Goal: Transaction & Acquisition: Purchase product/service

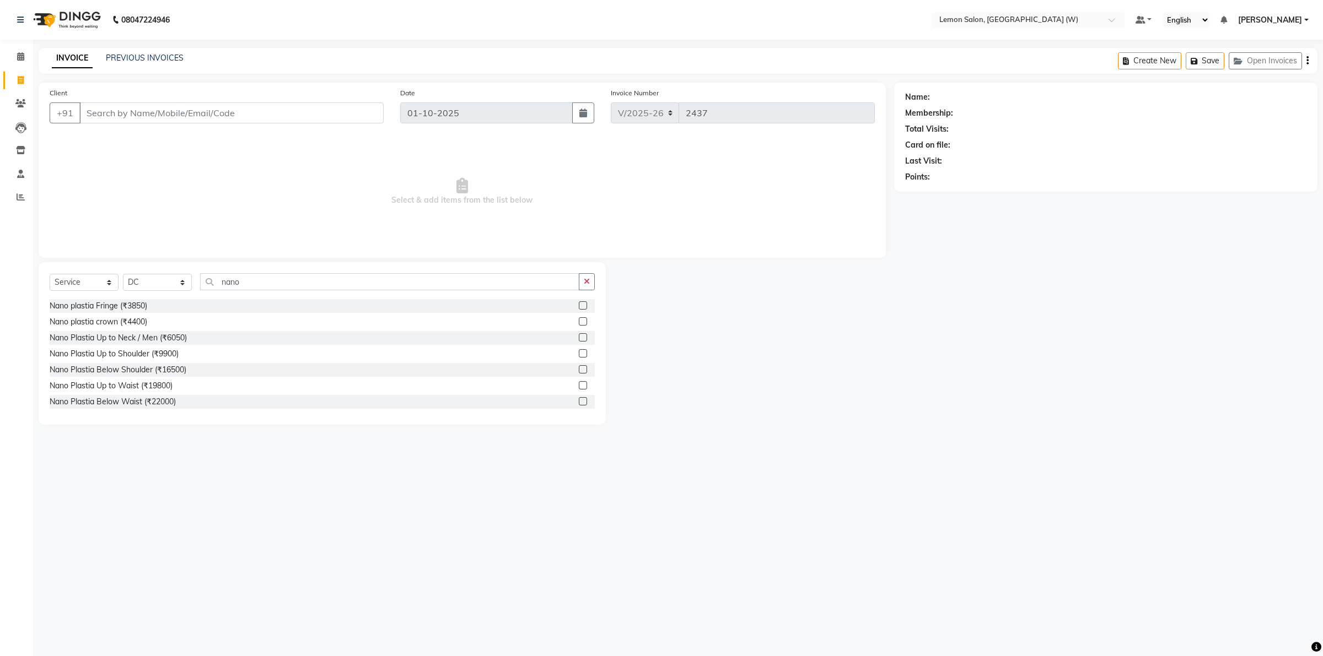
select select "8053"
select select "service"
select select "75738"
type input "nano"
click at [21, 149] on icon at bounding box center [20, 150] width 9 height 8
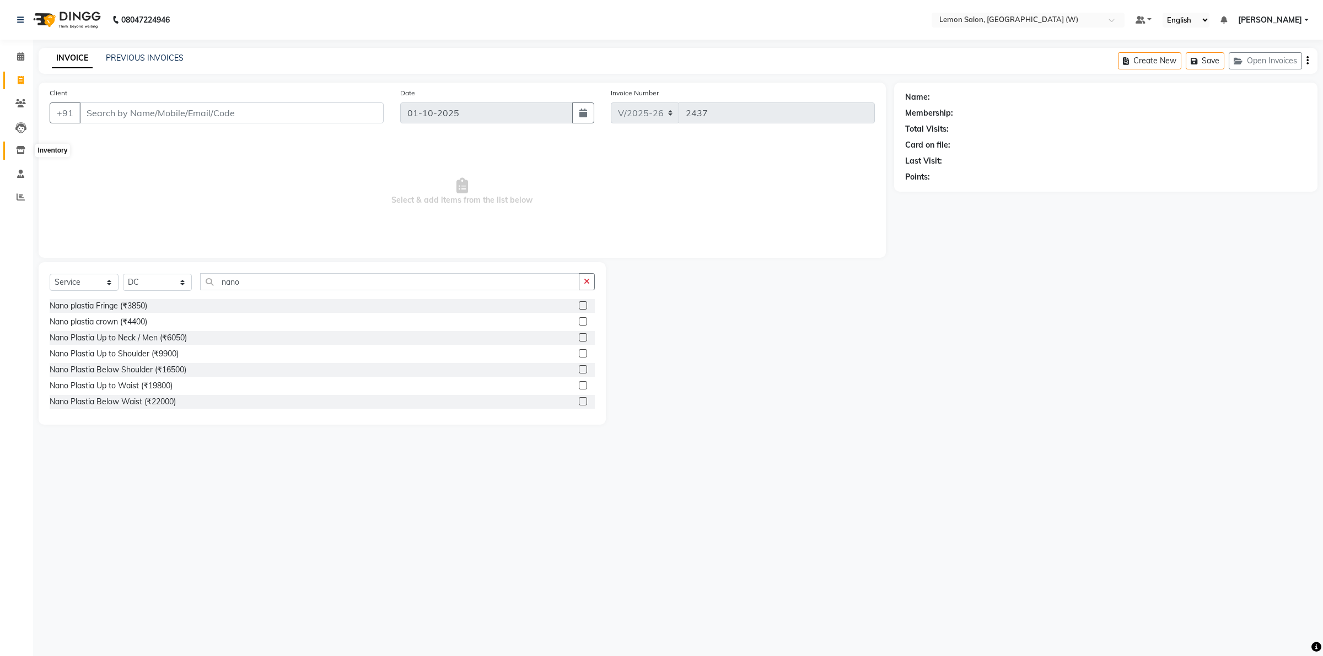
select select
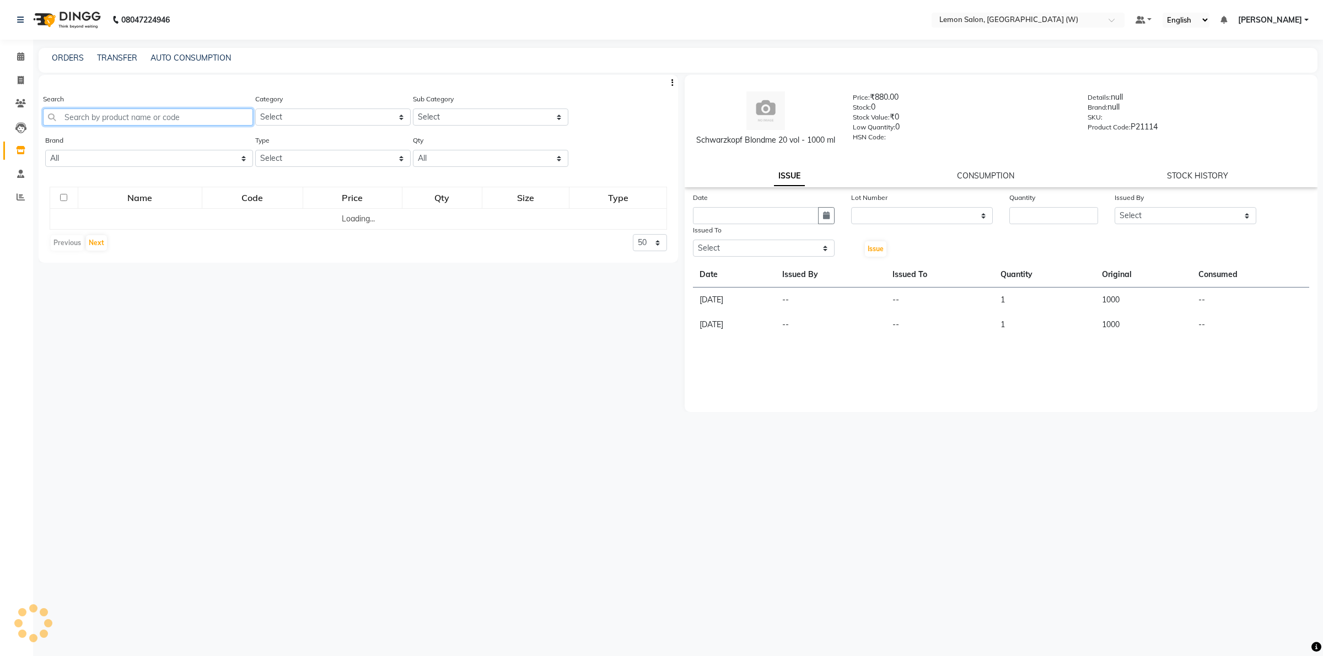
click at [190, 117] on input "text" at bounding box center [148, 117] width 210 height 17
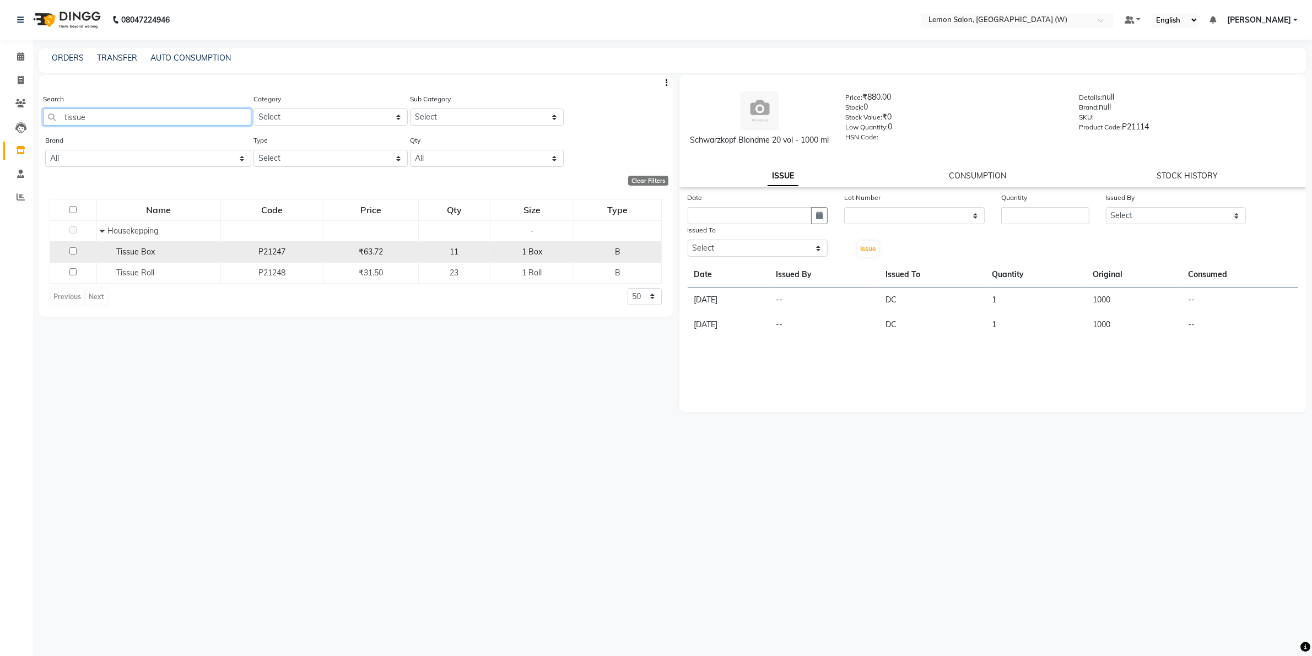
type input "tissue"
click at [155, 255] on div "Tissue Box" at bounding box center [159, 252] width 118 height 12
select select
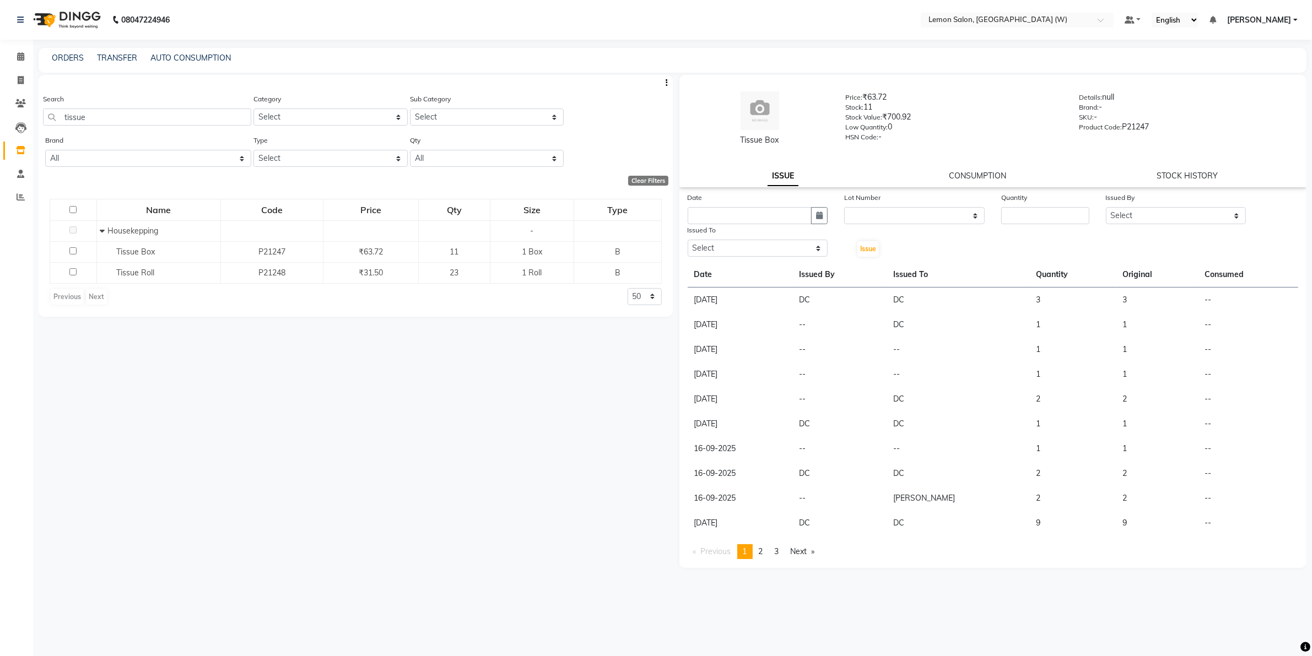
drag, startPoint x: 816, startPoint y: 205, endPoint x: 796, endPoint y: 262, distance: 59.9
click at [816, 207] on div "Date" at bounding box center [757, 208] width 157 height 33
click at [822, 212] on icon "button" at bounding box center [819, 216] width 7 height 8
select select "10"
select select "2025"
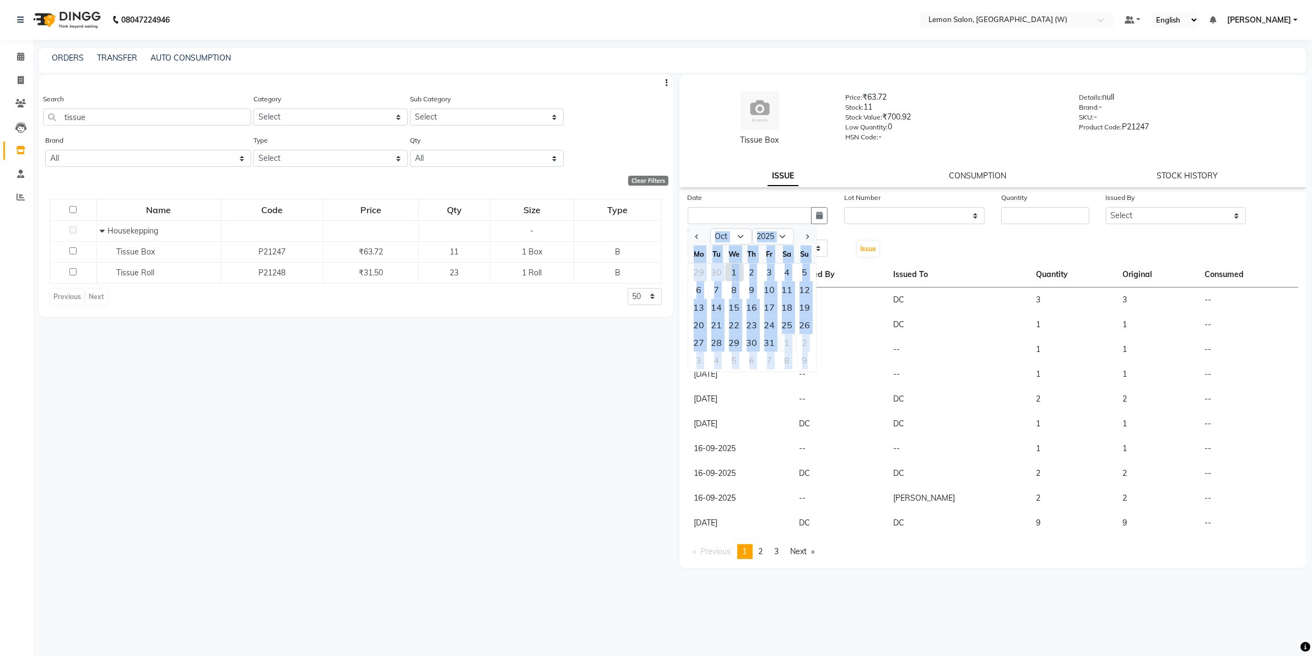
click at [785, 339] on div "1" at bounding box center [788, 343] width 18 height 18
type input "01-11-2025"
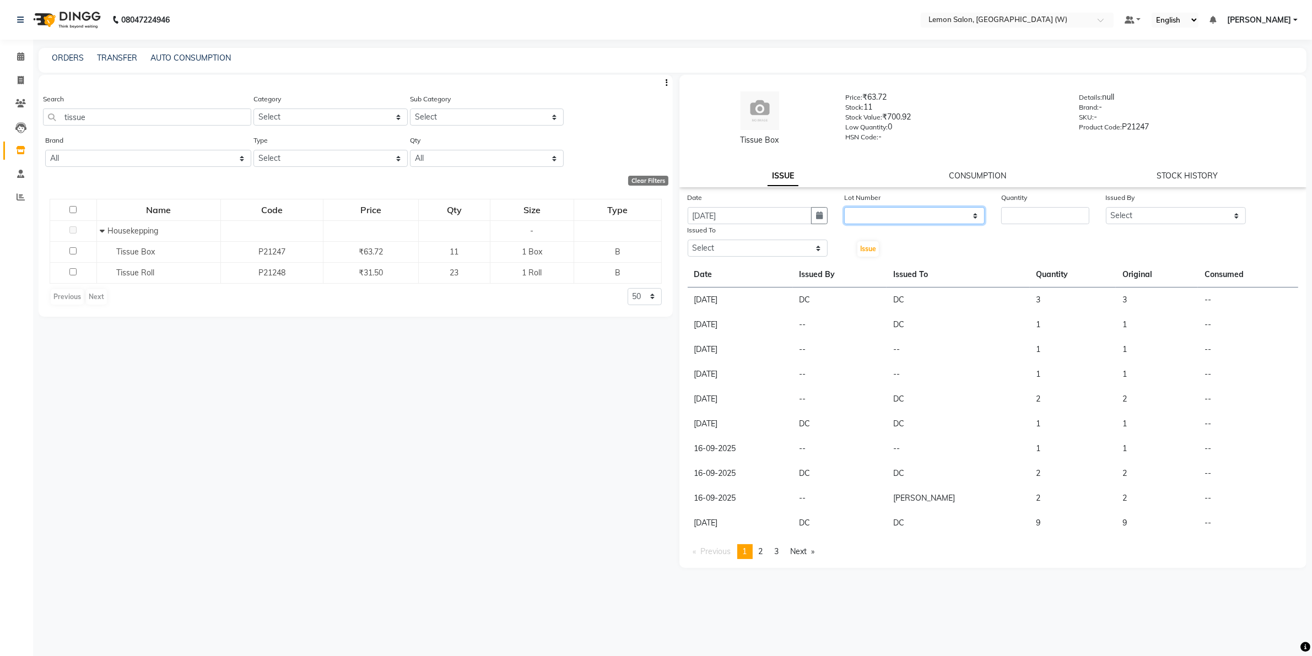
click at [911, 223] on select "None" at bounding box center [914, 215] width 141 height 17
click at [819, 219] on icon "button" at bounding box center [819, 216] width 7 height 8
select select "11"
select select "2025"
click at [783, 270] on div "1" at bounding box center [788, 273] width 18 height 18
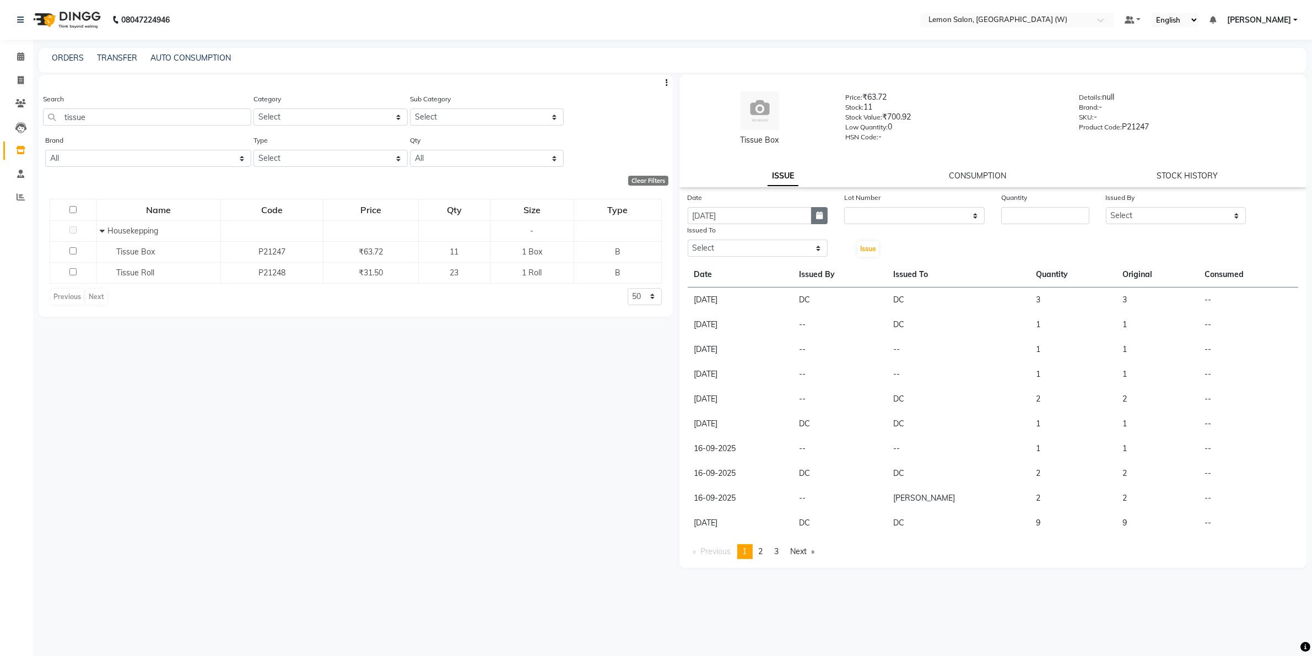
click at [819, 215] on icon "button" at bounding box center [819, 216] width 7 height 8
select select "11"
select select "2025"
click at [739, 231] on select "Jan Feb Mar Apr May Jun Jul Aug Sep Oct Nov Dec" at bounding box center [731, 237] width 42 height 17
select select "10"
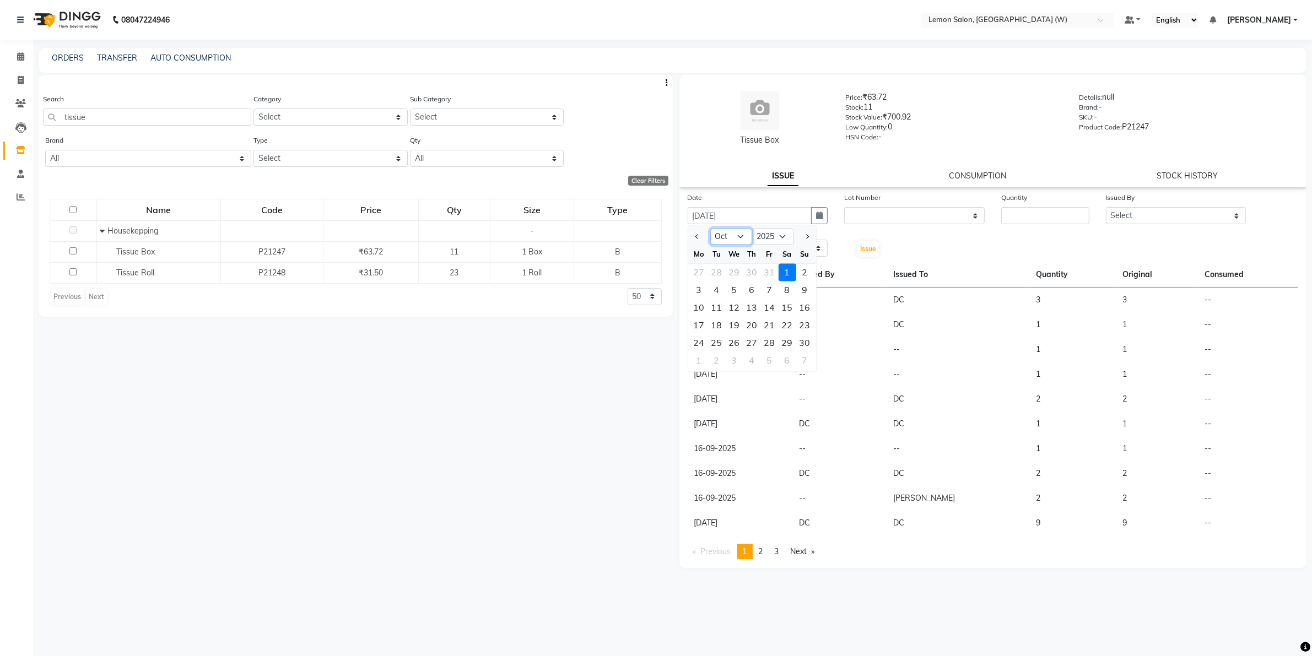
click at [710, 229] on select "Jan Feb Mar Apr May Jun Jul Aug Sep Oct Nov Dec" at bounding box center [731, 237] width 42 height 17
click at [740, 267] on div "1" at bounding box center [735, 273] width 18 height 18
type input "01-10-2025"
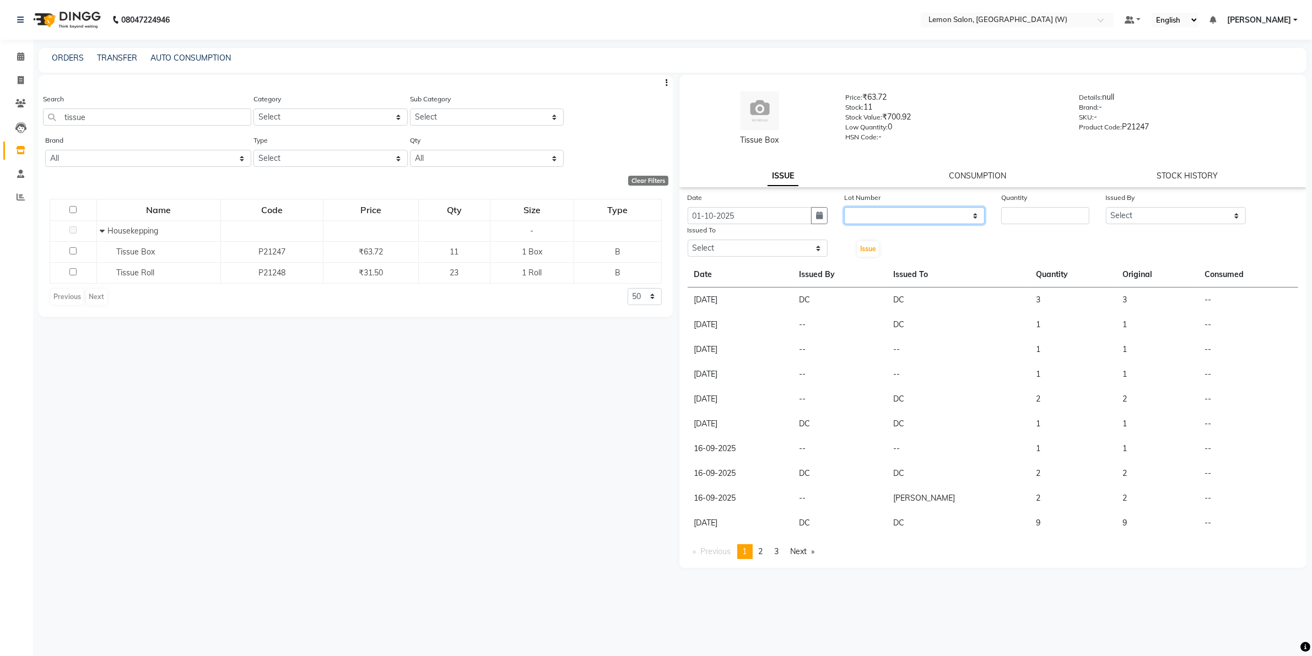
drag, startPoint x: 895, startPoint y: 212, endPoint x: 900, endPoint y: 221, distance: 9.9
click at [895, 212] on select "None" at bounding box center [914, 215] width 141 height 17
select select "0: null"
click at [844, 207] on select "None" at bounding box center [914, 215] width 141 height 17
click at [1044, 210] on input "number" at bounding box center [1045, 215] width 88 height 17
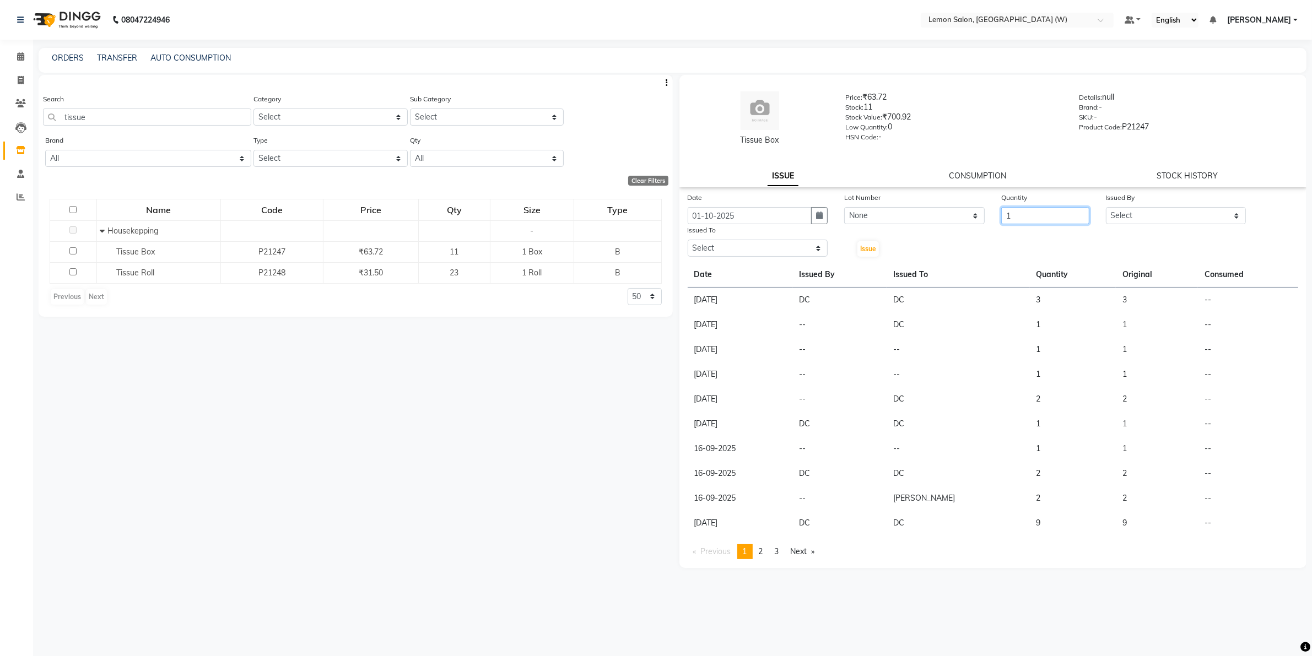
type input "1"
click at [1145, 218] on select "Select Akancha Subba DC Faheem Shaikh Faizan Ganesh Motewad Kassar Sahil Manish…" at bounding box center [1176, 215] width 141 height 17
select select "75738"
click at [1106, 207] on select "Select Akancha Subba DC Faheem Shaikh Faizan Ganesh Motewad Kassar Sahil Manish…" at bounding box center [1176, 215] width 141 height 17
click at [813, 247] on select "Select Akancha Subba DC Faheem Shaikh Faizan Ganesh Motewad Kassar Sahil Manish…" at bounding box center [758, 248] width 141 height 17
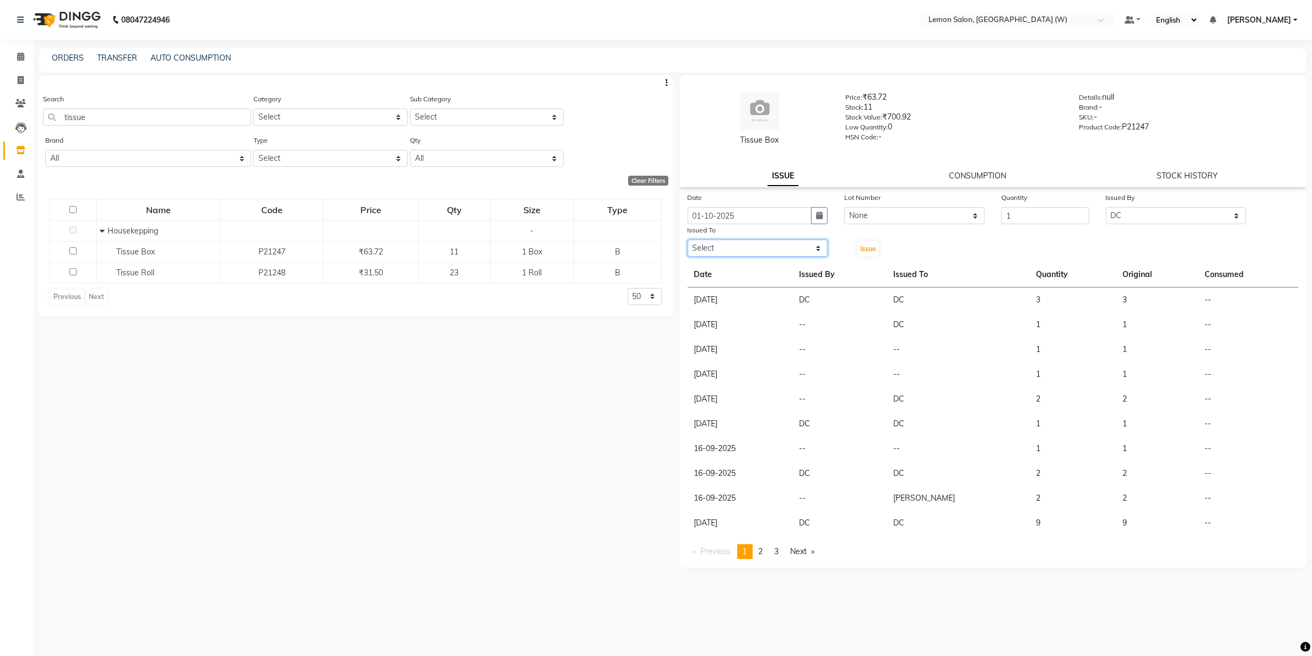
select select "75738"
click at [688, 240] on select "Select Akancha Subba DC Faheem Shaikh Faizan Ganesh Motewad Kassar Sahil Manish…" at bounding box center [758, 248] width 141 height 17
click at [863, 249] on span "Issue" at bounding box center [868, 249] width 16 height 8
select select
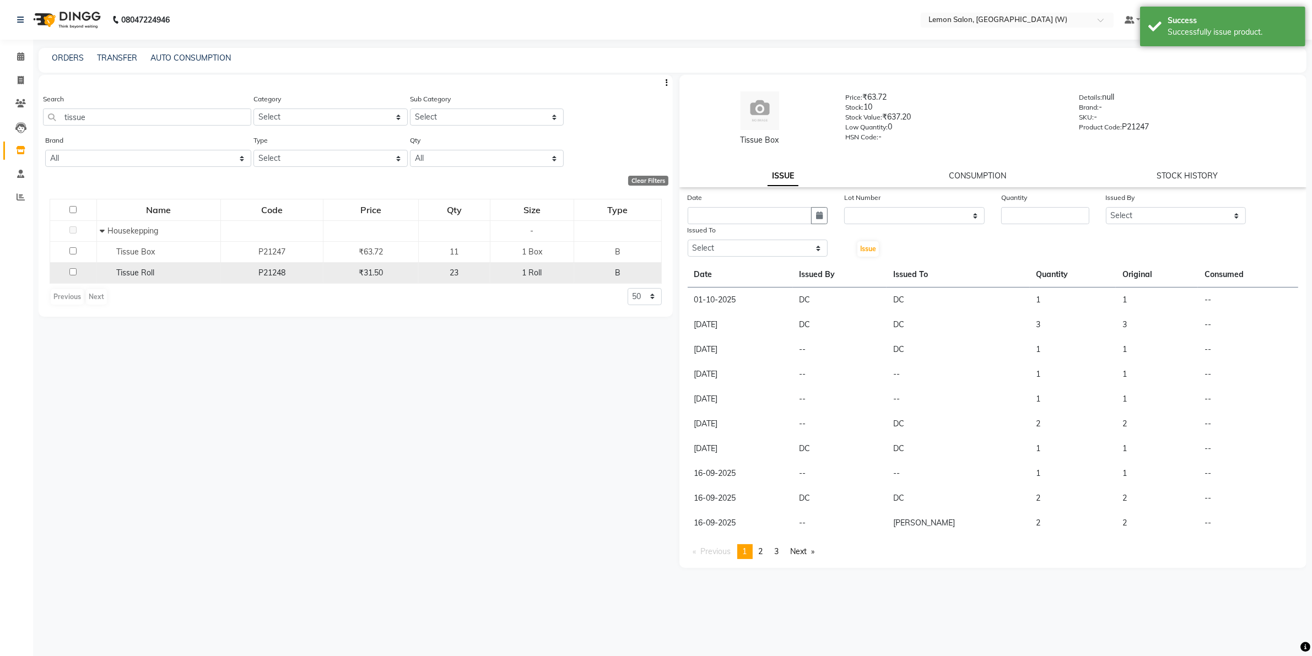
click at [172, 271] on div "Tissue Roll" at bounding box center [159, 273] width 118 height 12
select select
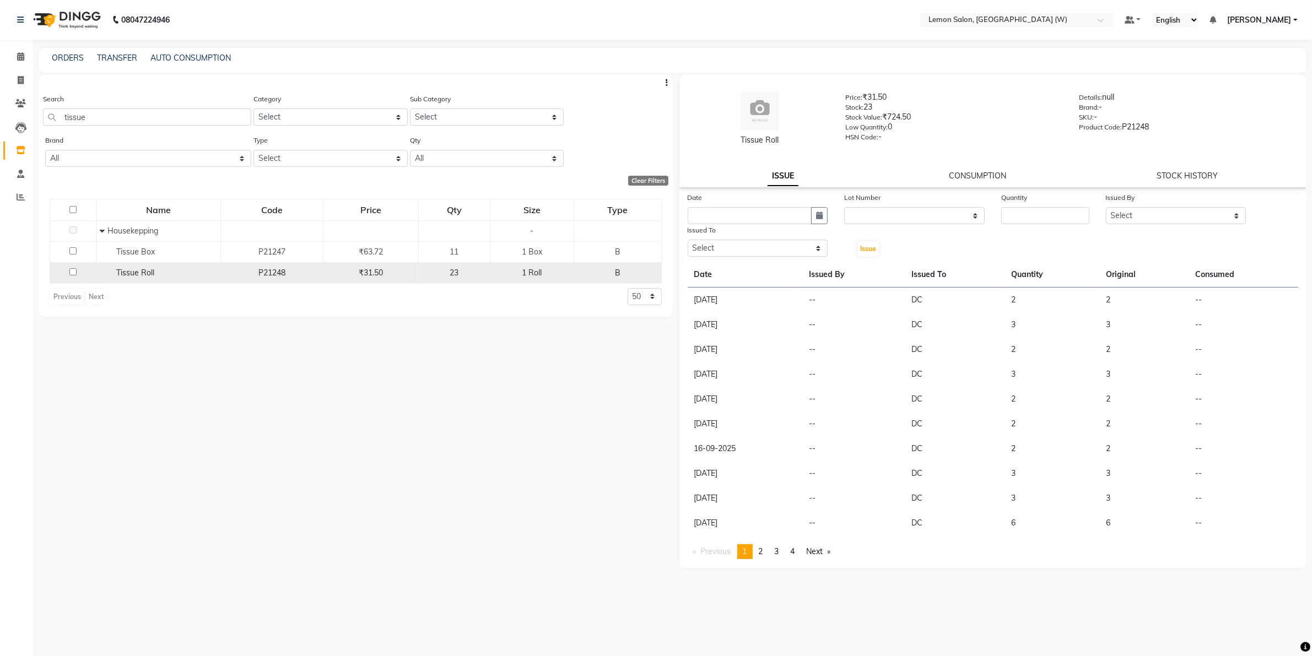
click at [149, 273] on span "Tissue Roll" at bounding box center [135, 273] width 38 height 10
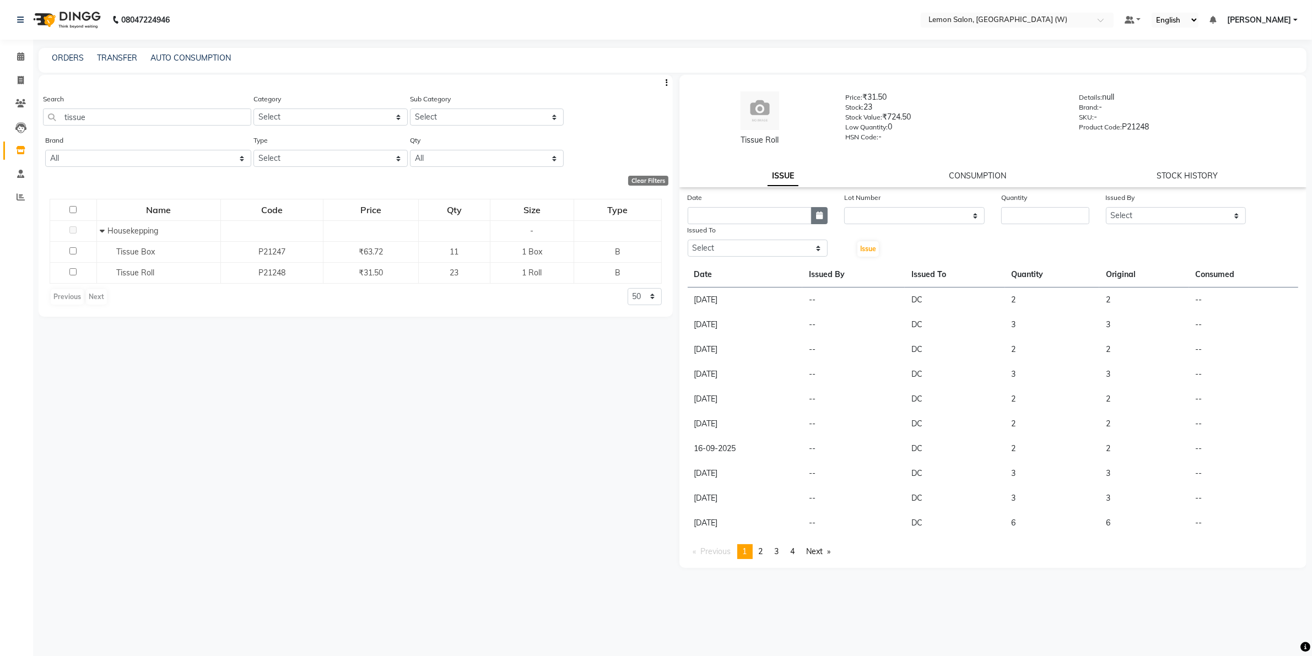
click at [813, 219] on button "button" at bounding box center [819, 215] width 17 height 17
select select "10"
select select "2025"
click at [731, 271] on div "1" at bounding box center [735, 273] width 18 height 18
type input "01-10-2025"
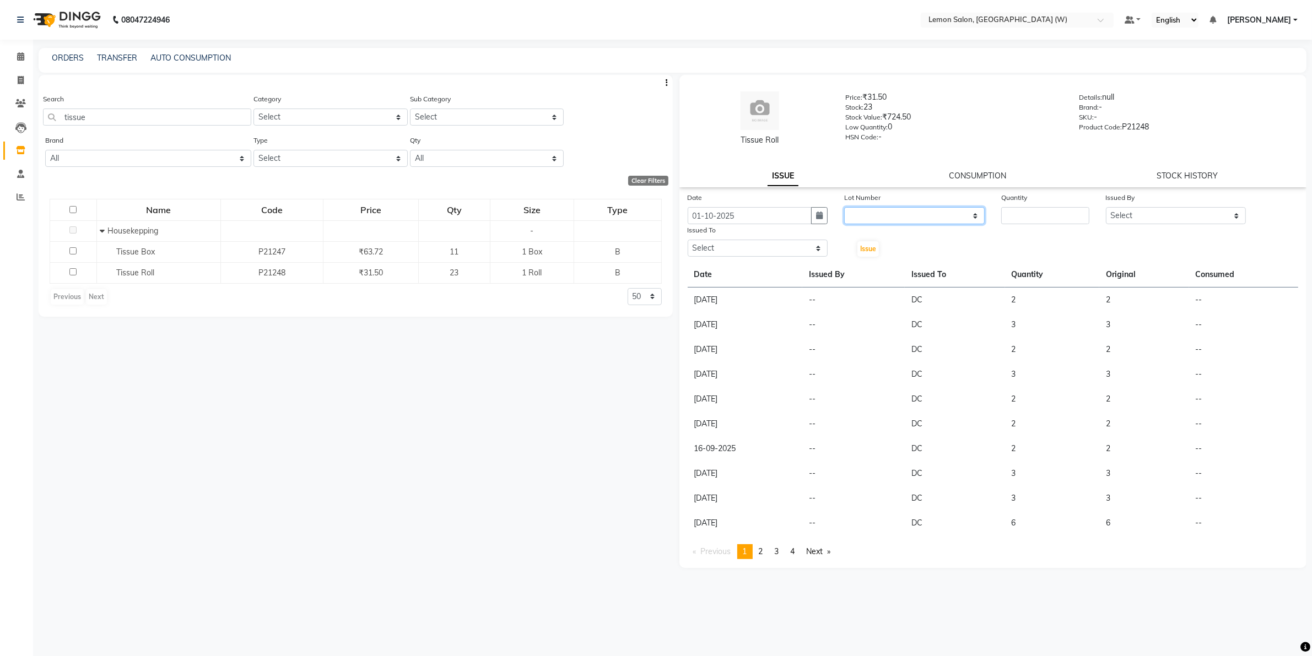
click at [898, 211] on select "None" at bounding box center [914, 215] width 141 height 17
select select "0: null"
click at [844, 207] on select "None" at bounding box center [914, 215] width 141 height 17
click at [1056, 212] on input "number" at bounding box center [1045, 215] width 88 height 17
type input "8"
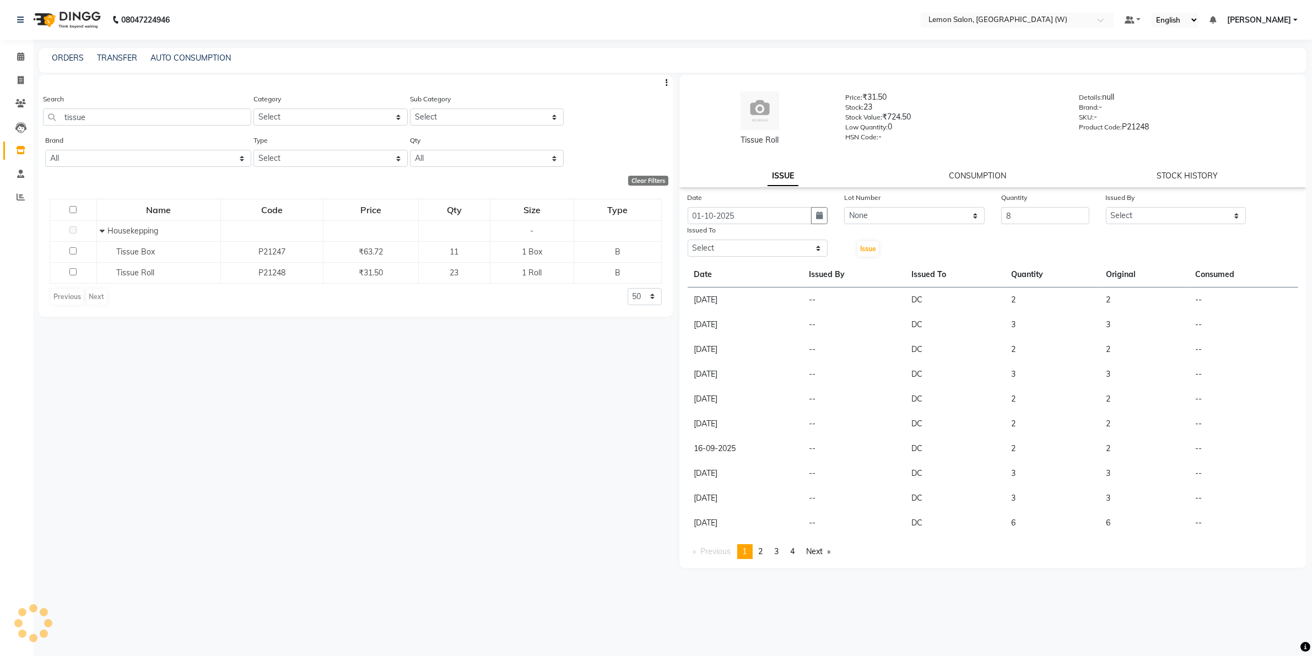
click at [1141, 202] on div "Issued By" at bounding box center [1176, 199] width 141 height 15
click at [1145, 215] on select "Select Akancha Subba DC Faheem Shaikh Faizan Ganesh Motewad Kassar Sahil Manish…" at bounding box center [1176, 215] width 141 height 17
select select "75738"
click at [1106, 207] on select "Select Akancha Subba DC Faheem Shaikh Faizan Ganesh Motewad Kassar Sahil Manish…" at bounding box center [1176, 215] width 141 height 17
click at [786, 245] on select "Select Akancha Subba DC Faheem Shaikh Faizan Ganesh Motewad Kassar Sahil Manish…" at bounding box center [758, 248] width 141 height 17
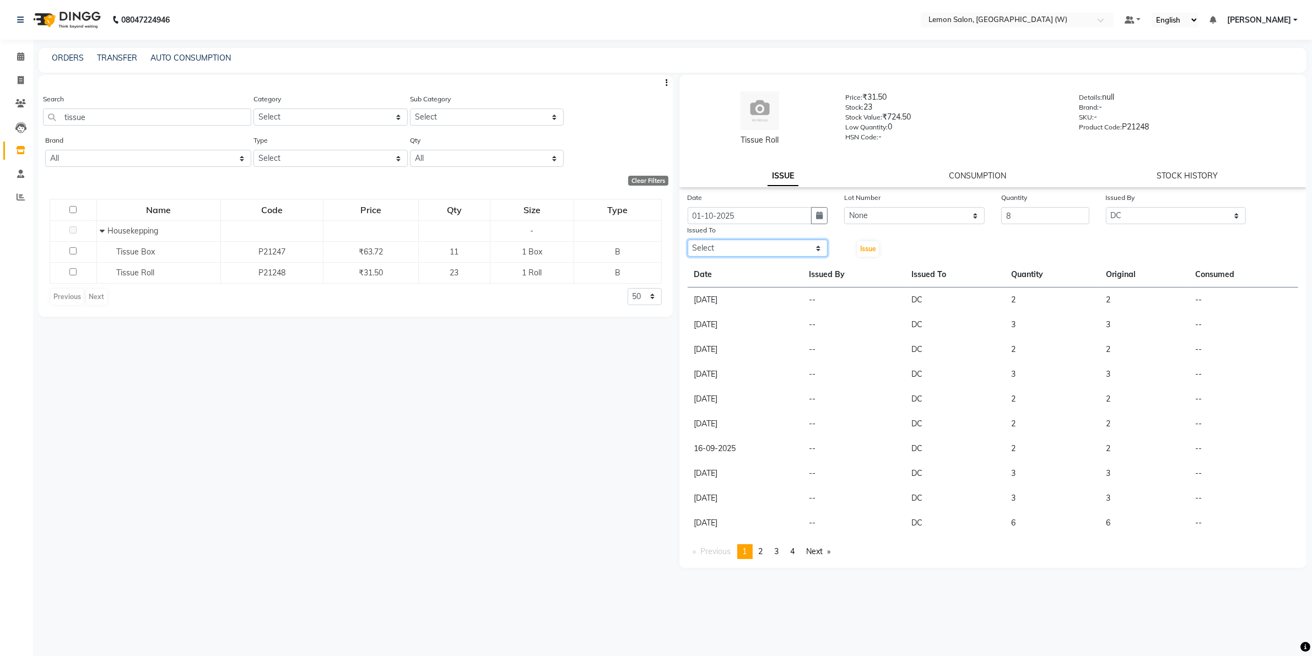
select select "75738"
click at [688, 240] on select "Select Akancha Subba DC Faheem Shaikh Faizan Ganesh Motewad Kassar Sahil Manish…" at bounding box center [758, 248] width 141 height 17
click at [874, 250] on span "Issue" at bounding box center [868, 249] width 16 height 8
select select
click at [24, 78] on span at bounding box center [20, 80] width 19 height 13
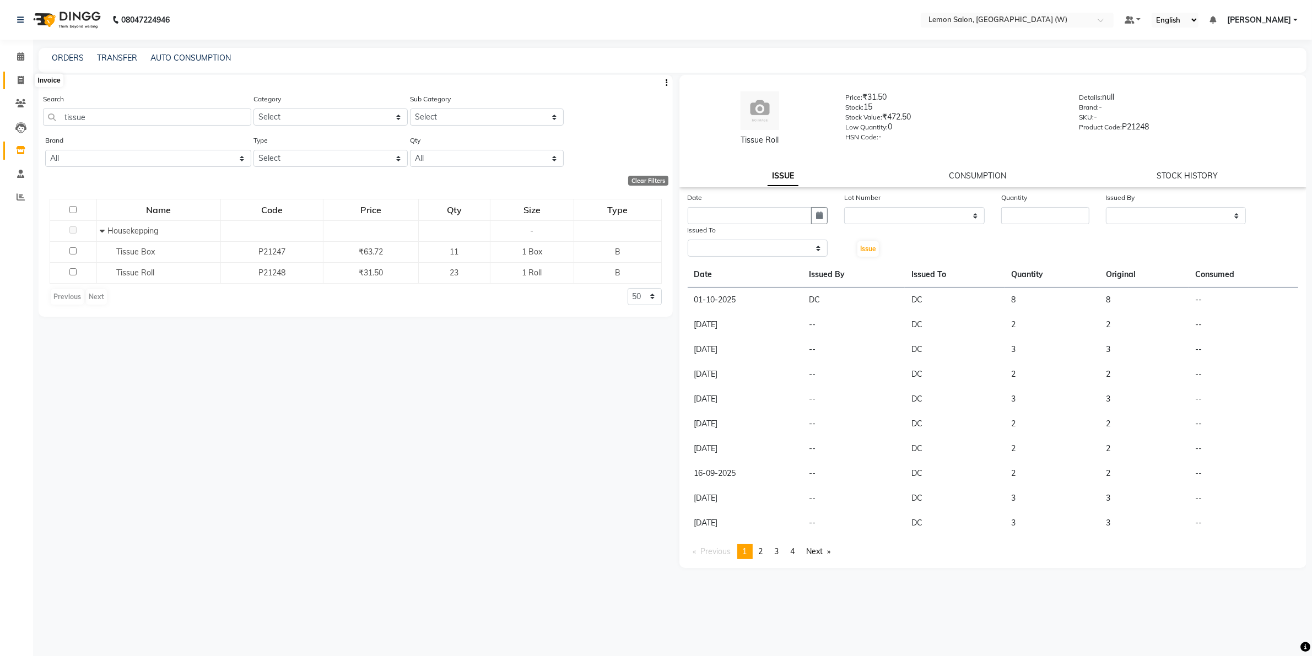
select select "service"
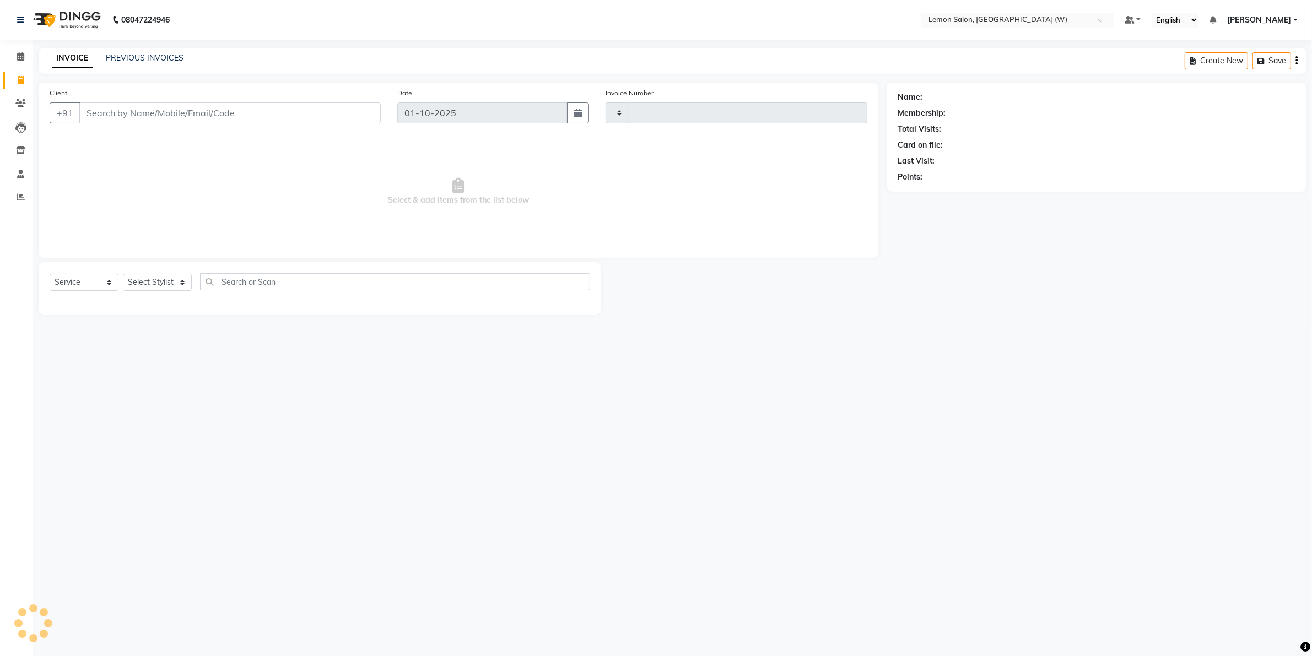
type input "2437"
select select "8053"
click at [141, 110] on input "Client" at bounding box center [231, 112] width 304 height 21
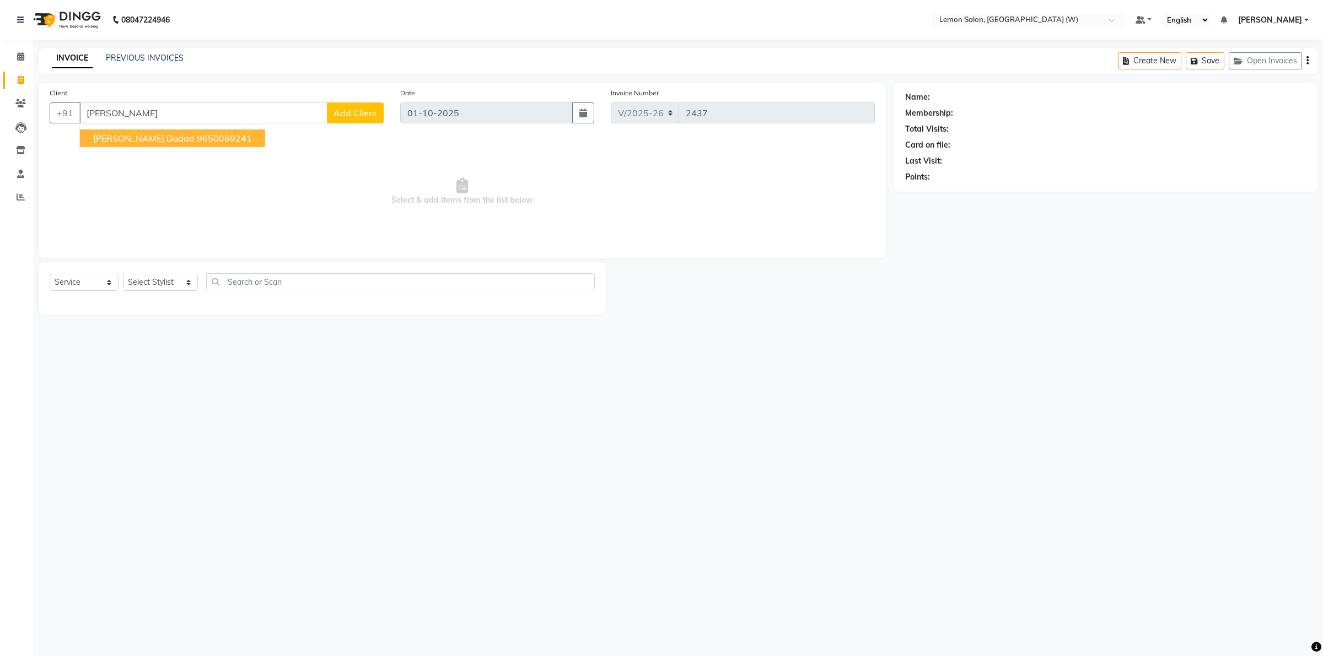
click at [133, 141] on span "Shivale Dudad" at bounding box center [143, 138] width 101 height 11
type input "9650069241"
select select "1: Object"
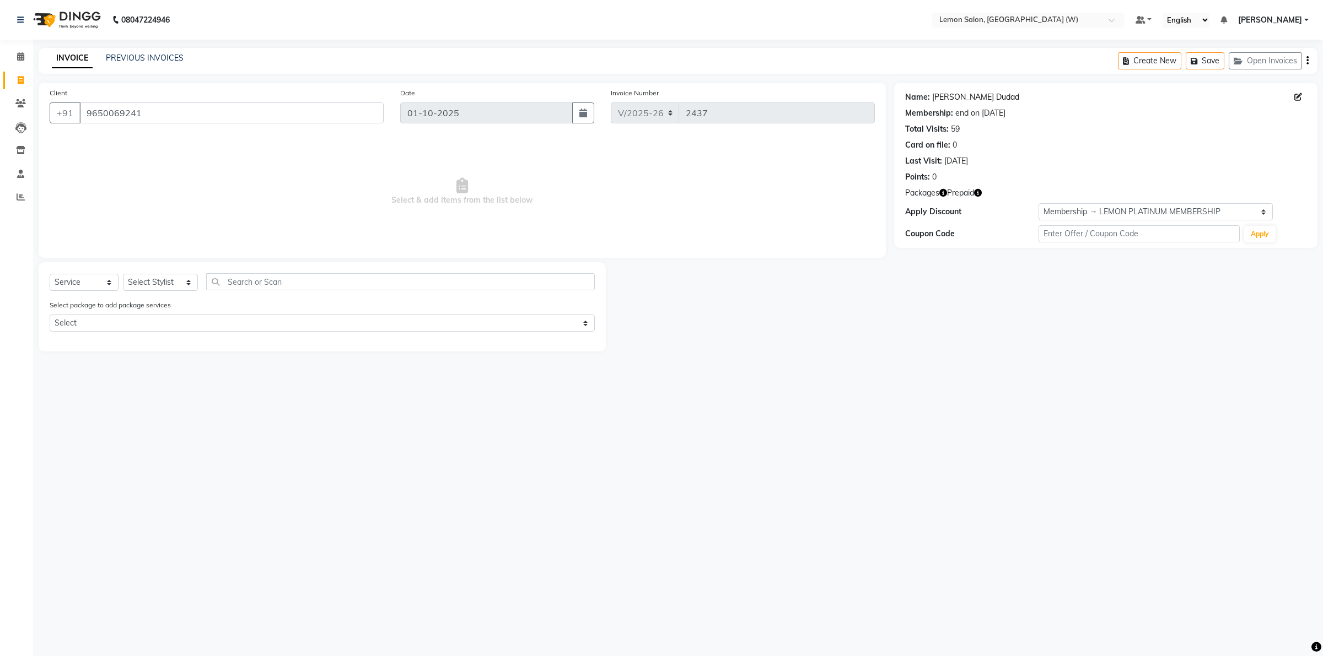
click at [952, 95] on link "Shivale Dudad" at bounding box center [975, 97] width 87 height 12
click at [942, 193] on icon "button" at bounding box center [943, 193] width 8 height 8
click at [979, 194] on icon "button" at bounding box center [978, 193] width 8 height 8
click at [109, 278] on select "Select Service Product Membership Package Voucher Prepaid Gift Card" at bounding box center [84, 282] width 69 height 17
click at [50, 274] on select "Select Service Product Membership Package Voucher Prepaid Gift Card" at bounding box center [84, 282] width 69 height 17
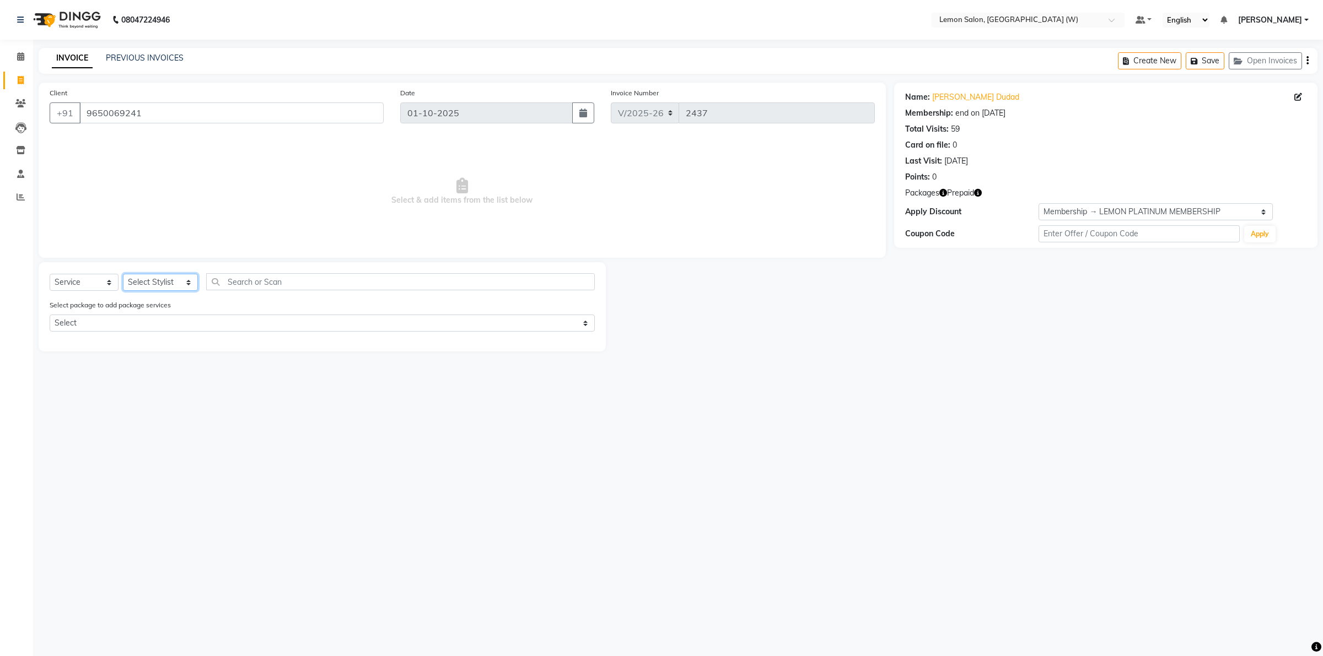
click at [164, 287] on select "Select Stylist Akancha Subba DC Faheem Shaikh Faizan Ganesh Motewad Kassar Sahi…" at bounding box center [160, 282] width 75 height 17
select select "93375"
click at [123, 274] on select "Select Stylist Akancha Subba DC Faheem Shaikh Faizan Ganesh Motewad Kassar Sahi…" at bounding box center [160, 282] width 75 height 17
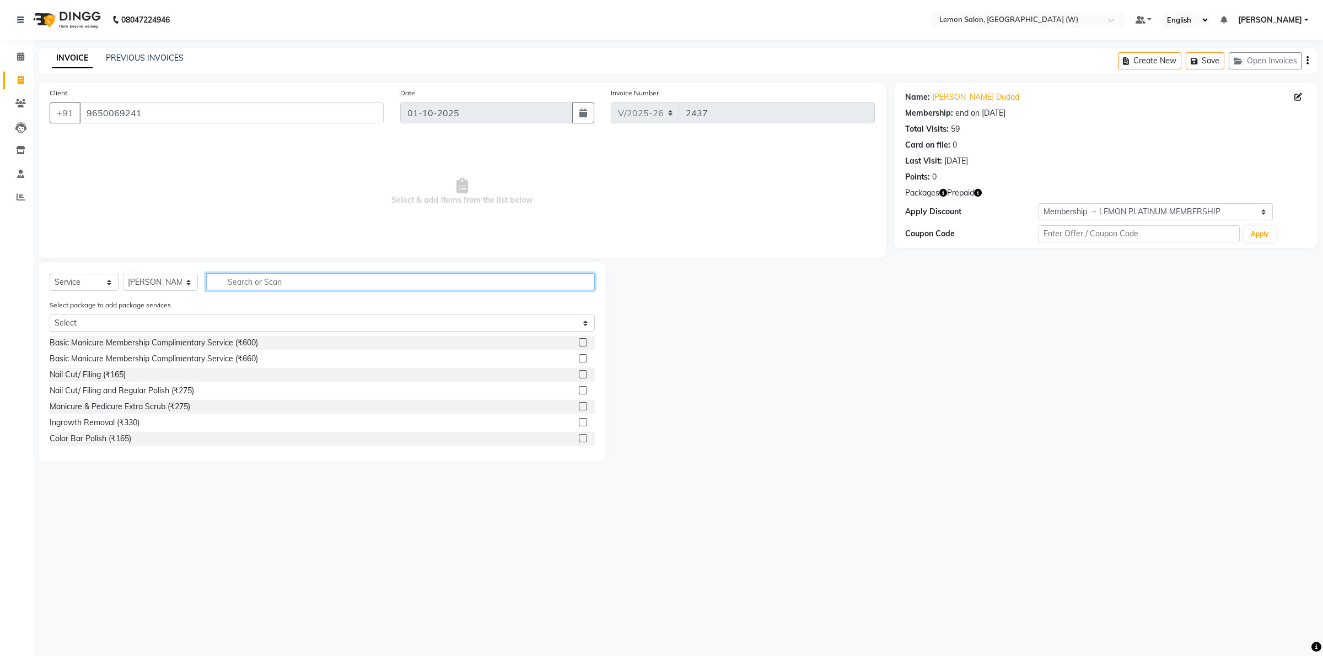
drag, startPoint x: 233, startPoint y: 282, endPoint x: 180, endPoint y: 320, distance: 65.6
click at [231, 284] on input "text" at bounding box center [400, 281] width 388 height 17
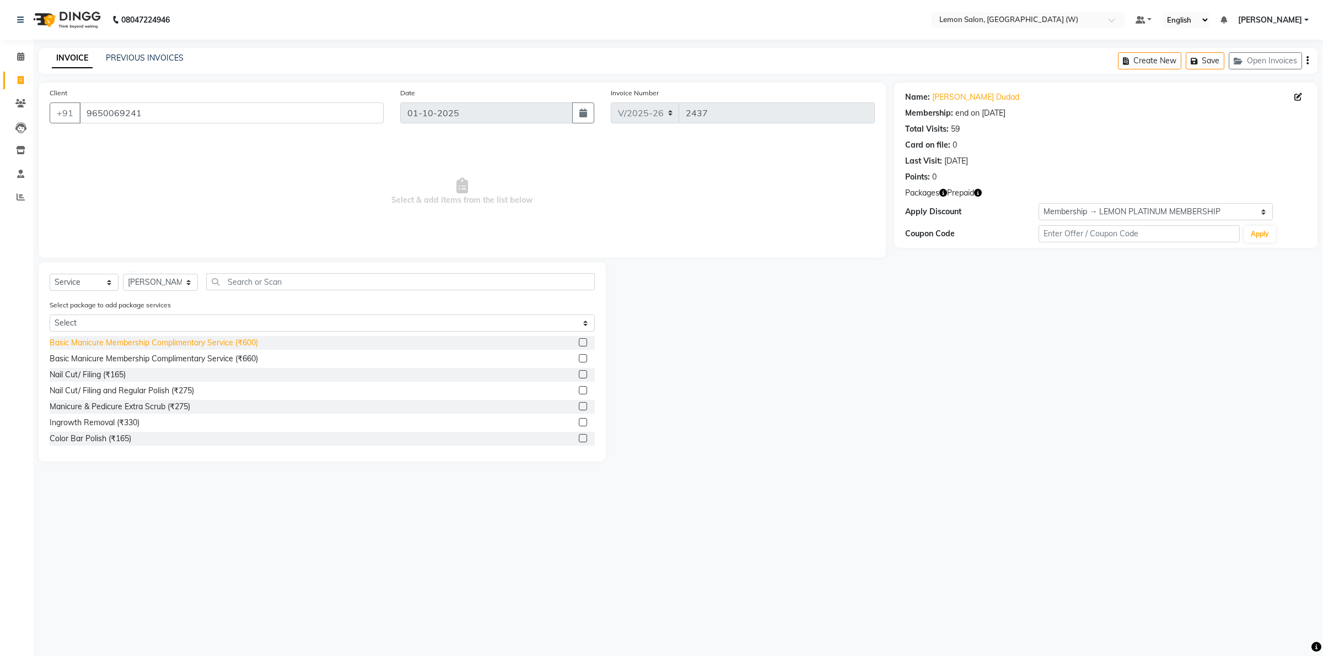
click at [135, 340] on div "Basic Manicure Membership Complimentary Service (₹600)" at bounding box center [154, 343] width 208 height 12
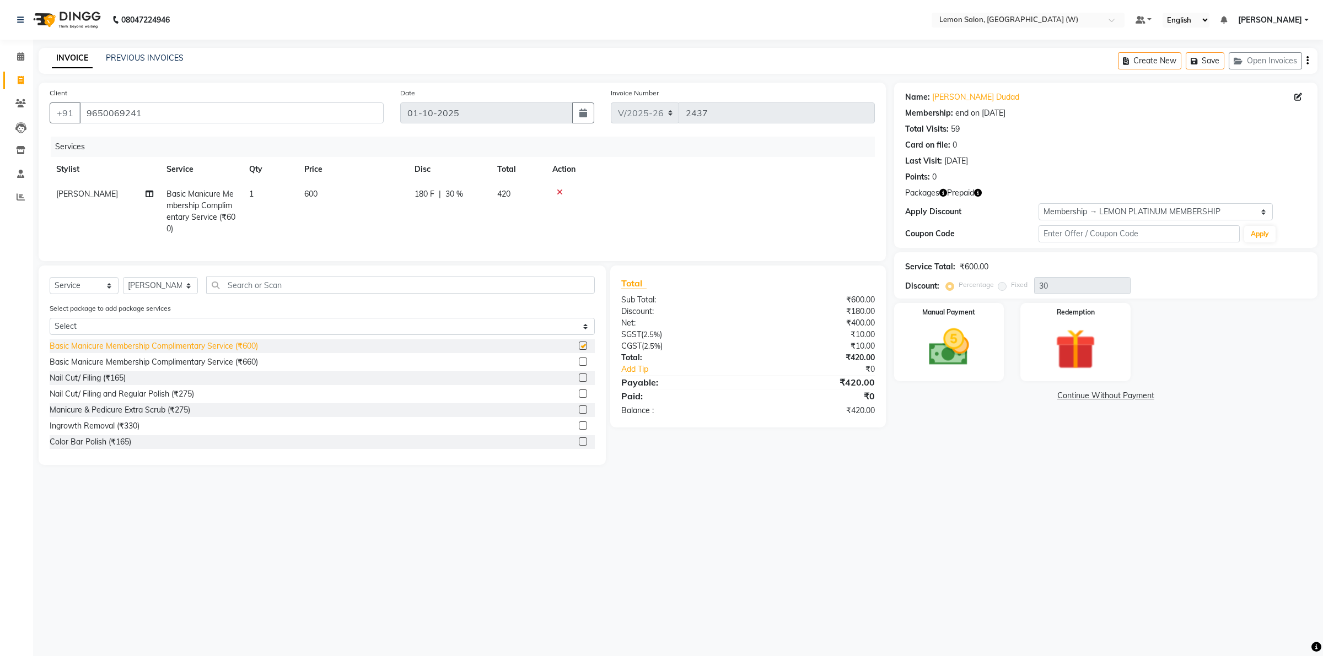
checkbox input "false"
click at [21, 56] on icon at bounding box center [20, 56] width 7 height 8
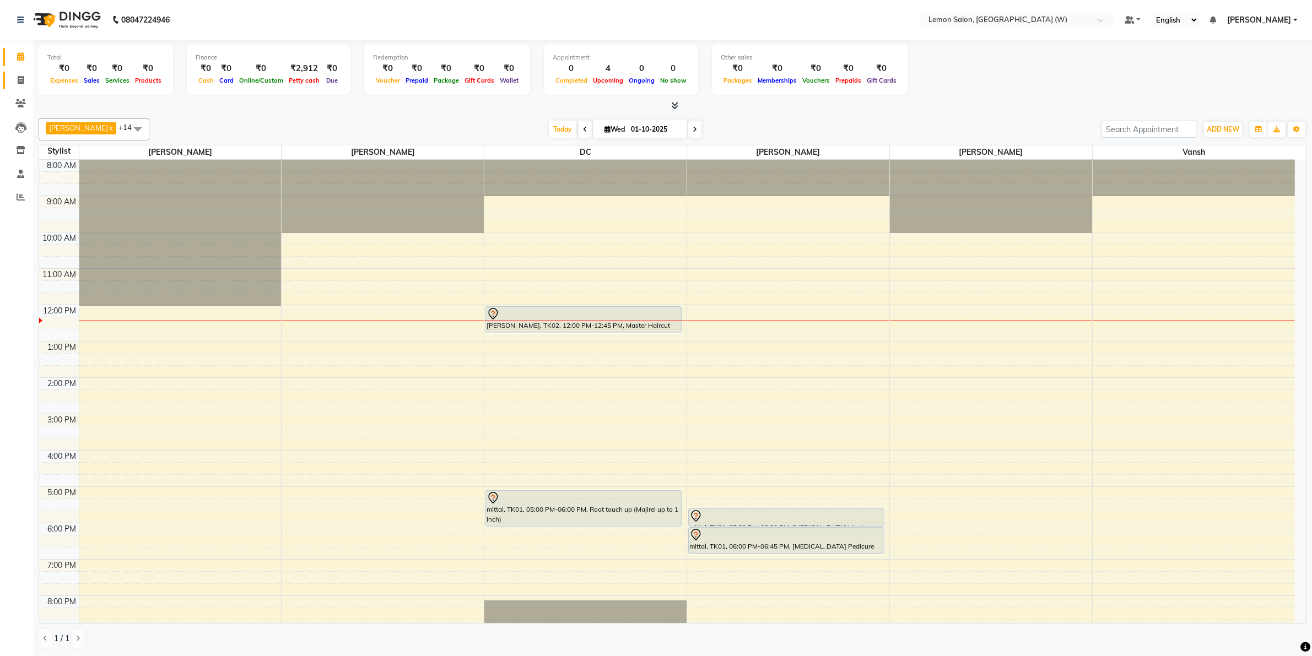
click at [19, 72] on link "Invoice" at bounding box center [16, 81] width 26 height 18
select select "service"
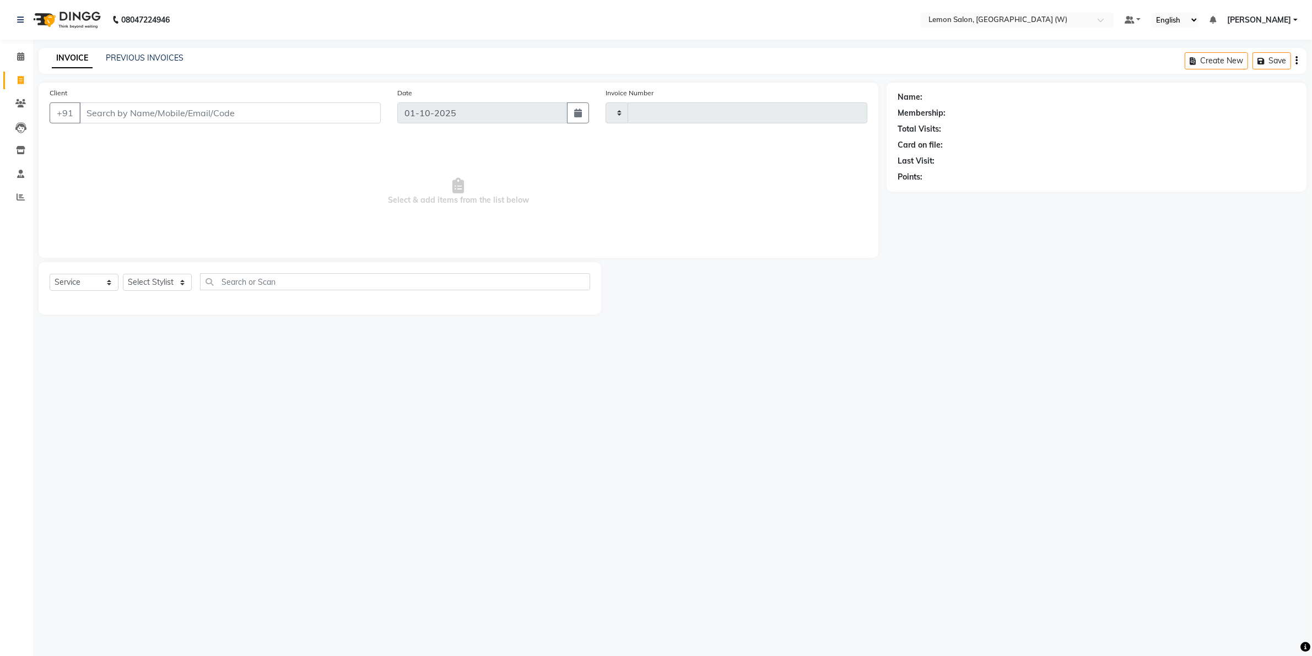
type input "2437"
select select "8053"
click at [182, 282] on select "Select Stylist Akancha Subba DC Faheem Shaikh Faizan Ganesh Motewad Kassar Sahi…" at bounding box center [160, 282] width 75 height 17
select select "89750"
click at [123, 274] on select "Select Stylist Akancha Subba DC Faheem Shaikh Faizan Ganesh Motewad Kassar Sahi…" at bounding box center [160, 282] width 75 height 17
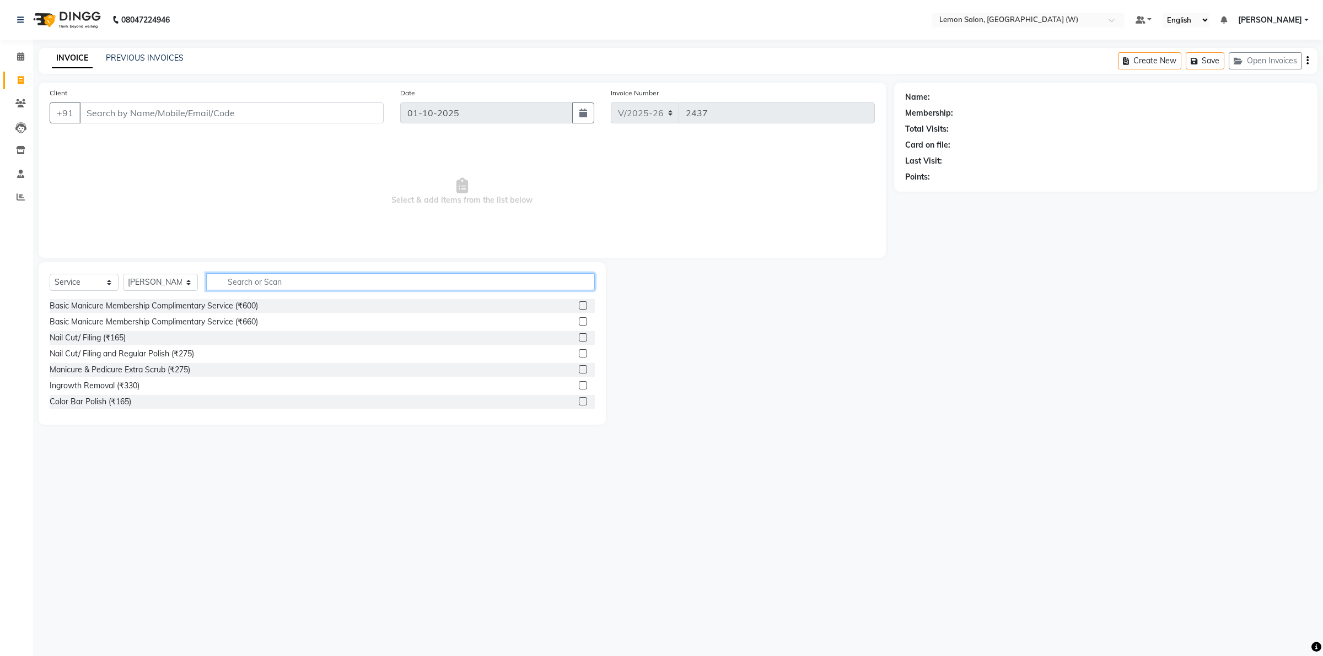
click at [287, 283] on input "text" at bounding box center [400, 281] width 388 height 17
type input "s"
type input "nan"
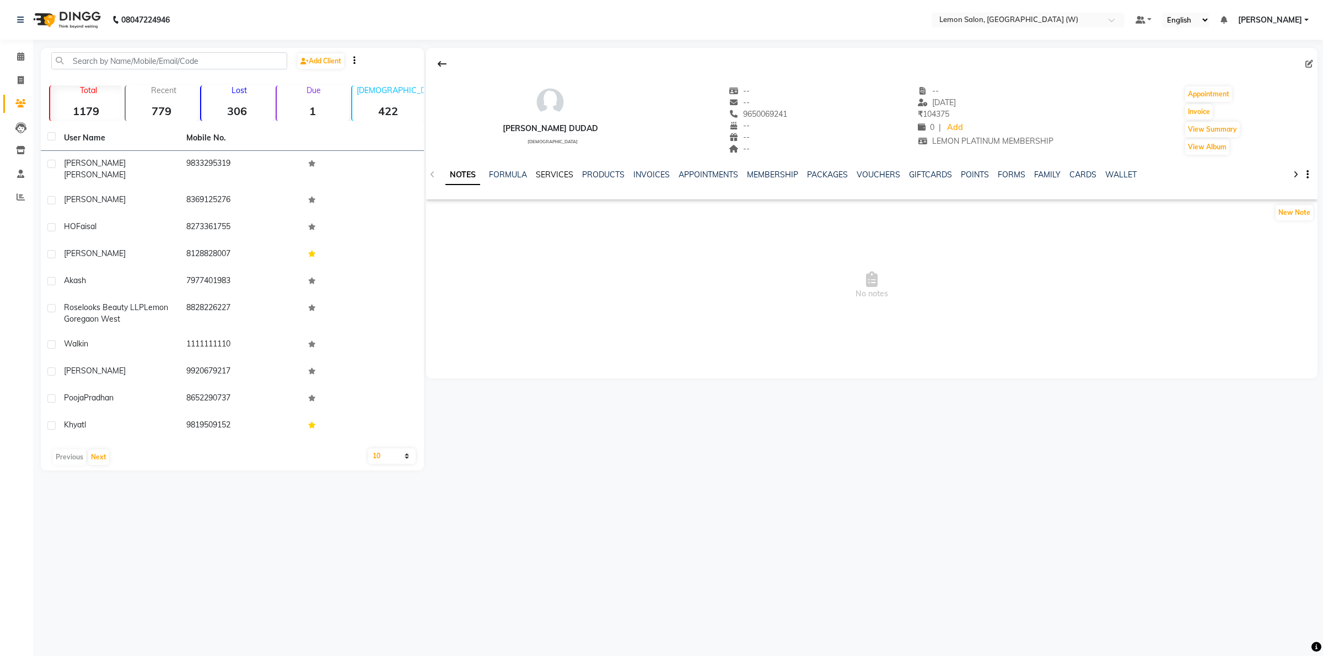
click at [551, 174] on link "SERVICES" at bounding box center [554, 175] width 37 height 10
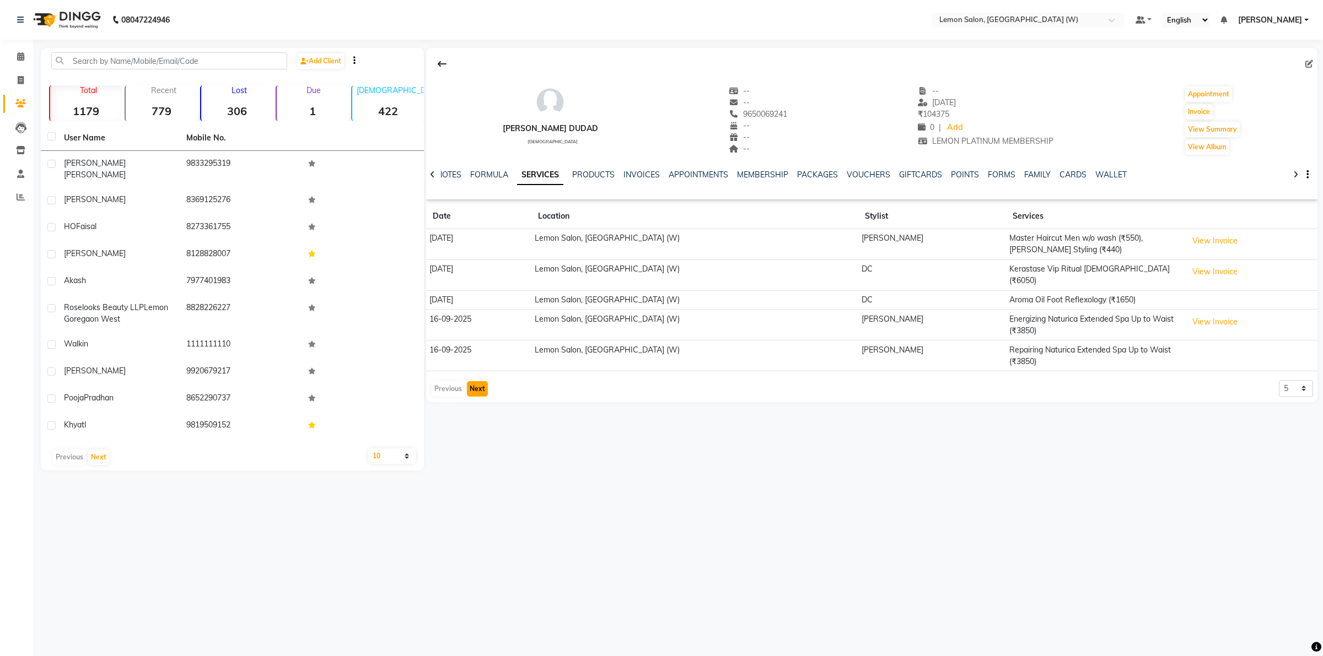
click at [469, 381] on button "Next" at bounding box center [477, 388] width 21 height 15
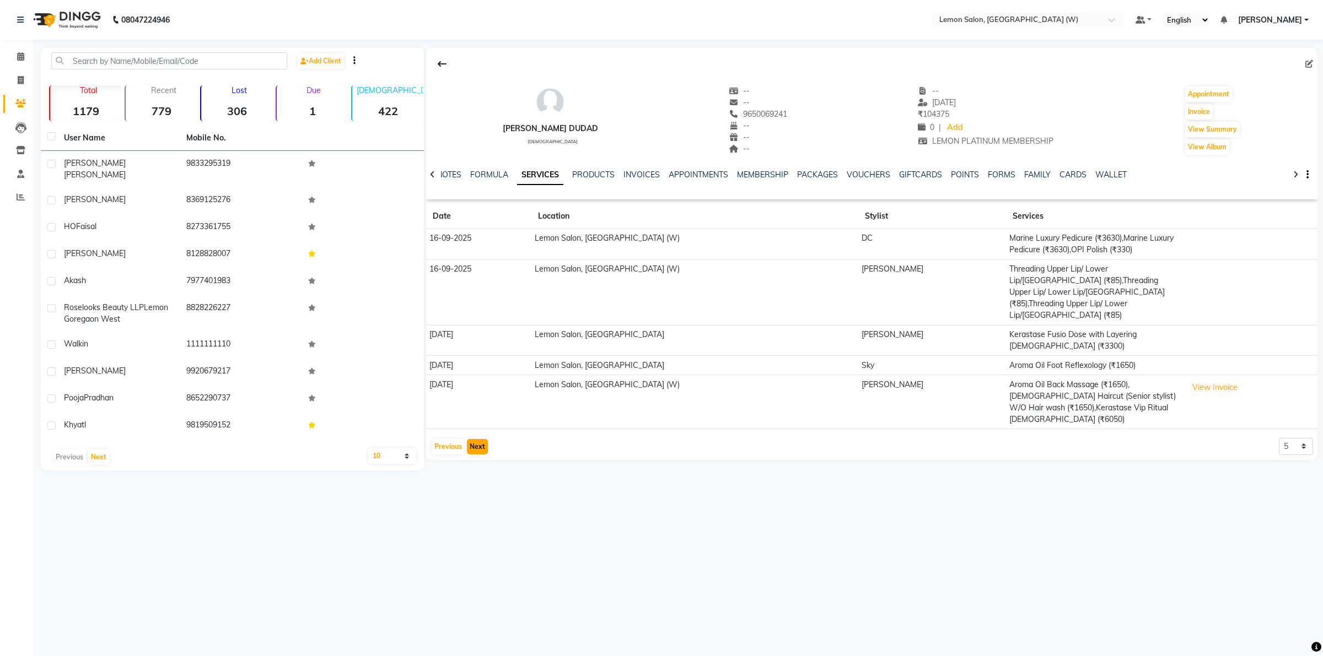
click at [480, 439] on button "Next" at bounding box center [477, 446] width 21 height 15
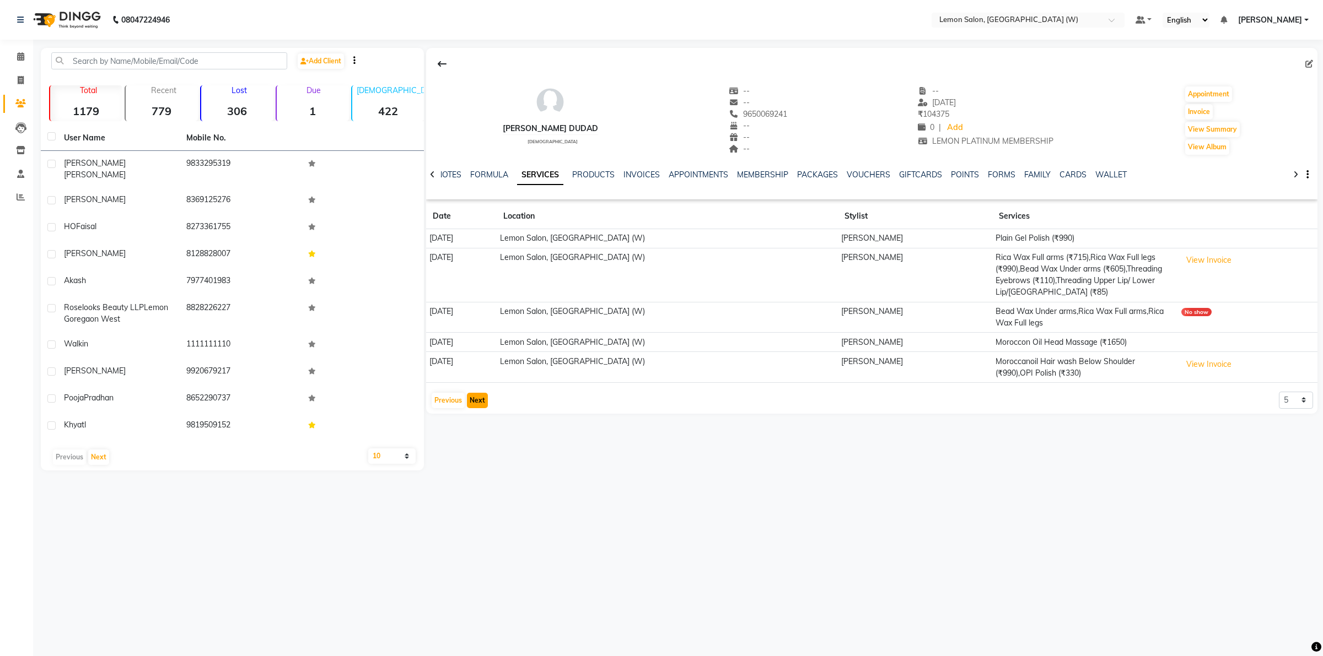
click at [480, 398] on button "Next" at bounding box center [477, 400] width 21 height 15
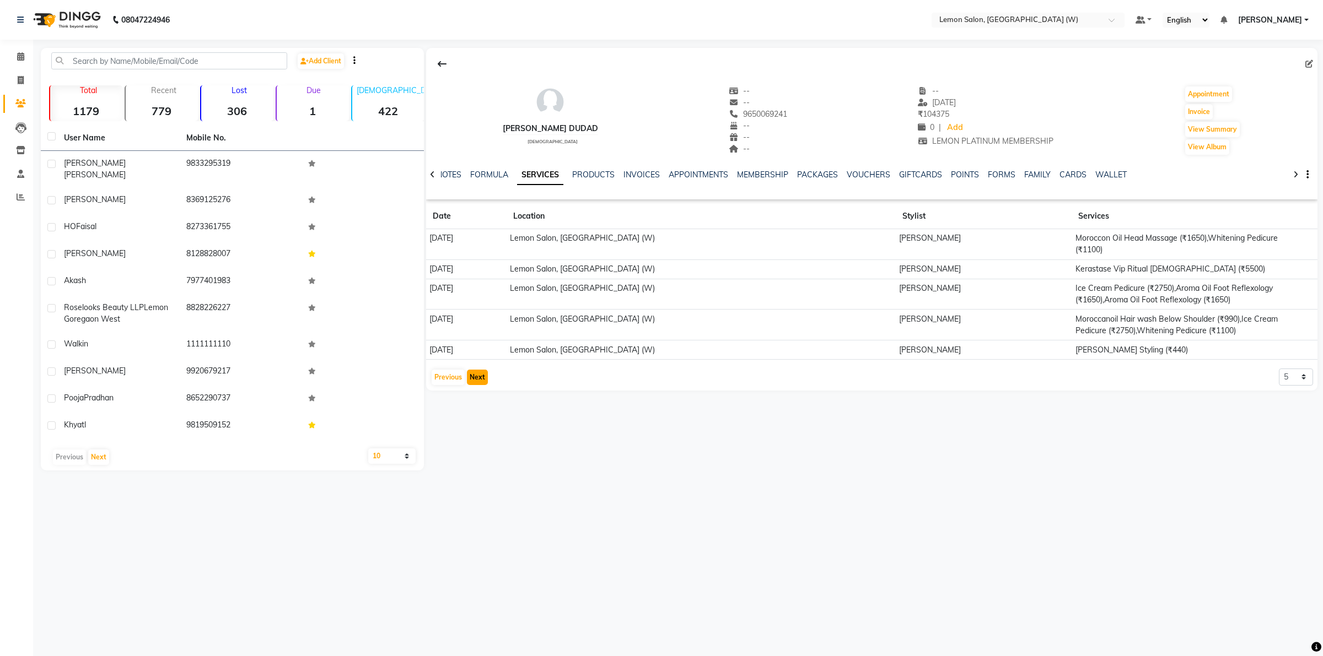
click at [483, 380] on button "Next" at bounding box center [477, 377] width 21 height 15
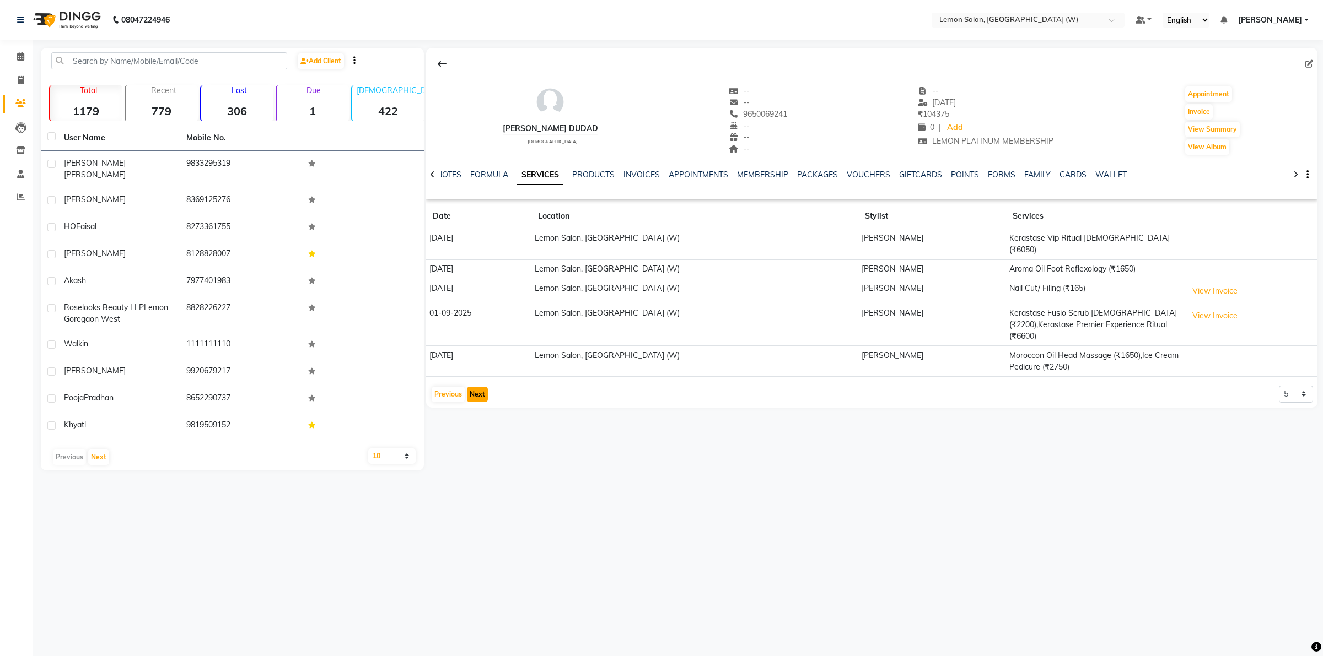
click at [483, 387] on button "Next" at bounding box center [477, 394] width 21 height 15
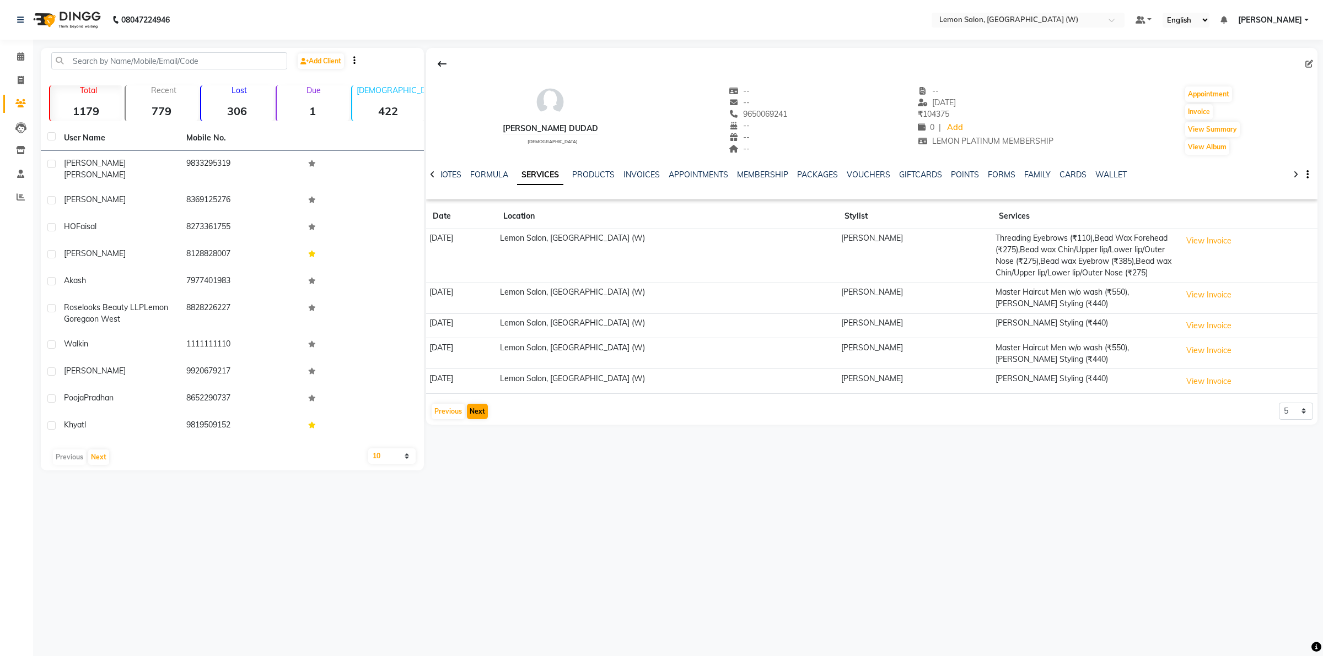
click at [483, 380] on td "[DATE]" at bounding box center [461, 381] width 71 height 25
click at [474, 408] on button "Next" at bounding box center [477, 411] width 21 height 15
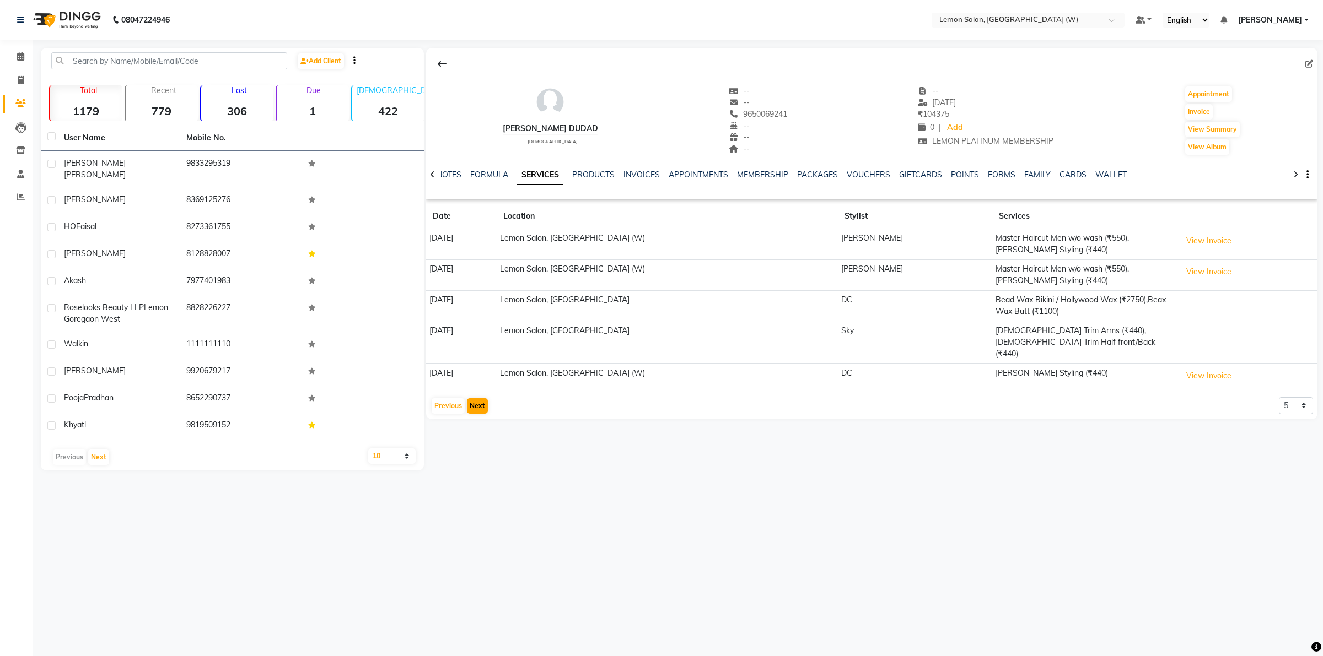
click at [474, 408] on div "[PERSON_NAME] Dudad [DEMOGRAPHIC_DATA] -- -- 9650069241 -- -- -- -- [DATE] ₹ 10…" at bounding box center [870, 259] width 893 height 423
click at [477, 398] on button "Next" at bounding box center [477, 405] width 21 height 15
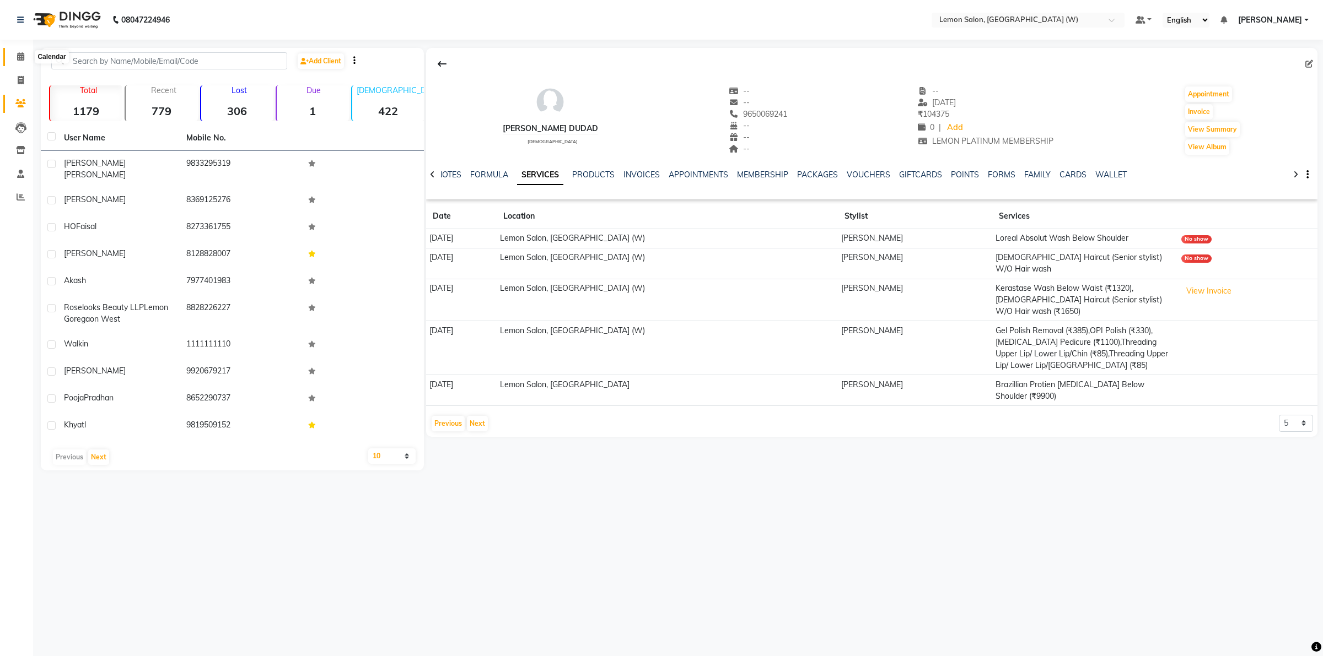
click at [19, 58] on icon at bounding box center [20, 56] width 7 height 8
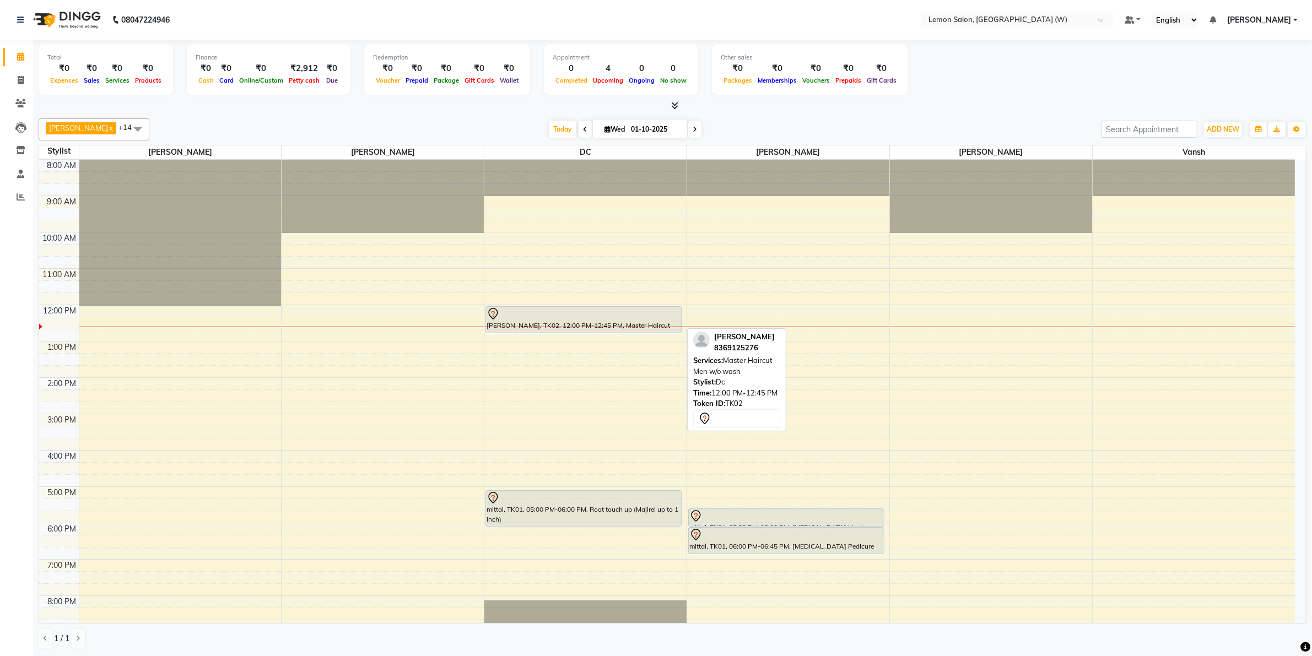
click at [570, 321] on div "Ronak, TK02, 12:00 PM-12:45 PM, Master Haircut Men w/o wash" at bounding box center [583, 320] width 195 height 26
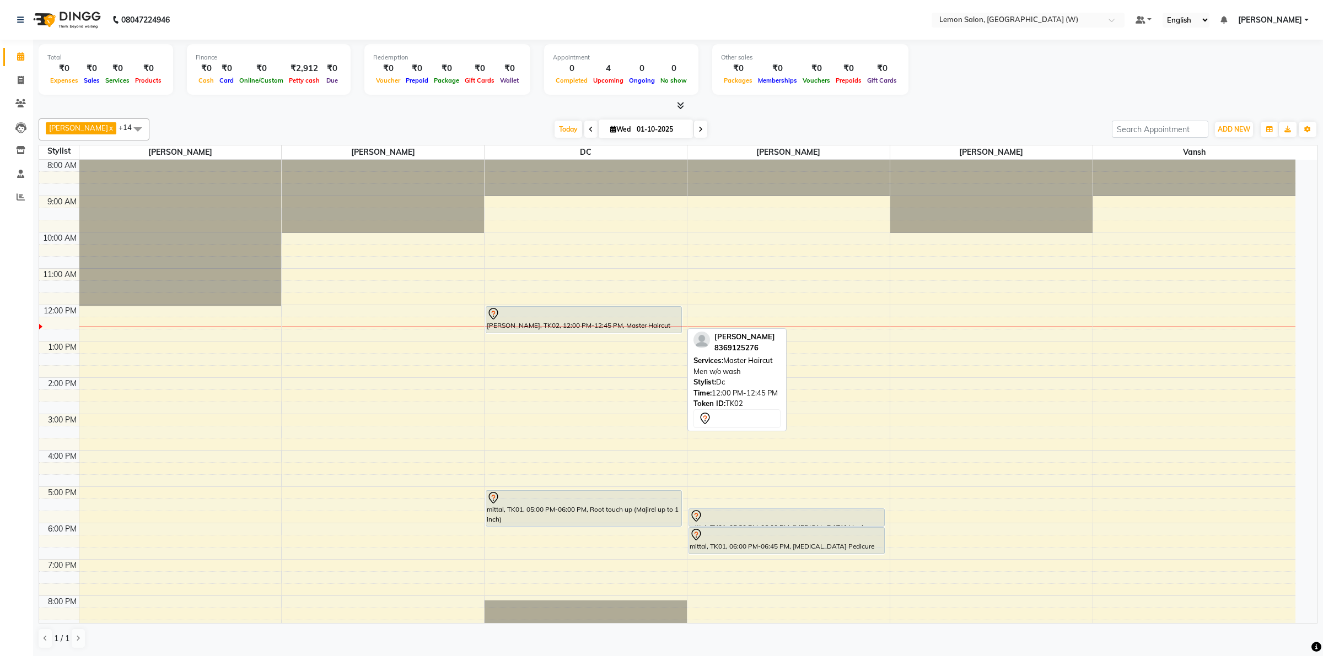
select select "7"
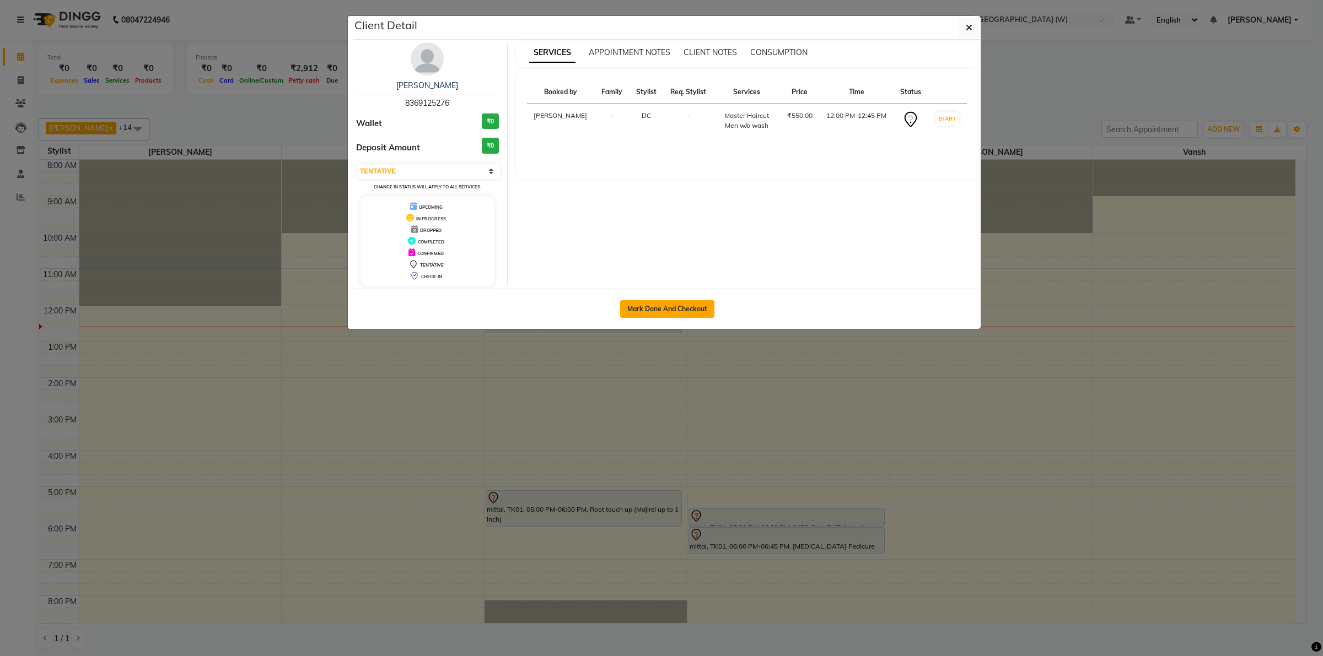
click at [642, 310] on button "Mark Done And Checkout" at bounding box center [667, 309] width 94 height 18
select select "service"
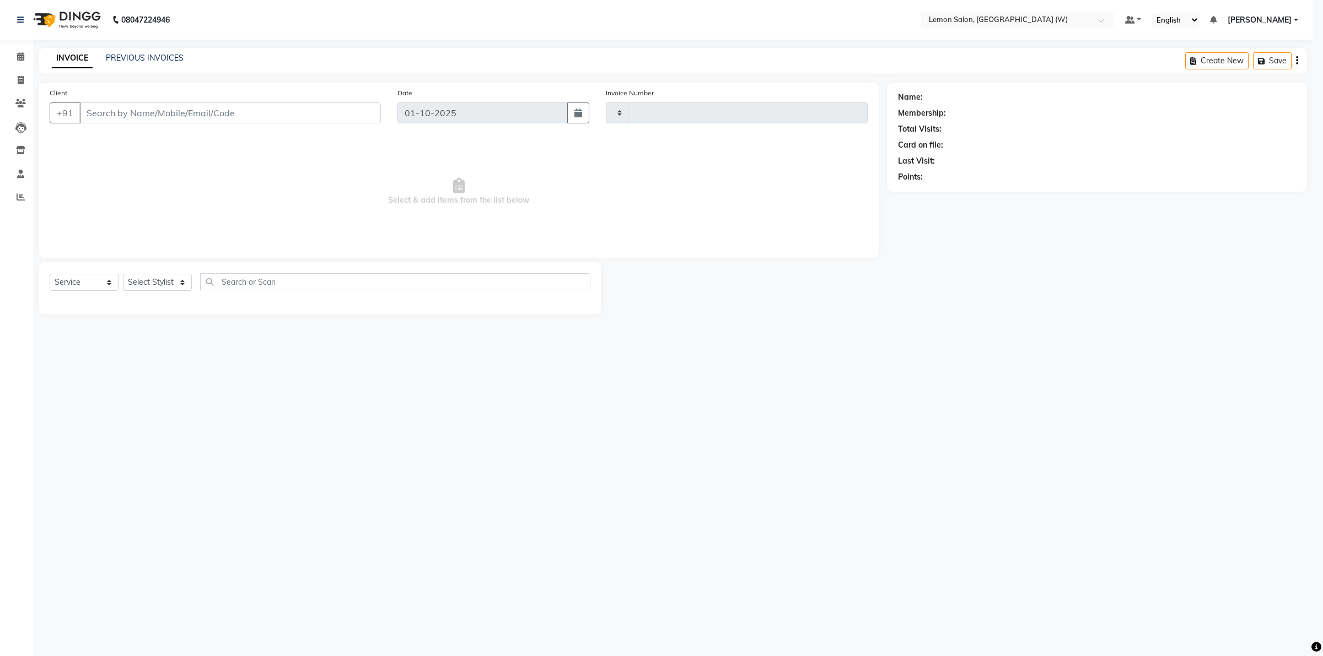
type input "2437"
select select "8053"
type input "8369125276"
select select "75738"
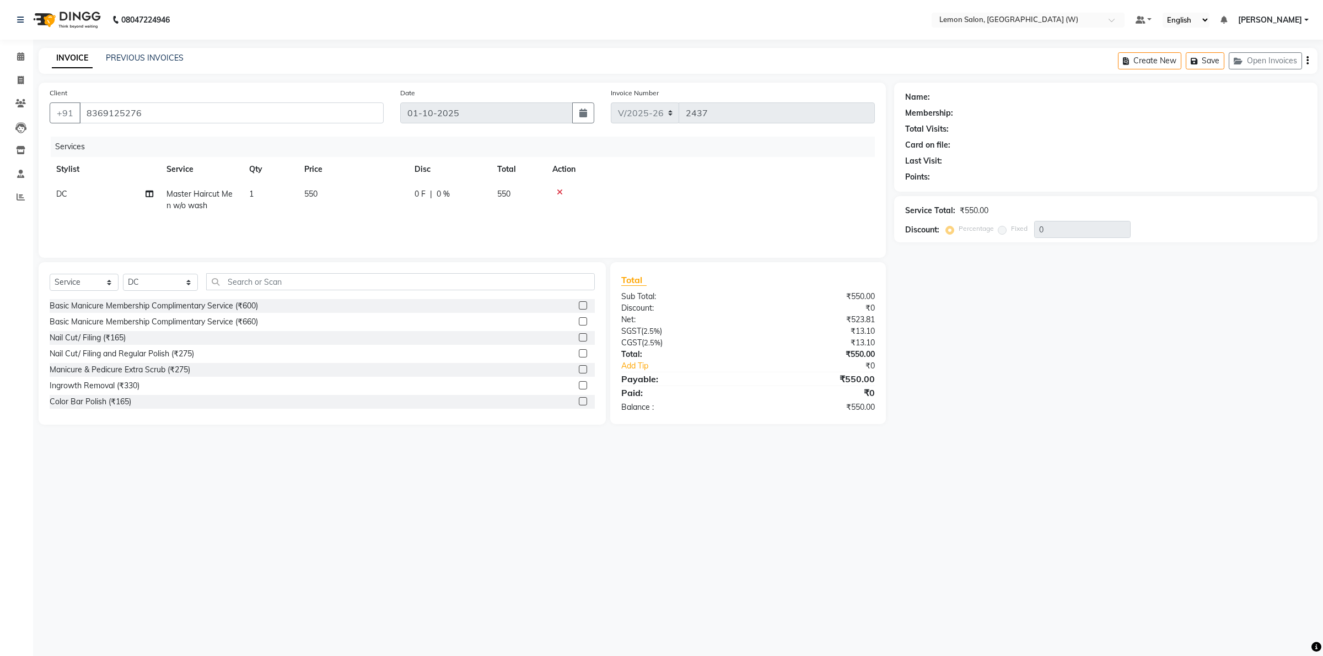
click at [65, 197] on span "DC" at bounding box center [61, 194] width 11 height 10
select select "75738"
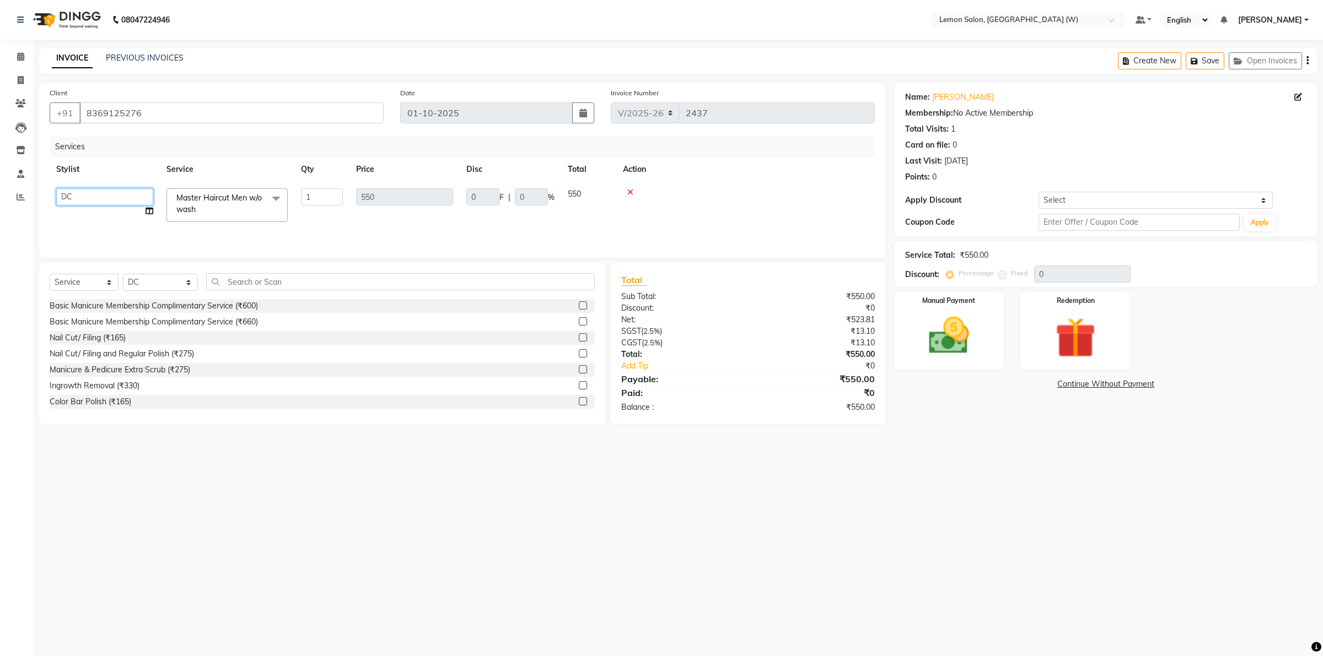
click at [65, 197] on select "Akancha Subba DC Faheem Shaikh Faizan Ganesh Motewad Kassar Sahil Manisha Dugla…" at bounding box center [104, 196] width 97 height 17
select select "93366"
click at [940, 98] on link "Ronak" at bounding box center [963, 97] width 62 height 12
click at [114, 284] on select "Select Service Product Membership Package Voucher Prepaid Gift Card" at bounding box center [84, 282] width 69 height 17
click at [50, 274] on select "Select Service Product Membership Package Voucher Prepaid Gift Card" at bounding box center [84, 282] width 69 height 17
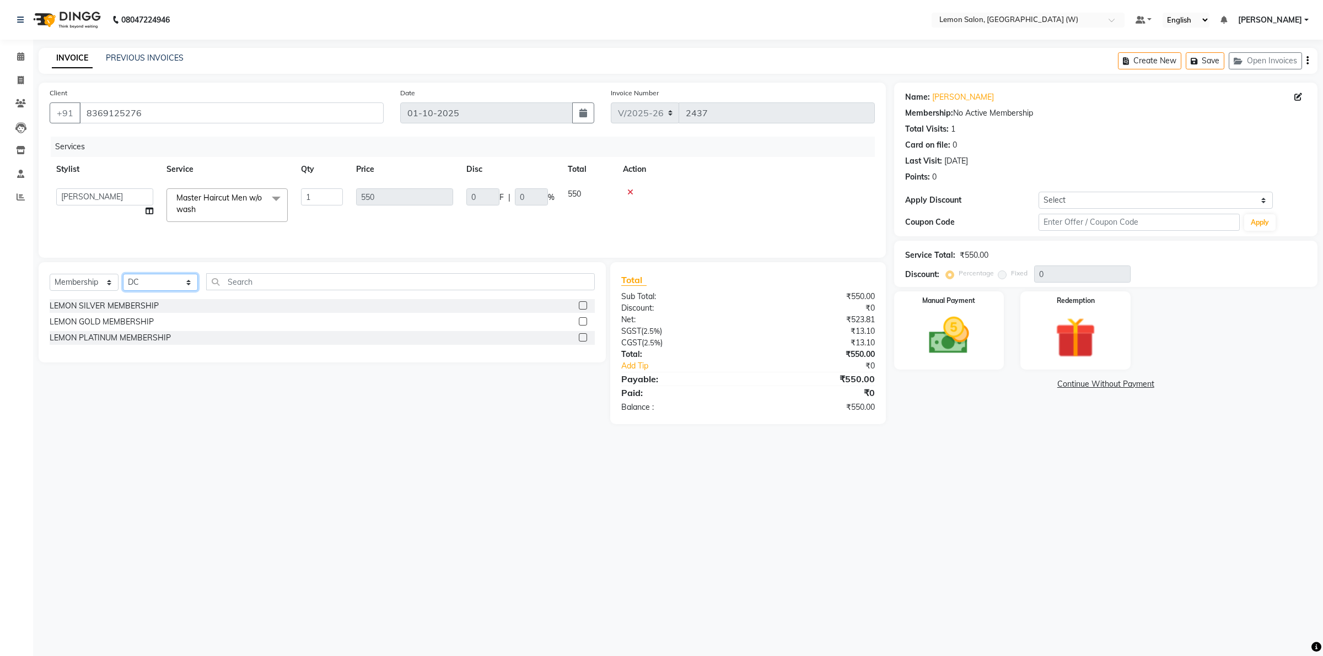
click at [179, 284] on select "Select Stylist Akancha Subba DC Faheem Shaikh Faizan Ganesh Motewad Kassar Sahi…" at bounding box center [160, 282] width 75 height 17
click at [123, 274] on select "Select Stylist Akancha Subba DC Faheem Shaikh Faizan Ganesh Motewad Kassar Sahi…" at bounding box center [160, 282] width 75 height 17
click at [102, 307] on div "LEMON SILVER MEMBERSHIP" at bounding box center [104, 306] width 109 height 12
select select "select"
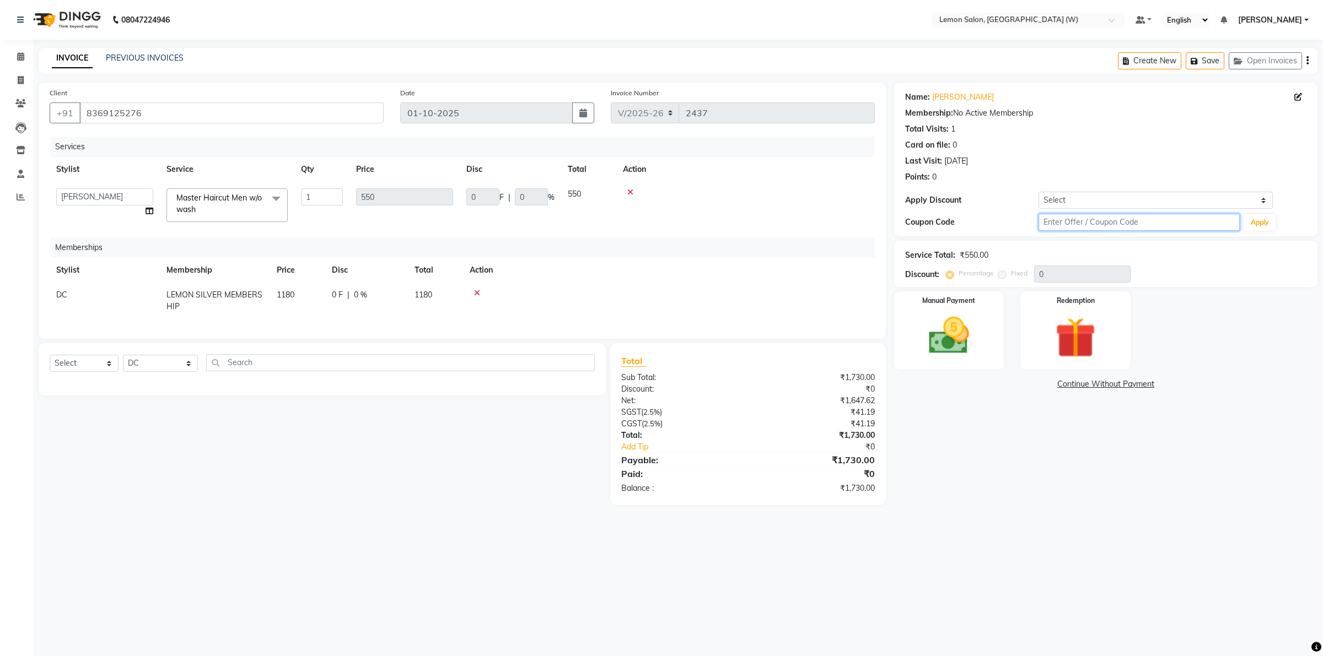
drag, startPoint x: 1062, startPoint y: 225, endPoint x: 1056, endPoint y: 226, distance: 6.3
click at [1062, 225] on input "text" at bounding box center [1138, 222] width 201 height 17
type input "fst20"
click at [1263, 224] on button "Apply" at bounding box center [1259, 222] width 31 height 17
type input "20"
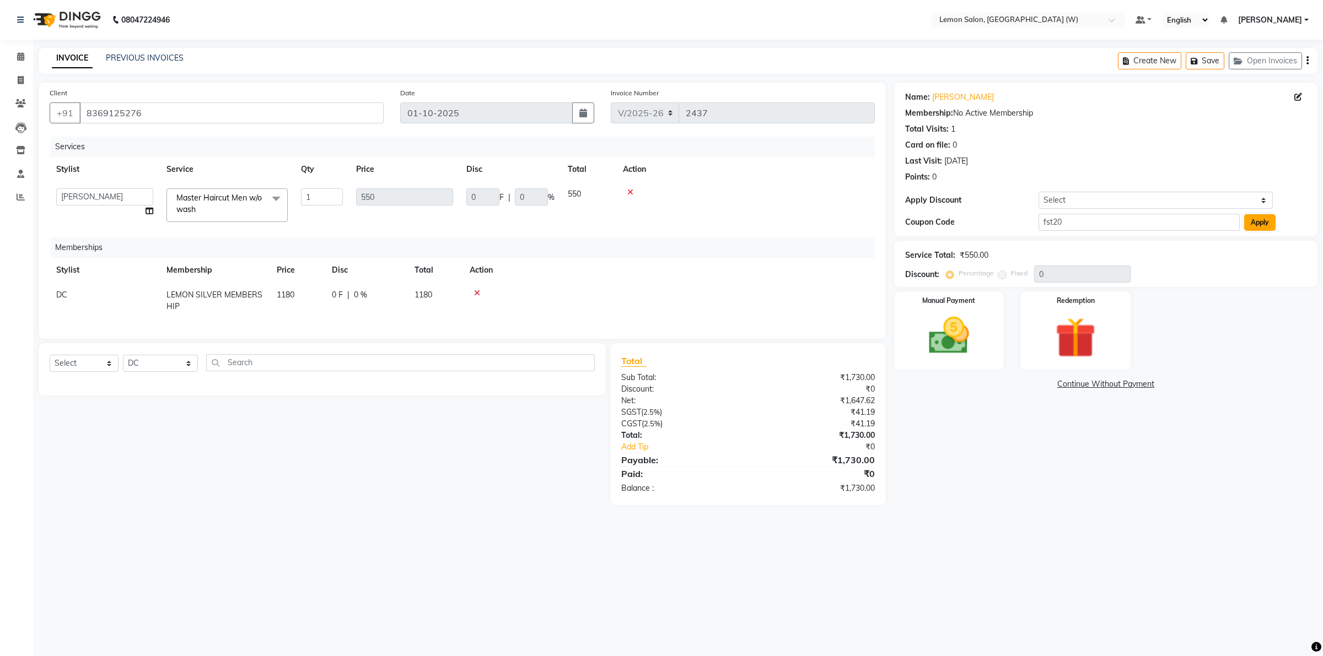
type input "110"
type input "20"
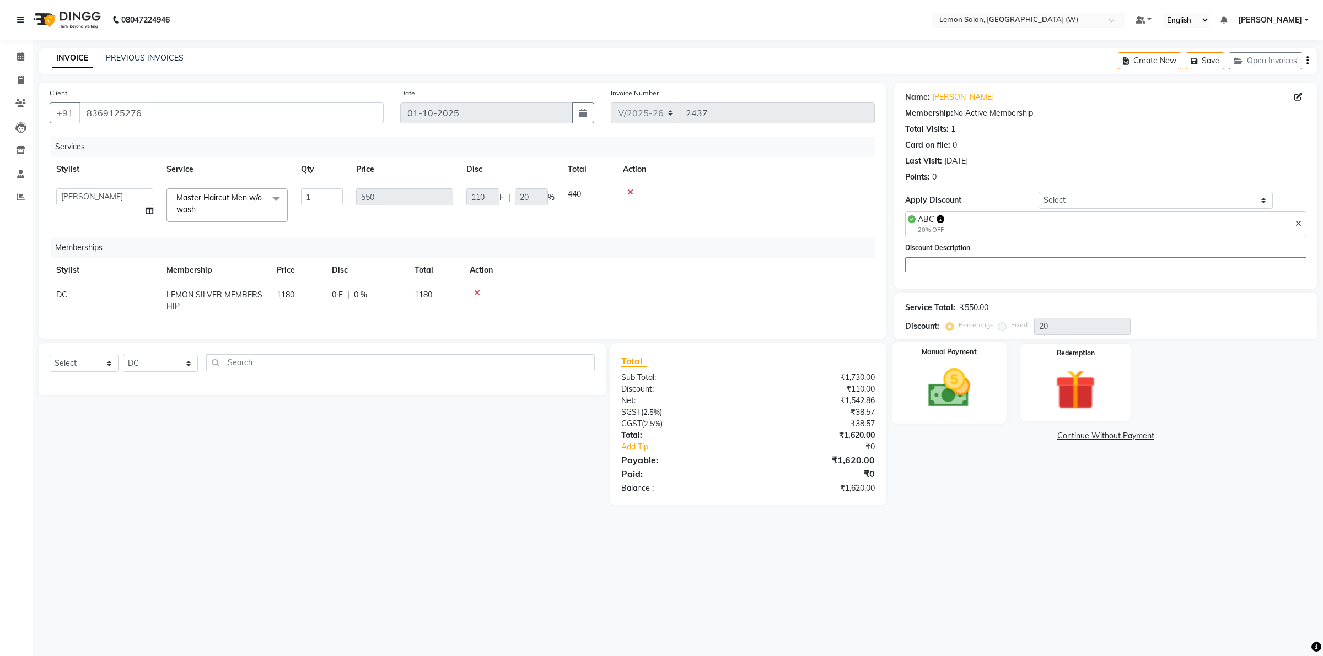
click at [930, 379] on img at bounding box center [948, 388] width 68 height 48
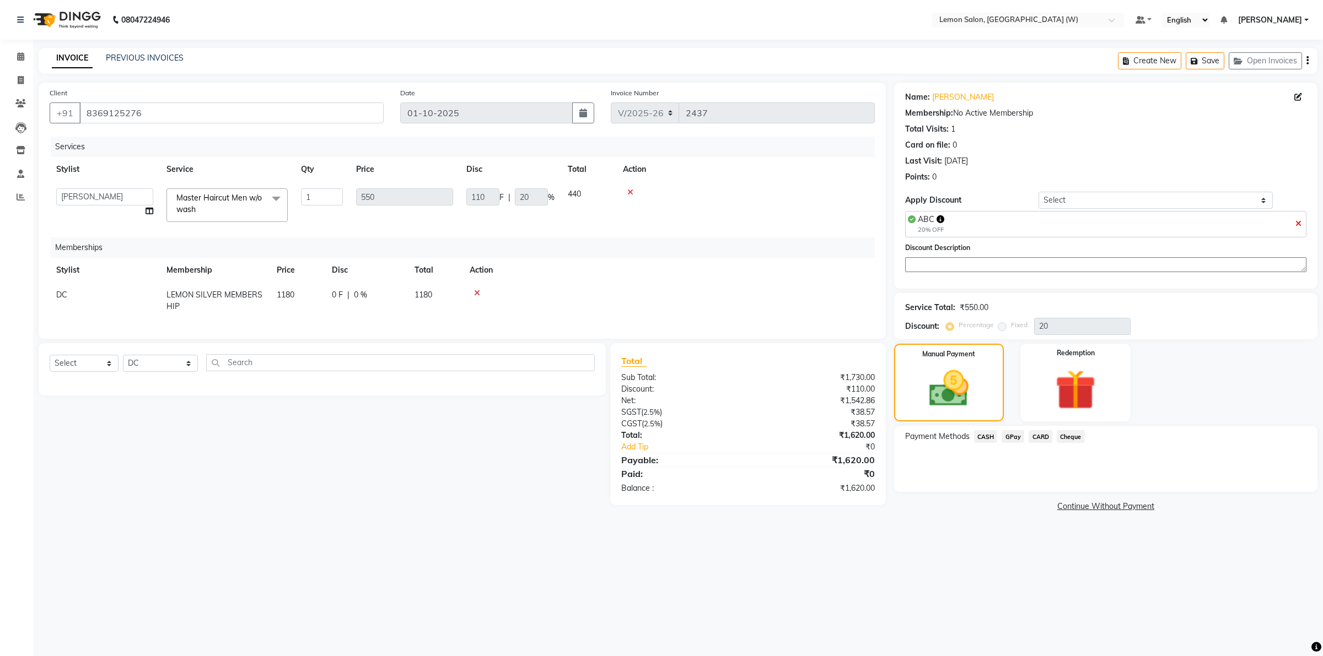
click at [979, 436] on span "CASH" at bounding box center [986, 436] width 24 height 13
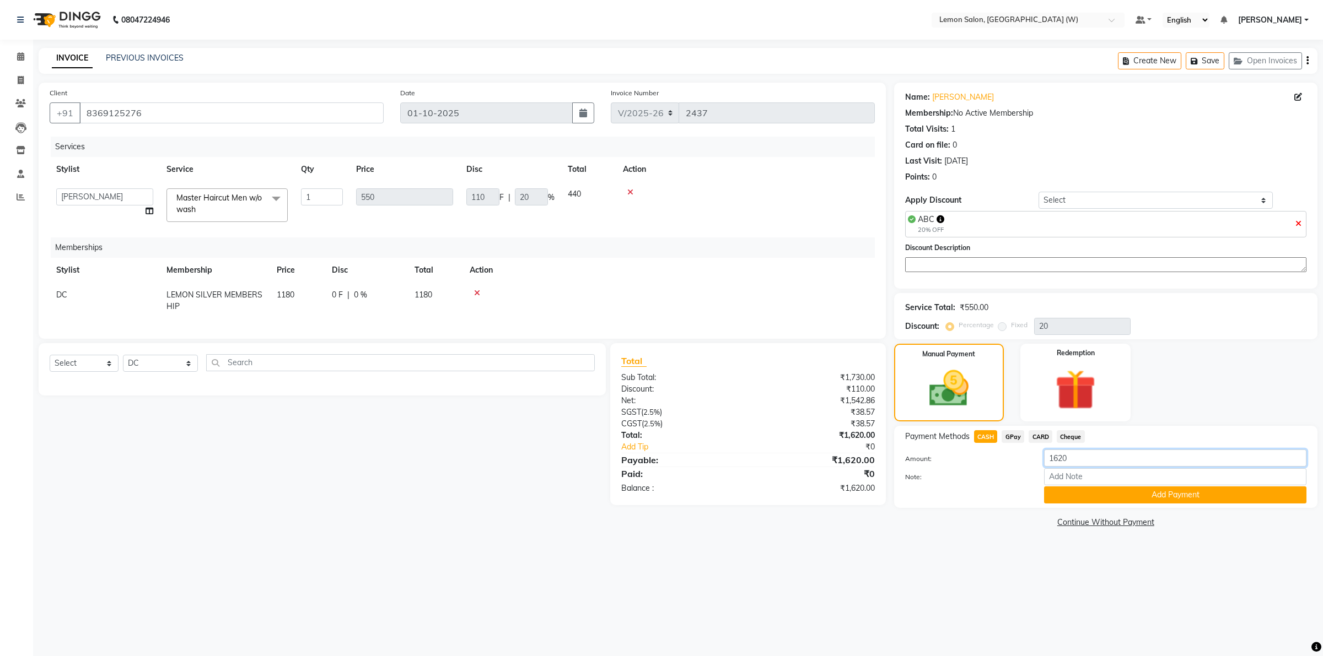
click at [1067, 462] on input "1620" at bounding box center [1175, 458] width 262 height 17
type input "1630"
click at [1086, 492] on button "Add Payment" at bounding box center [1175, 495] width 262 height 17
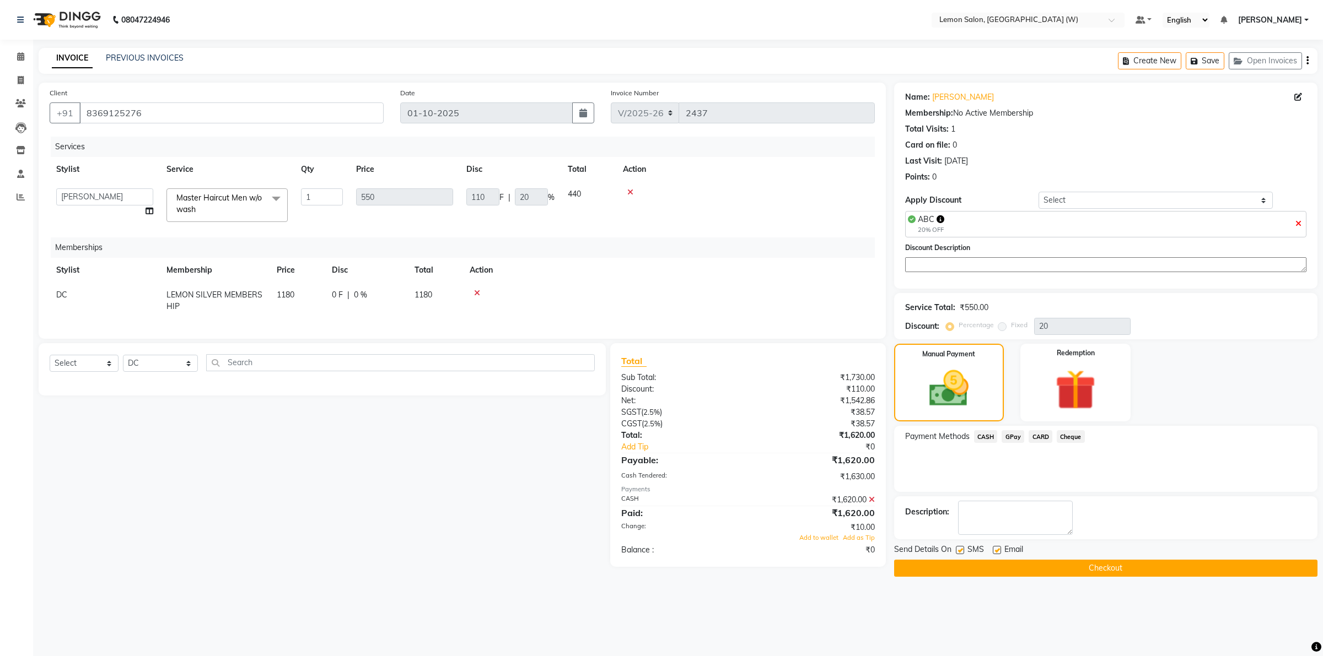
click at [1000, 566] on button "Checkout" at bounding box center [1105, 568] width 423 height 17
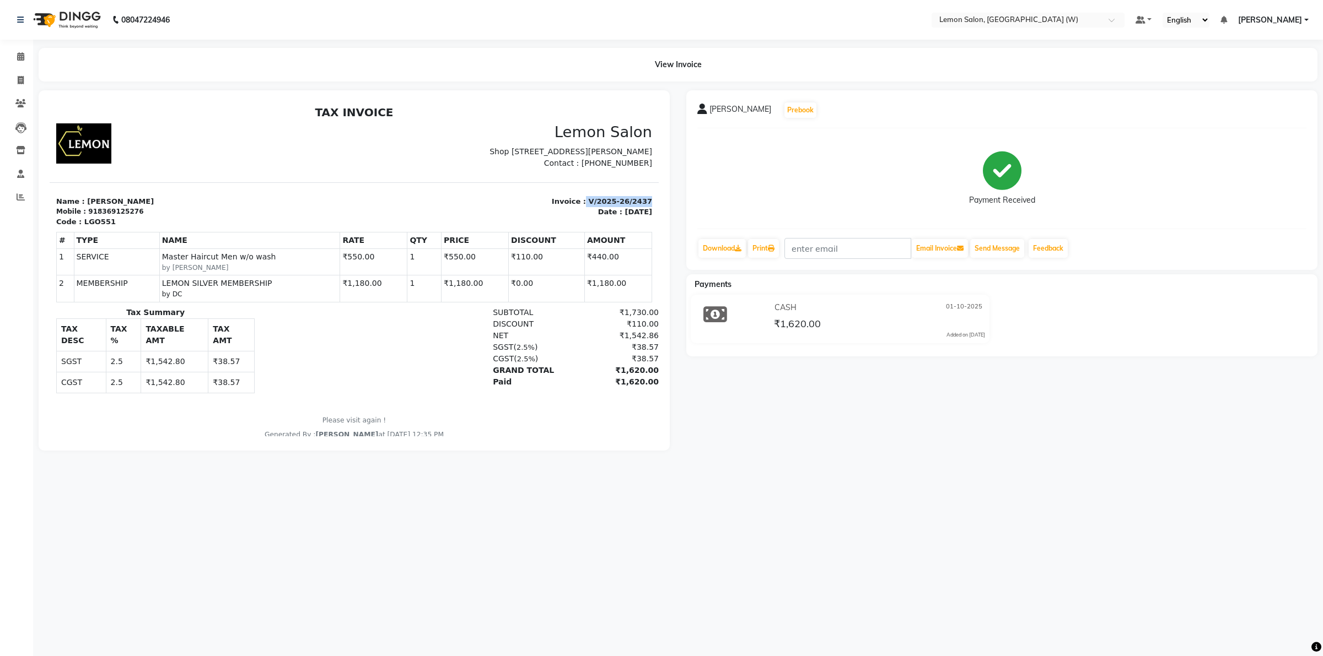
drag, startPoint x: 573, startPoint y: 208, endPoint x: 633, endPoint y: 207, distance: 59.5
click at [633, 207] on div "Invoice : V/2025-26/2437 Date : October 1, 2025" at bounding box center [506, 211] width 305 height 31
copy p "V/2025-26/2437"
click at [17, 58] on icon at bounding box center [20, 56] width 7 height 8
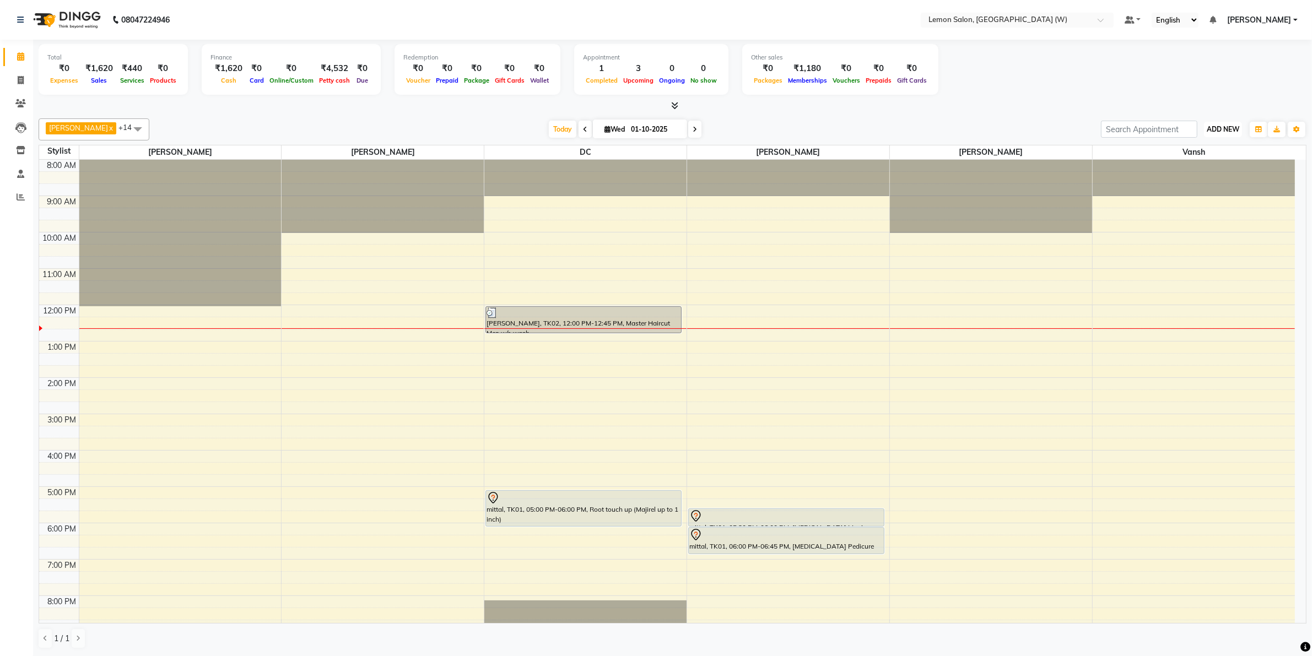
click at [1216, 131] on span "ADD NEW" at bounding box center [1223, 129] width 33 height 8
click at [1186, 172] on link "Add Expense" at bounding box center [1197, 179] width 87 height 14
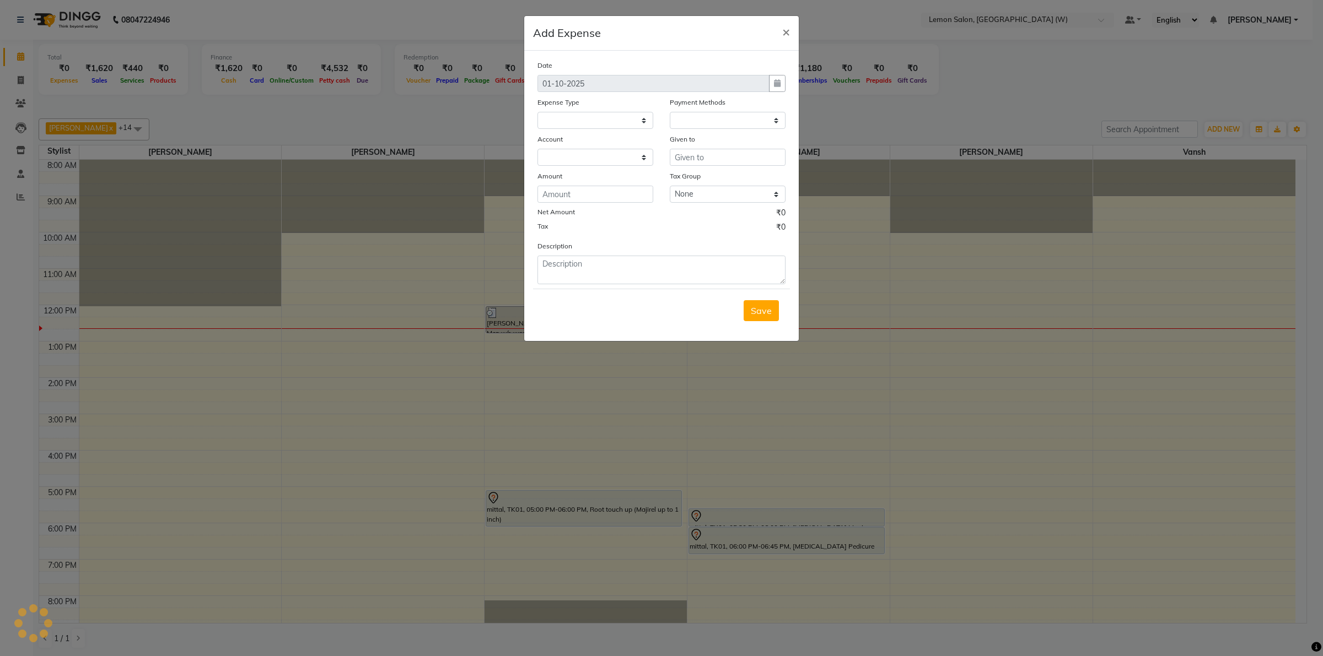
select select "1"
select select "7179"
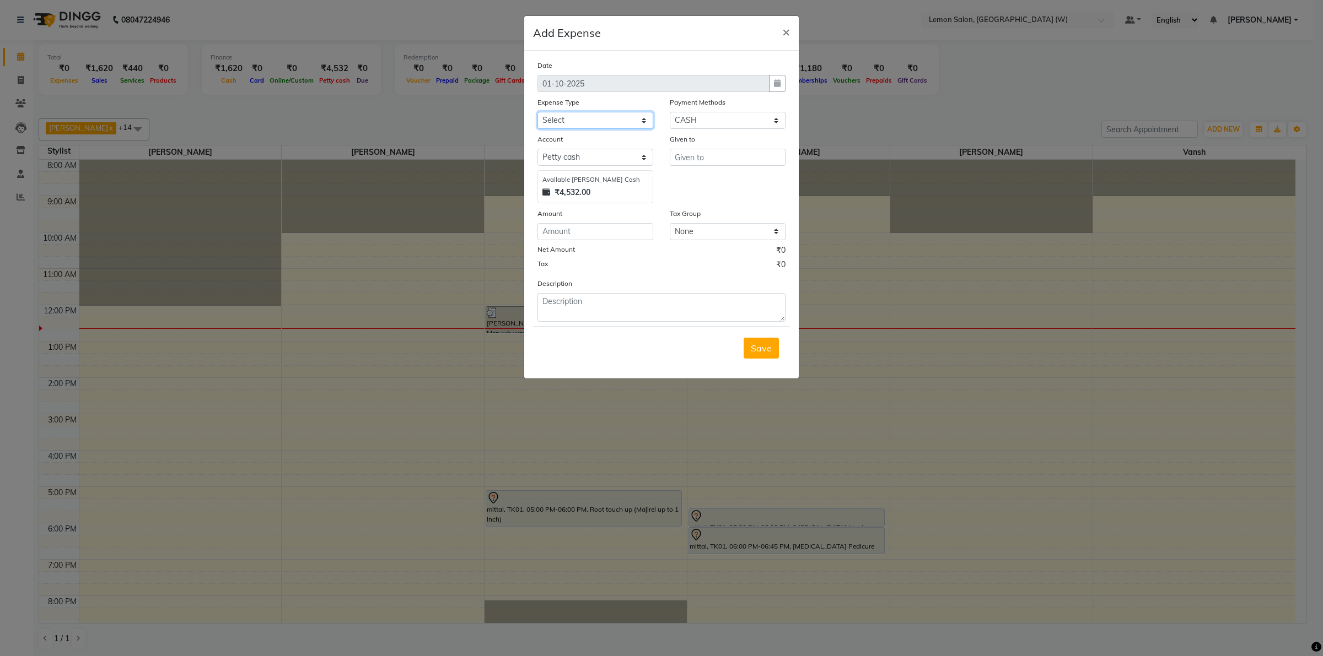
click at [644, 117] on select "Select Advance Cash transfer to hub Laundry Loan Membership Milk Miscellaneous …" at bounding box center [595, 120] width 116 height 17
select select "2706"
click at [537, 112] on select "Select Advance Cash transfer to hub Laundry Loan Membership Milk Miscellaneous …" at bounding box center [595, 120] width 116 height 17
click at [593, 235] on input "number" at bounding box center [595, 231] width 116 height 17
type input "100"
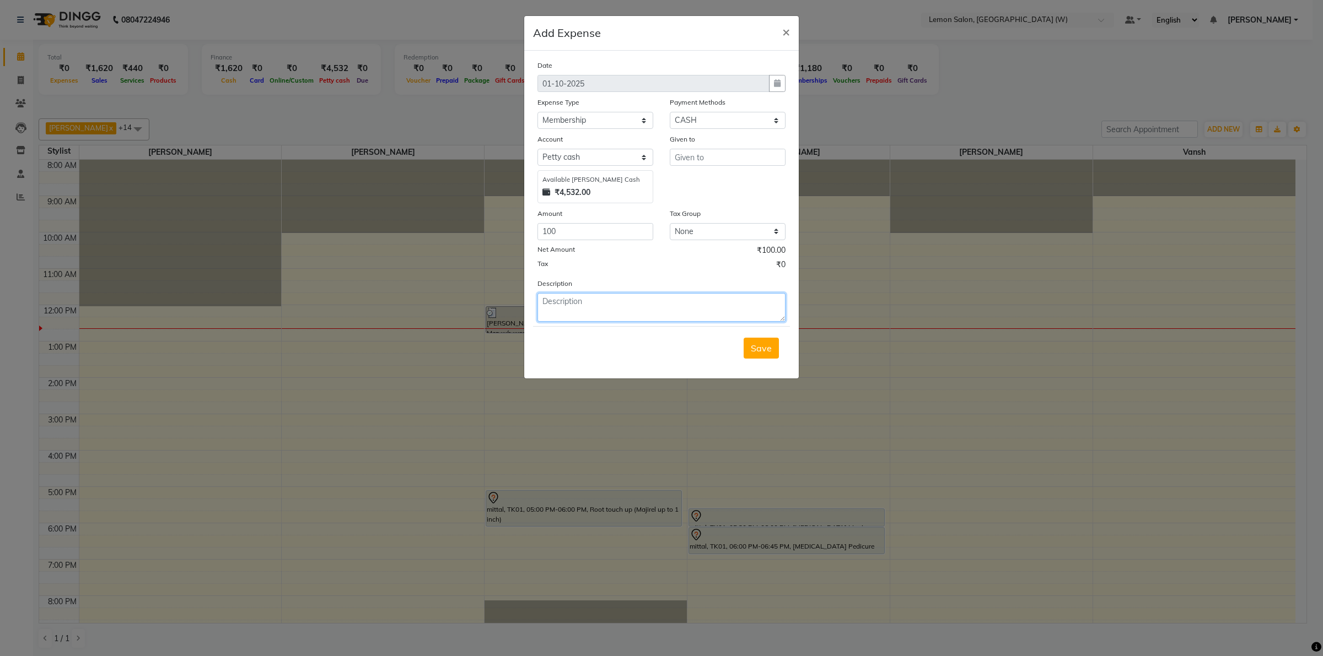
click at [600, 304] on textarea at bounding box center [661, 307] width 248 height 29
paste textarea "V/2025-26/2437"
type textarea "V/2025-26/2437"
click at [706, 153] on input "text" at bounding box center [728, 157] width 116 height 17
type input "amreen"
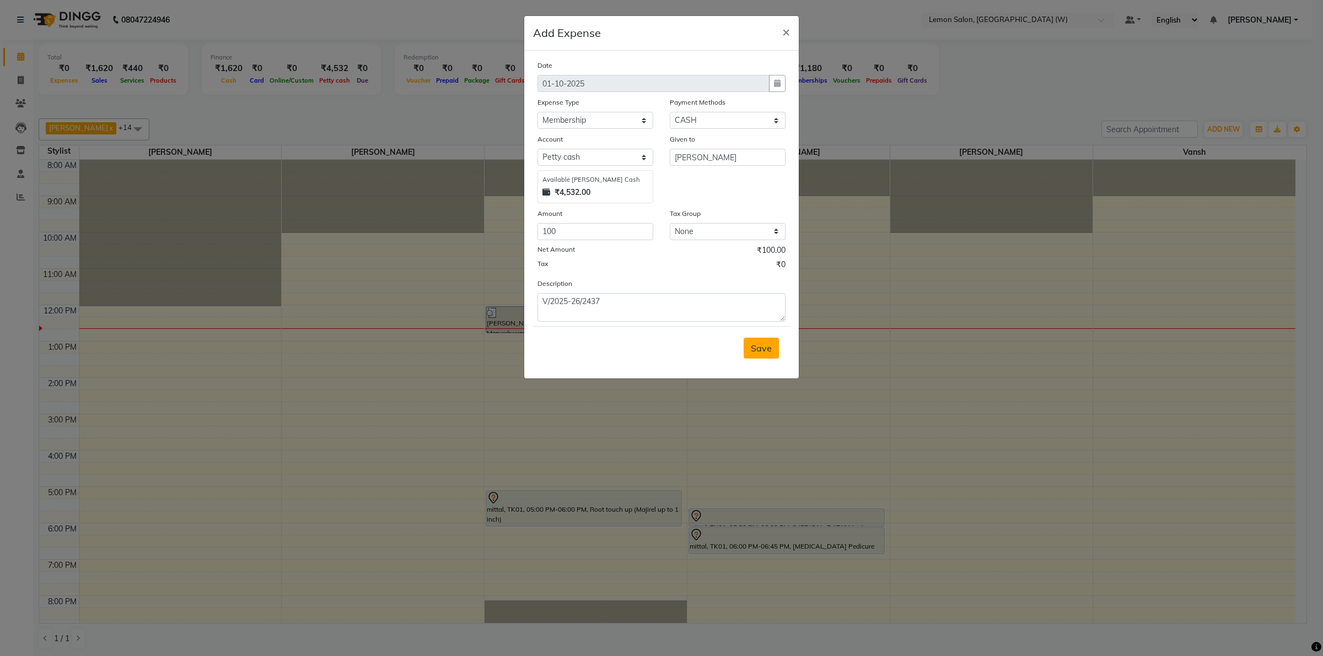
click at [767, 343] on span "Save" at bounding box center [761, 348] width 21 height 11
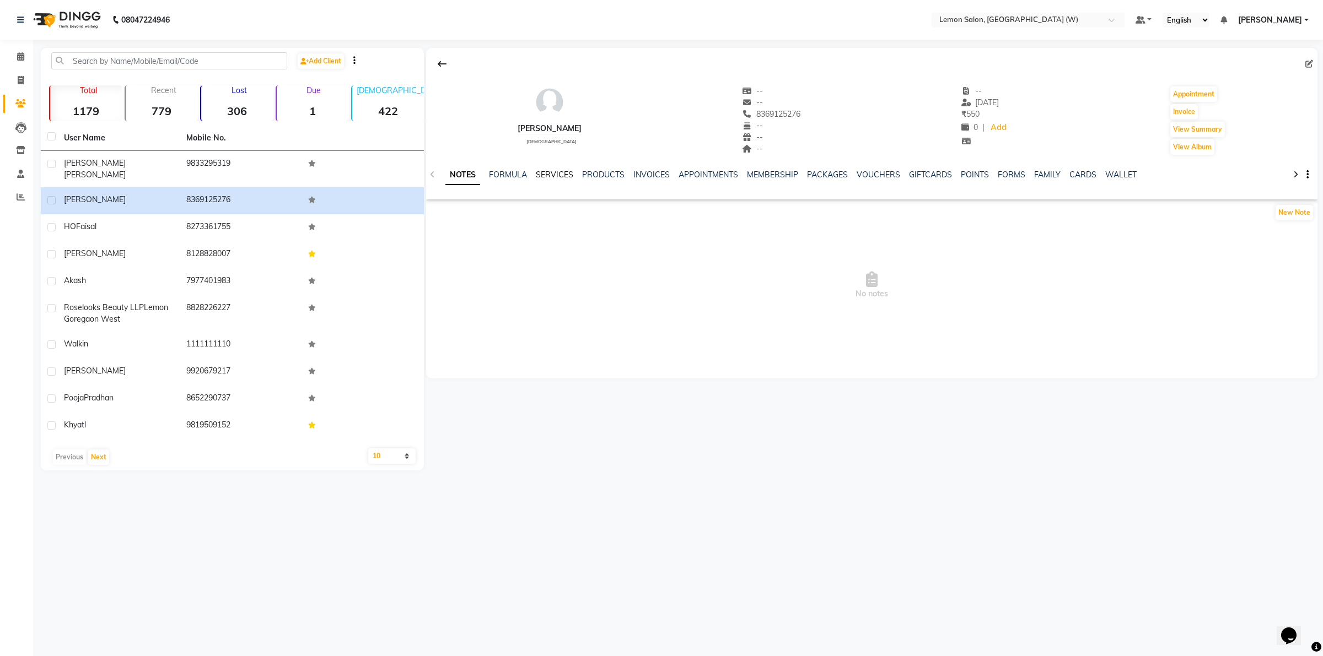
click at [557, 176] on link "SERVICES" at bounding box center [554, 175] width 37 height 10
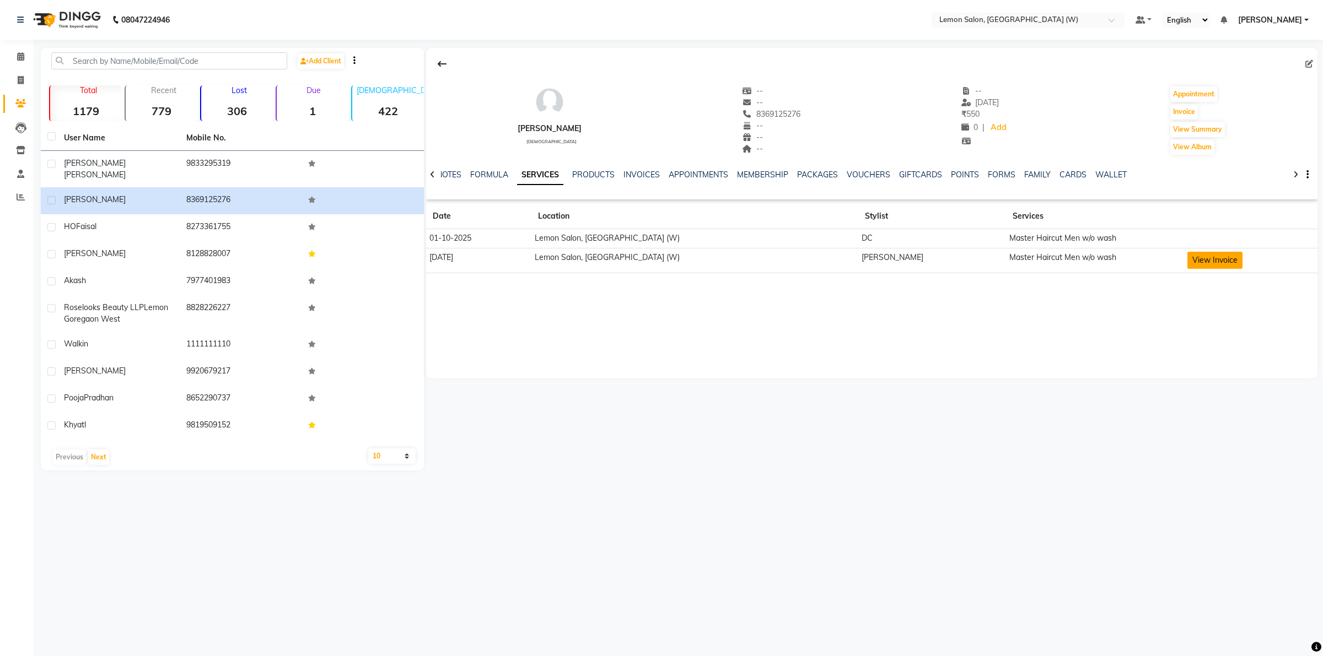
click at [1187, 255] on button "View Invoice" at bounding box center [1214, 260] width 55 height 17
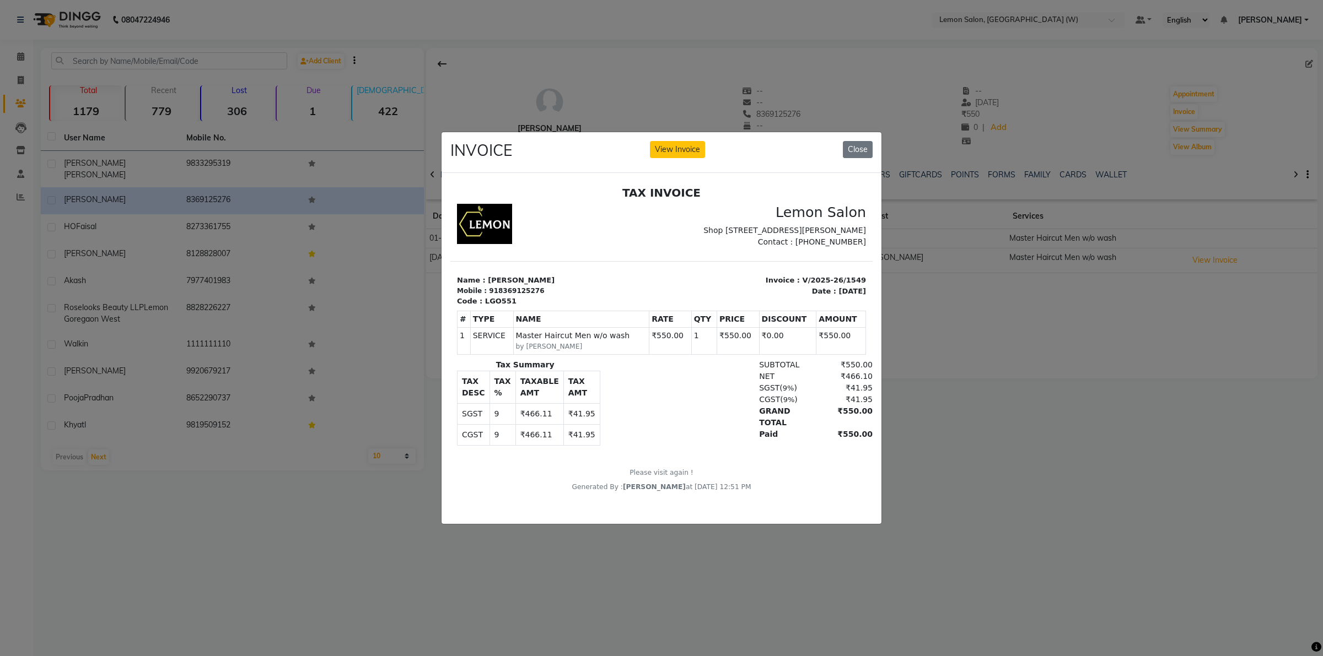
click at [851, 149] on button "Close" at bounding box center [858, 149] width 30 height 17
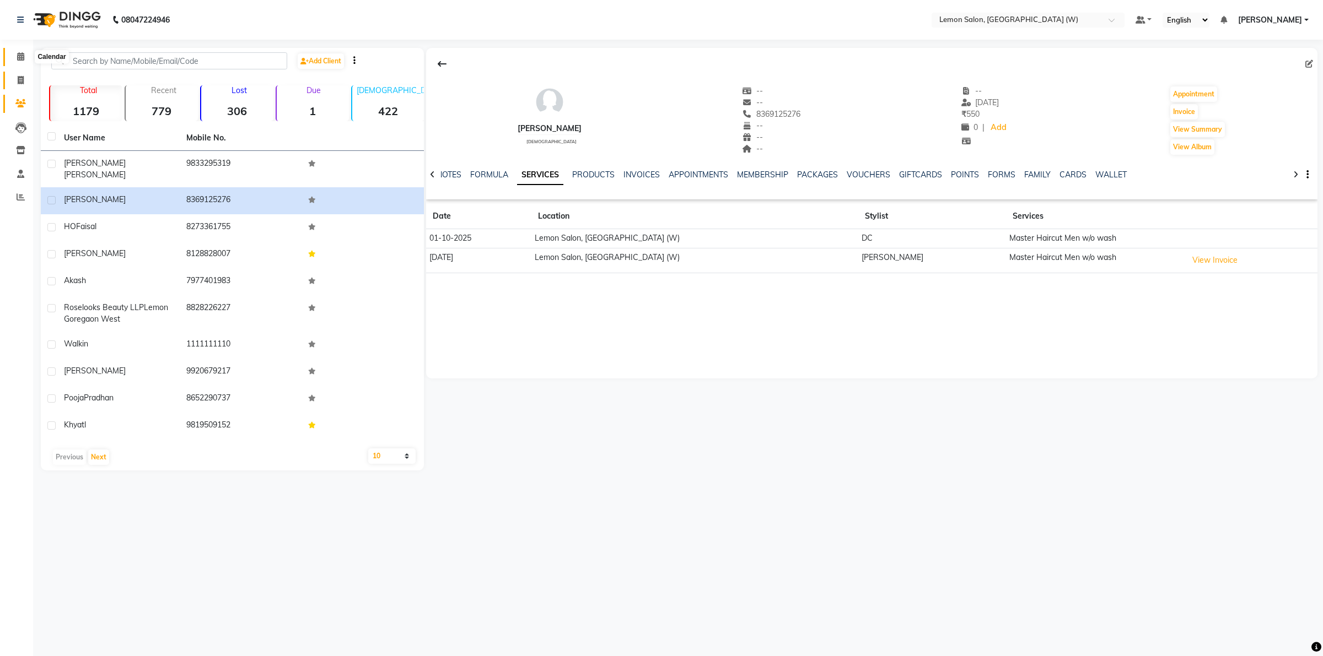
drag, startPoint x: 23, startPoint y: 55, endPoint x: 23, endPoint y: 79, distance: 23.7
click at [20, 54] on icon at bounding box center [20, 56] width 7 height 8
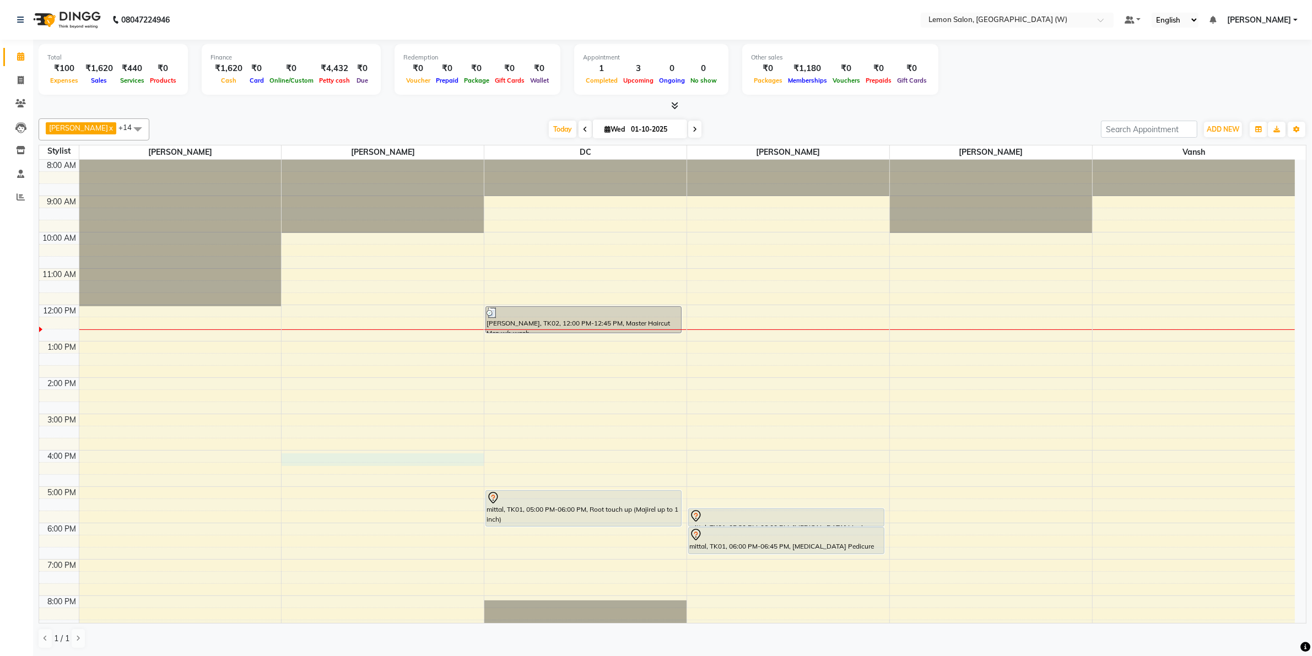
click at [343, 466] on div "8:00 AM 9:00 AM 10:00 AM 11:00 AM 12:00 PM 1:00 PM 2:00 PM 3:00 PM 4:00 PM 5:00…" at bounding box center [667, 432] width 1256 height 545
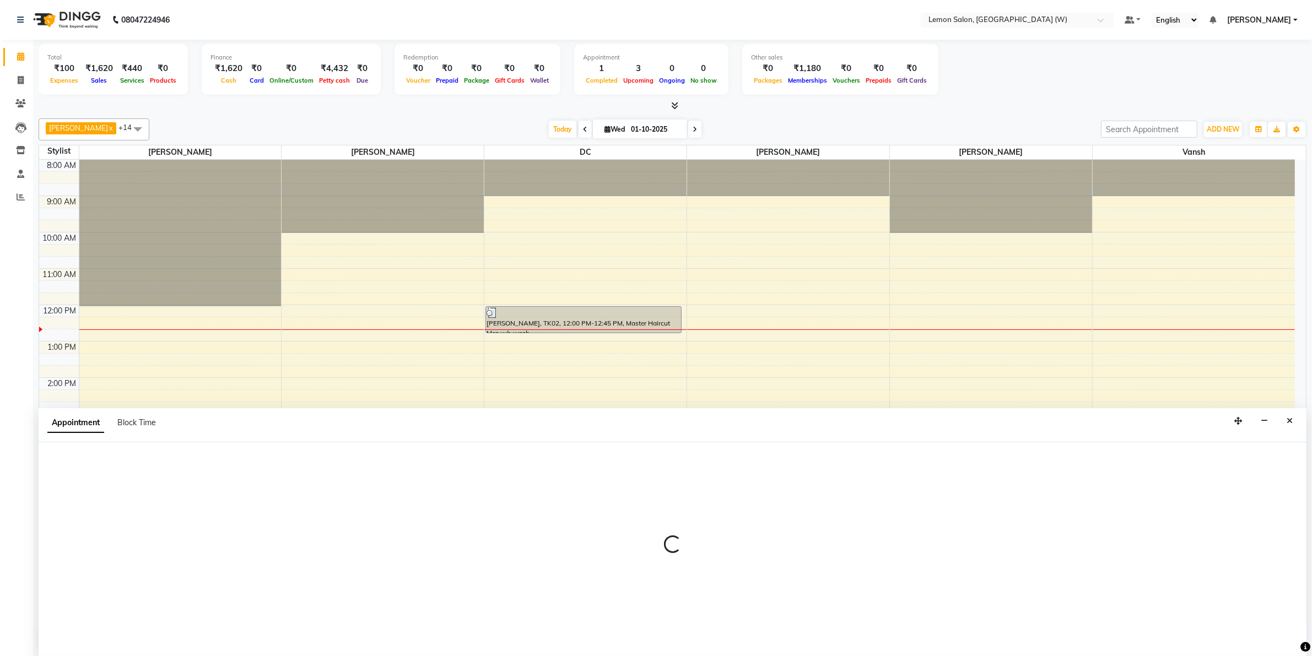
scroll to position [1, 0]
select select "960"
select select "tentative"
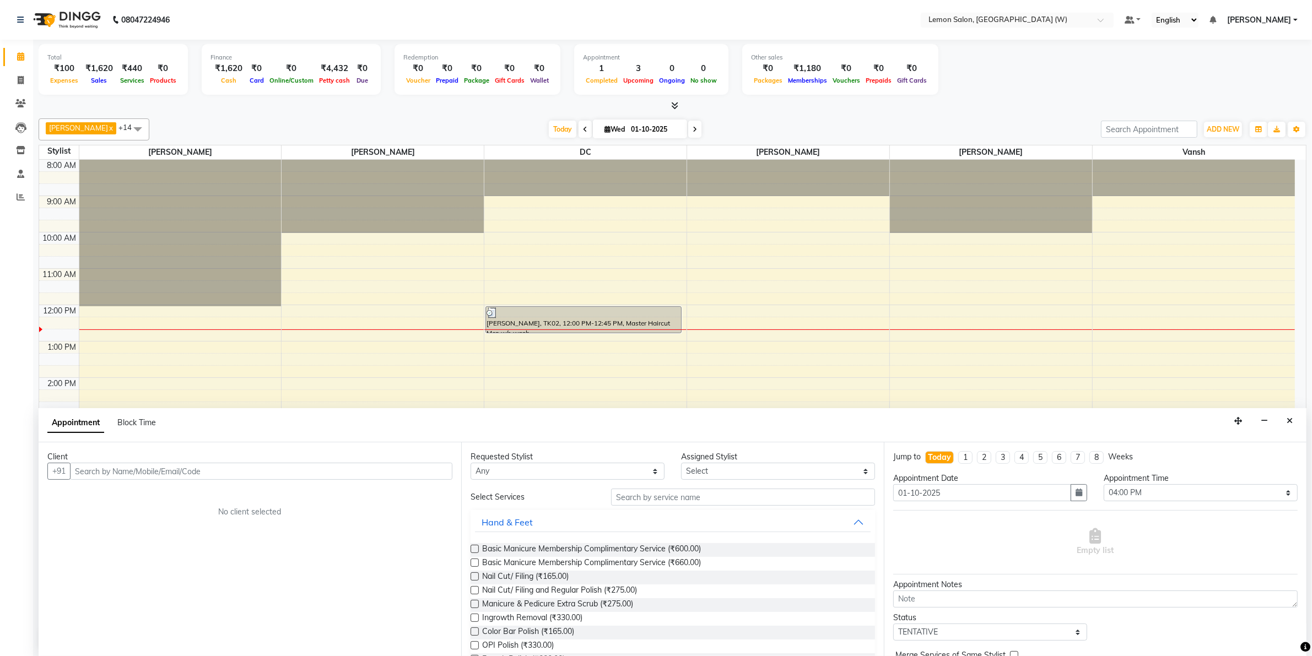
click at [303, 470] on input "text" at bounding box center [261, 471] width 382 height 17
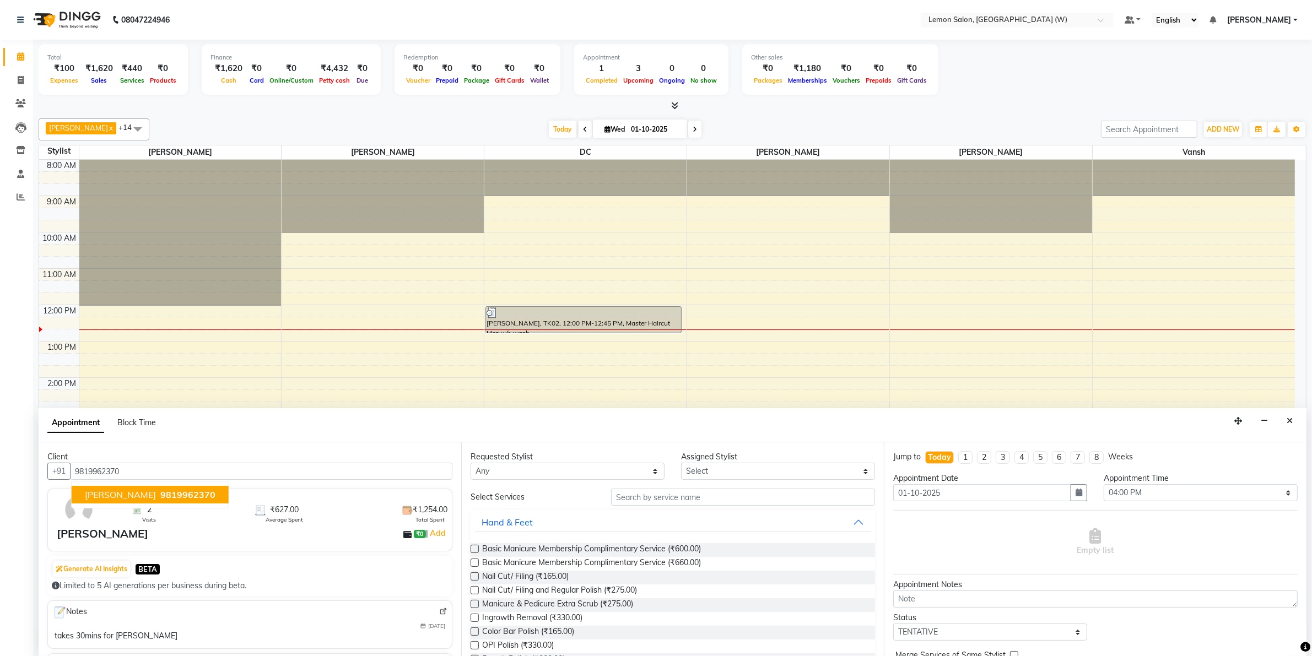
click at [160, 498] on span "9819962370" at bounding box center [187, 494] width 55 height 11
type input "9819962370"
click at [736, 471] on select "Select Akancha Subba DC Faheem Shaikh Ganesh Motewad Kassar Sahil Nasreen Shaik…" at bounding box center [778, 471] width 194 height 17
select select "93366"
click at [681, 463] on select "Select Akancha Subba DC Faheem Shaikh Ganesh Motewad Kassar Sahil Nasreen Shaik…" at bounding box center [778, 471] width 194 height 17
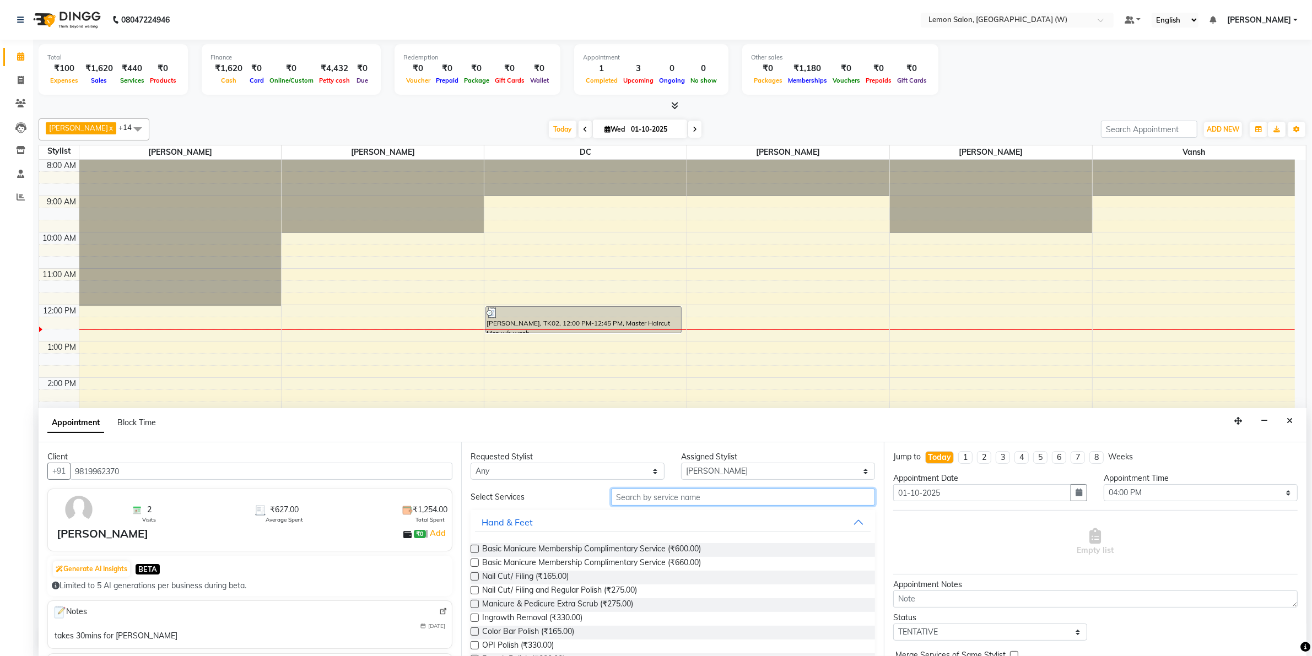
click at [629, 499] on input "text" at bounding box center [743, 497] width 264 height 17
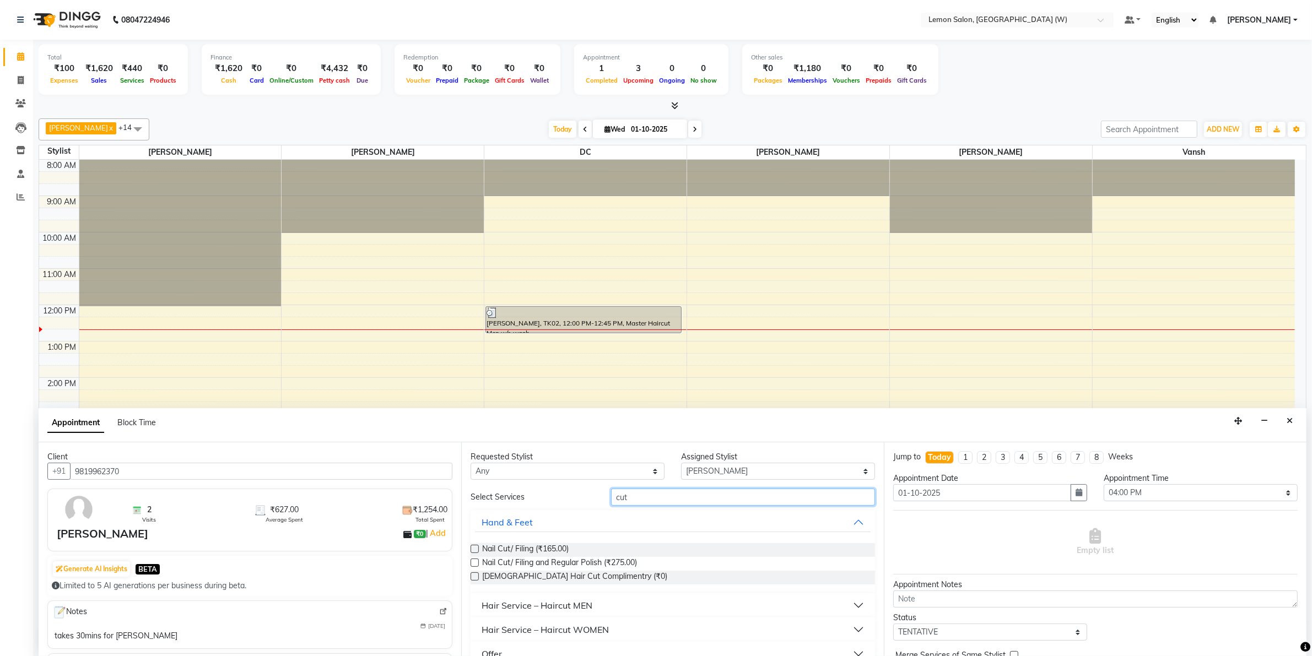
type input "cut"
click at [850, 606] on button "Hair Service – Haircut MEN" at bounding box center [673, 606] width 396 height 20
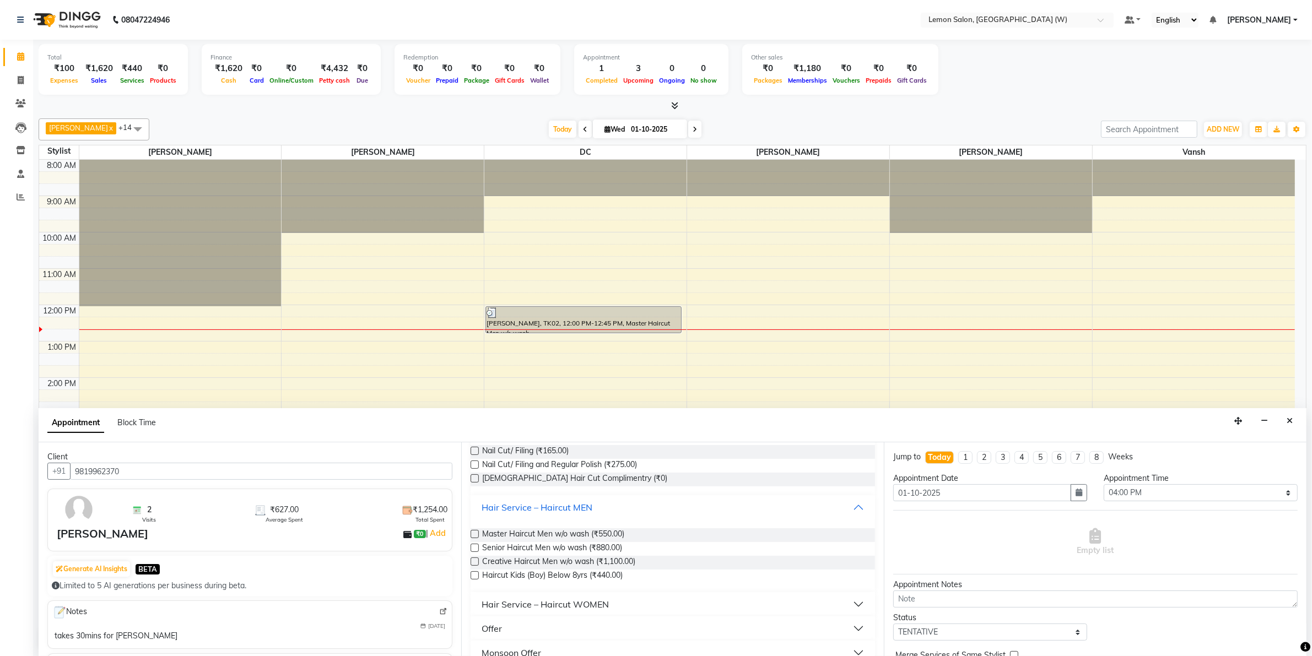
scroll to position [99, 0]
click at [602, 533] on span "Master Haircut Men w/o wash (₹550.00)" at bounding box center [553, 534] width 142 height 14
checkbox input "false"
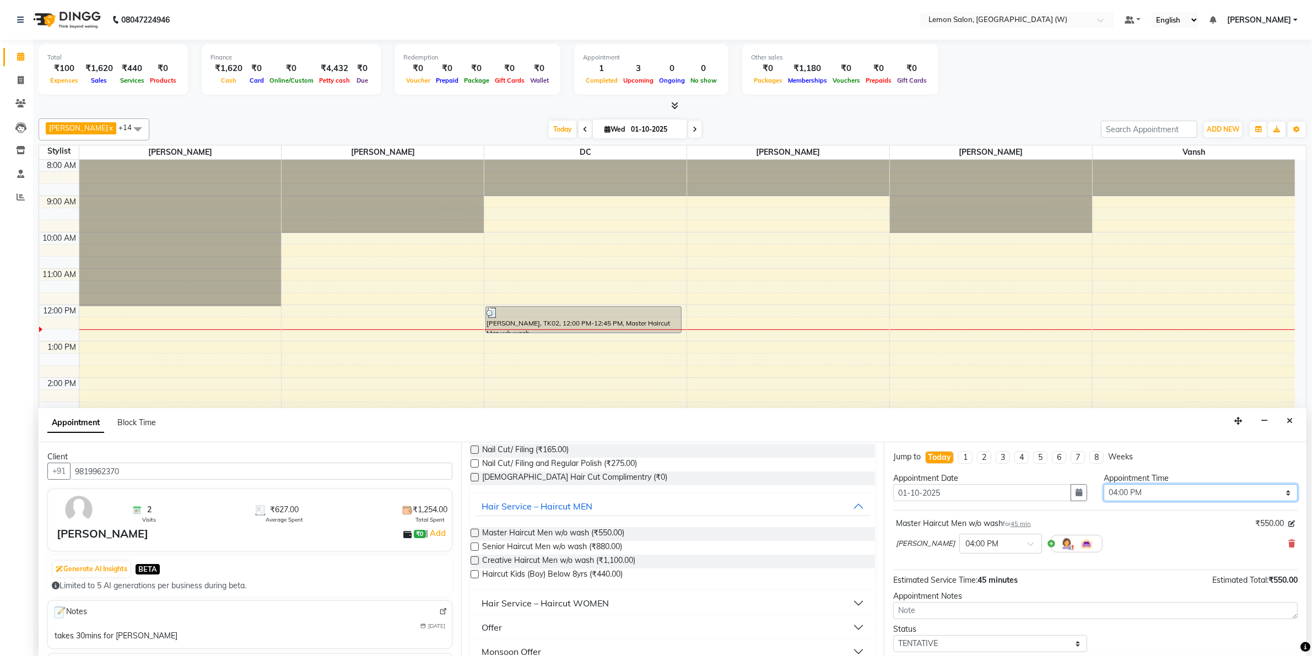
click at [1274, 495] on select "Select 09:00 AM 09:15 AM 09:30 AM 09:45 AM 10:00 AM 10:15 AM 10:30 AM 10:45 AM …" at bounding box center [1201, 492] width 194 height 17
select select "810"
click at [1104, 484] on select "Select 09:00 AM 09:15 AM 09:30 AM 09:45 AM 10:00 AM 10:15 AM 10:30 AM 10:45 AM …" at bounding box center [1201, 492] width 194 height 17
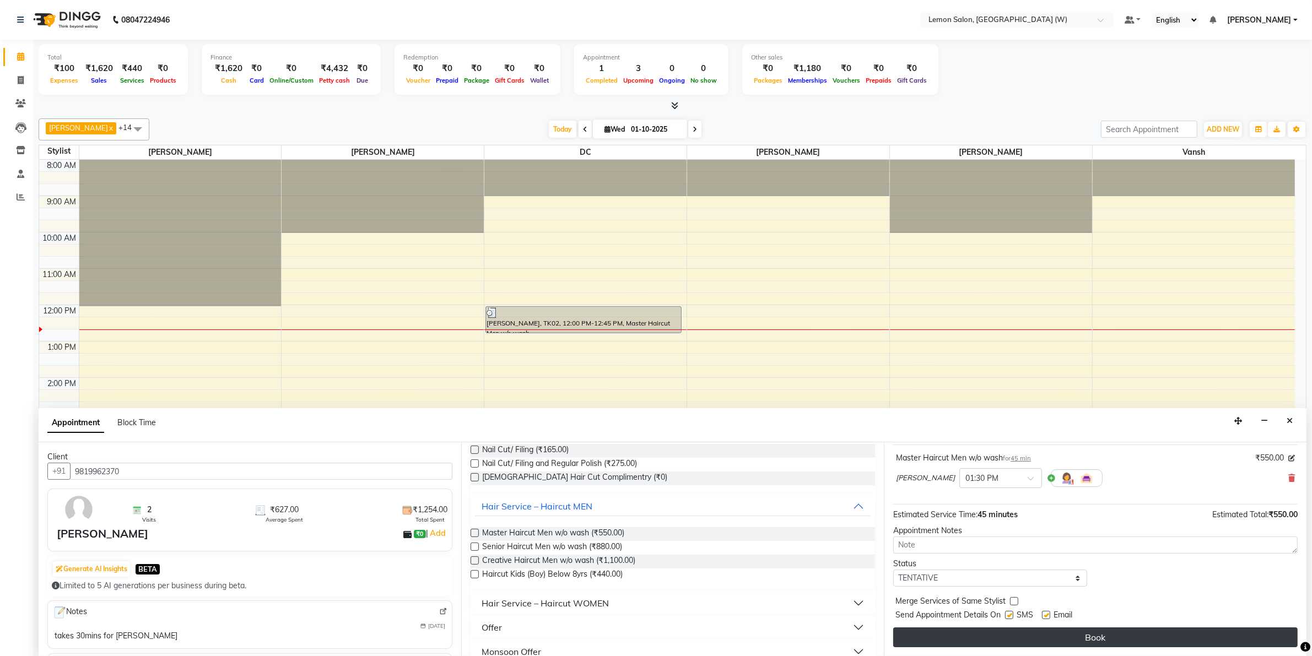
click at [1243, 635] on button "Book" at bounding box center [1095, 638] width 404 height 20
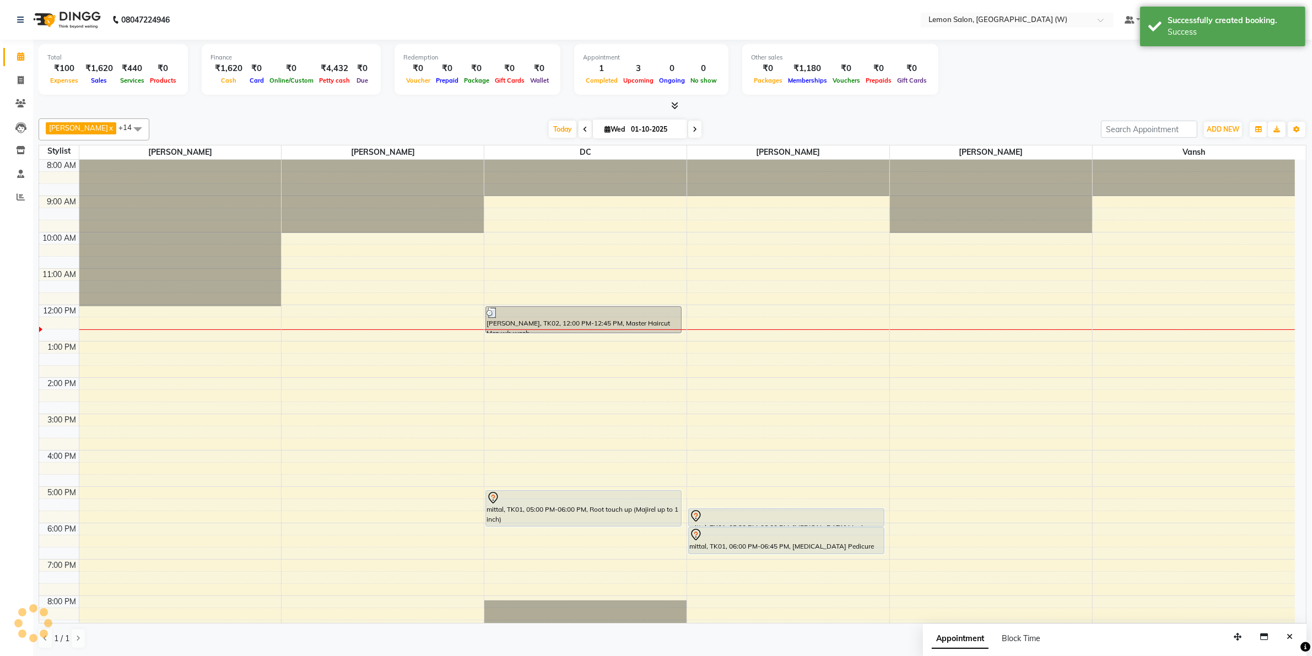
scroll to position [0, 0]
click at [12, 150] on span at bounding box center [20, 150] width 19 height 13
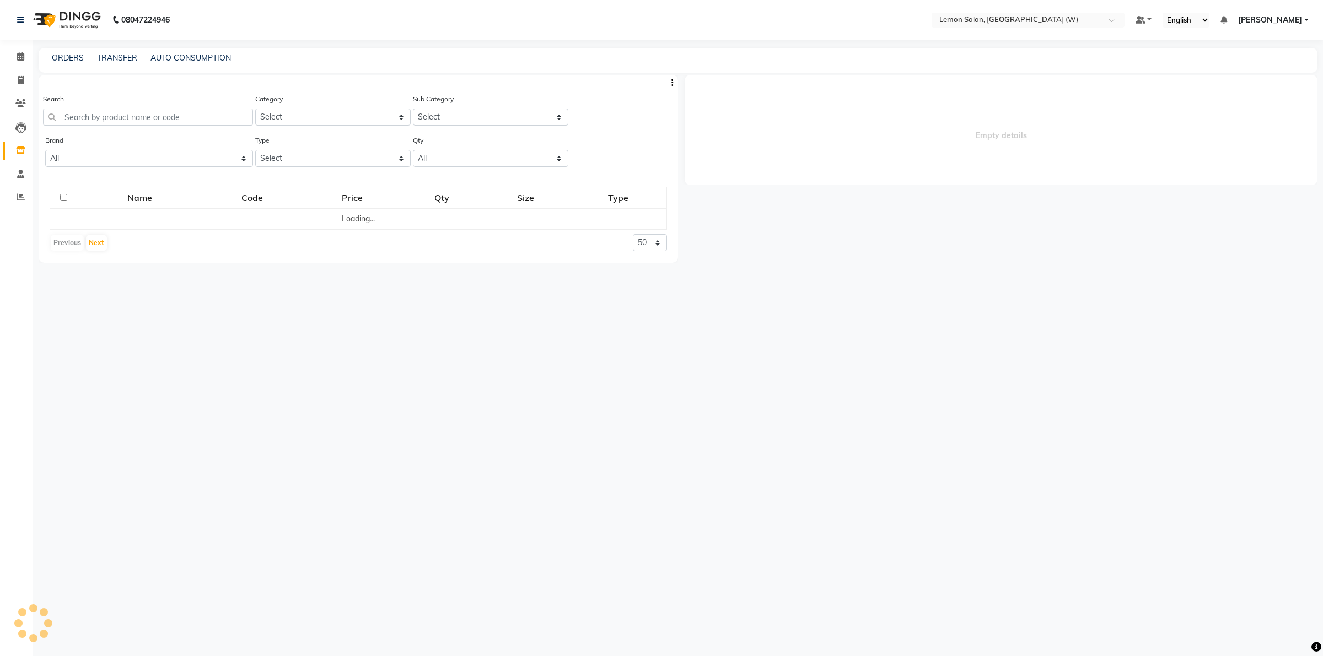
select select
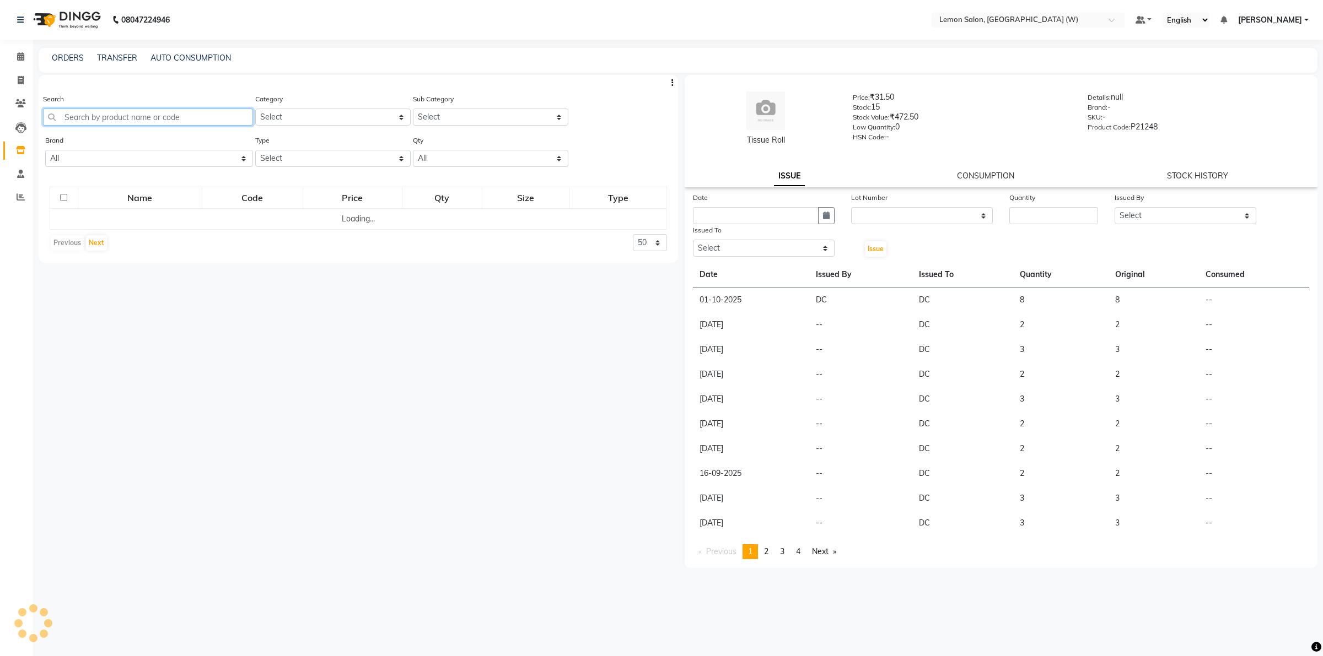
click at [106, 111] on input "text" at bounding box center [148, 117] width 210 height 17
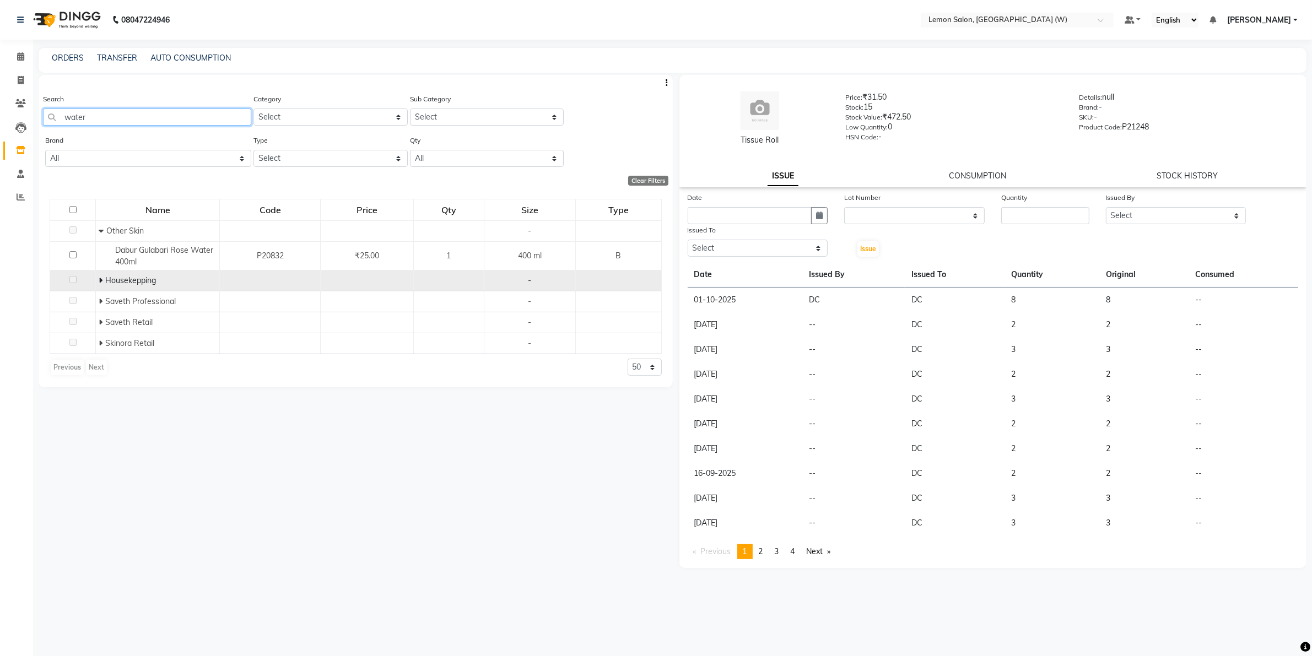
type input "water"
click at [97, 281] on td "Housekepping" at bounding box center [158, 281] width 124 height 21
click at [100, 281] on icon at bounding box center [101, 281] width 4 height 8
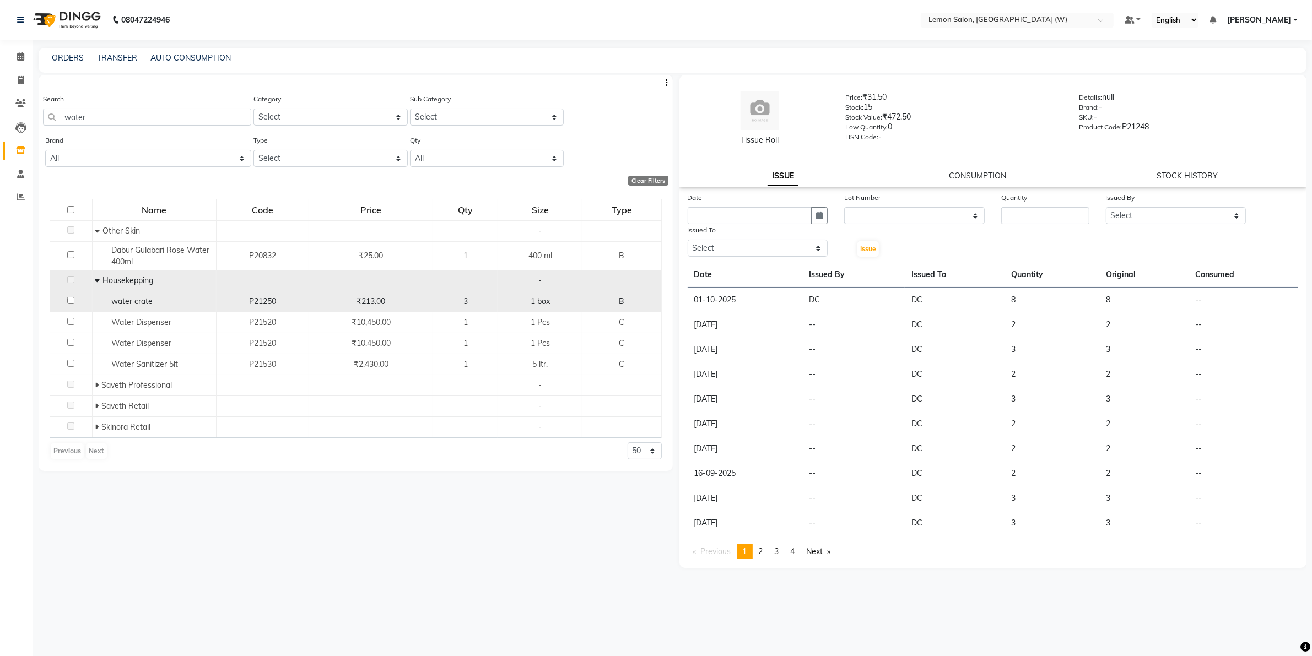
click at [125, 299] on span "water crate" at bounding box center [131, 301] width 41 height 10
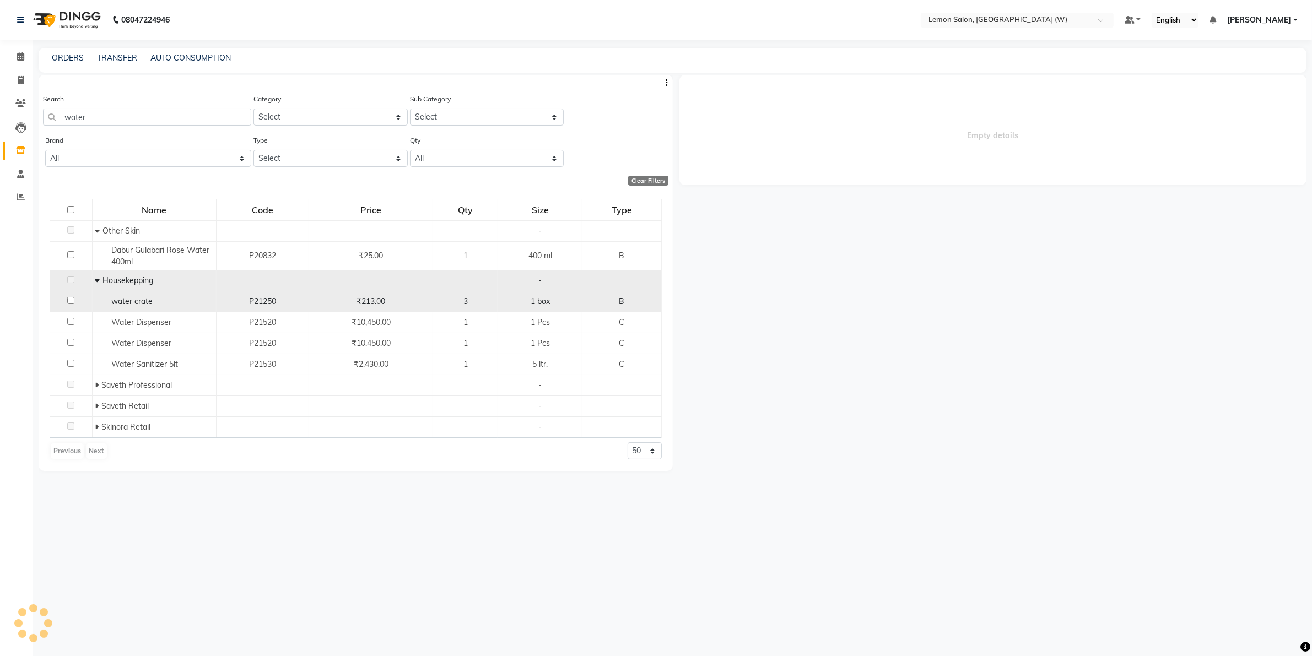
select select
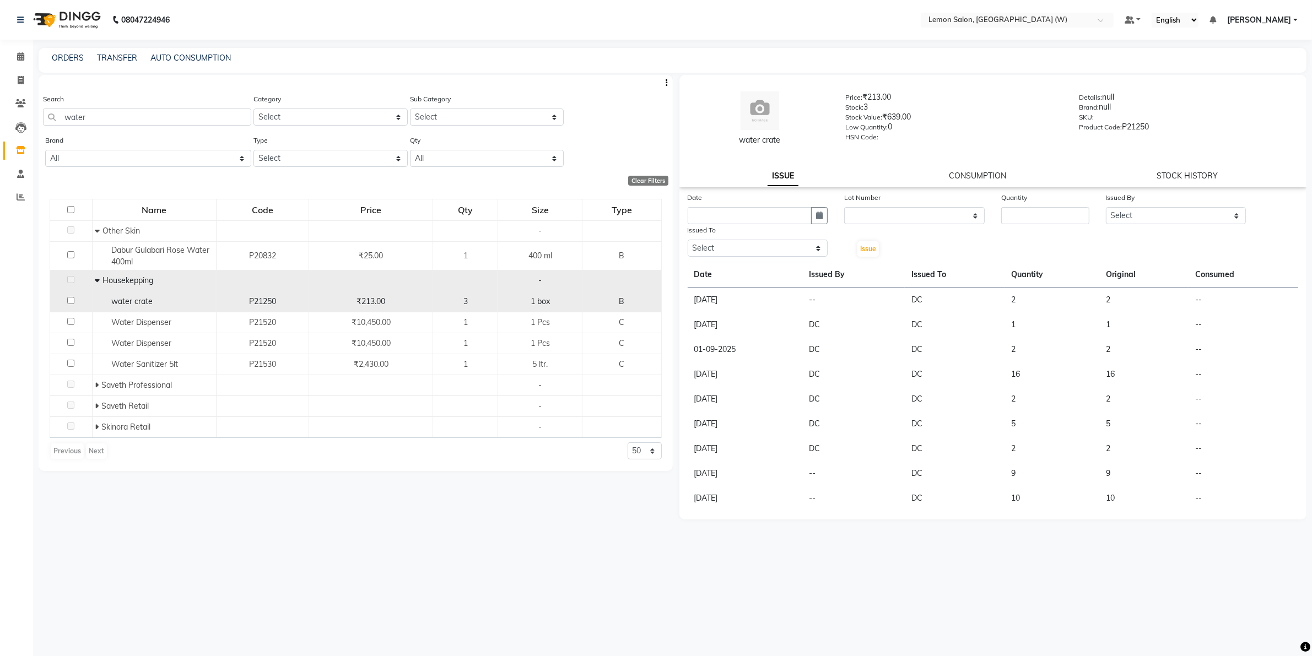
click at [147, 293] on td "water crate" at bounding box center [154, 302] width 124 height 21
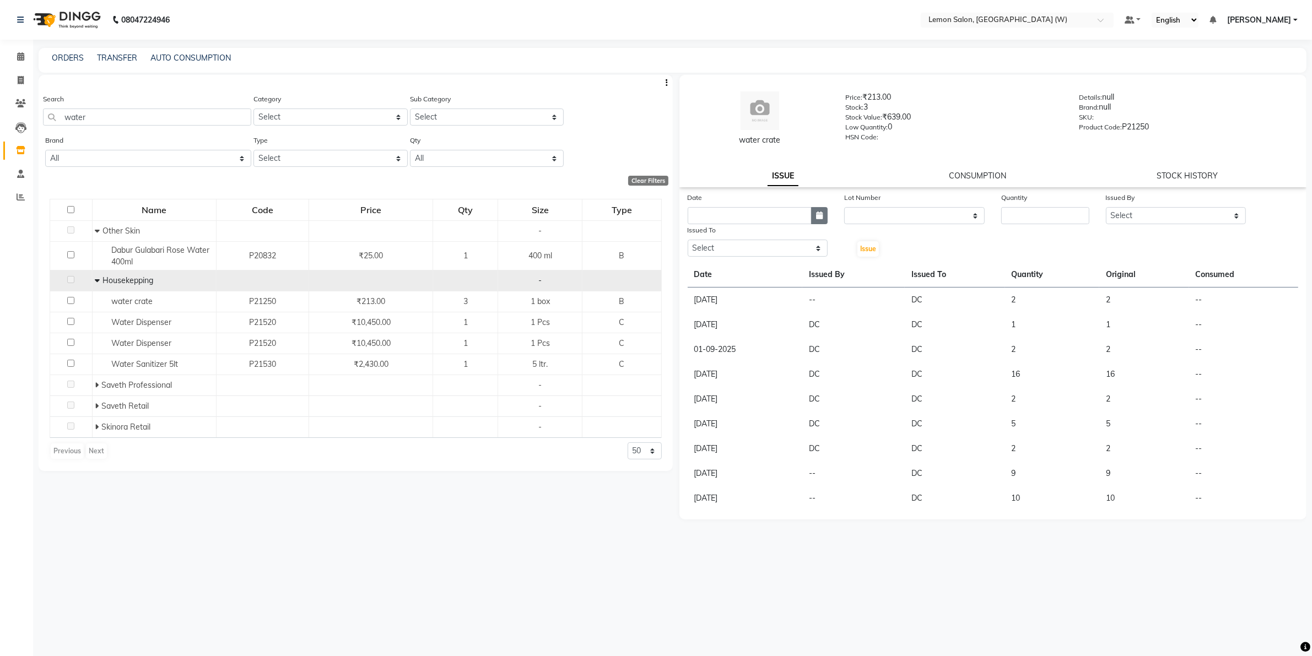
click at [816, 220] on button "button" at bounding box center [819, 215] width 17 height 17
select select "10"
select select "2025"
click at [736, 266] on div "1" at bounding box center [735, 273] width 18 height 18
type input "01-10-2025"
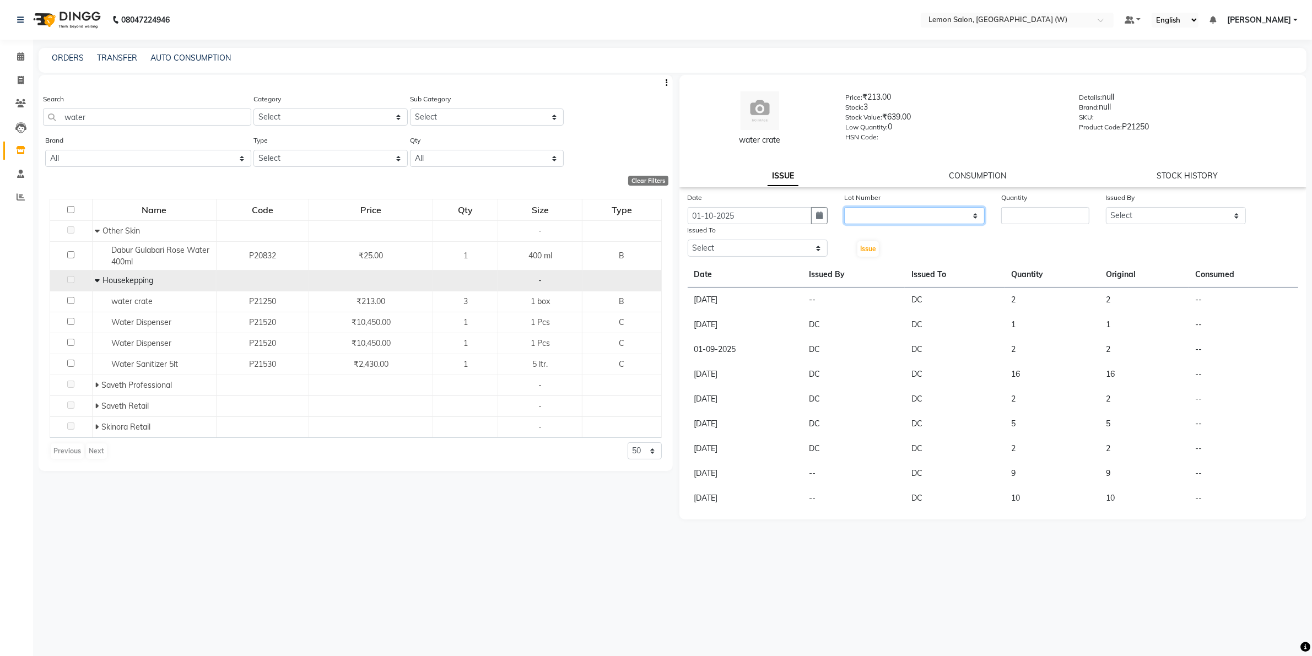
drag, startPoint x: 866, startPoint y: 213, endPoint x: 866, endPoint y: 221, distance: 8.3
click at [866, 213] on select "None" at bounding box center [914, 215] width 141 height 17
select select "0: null"
click at [844, 207] on select "None" at bounding box center [914, 215] width 141 height 17
click at [1005, 211] on input "number" at bounding box center [1045, 215] width 88 height 17
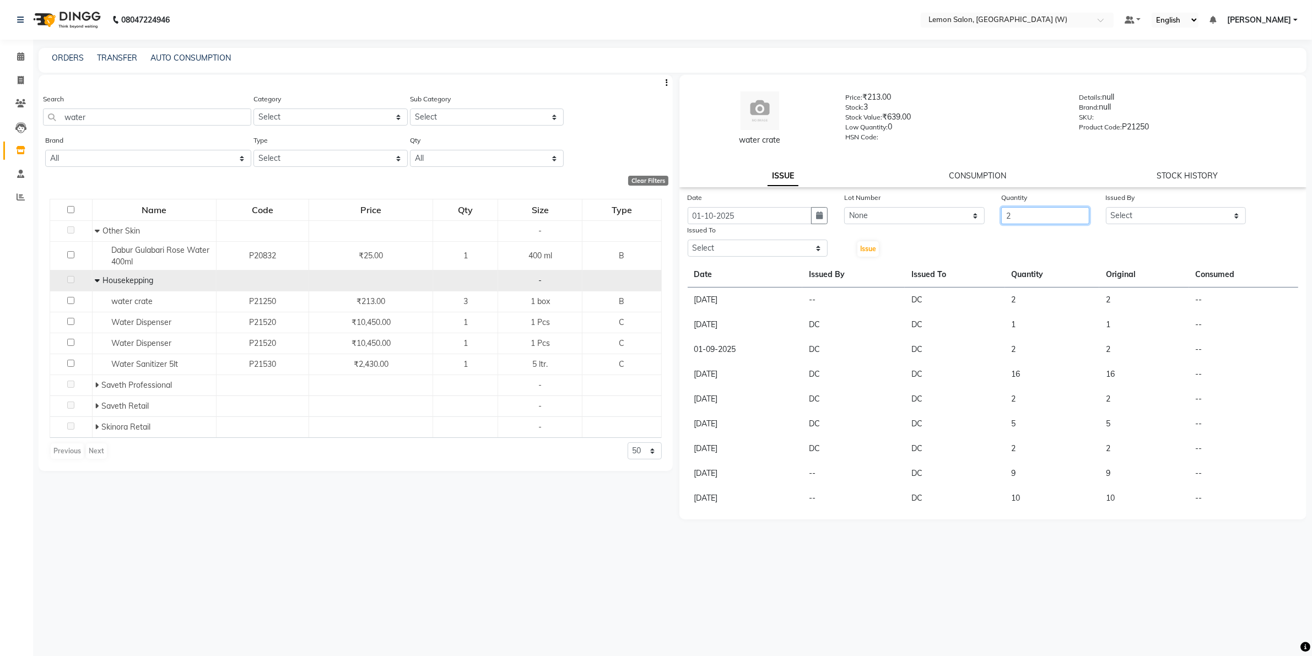
type input "2"
click at [1144, 219] on select "Select Akancha Subba DC Faheem Shaikh Faizan Ganesh Motewad Kassar Sahil Manish…" at bounding box center [1176, 215] width 141 height 17
select select "75738"
click at [1106, 207] on select "Select Akancha Subba DC Faheem Shaikh Faizan Ganesh Motewad Kassar Sahil Manish…" at bounding box center [1176, 215] width 141 height 17
click at [755, 249] on select "Select Akancha Subba DC Faheem Shaikh Faizan Ganesh Motewad Kassar Sahil Manish…" at bounding box center [758, 248] width 141 height 17
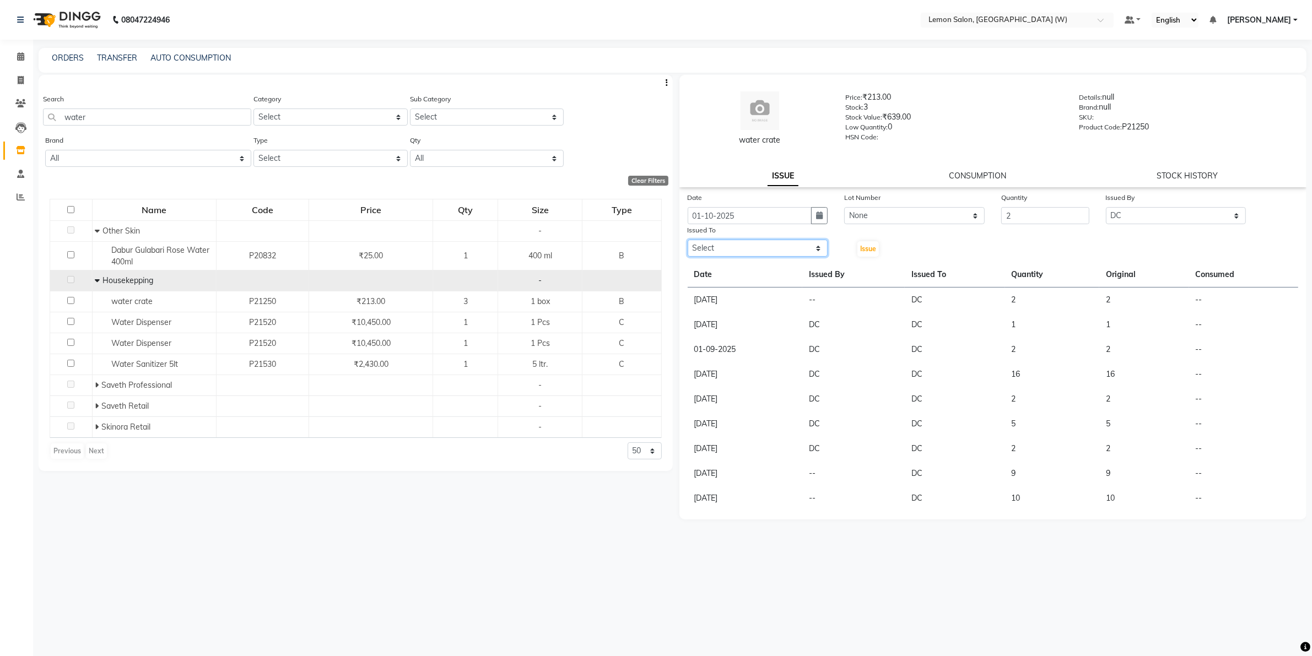
select select "75738"
click at [688, 240] on select "Select Akancha Subba DC Faheem Shaikh Faizan Ganesh Motewad Kassar Sahil Manish…" at bounding box center [758, 248] width 141 height 17
click at [875, 248] on span "Issue" at bounding box center [868, 249] width 16 height 8
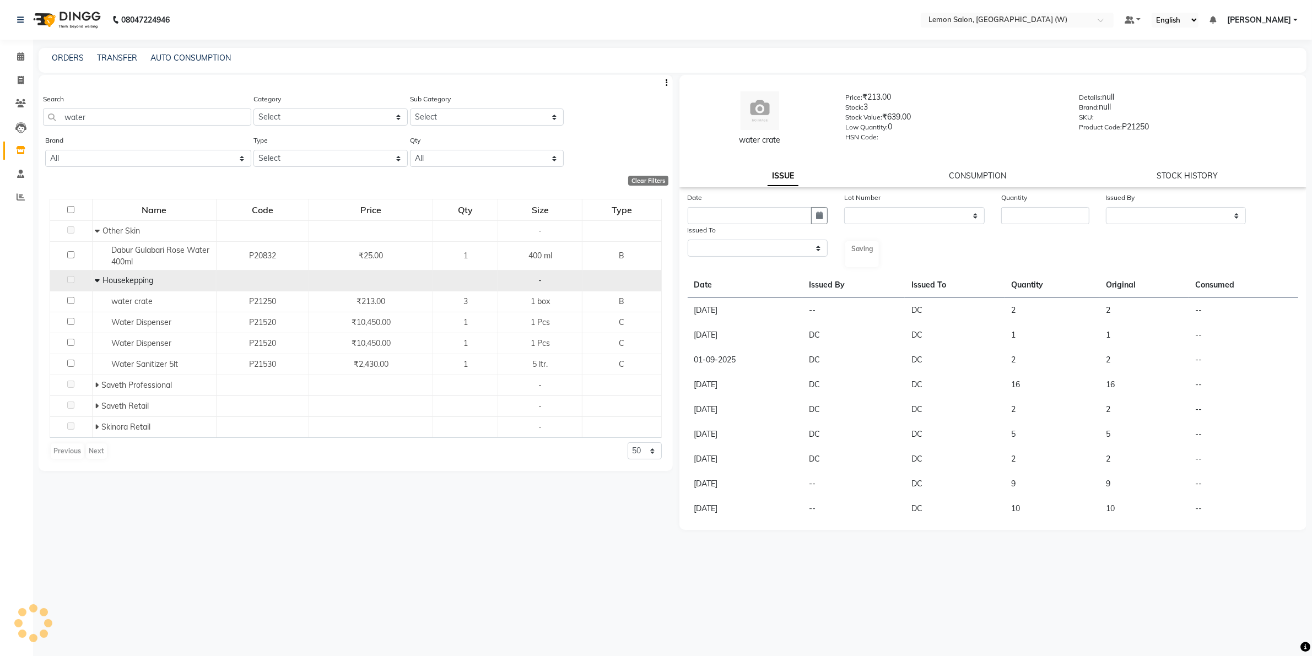
select select
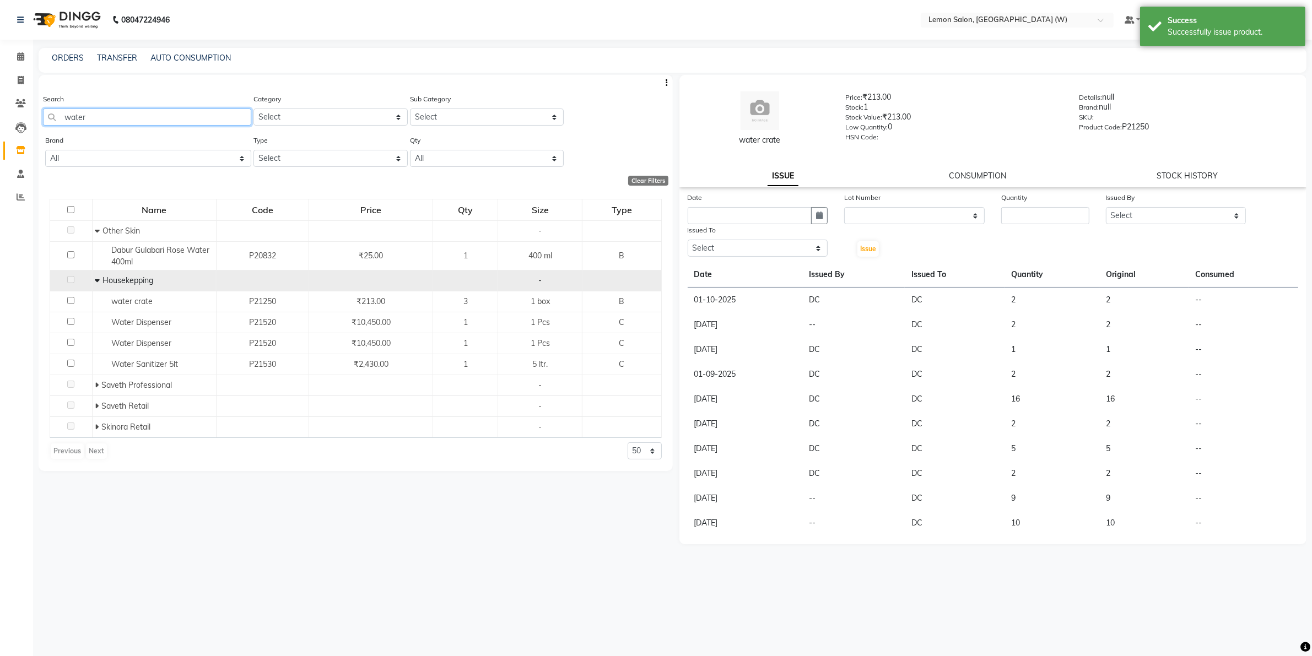
drag, startPoint x: 105, startPoint y: 117, endPoint x: 0, endPoint y: 120, distance: 104.8
click at [0, 121] on app-home "08047224946 Select Location × Lemon Salon, Goregaon (W) Default Panel My Panel …" at bounding box center [656, 331] width 1312 height 663
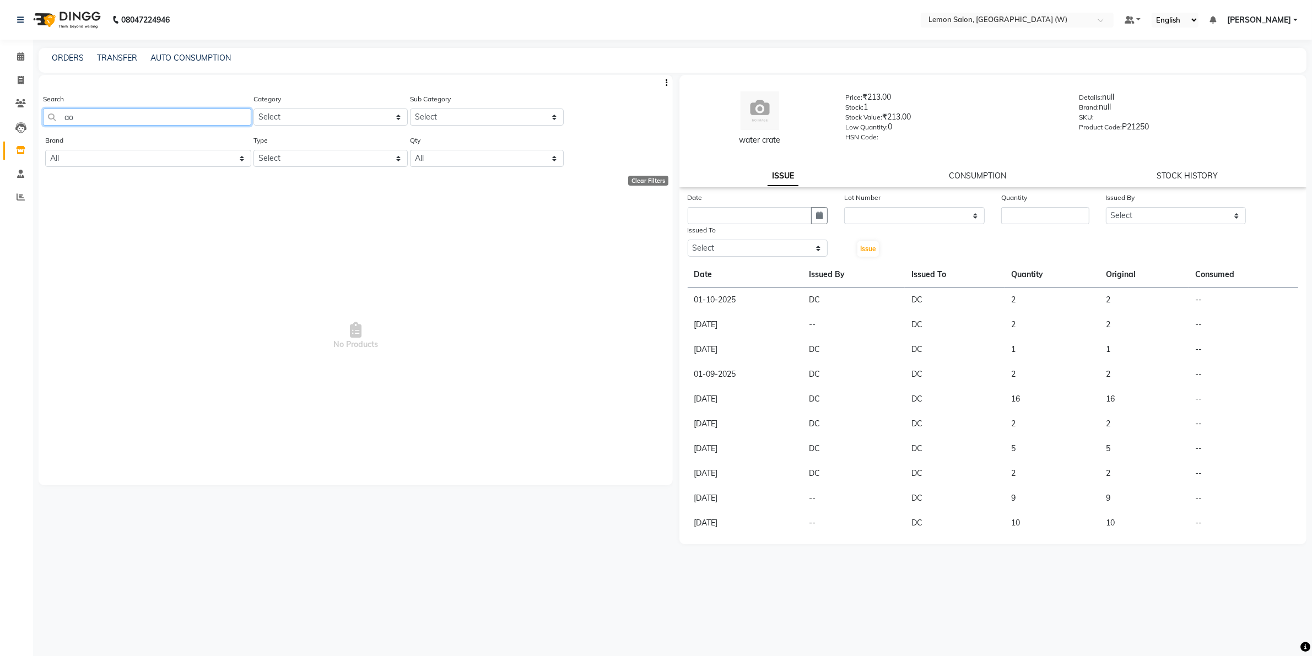
type input "a"
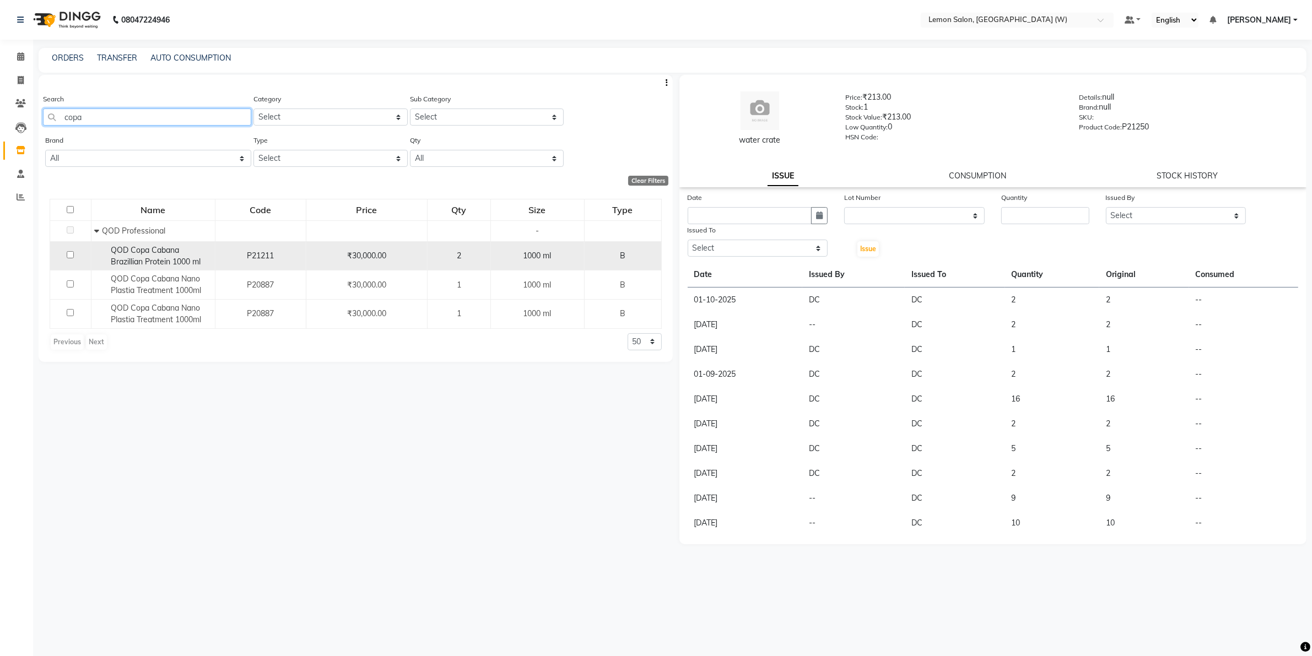
type input "copa"
click at [172, 252] on span "QOD Copa Cabana Brazillian Protein 1000 ml" at bounding box center [156, 255] width 90 height 21
select select
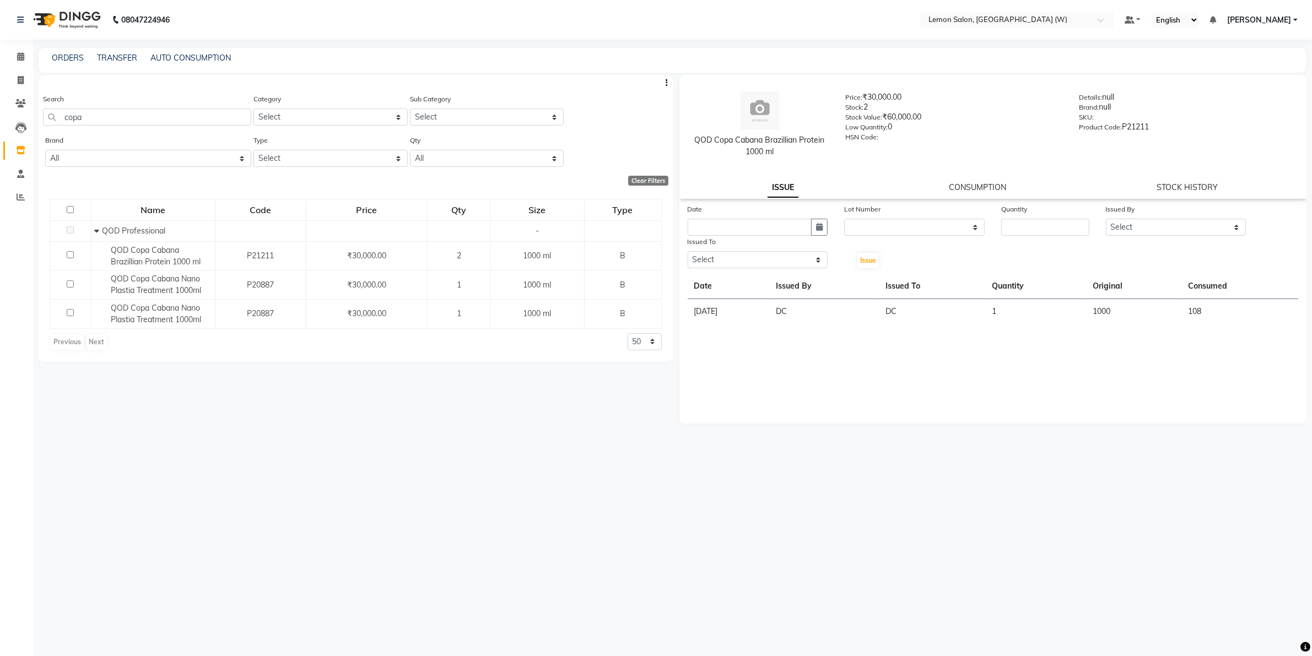
click at [828, 228] on div "Date" at bounding box center [757, 219] width 157 height 33
click at [822, 229] on icon "button" at bounding box center [819, 227] width 7 height 8
select select "10"
select select "2025"
drag, startPoint x: 737, startPoint y: 281, endPoint x: 892, endPoint y: 231, distance: 162.6
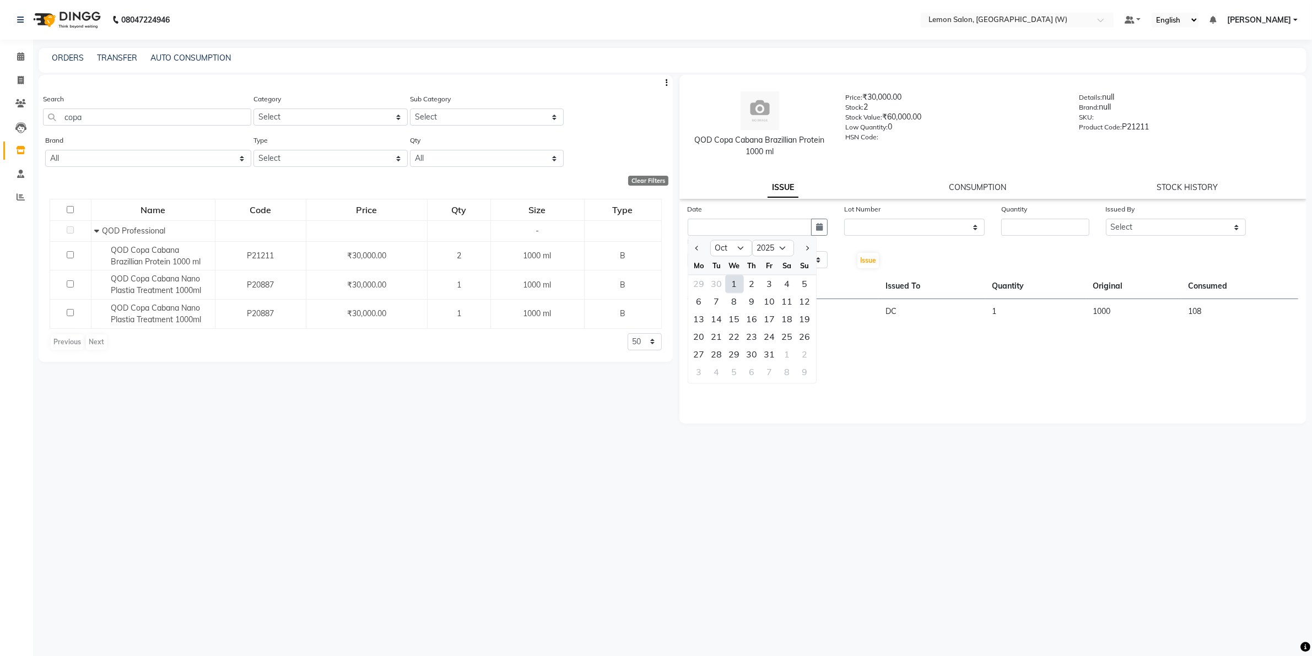
click at [740, 280] on div "1" at bounding box center [735, 285] width 18 height 18
type input "01-10-2025"
drag, startPoint x: 909, startPoint y: 223, endPoint x: 915, endPoint y: 233, distance: 10.9
click at [909, 223] on select "None" at bounding box center [914, 227] width 141 height 17
select select "0: null"
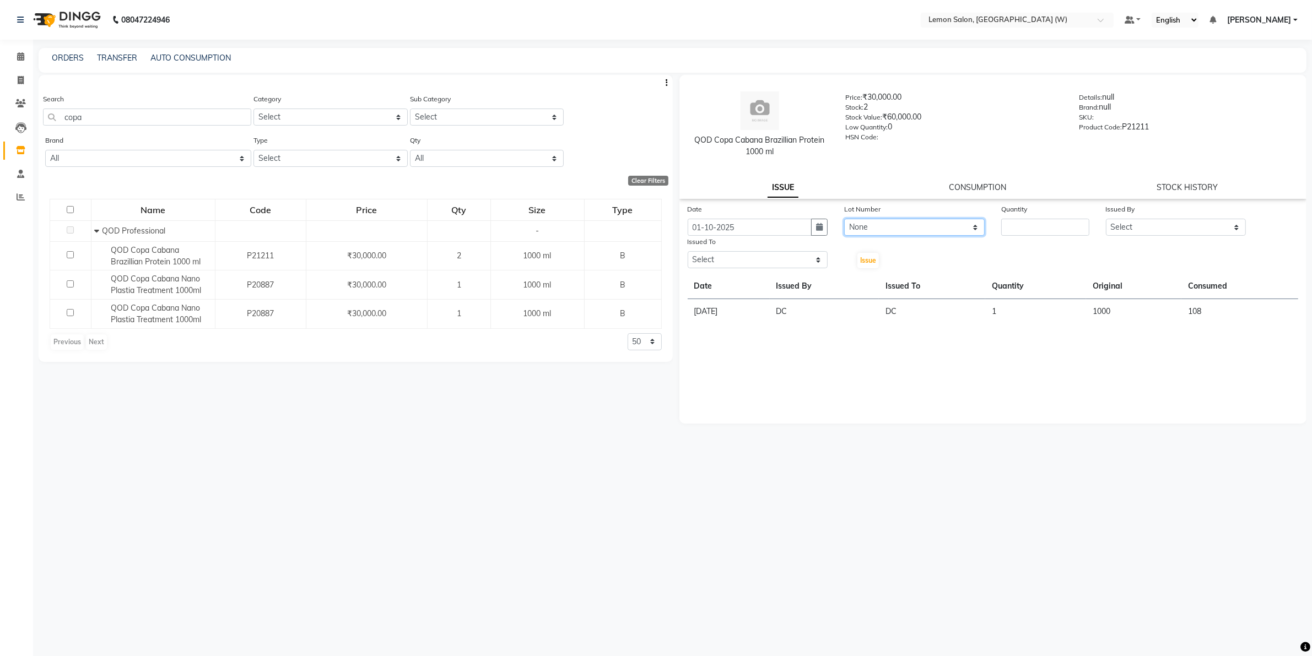
click at [844, 219] on select "None" at bounding box center [914, 227] width 141 height 17
click at [1042, 229] on input "number" at bounding box center [1045, 227] width 88 height 17
type input "1"
click at [1164, 229] on select "Select Akancha Subba DC Faheem Shaikh Faizan Ganesh Motewad Kassar Sahil Manish…" at bounding box center [1176, 227] width 141 height 17
select select "75738"
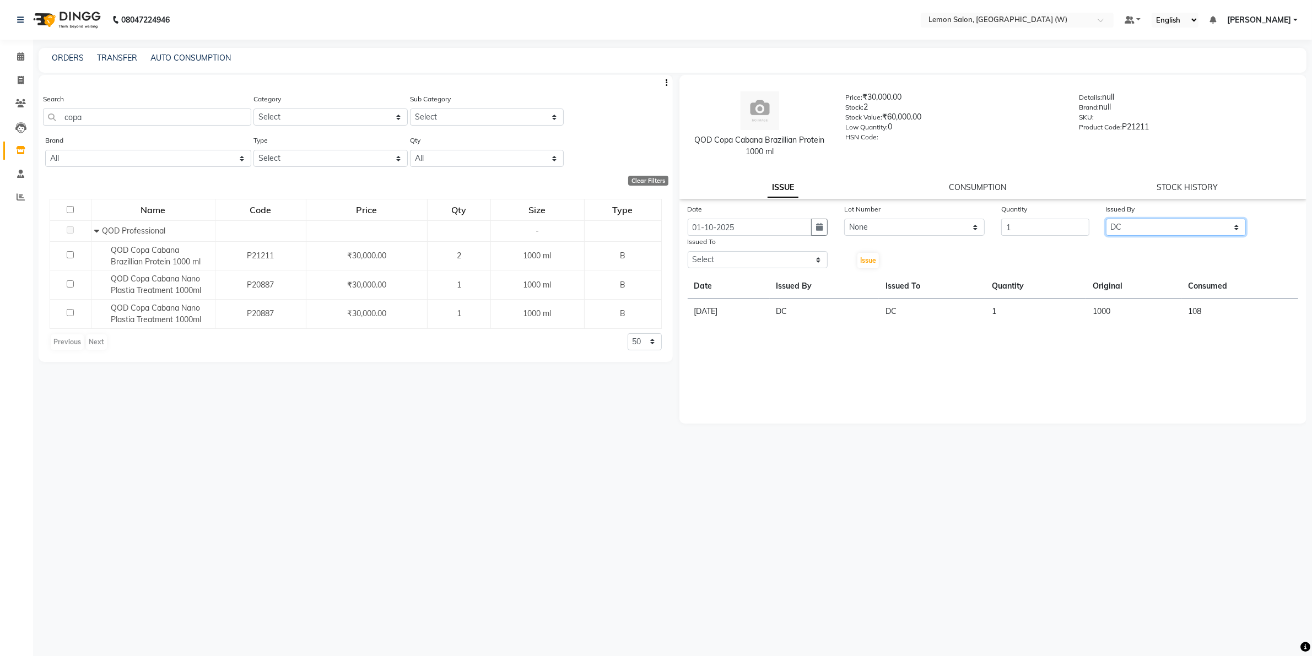
click at [1106, 219] on select "Select Akancha Subba DC Faheem Shaikh Faizan Ganesh Motewad Kassar Sahil Manish…" at bounding box center [1176, 227] width 141 height 17
drag, startPoint x: 725, startPoint y: 257, endPoint x: 716, endPoint y: 261, distance: 9.6
click at [722, 259] on select "Select Akancha Subba DC Faheem Shaikh Faizan Ganesh Motewad Kassar Sahil Manish…" at bounding box center [758, 259] width 141 height 17
select select "75738"
click at [688, 251] on select "Select Akancha Subba DC Faheem Shaikh Faizan Ganesh Motewad Kassar Sahil Manish…" at bounding box center [758, 259] width 141 height 17
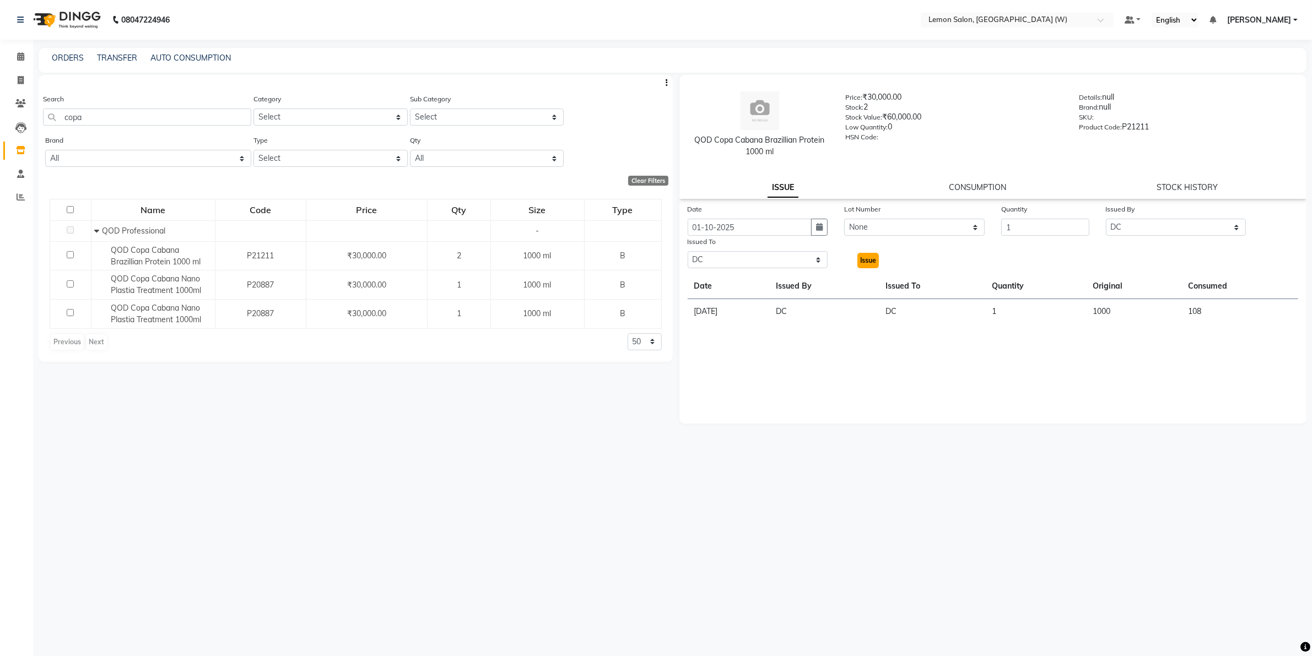
click at [866, 261] on span "Issue" at bounding box center [868, 260] width 16 height 8
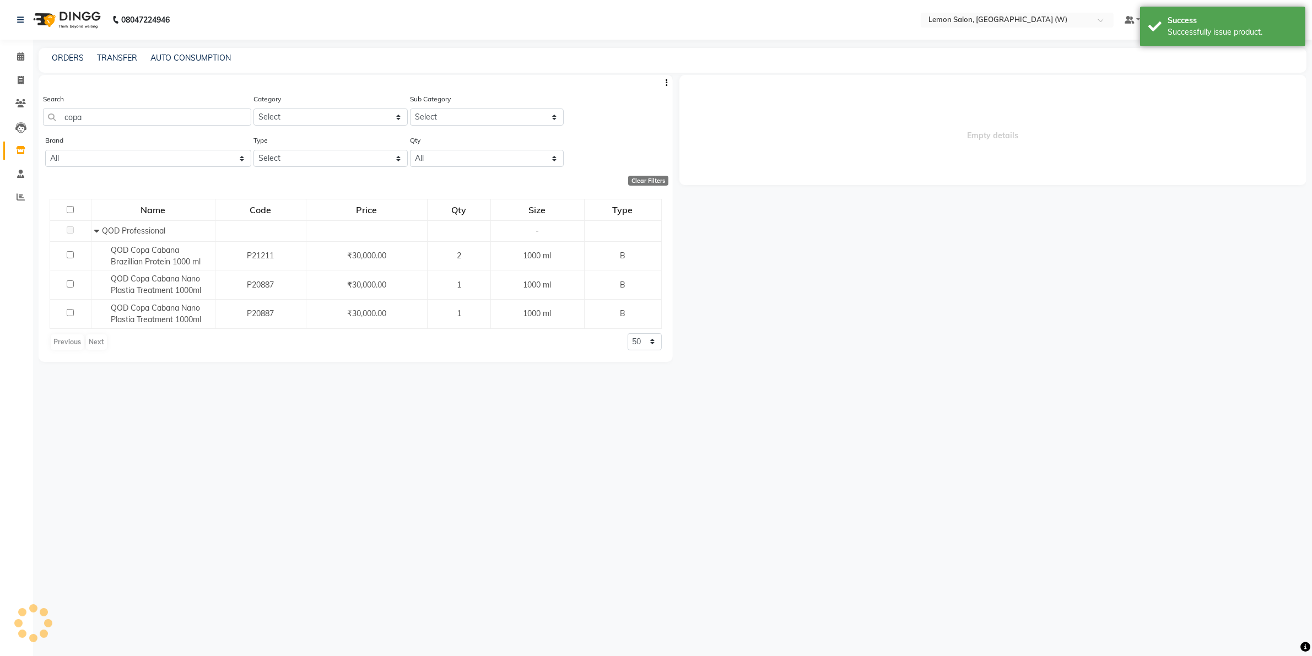
select select
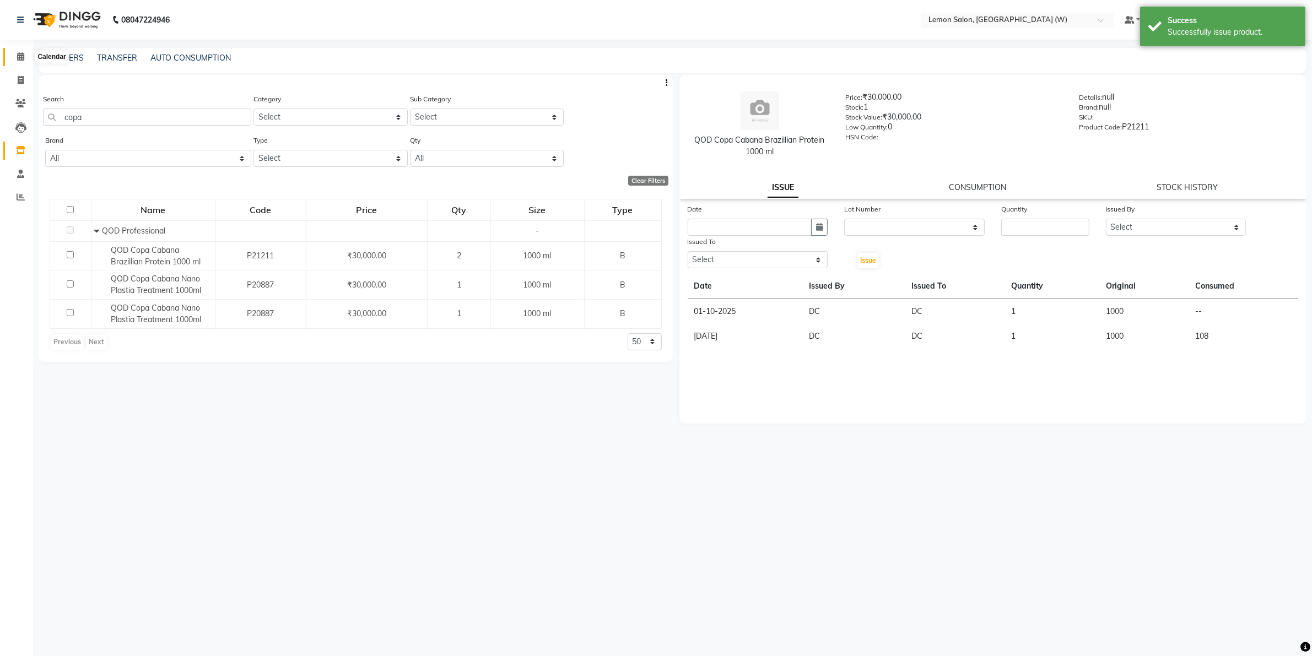
click at [20, 56] on icon at bounding box center [20, 56] width 7 height 8
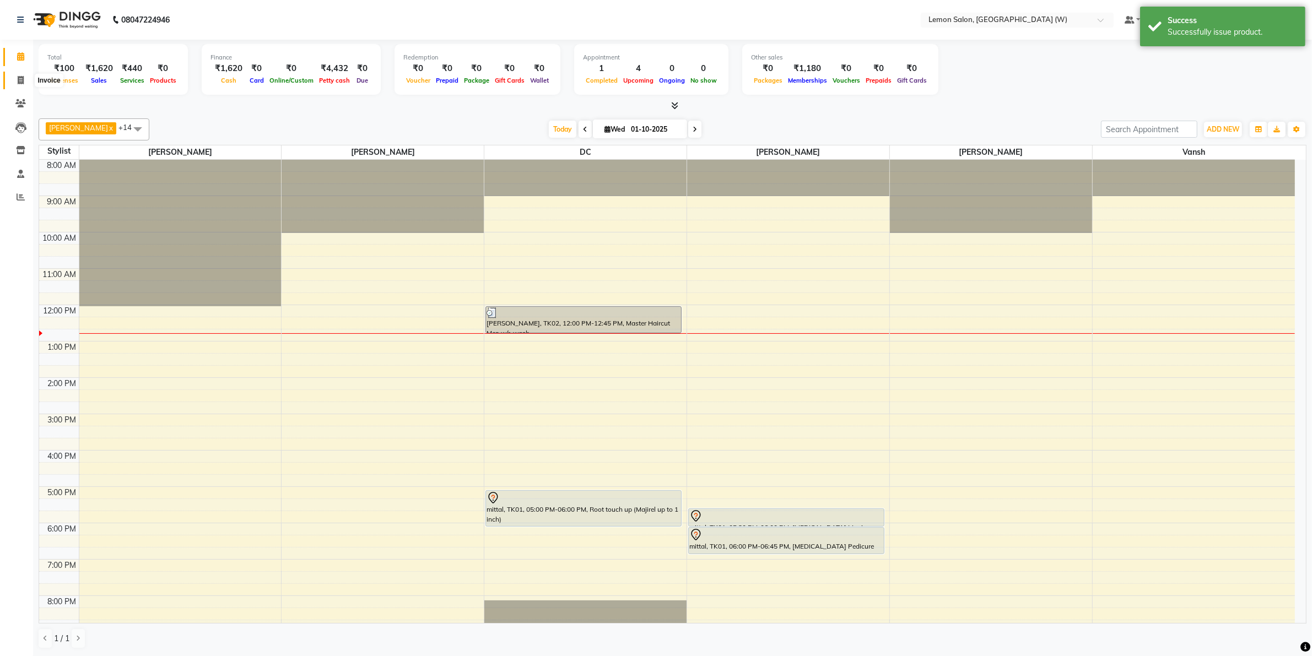
click at [22, 81] on icon at bounding box center [21, 80] width 6 height 8
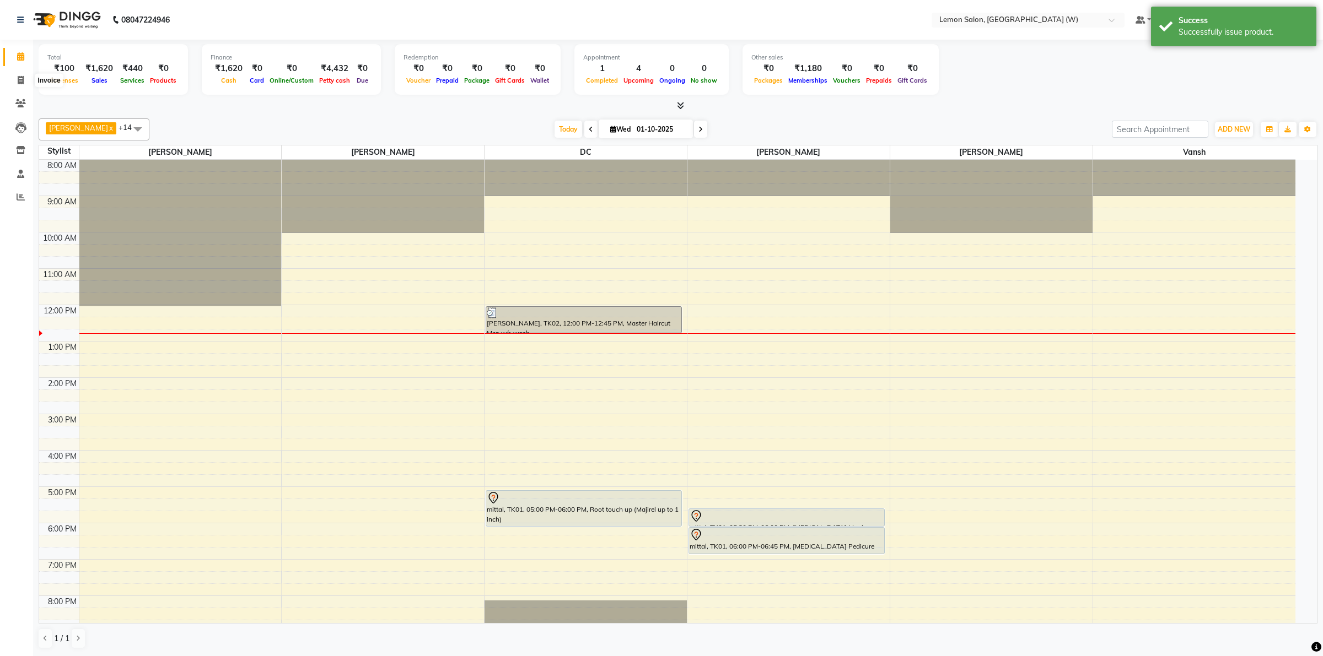
select select "8053"
select select "service"
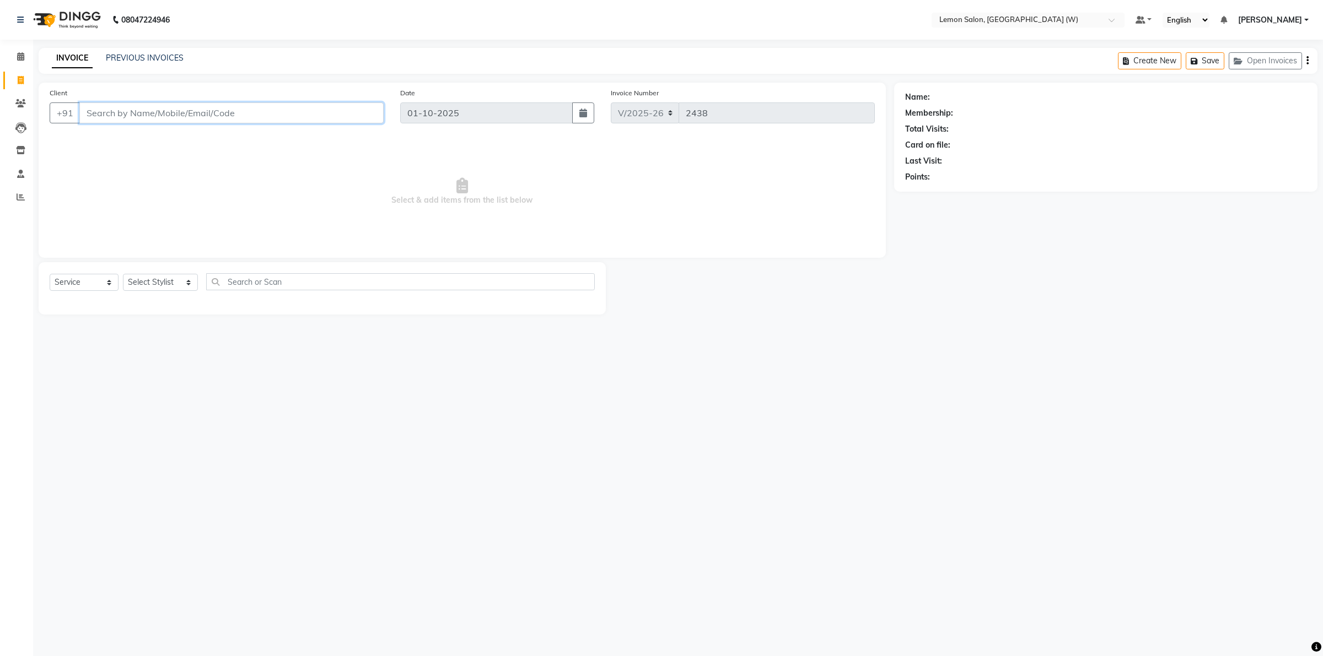
click at [103, 106] on input "Client" at bounding box center [231, 112] width 304 height 21
type input "c"
type input "room fresh"
click at [17, 149] on icon at bounding box center [20, 150] width 9 height 8
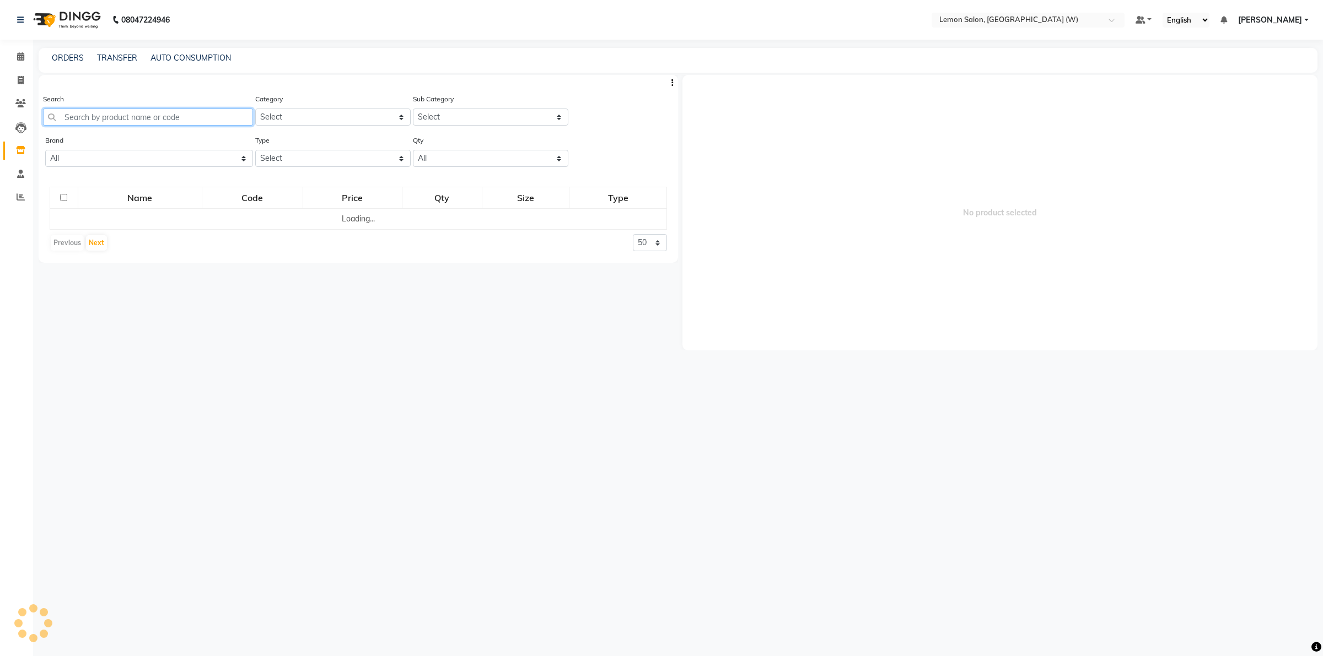
click at [233, 116] on input "text" at bounding box center [148, 117] width 210 height 17
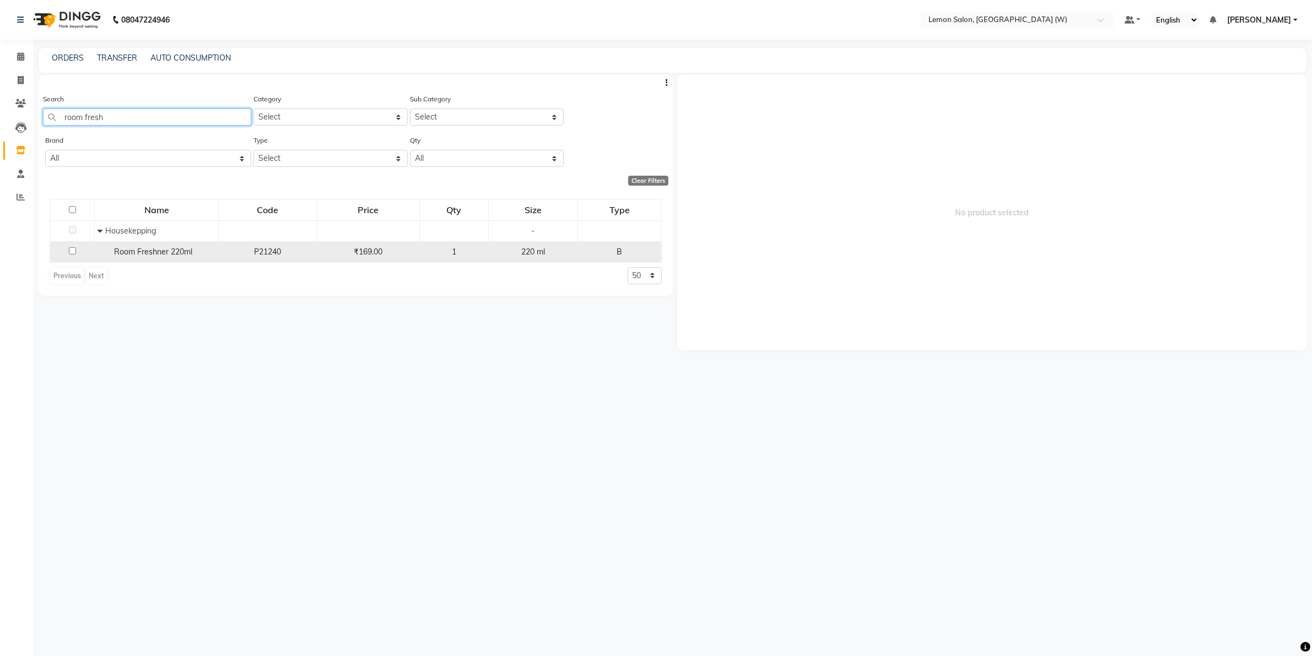
type input "room fresh"
click at [142, 244] on td "Room Freshner 220ml" at bounding box center [157, 251] width 124 height 21
click at [155, 251] on span "Room Freshner 220ml" at bounding box center [153, 252] width 78 height 10
select select
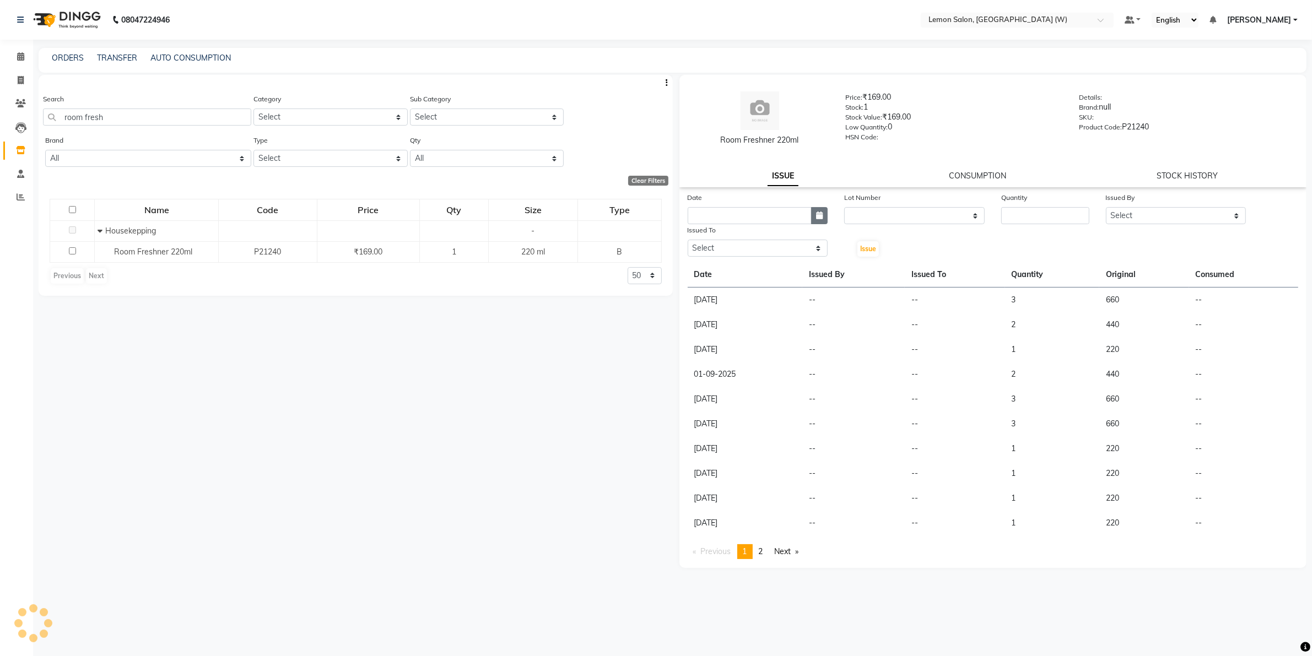
click at [817, 220] on button "button" at bounding box center [819, 215] width 17 height 17
select select "10"
select select "2025"
click at [737, 268] on div "1" at bounding box center [735, 273] width 18 height 18
type input "01-10-2025"
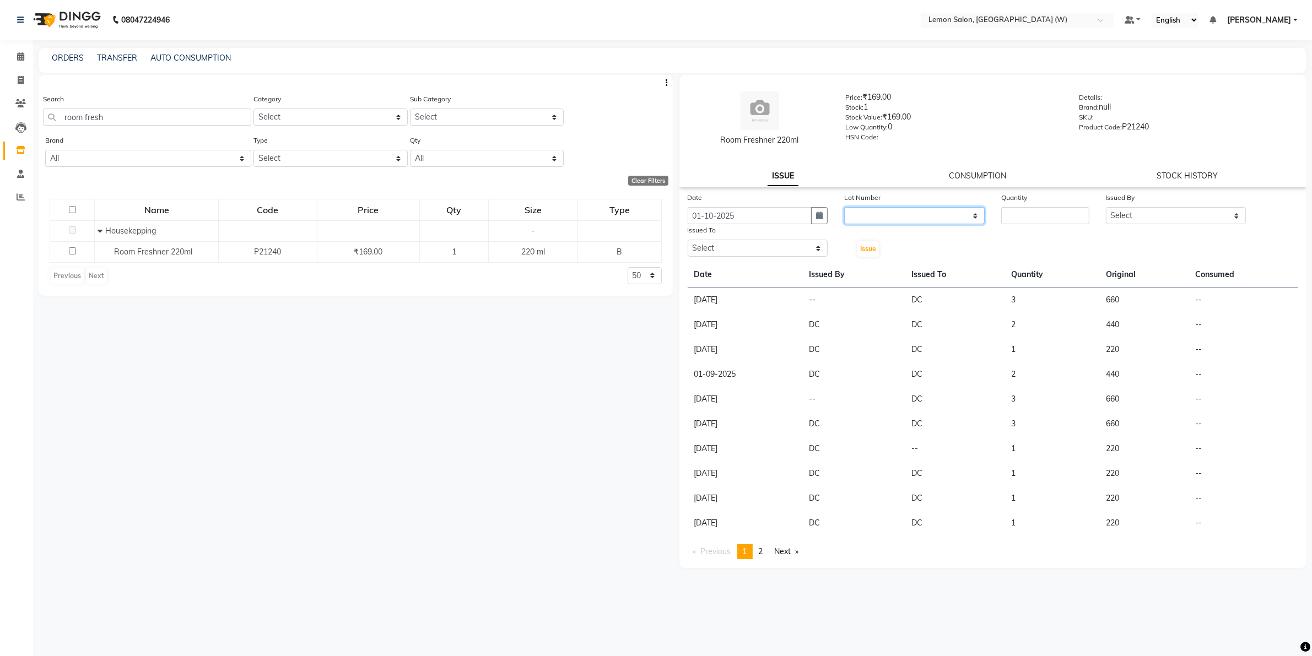
click at [919, 210] on select "None" at bounding box center [914, 215] width 141 height 17
select select "0: null"
click at [844, 207] on select "None" at bounding box center [914, 215] width 141 height 17
drag, startPoint x: 1016, startPoint y: 207, endPoint x: 1001, endPoint y: 204, distance: 14.5
click at [1013, 207] on div "Quantity" at bounding box center [1045, 199] width 88 height 15
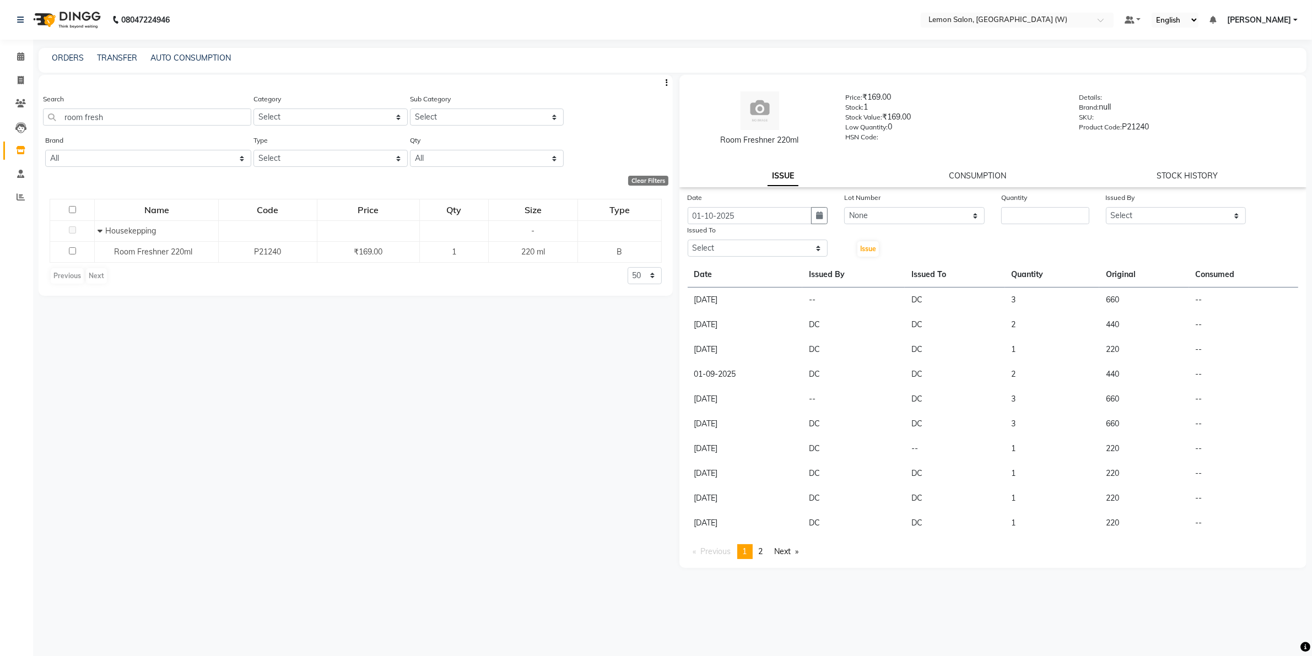
click at [1061, 206] on div "Quantity" at bounding box center [1045, 199] width 88 height 15
click at [1059, 212] on input "number" at bounding box center [1045, 215] width 88 height 17
type input "1"
click at [1195, 214] on select "Select Akancha Subba DC Faheem Shaikh Faizan Ganesh Motewad Kassar Sahil Manish…" at bounding box center [1176, 215] width 141 height 17
select select "75738"
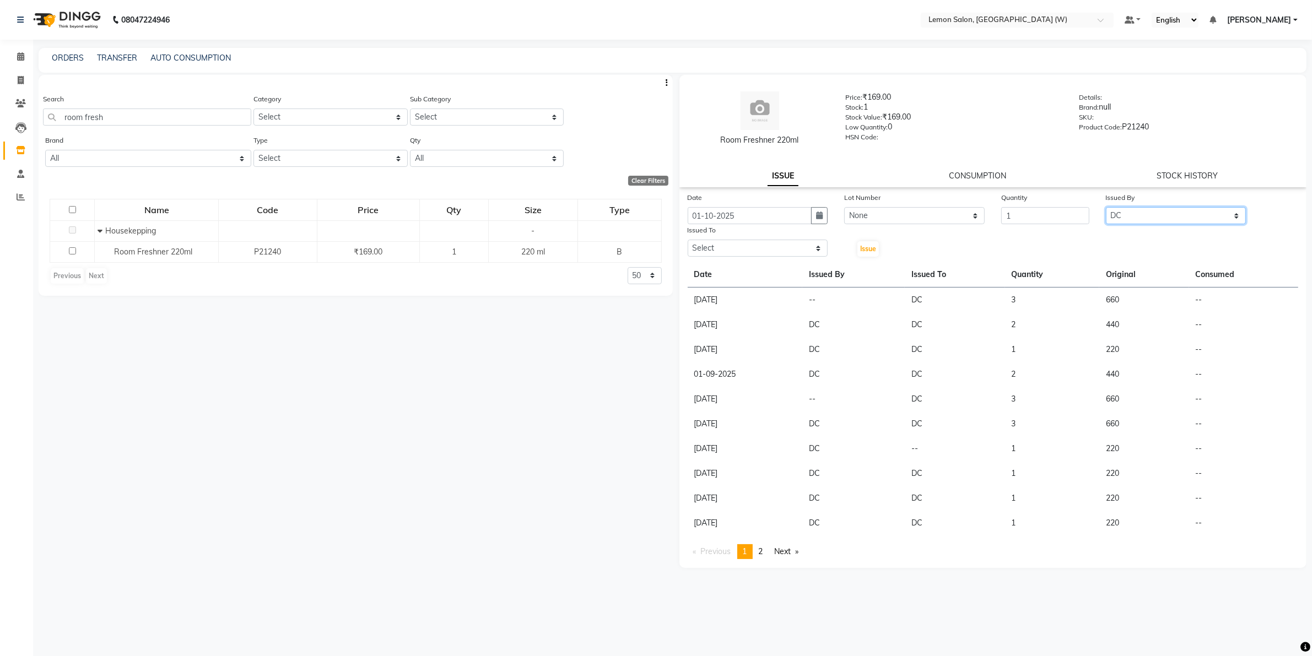
click at [1106, 207] on select "Select Akancha Subba DC Faheem Shaikh Faizan Ganesh Motewad Kassar Sahil Manish…" at bounding box center [1176, 215] width 141 height 17
drag, startPoint x: 721, startPoint y: 243, endPoint x: 720, endPoint y: 255, distance: 11.6
click at [721, 245] on select "Select Akancha Subba DC Faheem Shaikh Faizan Ganesh Motewad Kassar Sahil Manish…" at bounding box center [758, 248] width 141 height 17
select select "75738"
click at [688, 240] on select "Select Akancha Subba DC Faheem Shaikh Faizan Ganesh Motewad Kassar Sahil Manish…" at bounding box center [758, 248] width 141 height 17
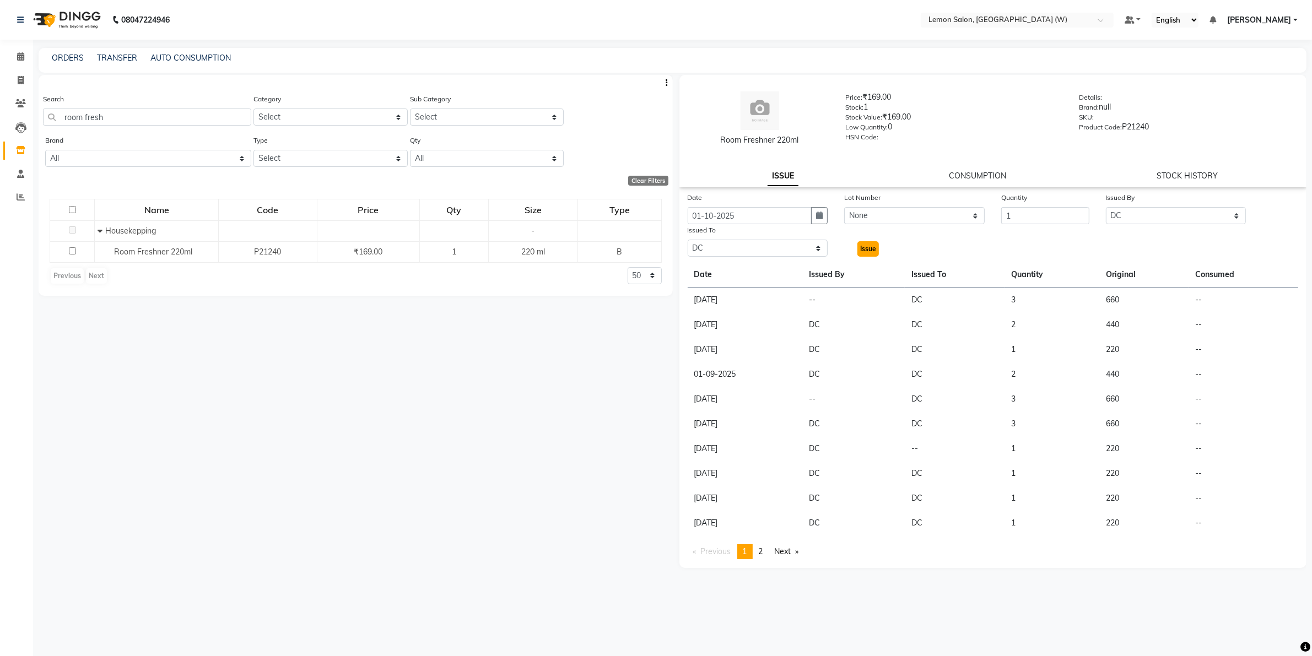
click at [874, 252] on span "Issue" at bounding box center [868, 249] width 16 height 8
select select
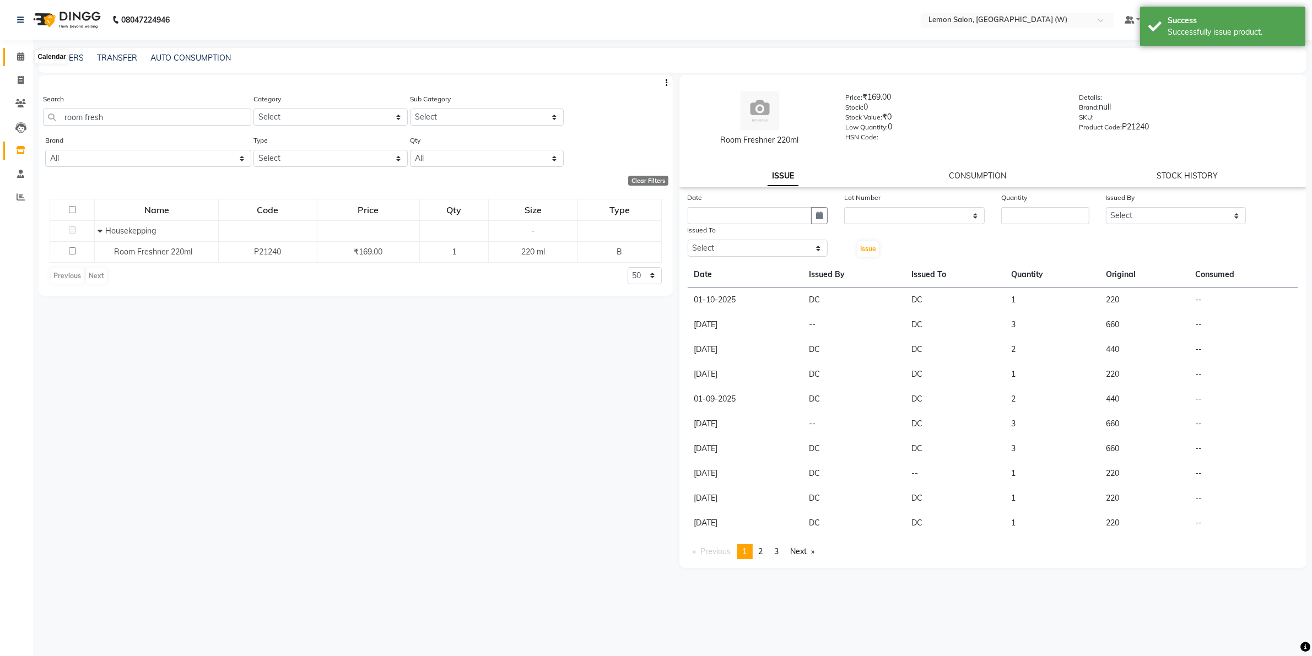
click at [25, 57] on span at bounding box center [20, 57] width 19 height 13
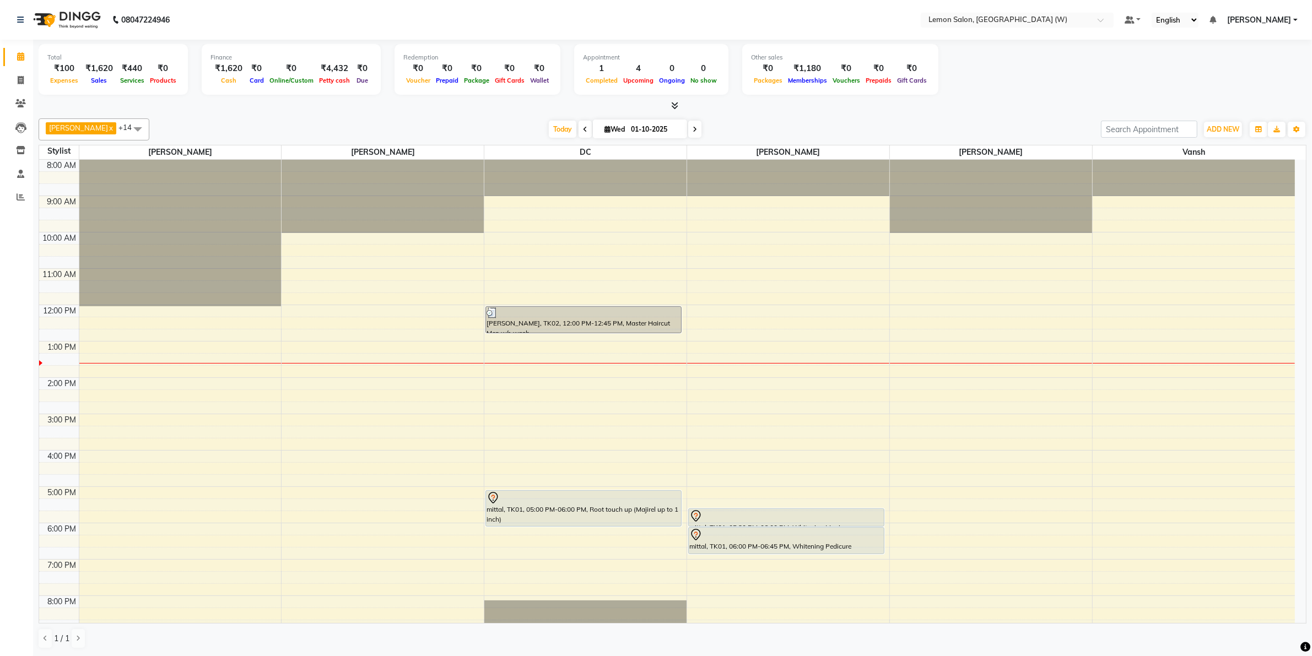
scroll to position [1, 0]
click at [334, 518] on div "8:00 AM 9:00 AM 10:00 AM 11:00 AM 12:00 PM 1:00 PM 2:00 PM 3:00 PM 4:00 PM 5:00…" at bounding box center [667, 432] width 1256 height 545
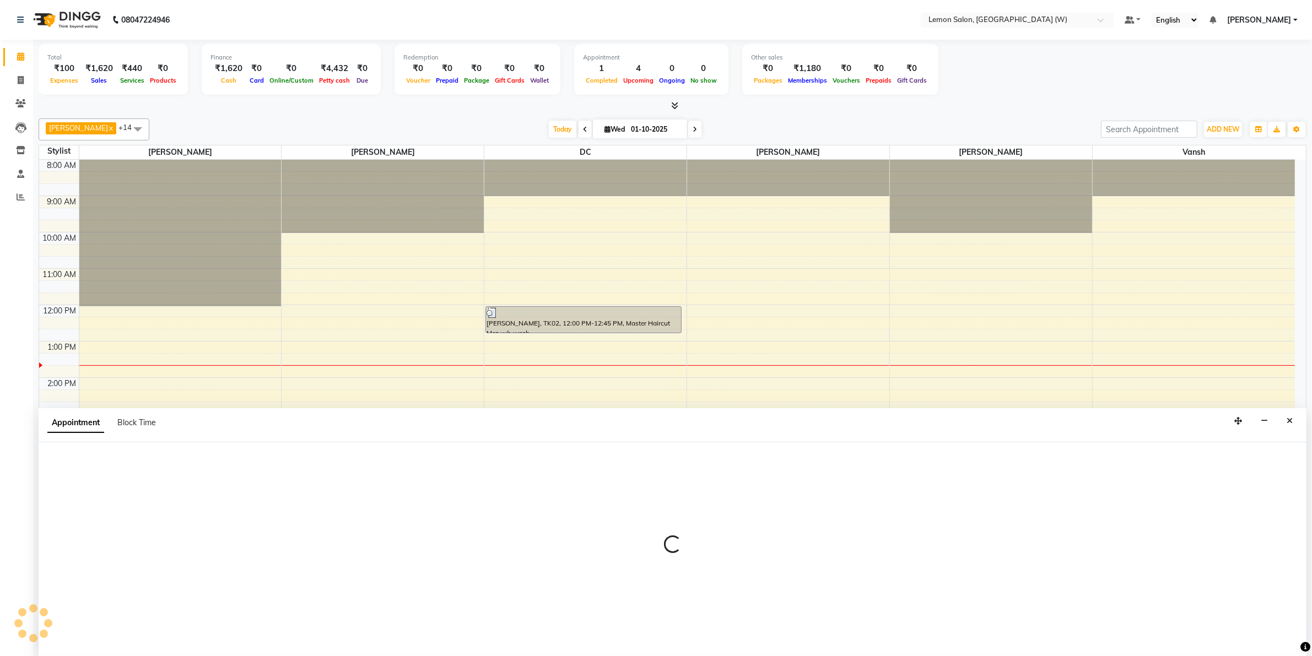
select select "1065"
select select "tentative"
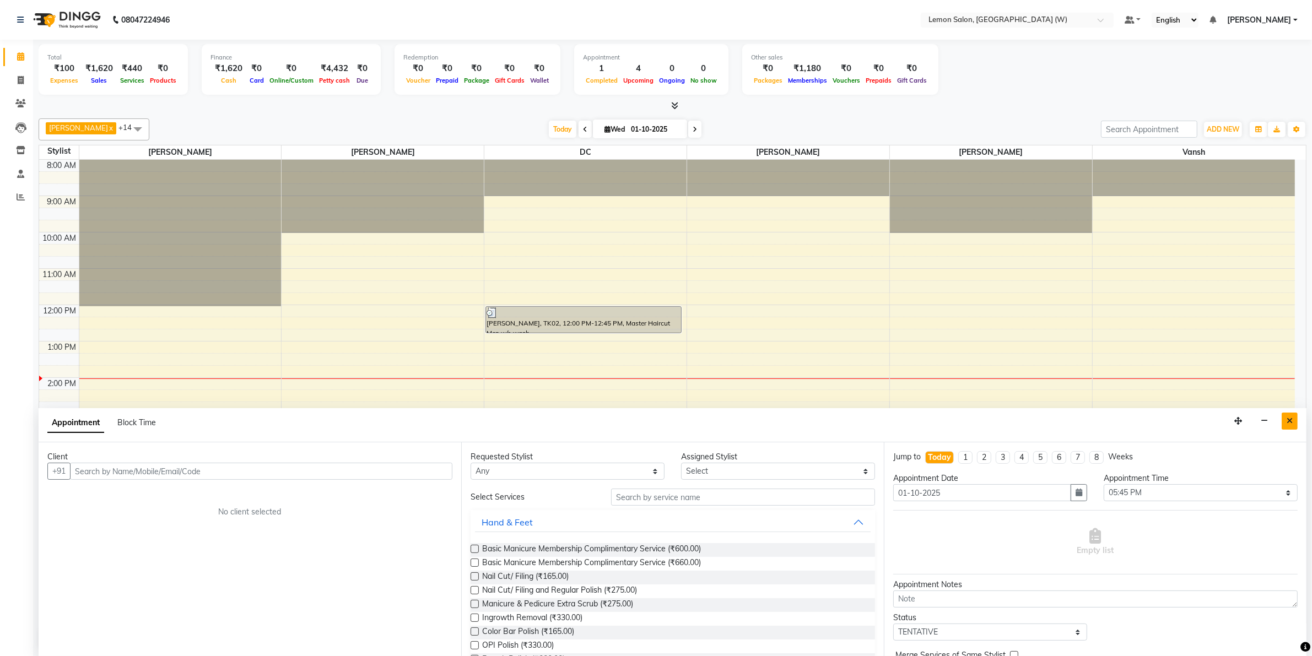
click at [1291, 419] on icon "Close" at bounding box center [1290, 421] width 6 height 8
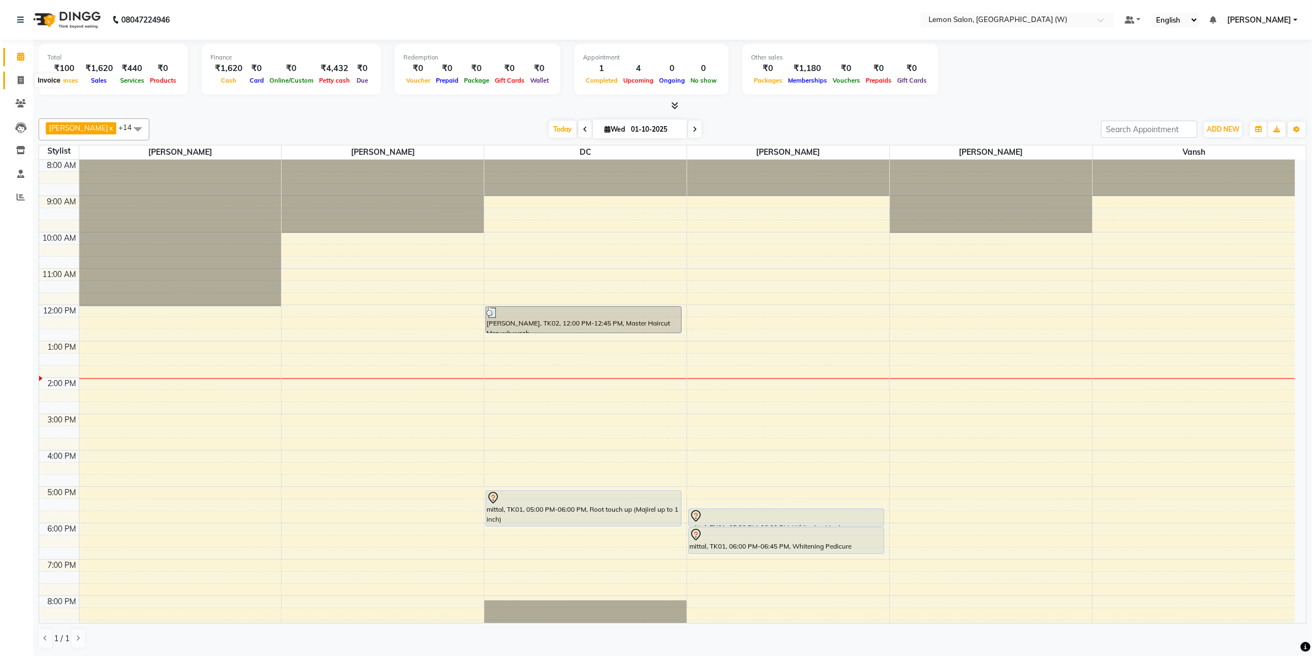
drag, startPoint x: 20, startPoint y: 73, endPoint x: 12, endPoint y: 75, distance: 8.2
click at [18, 74] on span at bounding box center [20, 80] width 19 height 13
select select "8053"
select select "service"
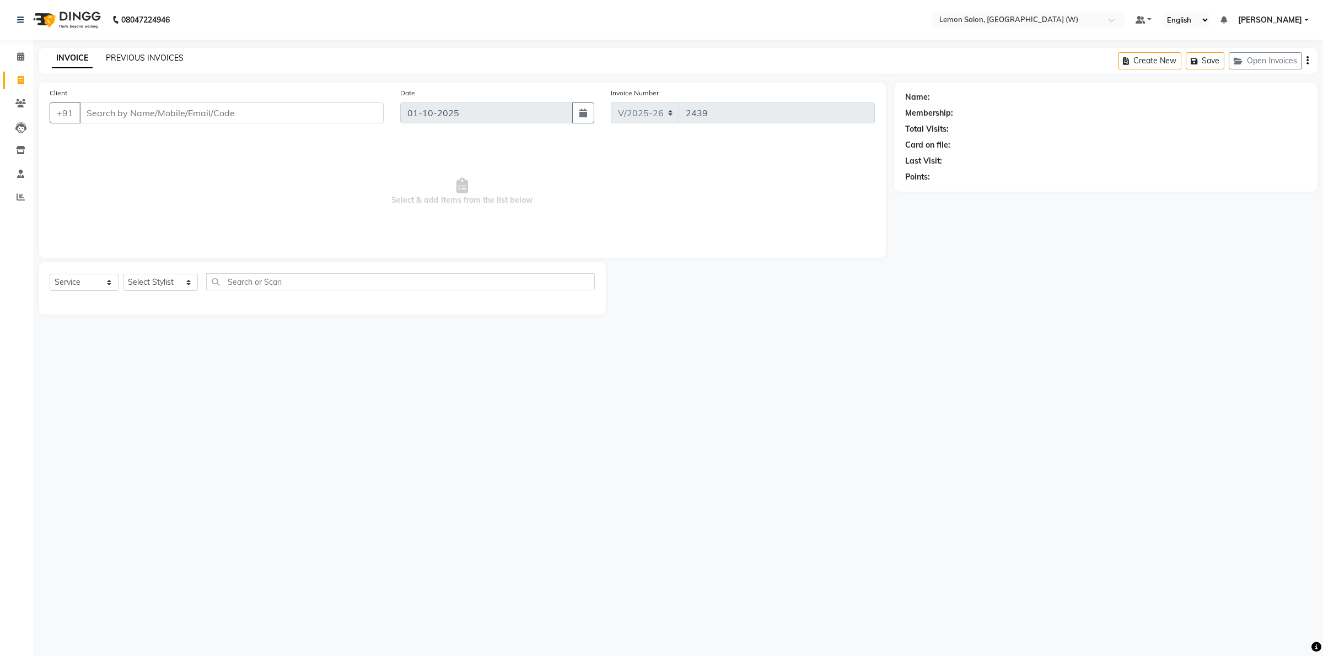
click at [141, 62] on link "PREVIOUS INVOICES" at bounding box center [145, 58] width 78 height 10
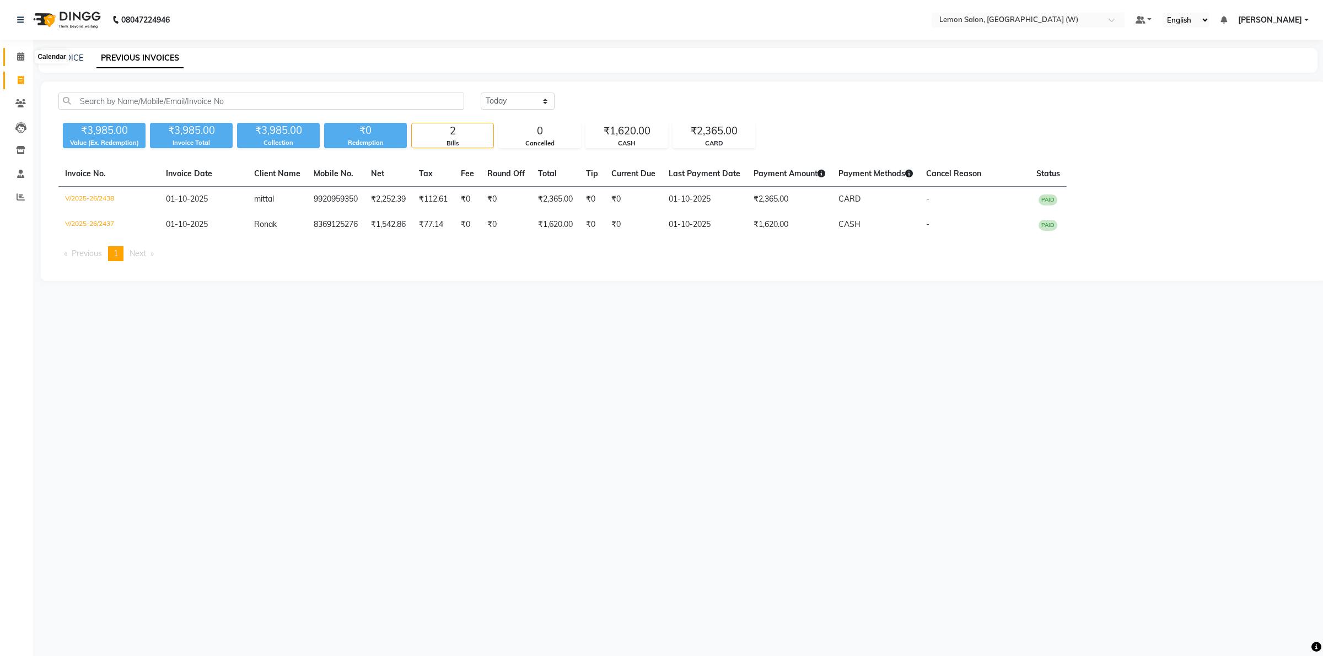
click at [17, 54] on icon at bounding box center [20, 56] width 7 height 8
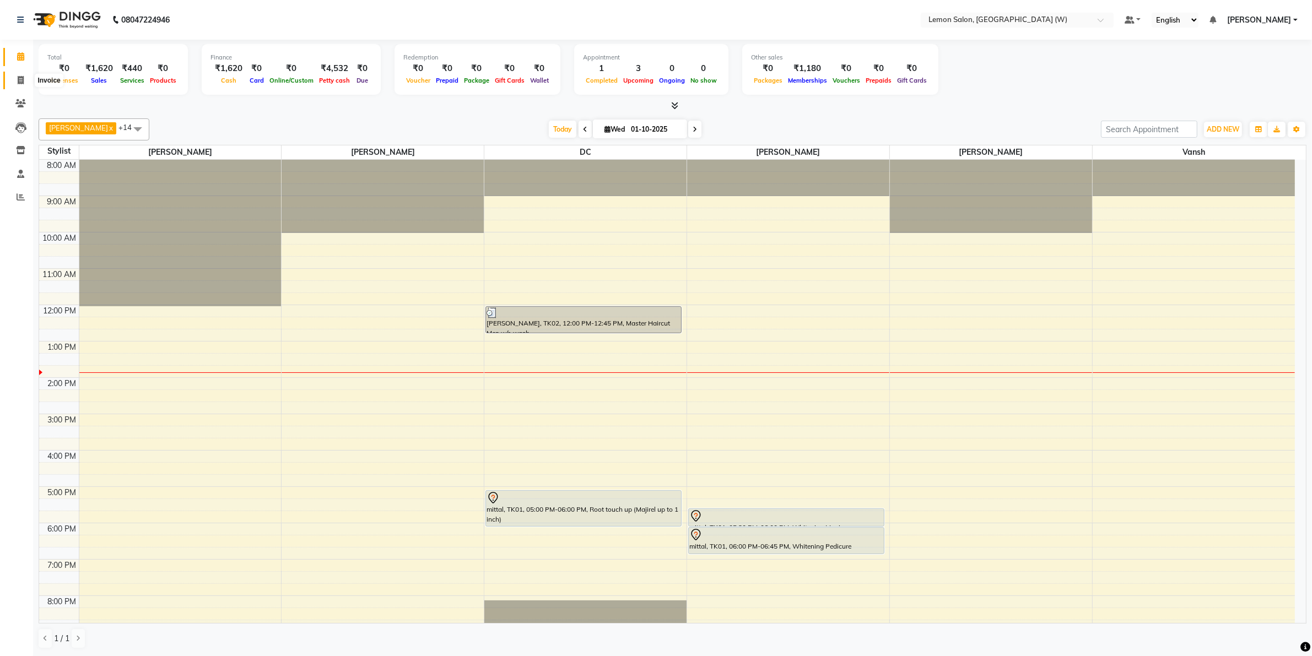
drag, startPoint x: 18, startPoint y: 74, endPoint x: 9, endPoint y: 66, distance: 11.7
click at [17, 74] on span at bounding box center [20, 80] width 19 height 13
select select "service"
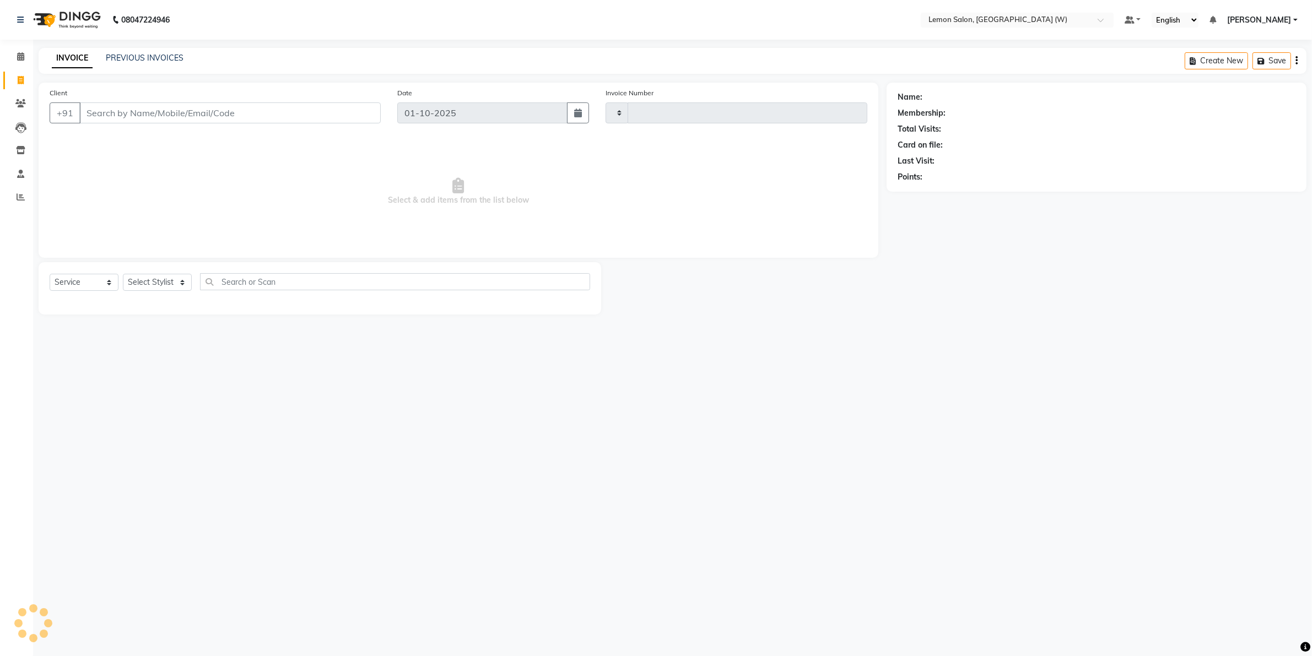
type input "2438"
select select "8053"
click at [186, 281] on select "Select Stylist" at bounding box center [157, 282] width 69 height 17
click at [183, 281] on select "Select Stylist" at bounding box center [157, 282] width 69 height 17
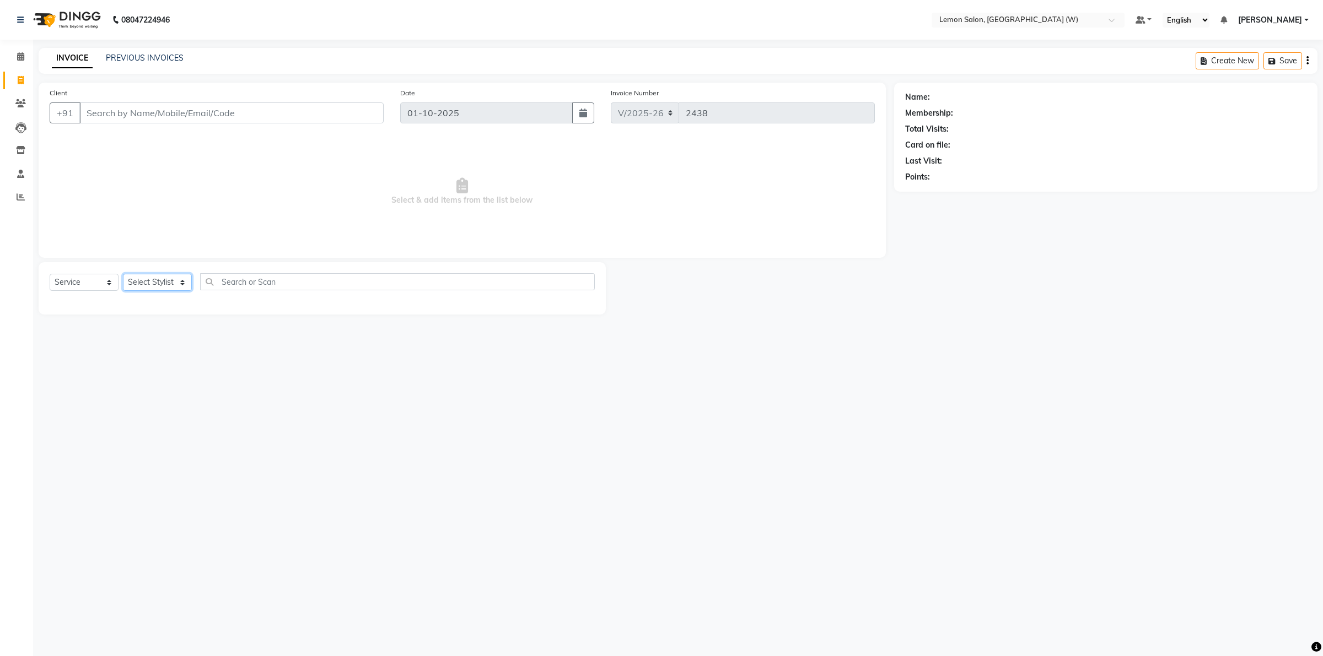
click at [183, 281] on select "Select Stylist" at bounding box center [157, 282] width 69 height 17
drag, startPoint x: 183, startPoint y: 281, endPoint x: 185, endPoint y: 262, distance: 19.4
click at [183, 281] on select "Select Stylist" at bounding box center [157, 282] width 69 height 17
click at [185, 282] on select "Select Stylist" at bounding box center [157, 282] width 69 height 17
click at [181, 282] on select "Select Stylist" at bounding box center [157, 282] width 69 height 17
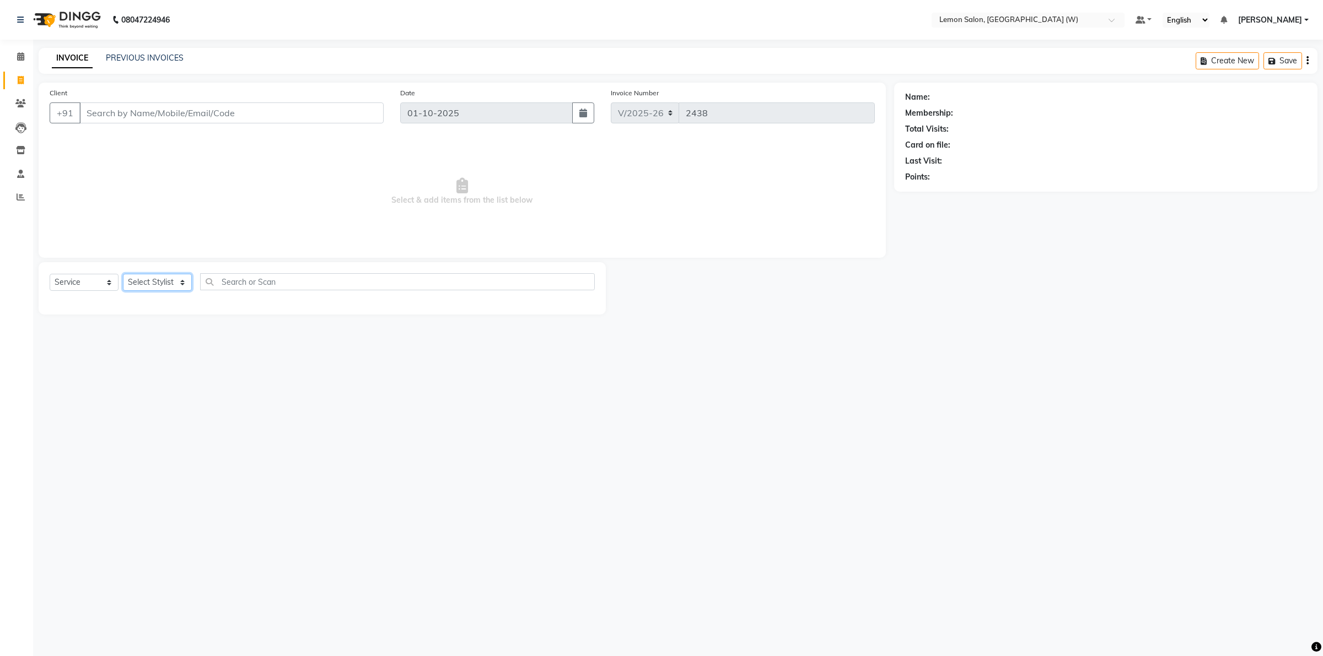
click at [181, 282] on select "Select Stylist" at bounding box center [157, 282] width 69 height 17
click at [15, 55] on span at bounding box center [20, 57] width 19 height 13
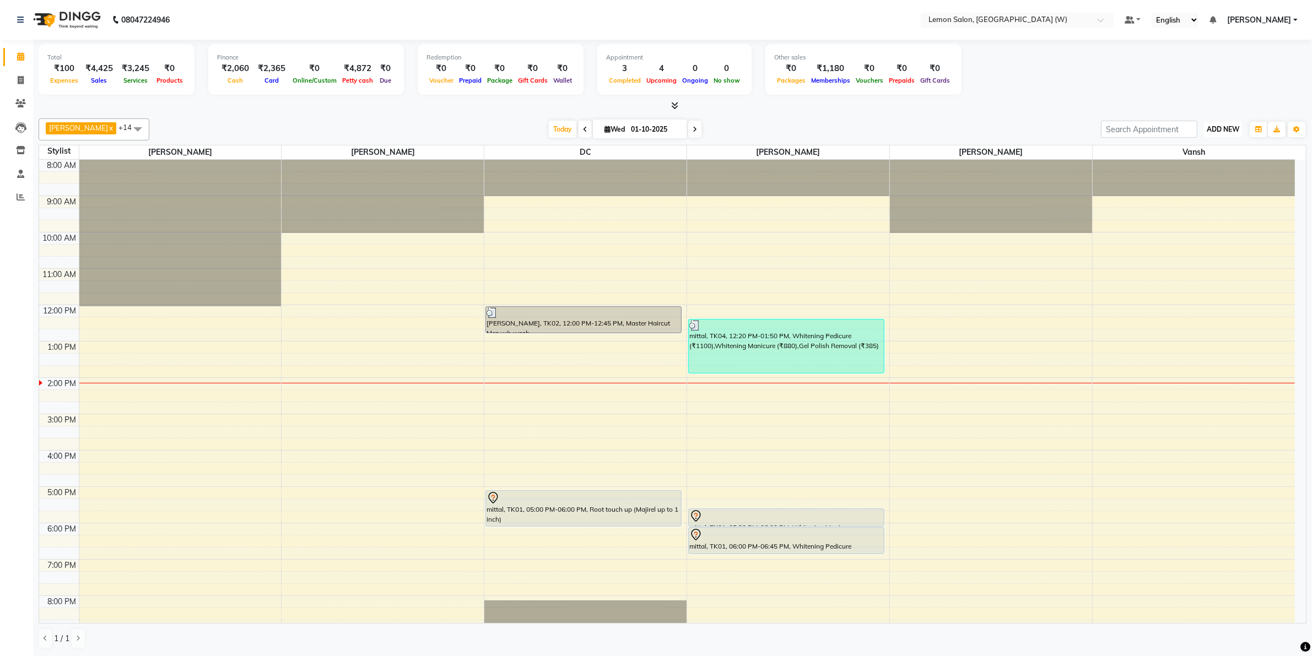
click at [1223, 122] on button "ADD NEW Toggle Dropdown" at bounding box center [1223, 129] width 38 height 15
click at [1188, 183] on link "Add Expense" at bounding box center [1197, 179] width 87 height 14
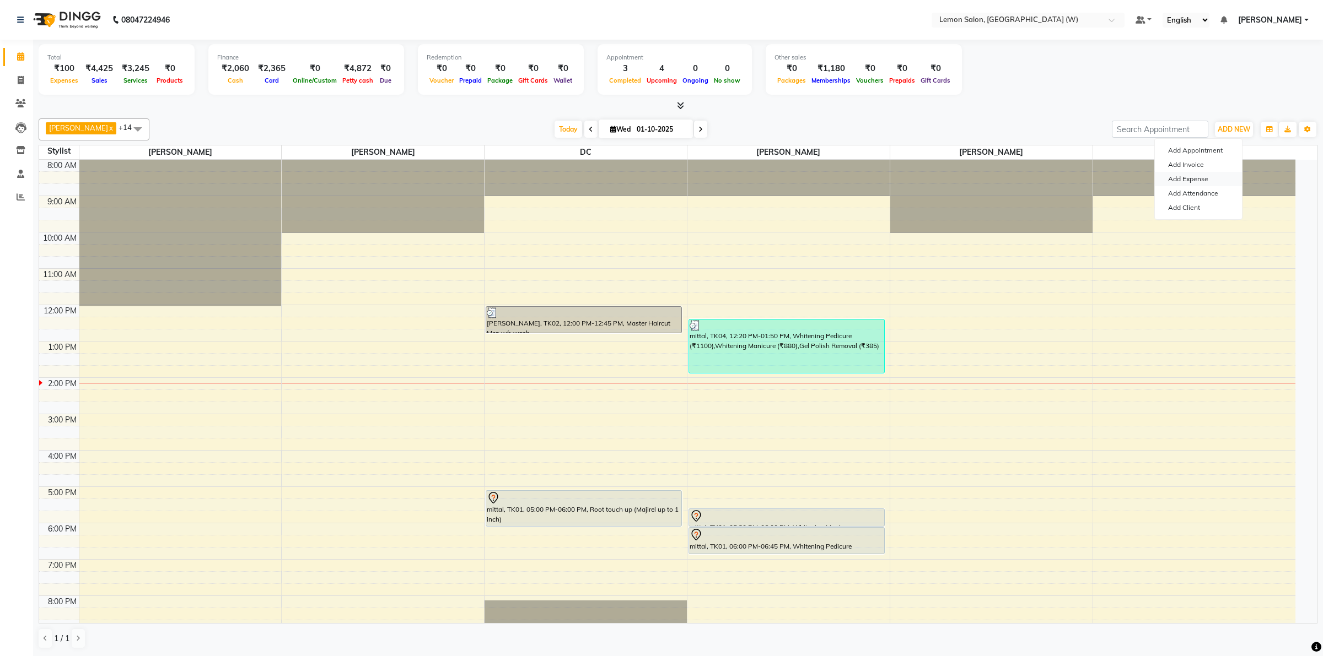
select select "1"
select select "7179"
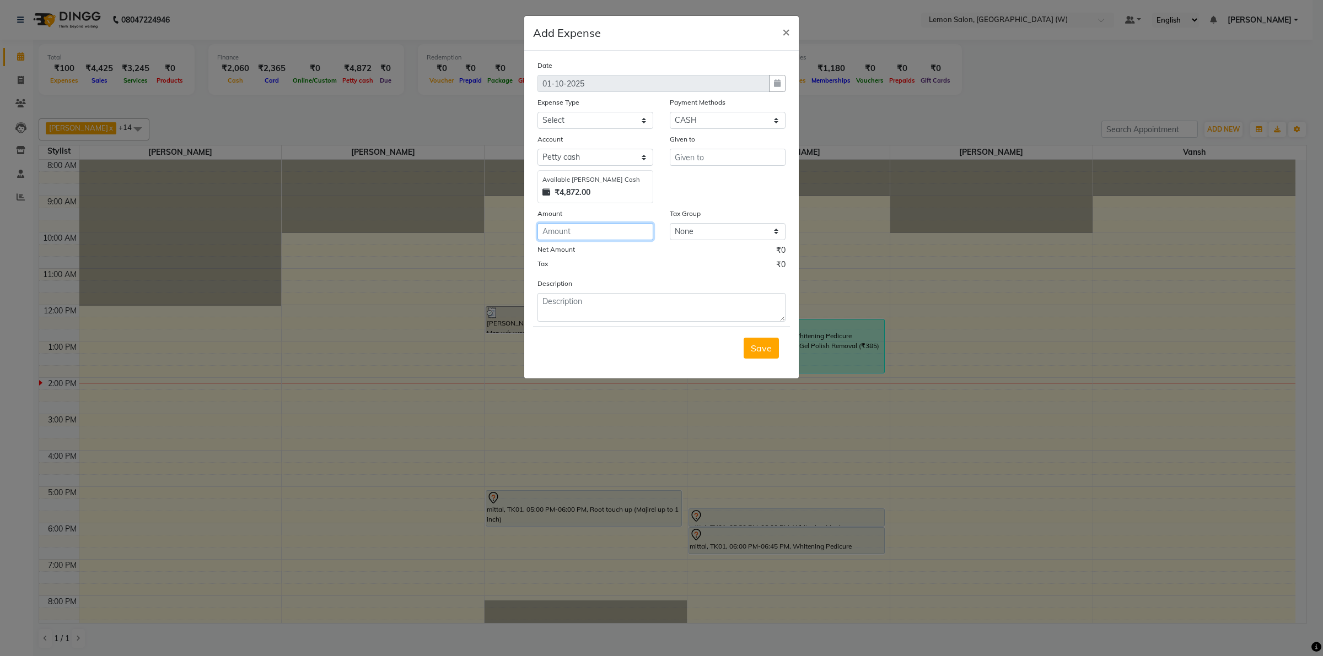
drag, startPoint x: 630, startPoint y: 225, endPoint x: 622, endPoint y: 226, distance: 8.3
click at [627, 225] on input "number" at bounding box center [595, 231] width 116 height 17
type input "703"
click at [589, 303] on textarea at bounding box center [661, 307] width 248 height 29
type textarea "room freshner / steel scrub /water kart / water for salon"
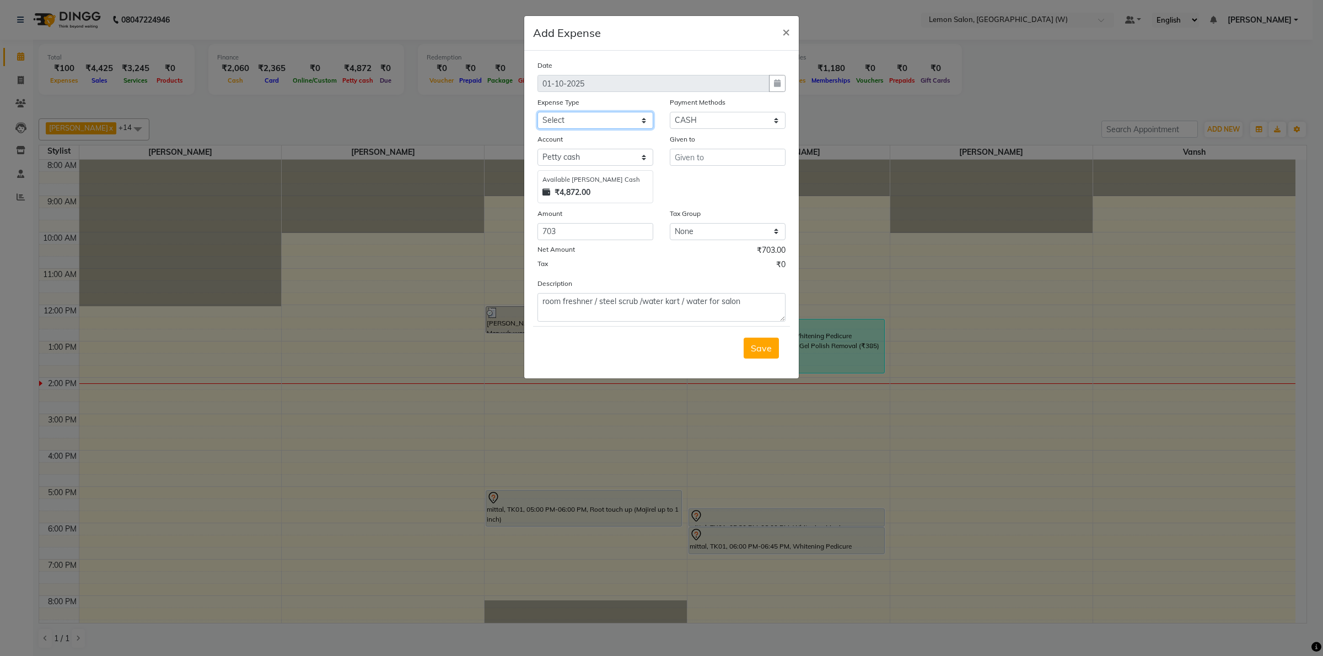
drag, startPoint x: 642, startPoint y: 125, endPoint x: 633, endPoint y: 128, distance: 9.8
click at [633, 128] on select "Select Advance Cash transfer to hub Laundry Loan Membership Milk Miscellaneous …" at bounding box center [595, 120] width 116 height 17
select select "2686"
click at [537, 112] on select "Select Advance Cash transfer to hub Laundry Loan Membership Milk Miscellaneous …" at bounding box center [595, 120] width 116 height 17
click at [706, 157] on input "text" at bounding box center [728, 157] width 116 height 17
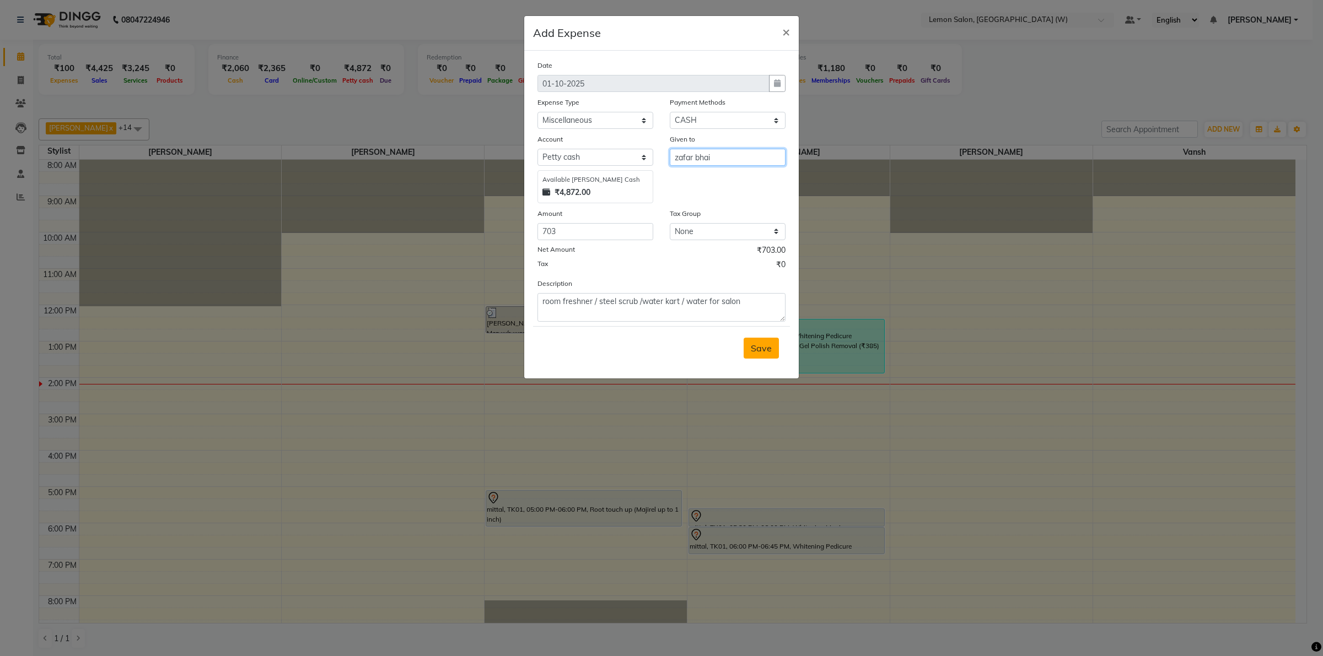
type input "zafar bhai"
click at [753, 345] on span "Save" at bounding box center [761, 348] width 21 height 11
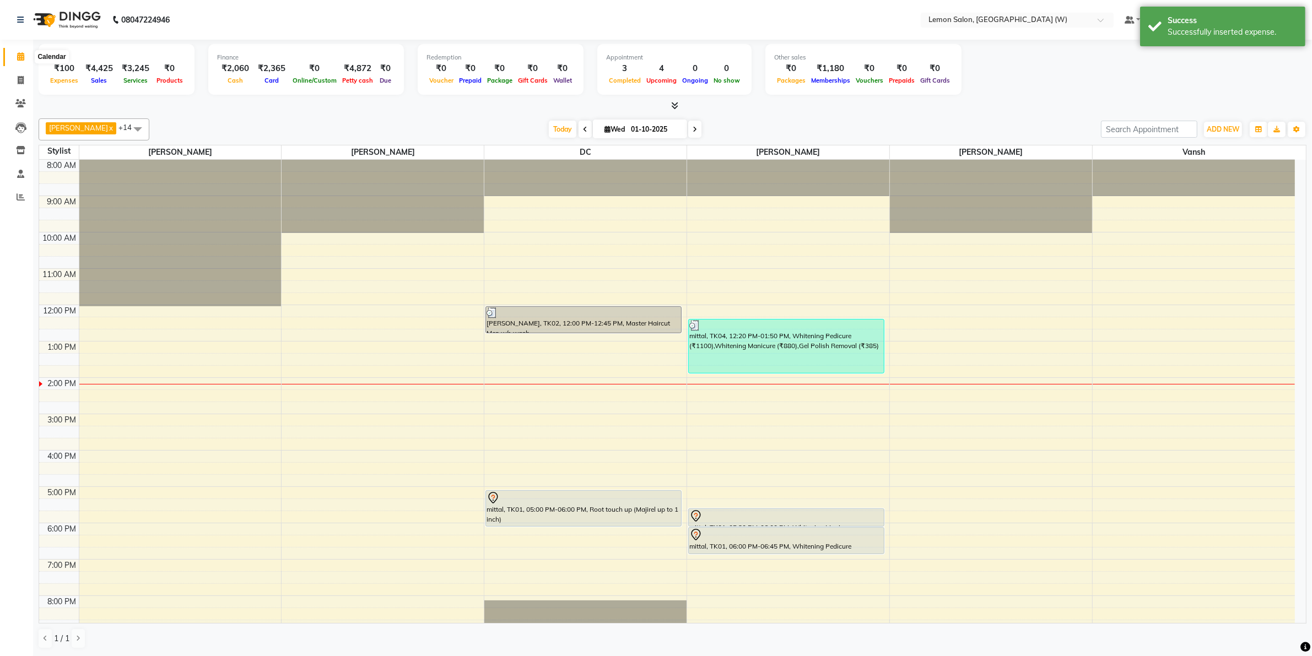
drag, startPoint x: 23, startPoint y: 57, endPoint x: 20, endPoint y: 48, distance: 9.1
click at [22, 57] on icon at bounding box center [20, 56] width 7 height 8
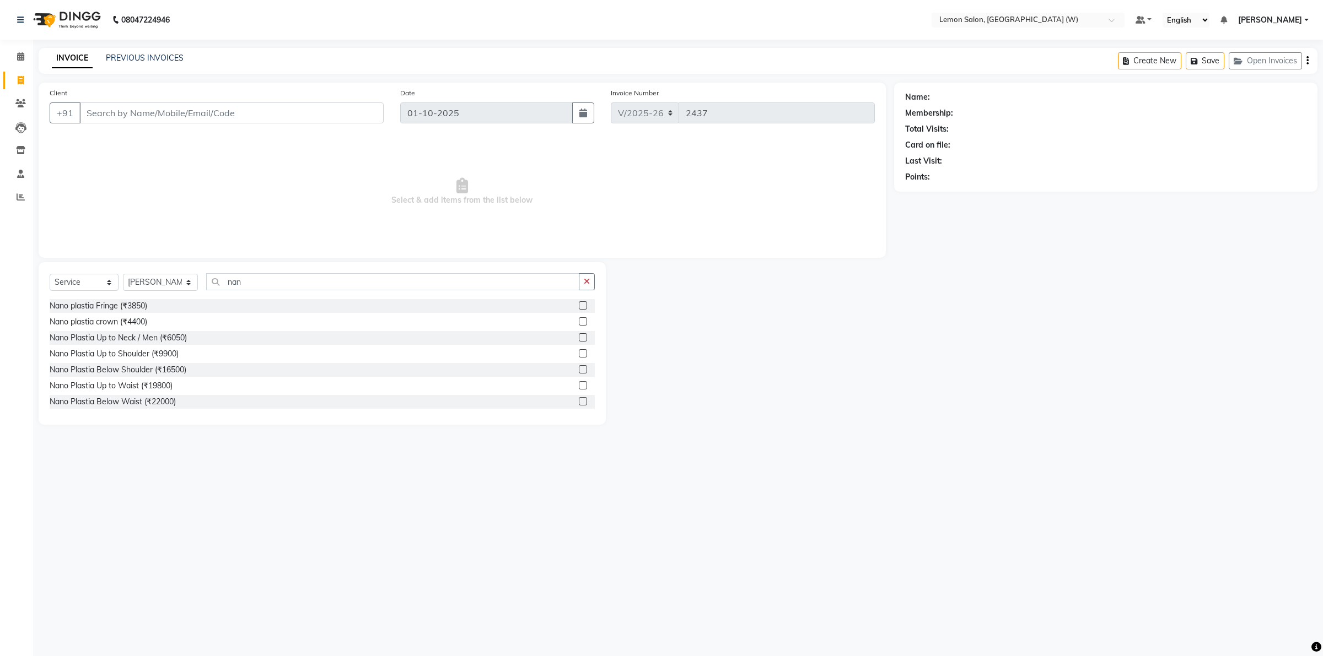
select select "8053"
select select "service"
click at [181, 283] on select "Select Stylist [PERSON_NAME] DC [PERSON_NAME] [PERSON_NAME] [PERSON_NAME] [PERS…" at bounding box center [160, 282] width 75 height 17
select select "83362"
click at [123, 274] on select "Select Stylist [PERSON_NAME] DC [PERSON_NAME] [PERSON_NAME] [PERSON_NAME] [PERS…" at bounding box center [160, 282] width 75 height 17
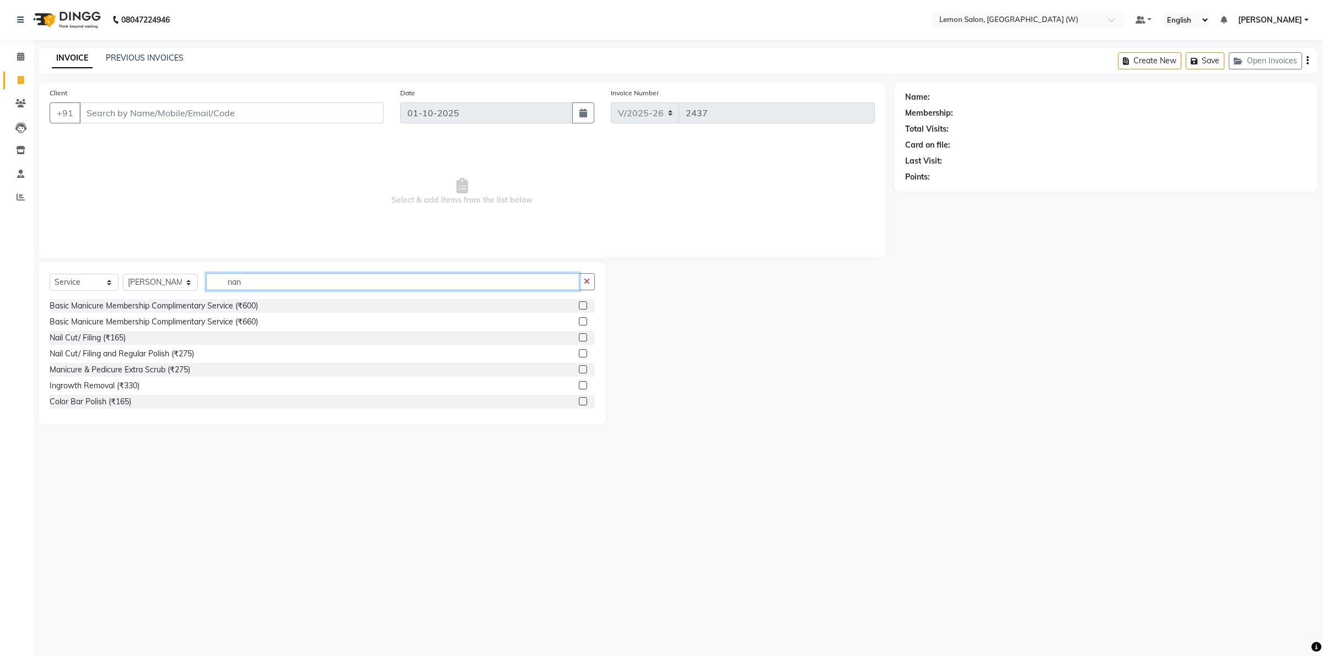
drag, startPoint x: 259, startPoint y: 282, endPoint x: 222, endPoint y: 282, distance: 37.5
click at [222, 282] on input "nan" at bounding box center [392, 281] width 373 height 17
type input "whit"
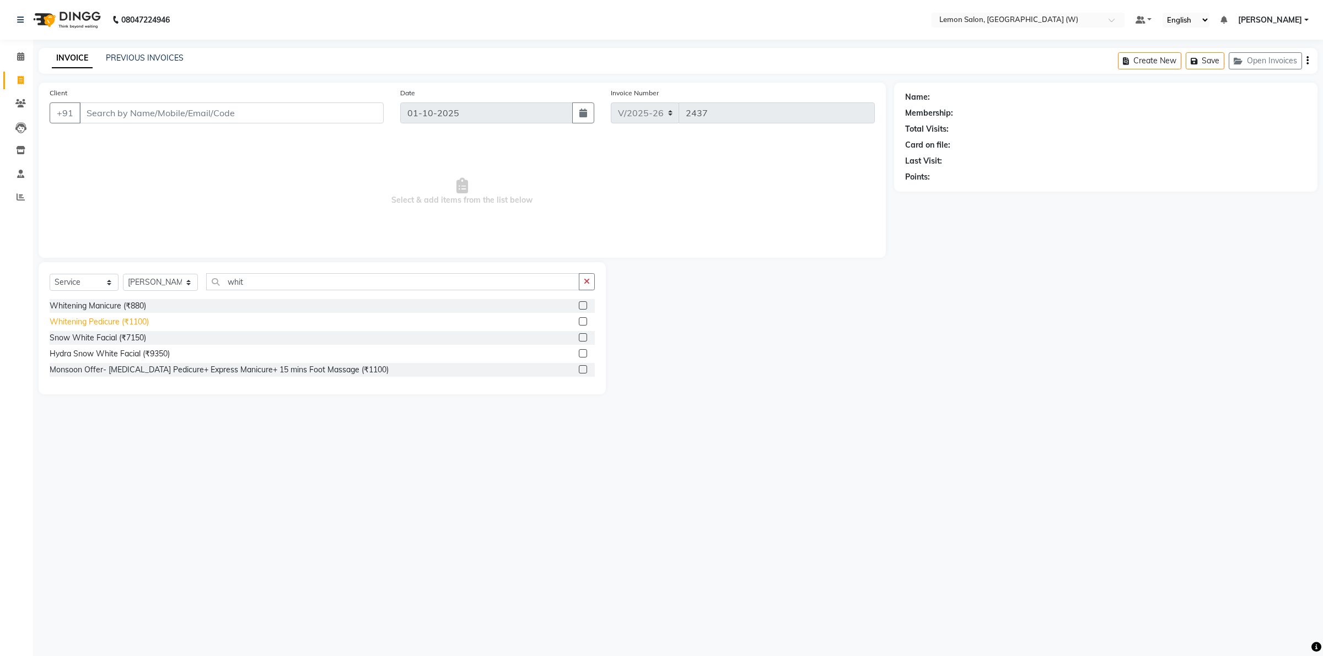
click at [119, 322] on div "Whitening Pedicure (₹1100)" at bounding box center [99, 322] width 99 height 12
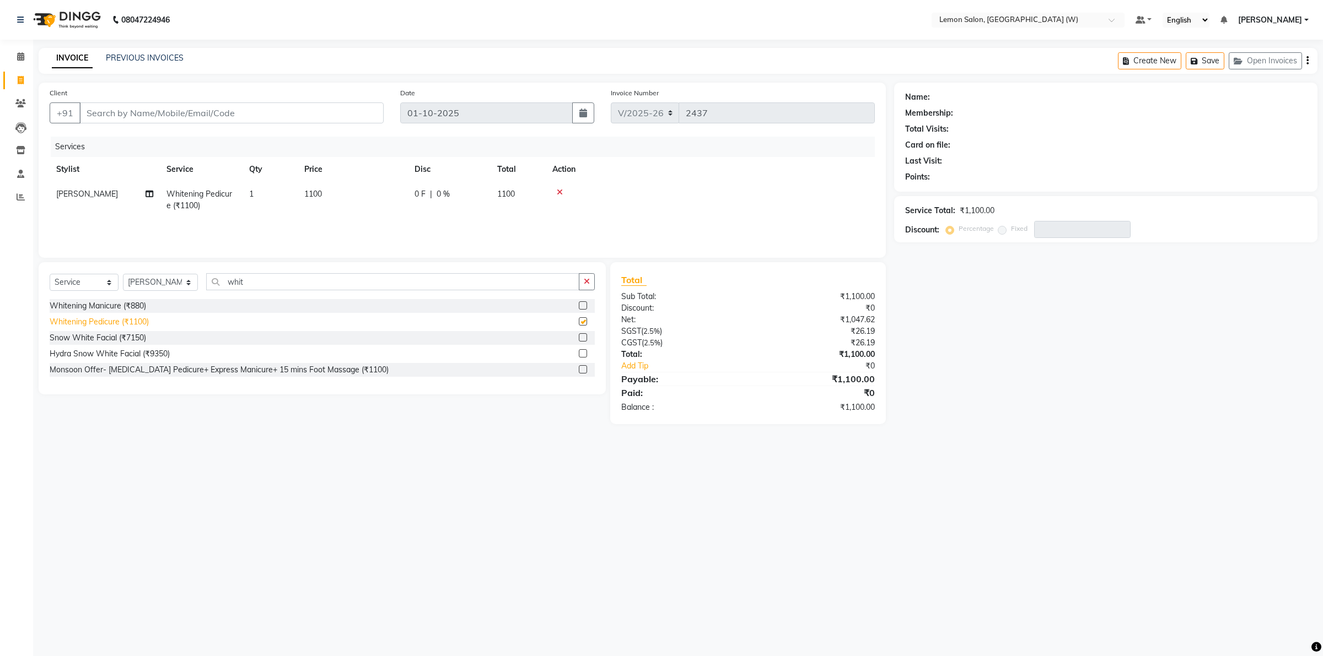
checkbox input "false"
drag, startPoint x: 255, startPoint y: 276, endPoint x: 235, endPoint y: 279, distance: 19.6
click at [235, 279] on input "whit" at bounding box center [392, 281] width 373 height 17
click at [99, 307] on div "Whitening Manicure (₹880)" at bounding box center [98, 306] width 96 height 12
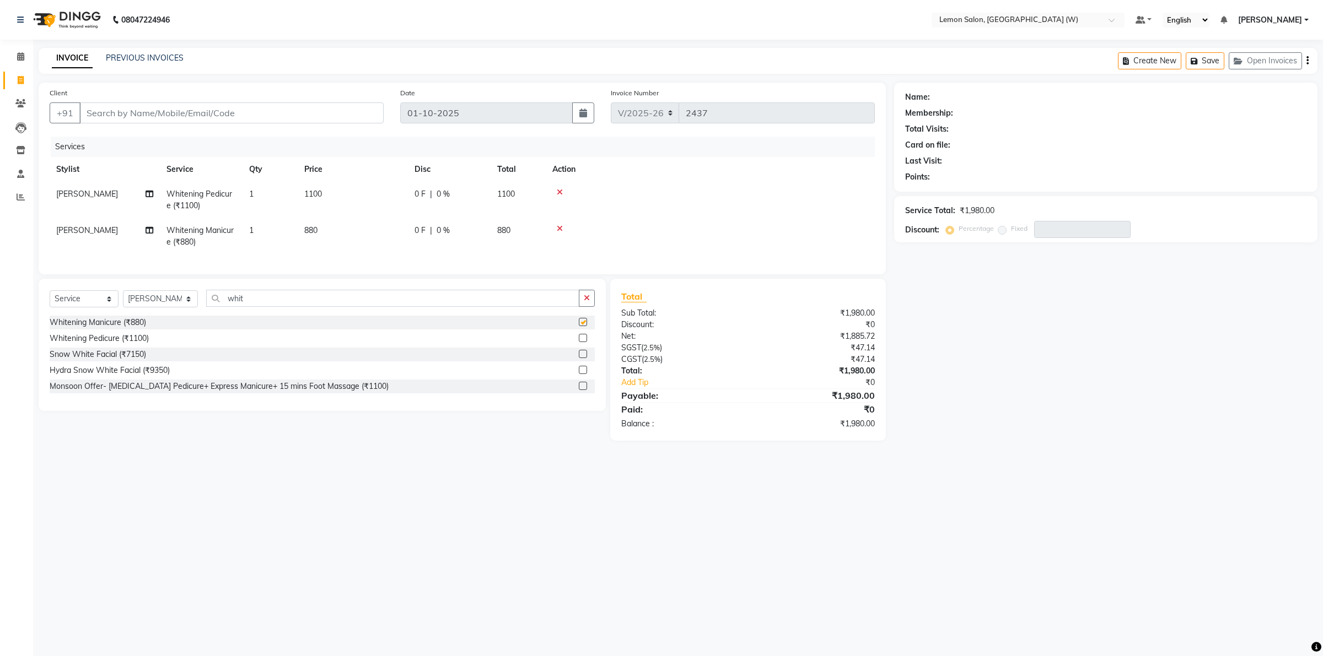
checkbox input "false"
drag, startPoint x: 255, startPoint y: 310, endPoint x: 204, endPoint y: 311, distance: 51.3
click at [206, 307] on input "whit" at bounding box center [392, 298] width 373 height 17
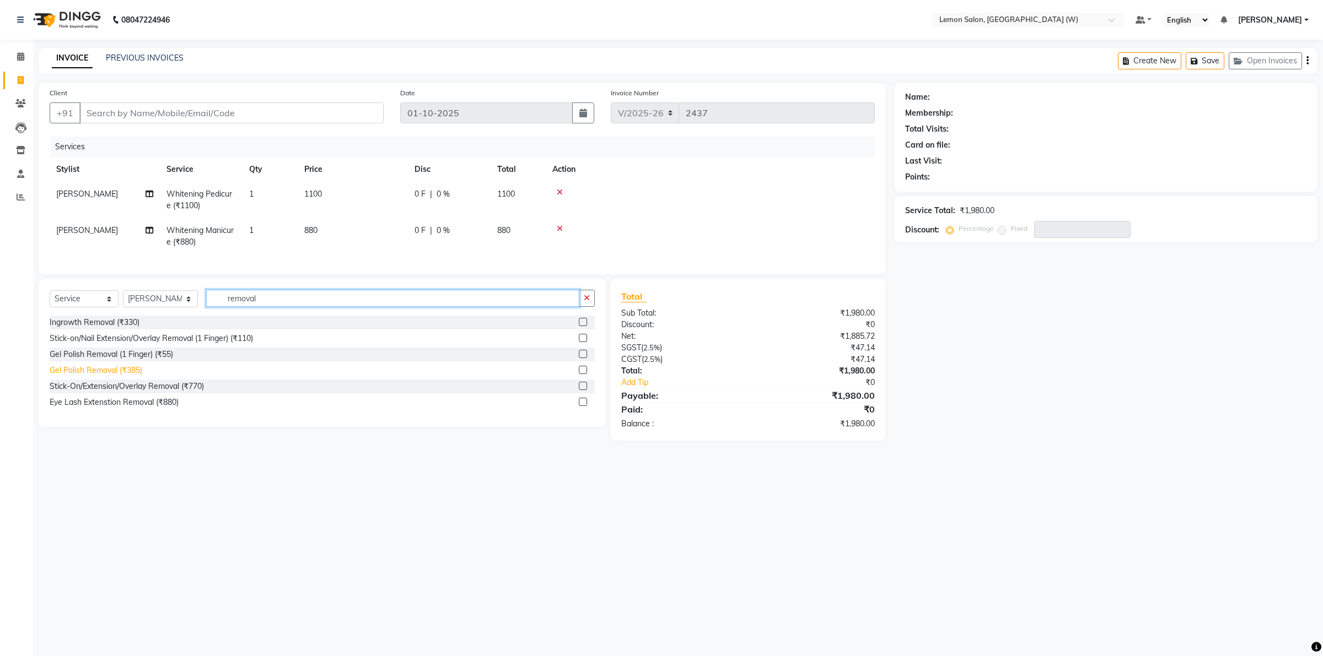
type input "removal"
click at [122, 376] on div "Gel Polish Removal (₹385)" at bounding box center [96, 371] width 93 height 12
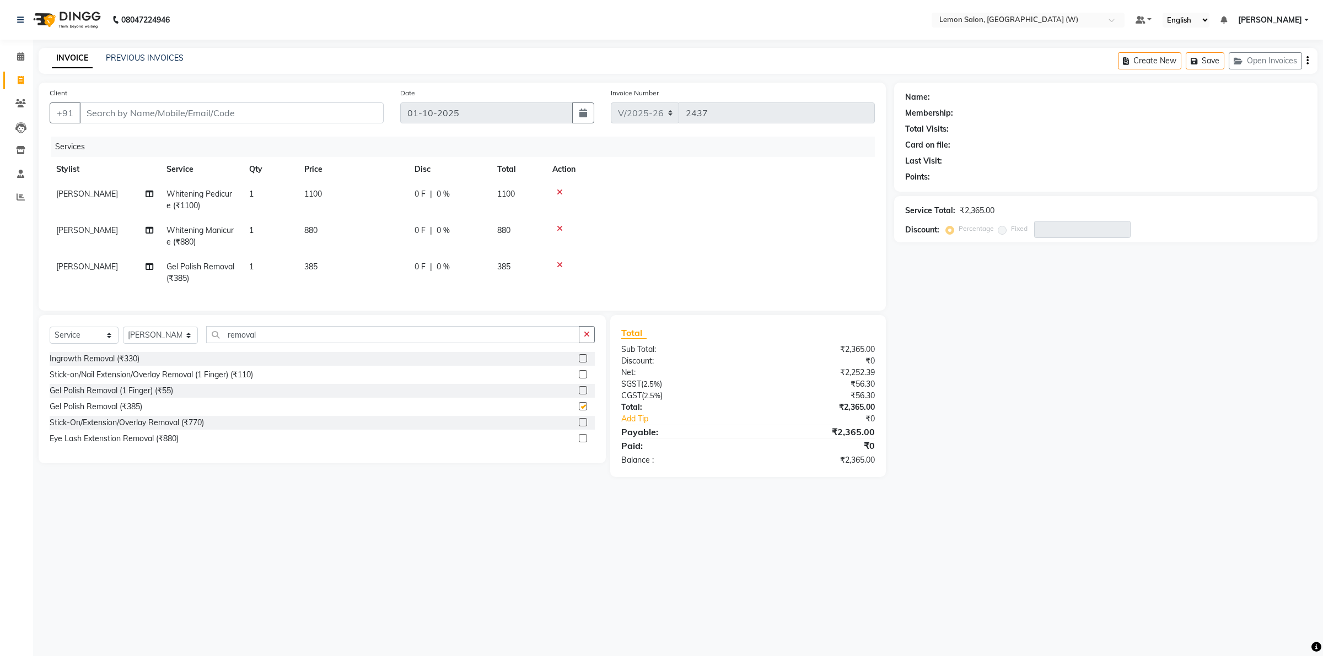
checkbox input "false"
click at [164, 114] on input "Client" at bounding box center [231, 112] width 304 height 21
type input "9"
type input "0"
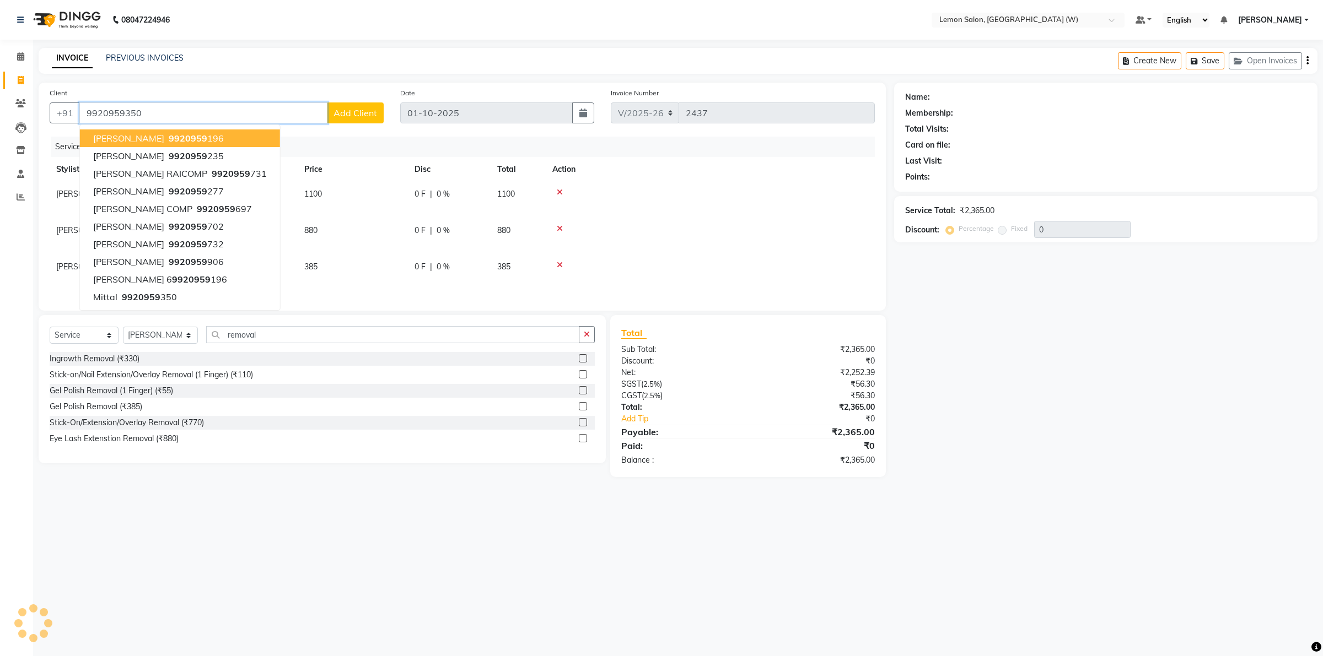
type input "9920959350"
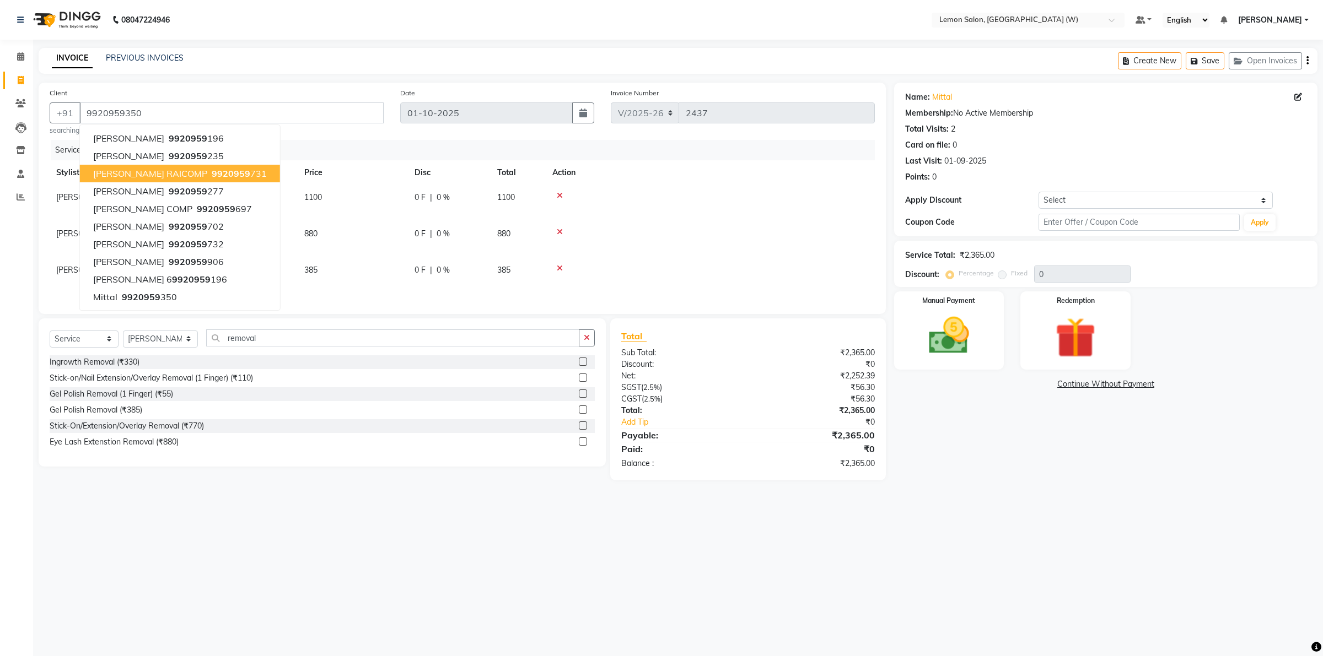
click at [1030, 459] on div "Name: Mittal Membership: No Active Membership Total Visits: 2 Card on file: 0 L…" at bounding box center [1109, 282] width 431 height 398
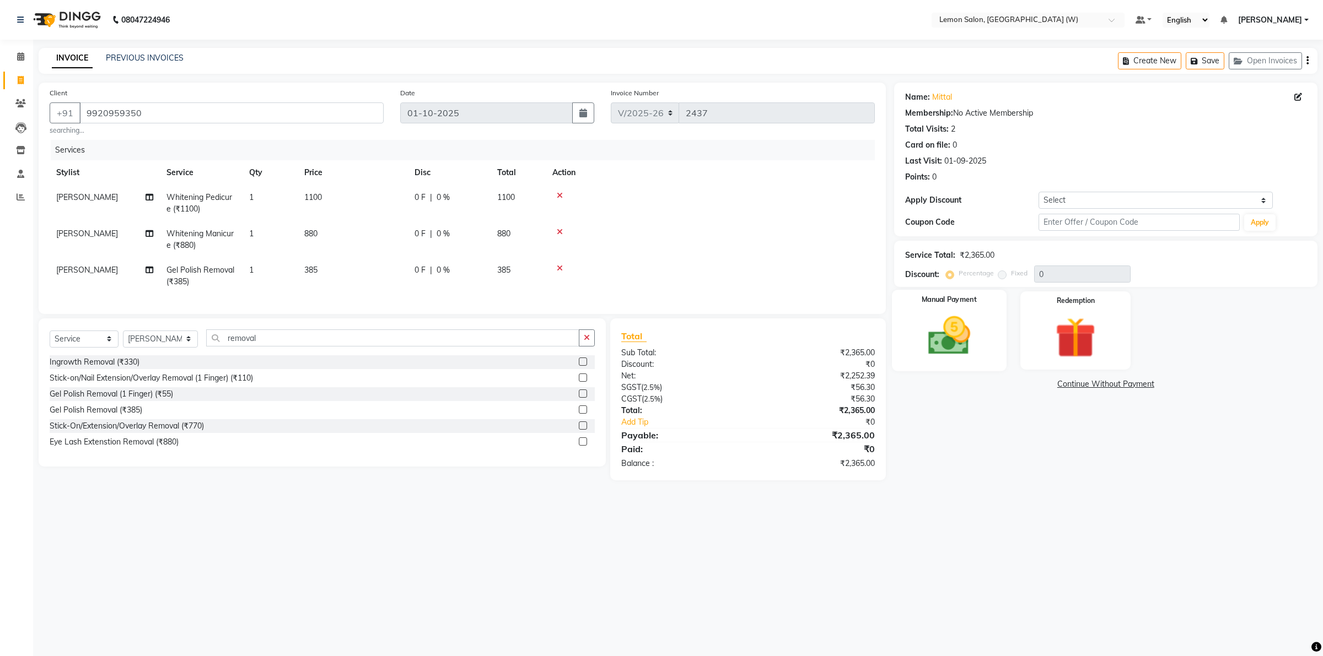
click at [955, 350] on img at bounding box center [948, 336] width 68 height 48
click at [1039, 386] on span "CARD" at bounding box center [1040, 385] width 24 height 13
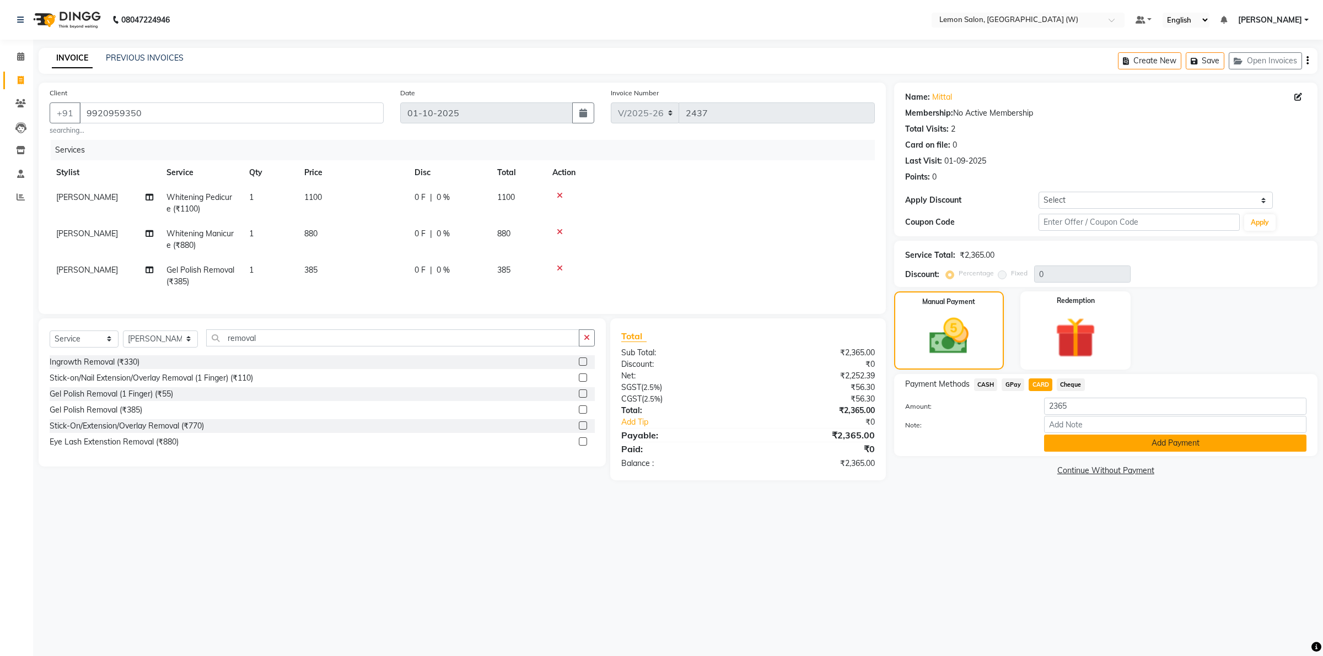
click at [1080, 444] on button "Add Payment" at bounding box center [1175, 443] width 262 height 17
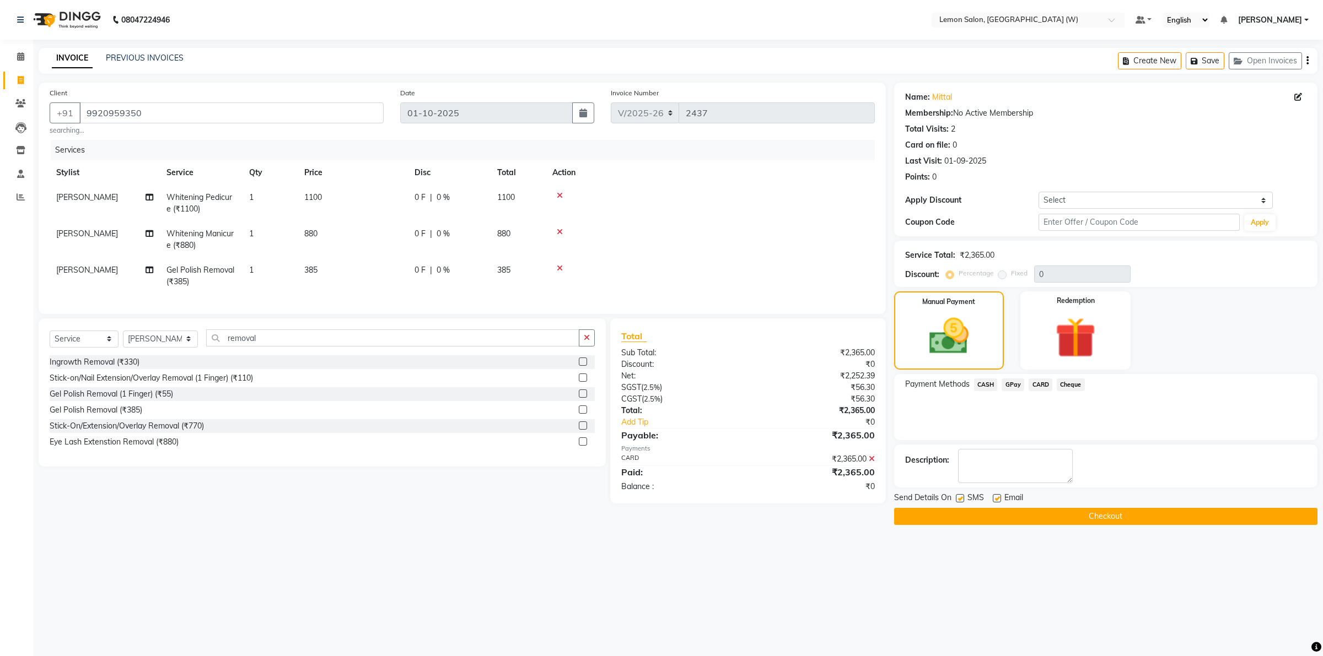
click at [1032, 512] on button "Checkout" at bounding box center [1105, 516] width 423 height 17
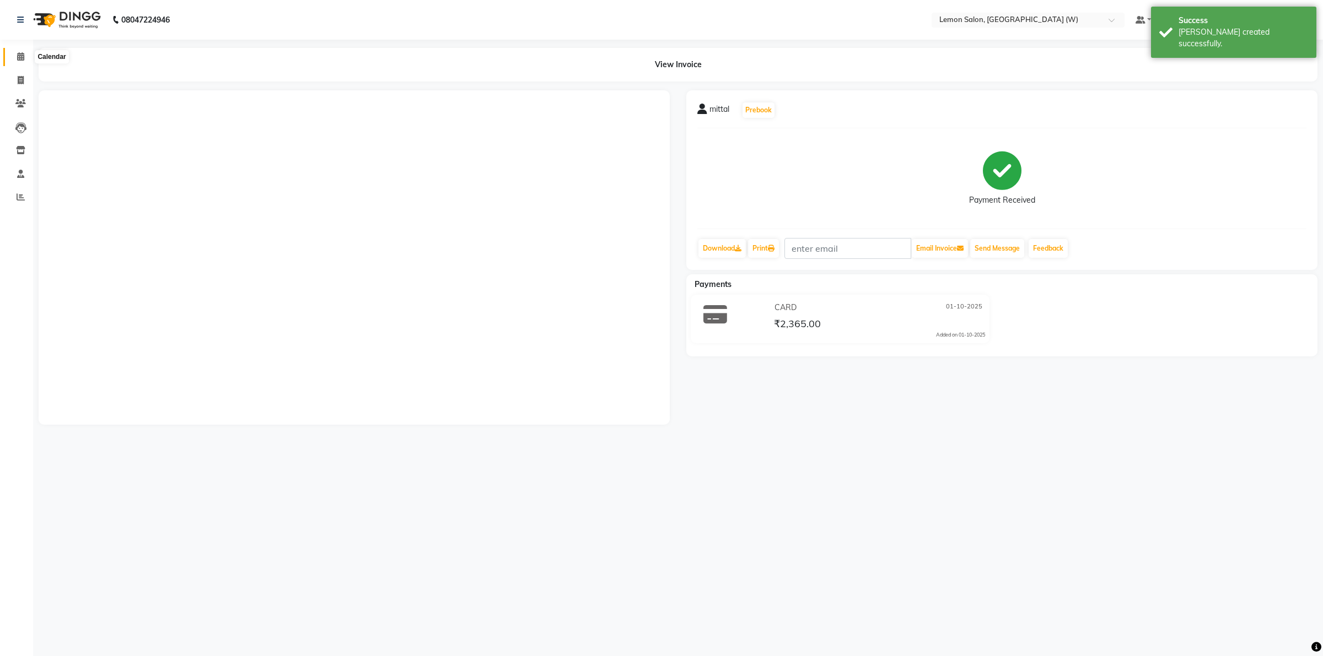
click at [23, 53] on icon at bounding box center [20, 56] width 7 height 8
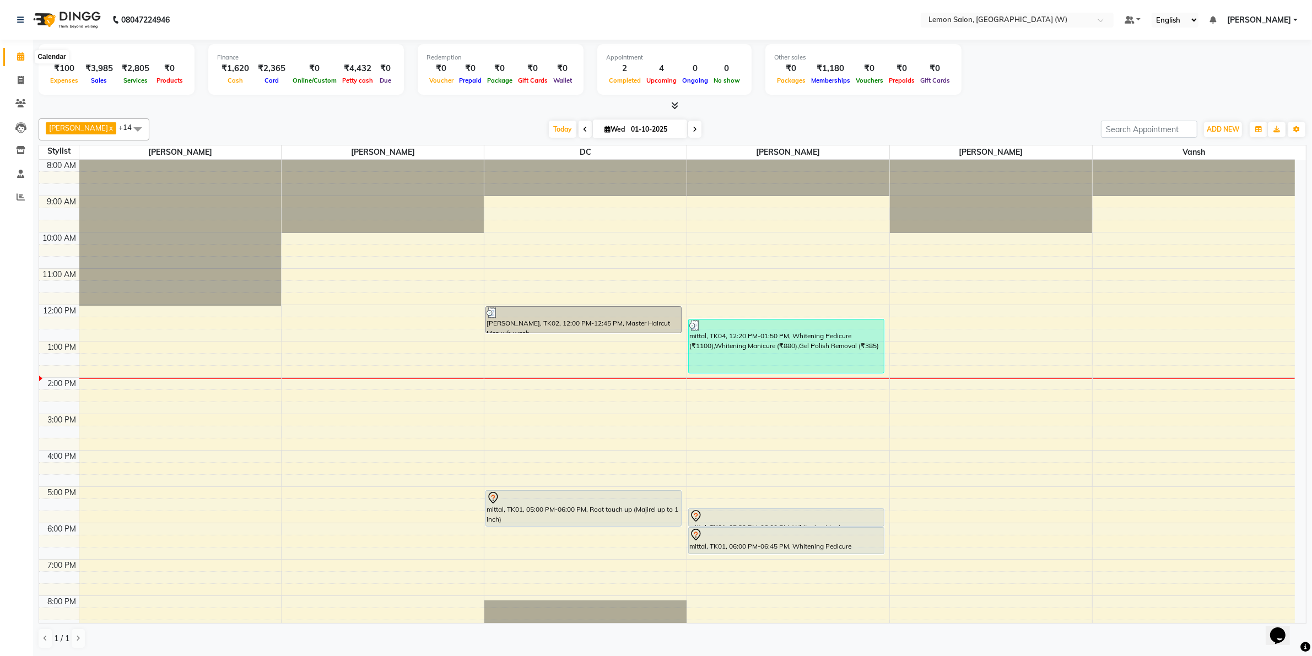
click at [15, 51] on span at bounding box center [20, 57] width 19 height 13
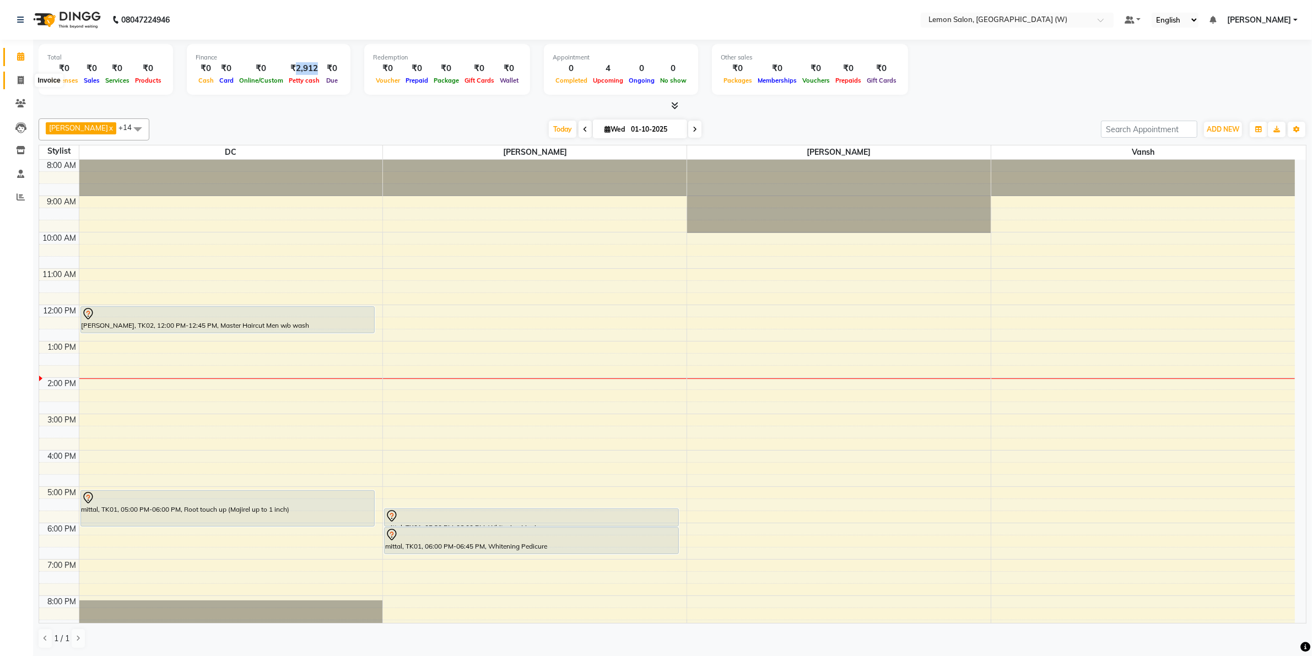
click at [15, 74] on span at bounding box center [20, 80] width 19 height 13
select select "8053"
select select "service"
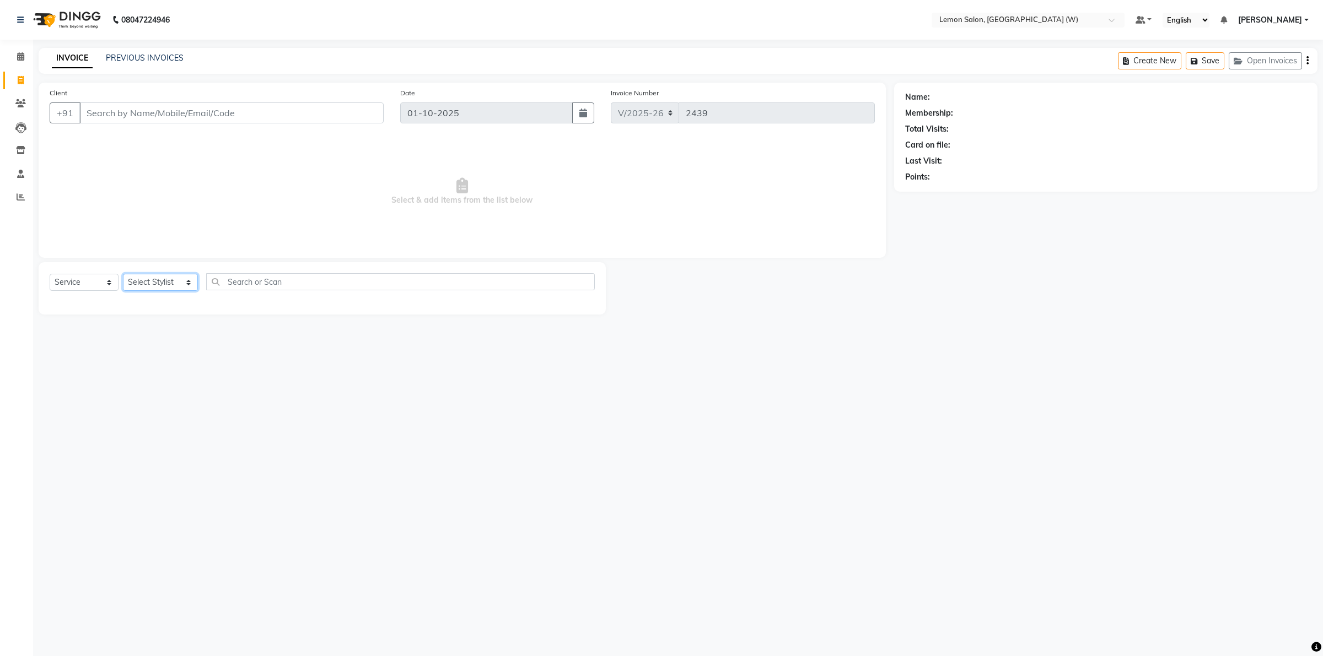
click at [181, 284] on select "Select Stylist [PERSON_NAME] DC [PERSON_NAME] [PERSON_NAME] [PERSON_NAME] [PERS…" at bounding box center [160, 282] width 75 height 17
select select "93366"
click at [123, 274] on select "Select Stylist [PERSON_NAME] DC [PERSON_NAME] [PERSON_NAME] [PERSON_NAME] [PERS…" at bounding box center [160, 282] width 75 height 17
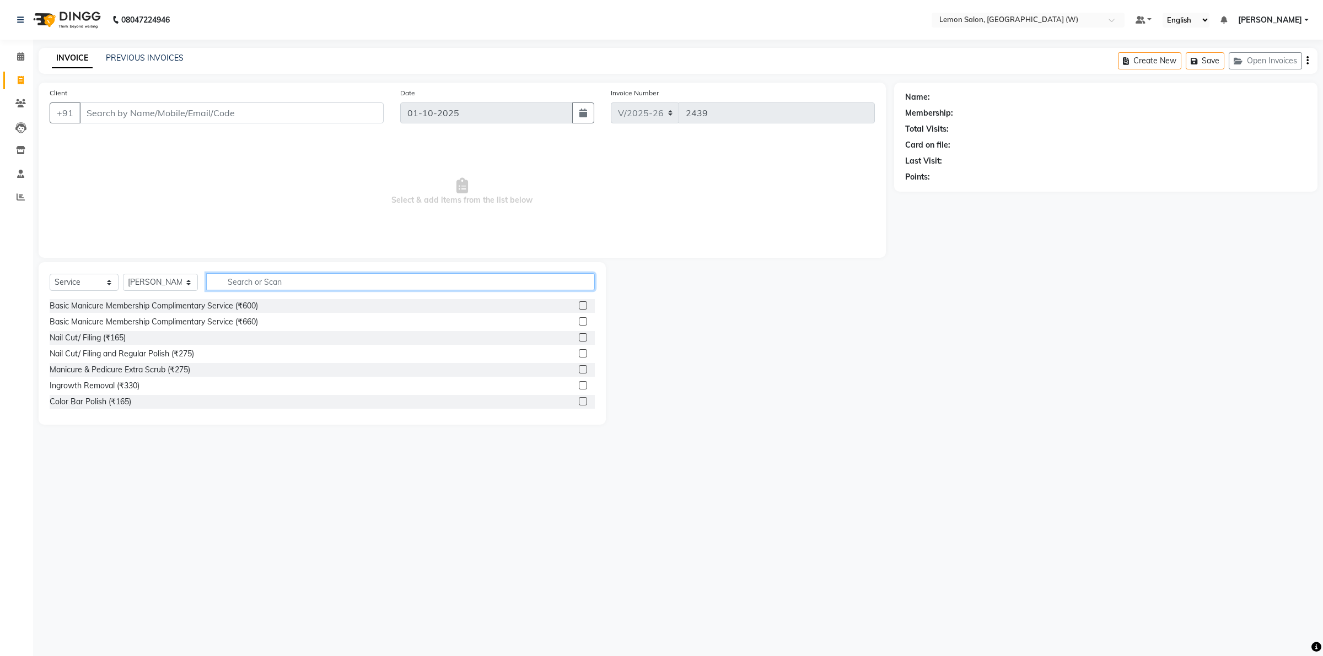
click at [232, 281] on input "text" at bounding box center [400, 281] width 388 height 17
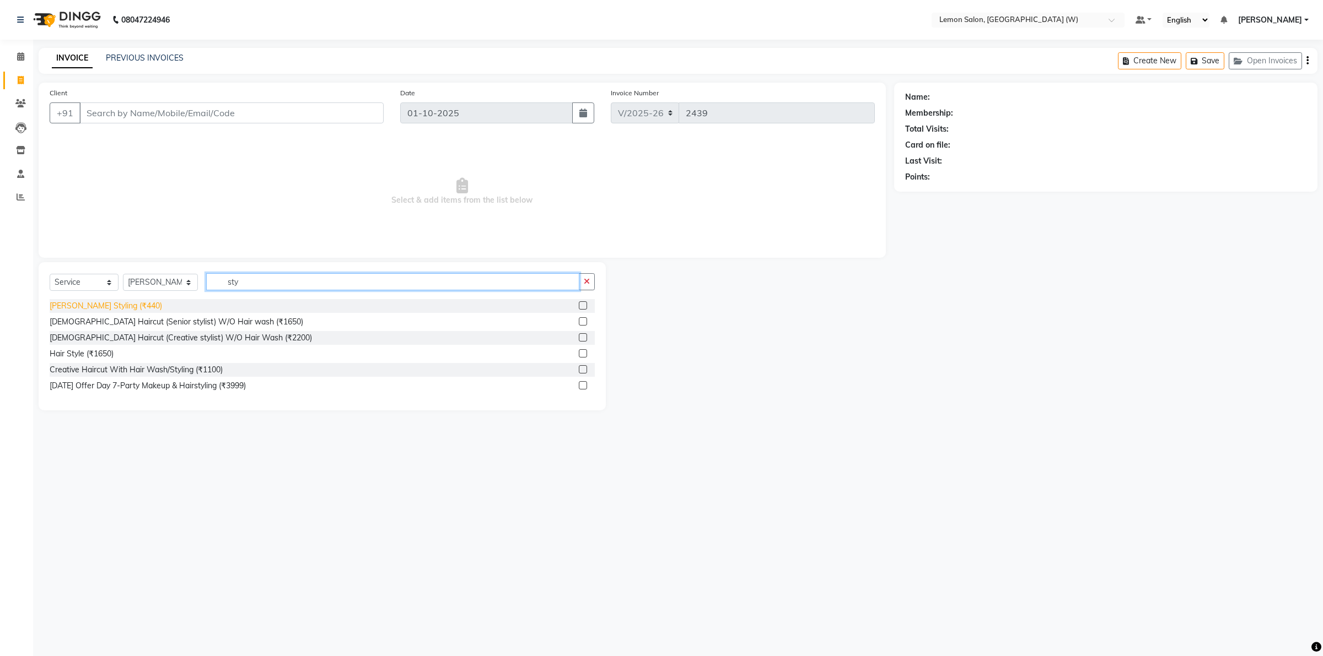
type input "sty"
click at [92, 304] on div "[PERSON_NAME] Styling (₹440)" at bounding box center [106, 306] width 112 height 12
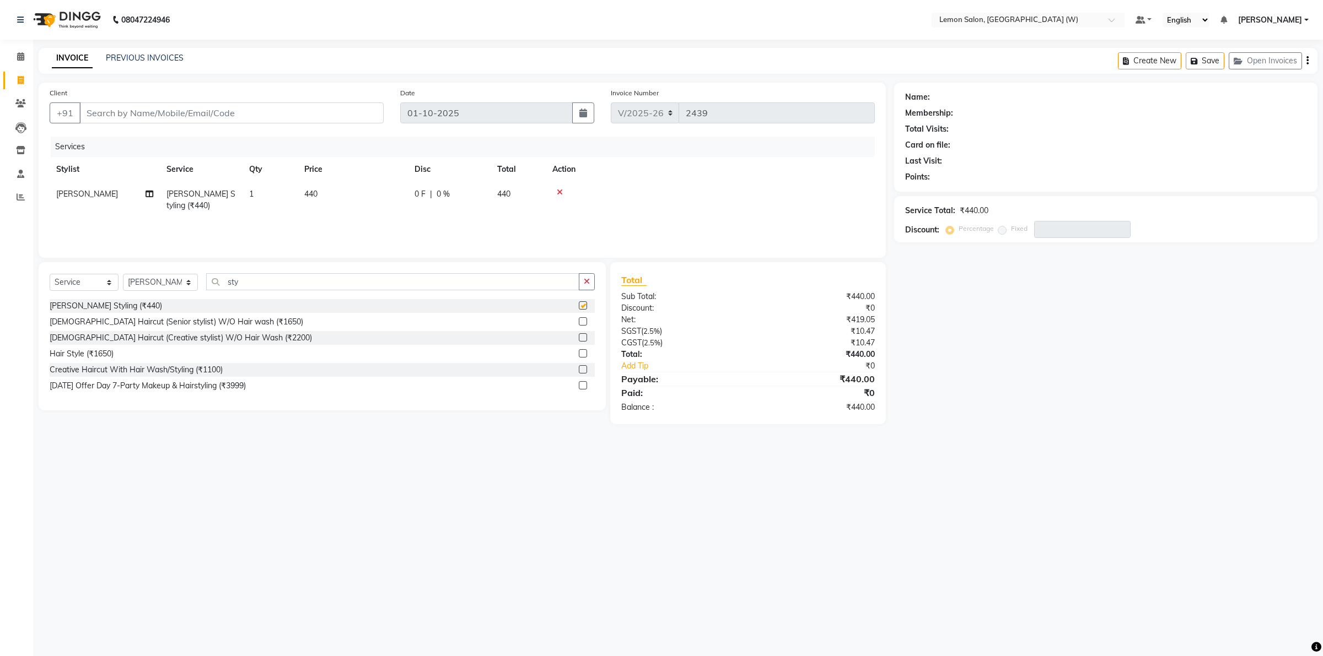
checkbox input "false"
click at [185, 107] on input "Client" at bounding box center [231, 112] width 304 height 21
type input "9"
type input "0"
type input "9821782286"
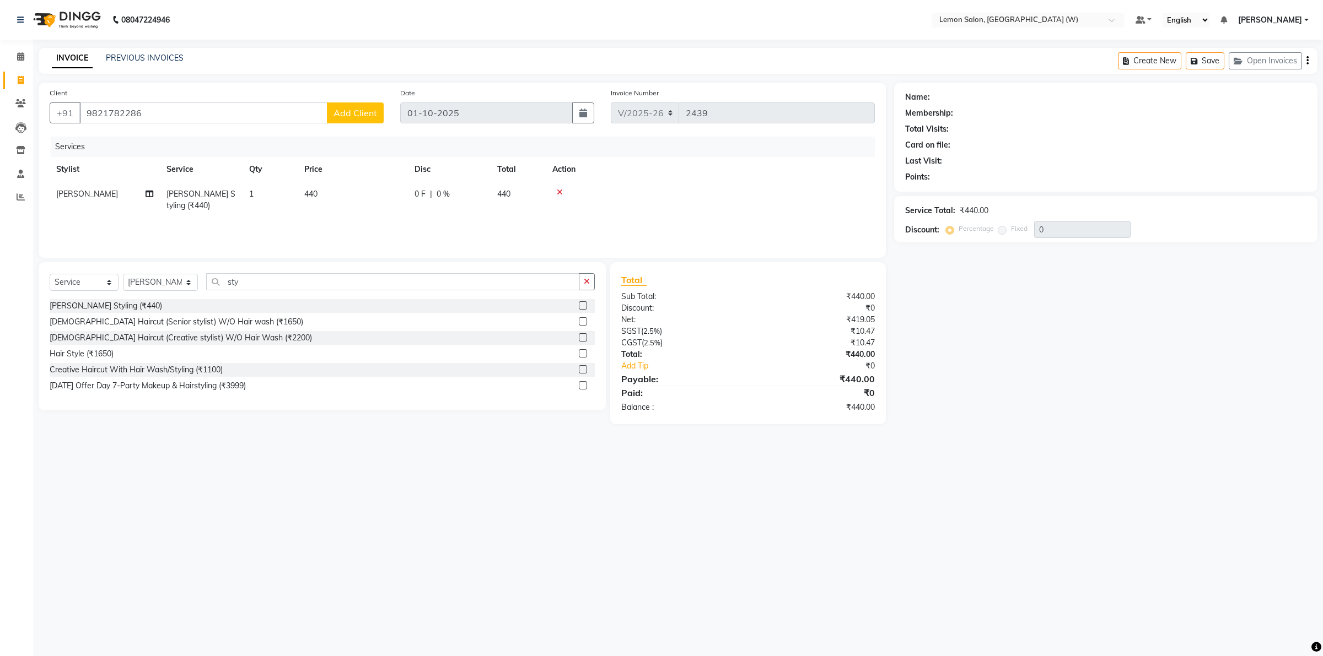
click at [357, 109] on span "Add Client" at bounding box center [355, 112] width 44 height 11
select select "22"
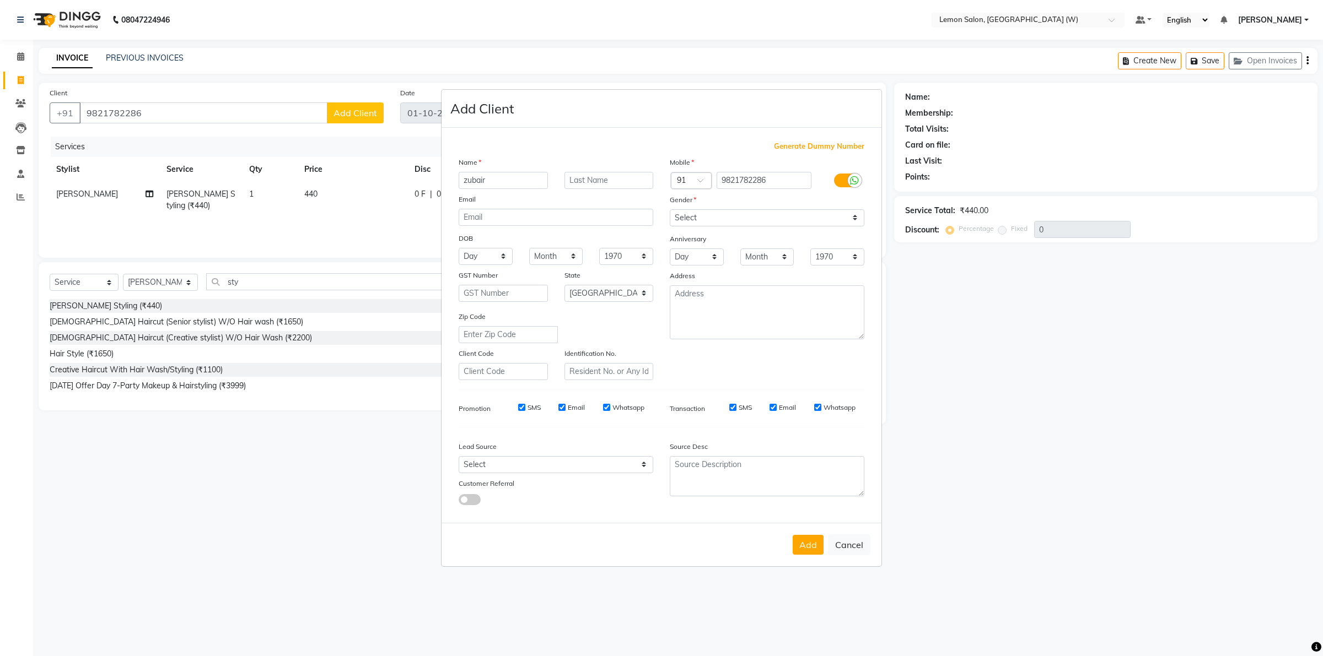
type input "zubair"
click at [729, 224] on select "Select Male Female Other Prefer Not To Say" at bounding box center [767, 217] width 195 height 17
click at [670, 211] on select "Select Male Female Other Prefer Not To Say" at bounding box center [767, 217] width 195 height 17
click at [701, 208] on div "Gender" at bounding box center [766, 201] width 211 height 15
click at [703, 217] on select "Select Male Female Other Prefer Not To Say" at bounding box center [767, 217] width 195 height 17
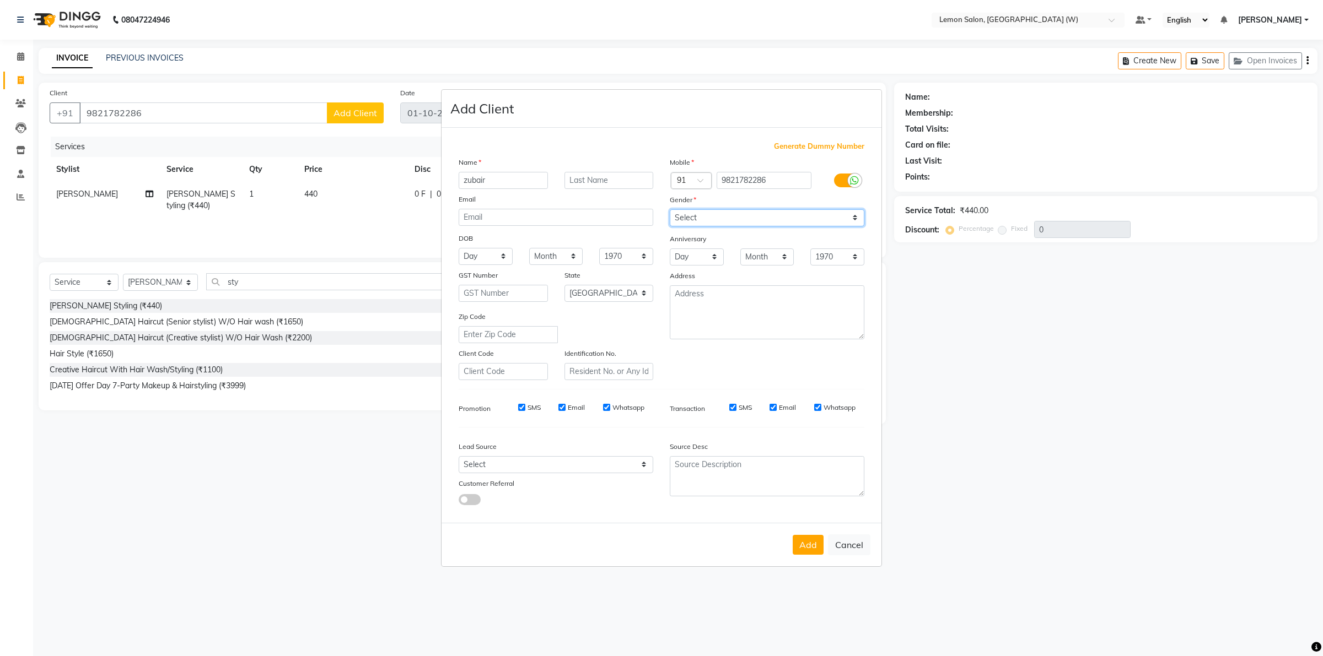
select select "male"
click at [670, 211] on select "Select Male Female Other Prefer Not To Say" at bounding box center [767, 217] width 195 height 17
click at [812, 550] on button "Add" at bounding box center [807, 545] width 31 height 20
select select
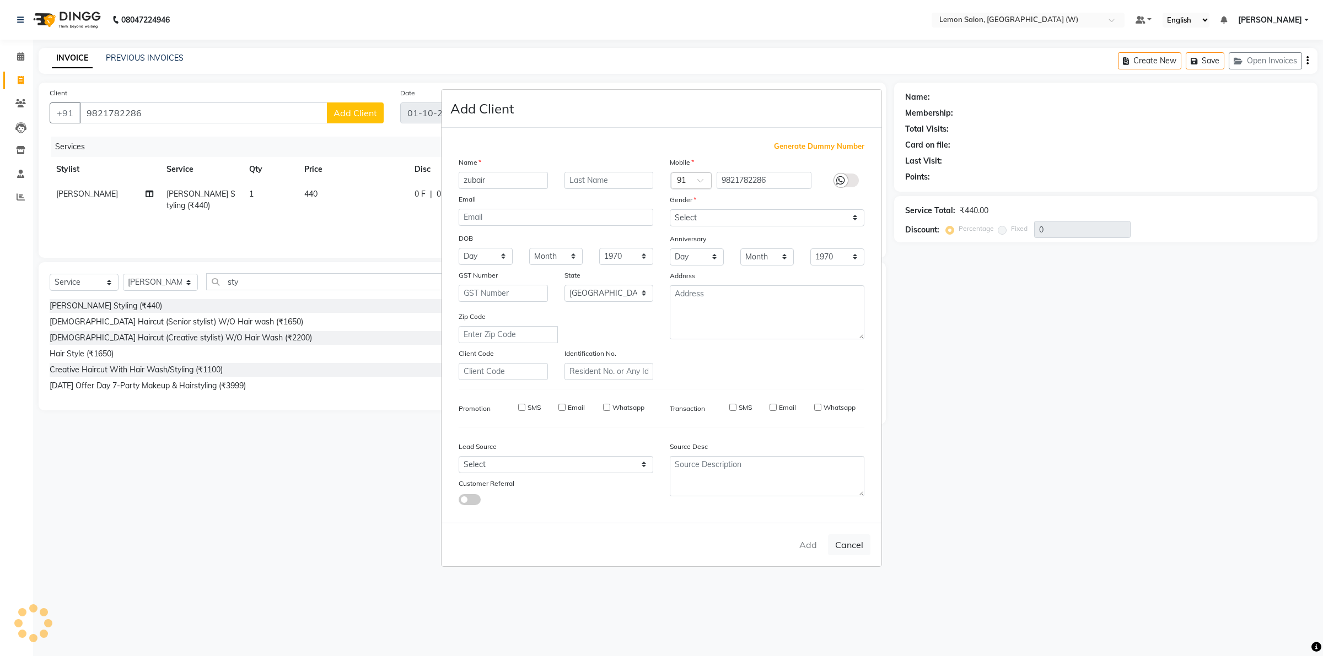
select select
select select "null"
select select
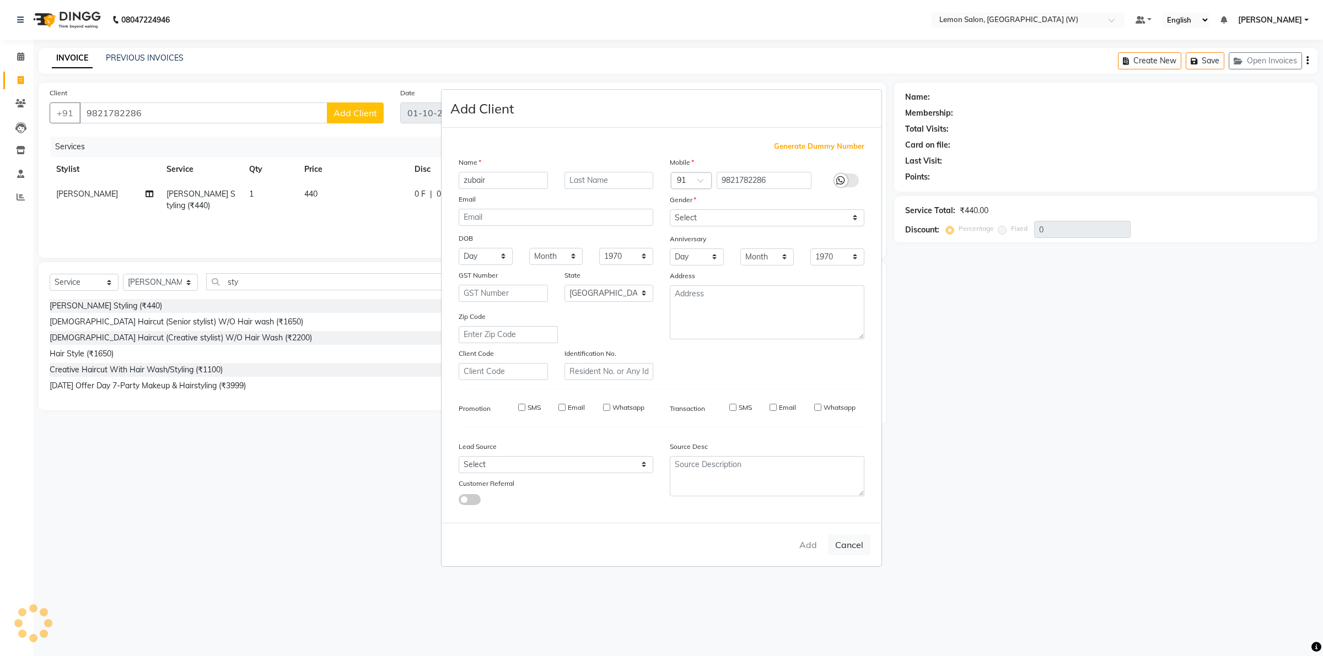
select select
checkbox input "false"
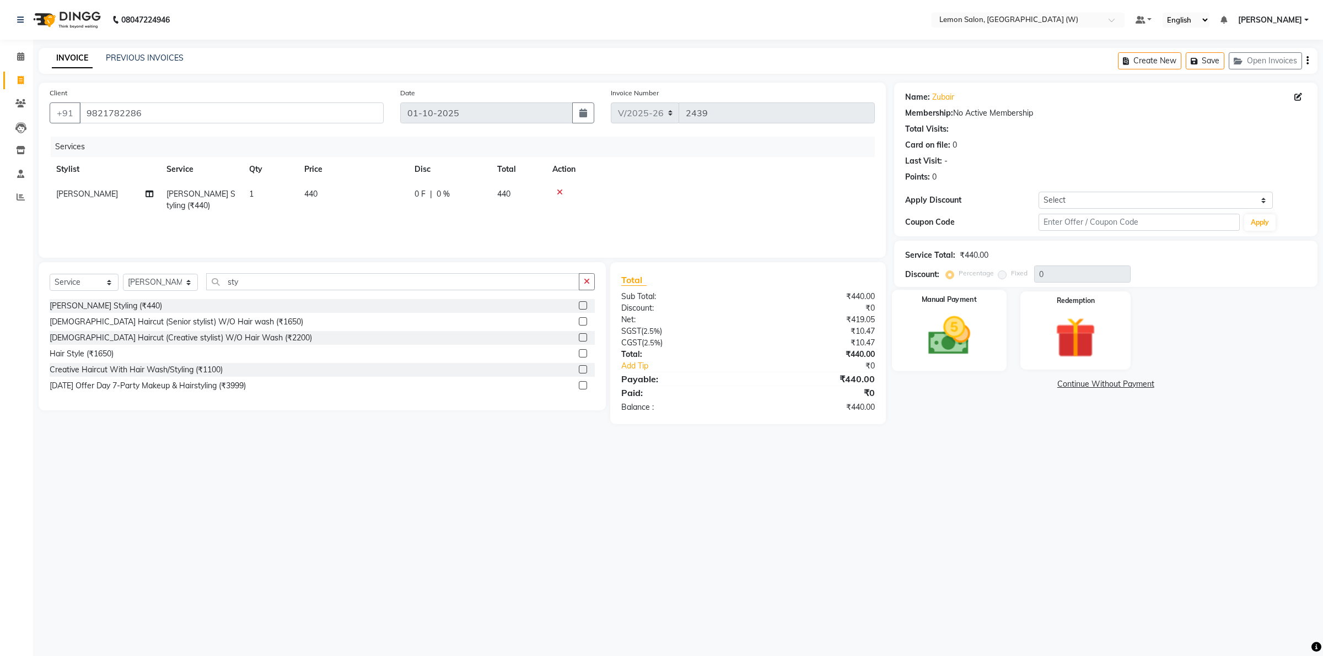
click at [936, 349] on img at bounding box center [948, 336] width 68 height 48
click at [980, 383] on span "CASH" at bounding box center [986, 385] width 24 height 13
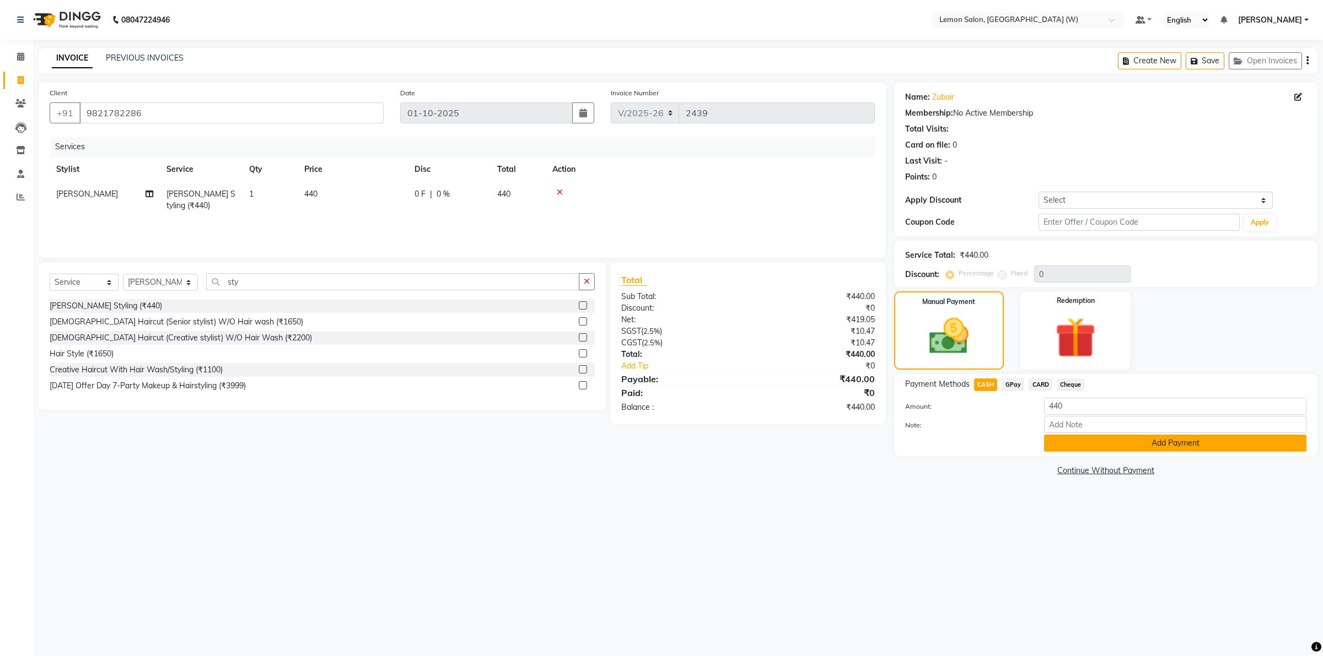
click at [1062, 441] on button "Add Payment" at bounding box center [1175, 443] width 262 height 17
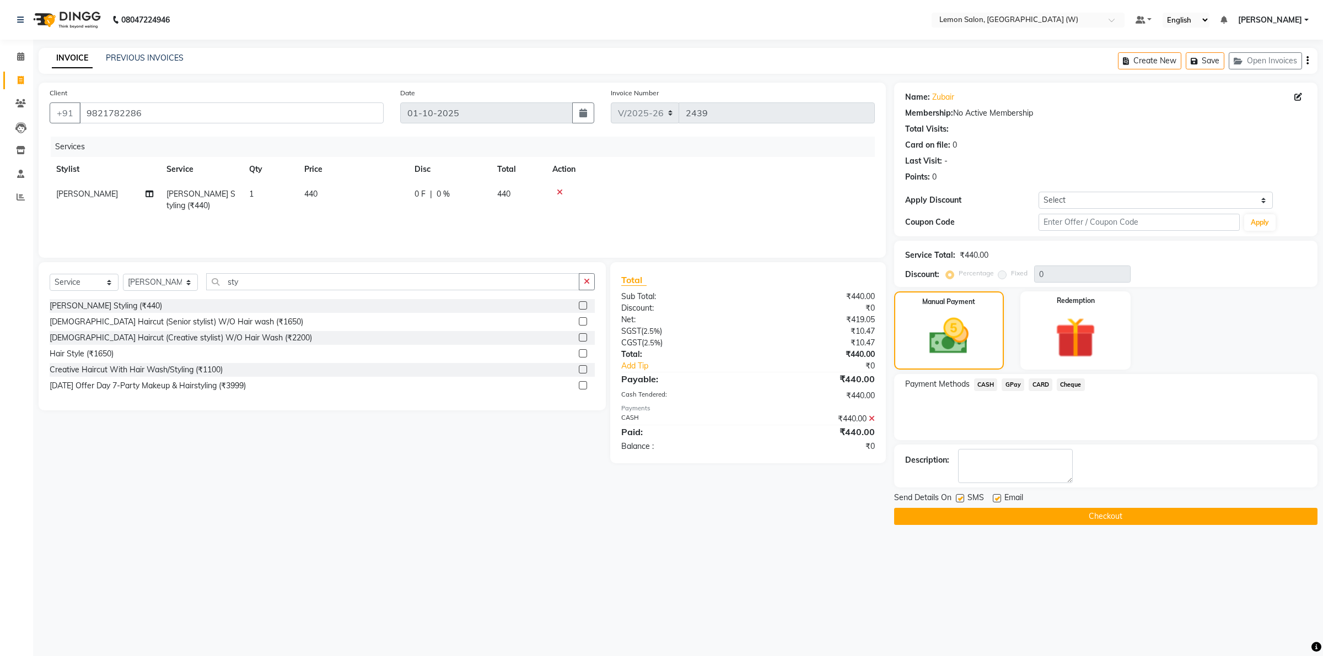
click at [1122, 511] on button "Checkout" at bounding box center [1105, 516] width 423 height 17
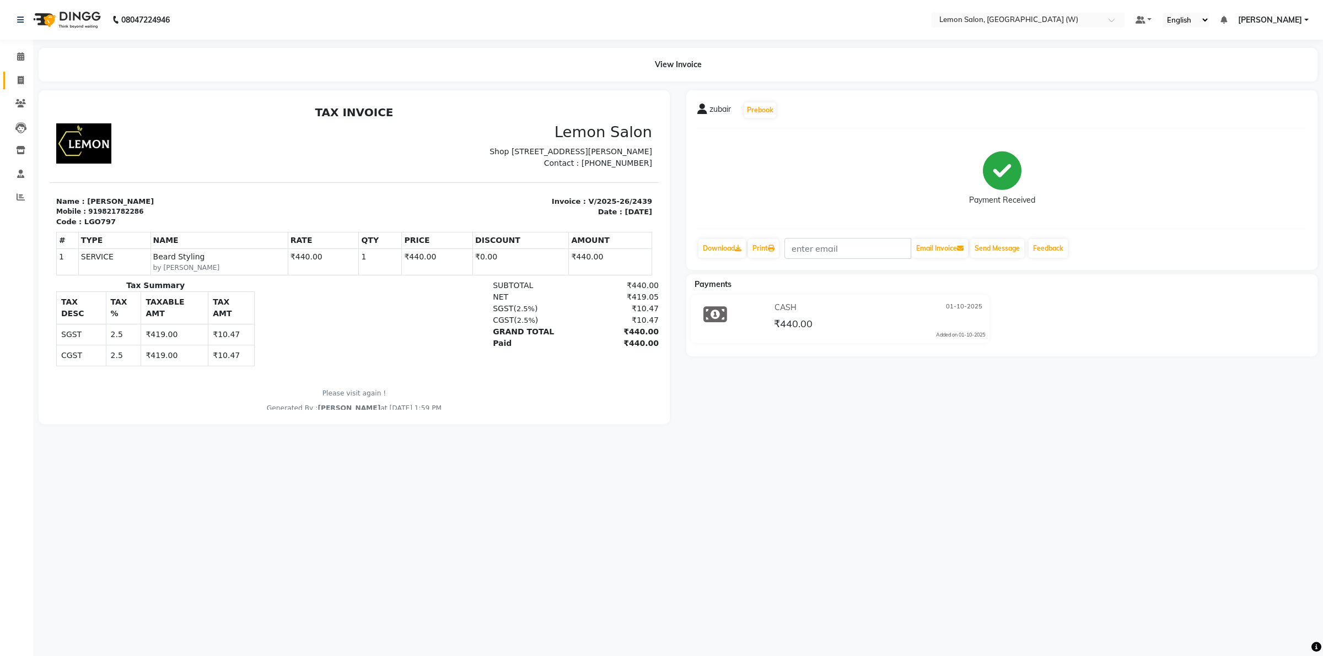
click at [31, 83] on li "Invoice" at bounding box center [16, 81] width 33 height 24
click at [18, 83] on icon at bounding box center [21, 80] width 6 height 8
select select "service"
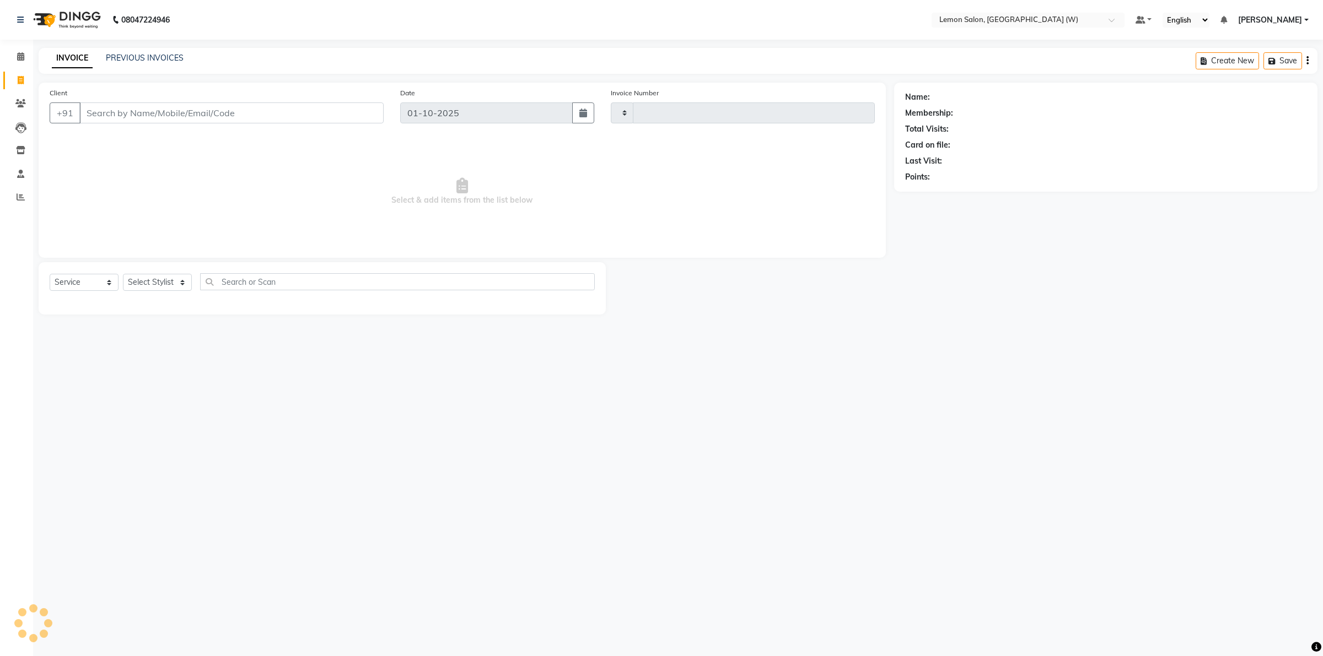
type input "2440"
select select "8053"
click at [180, 278] on select "Select Stylist Akancha Subba DC Faheem Shaikh Faizan Ganesh Motewad Kassar Sahi…" at bounding box center [160, 282] width 75 height 17
select select "93371"
click at [123, 274] on select "Select Stylist Akancha Subba DC Faheem Shaikh Faizan Ganesh Motewad Kassar Sahi…" at bounding box center [160, 282] width 75 height 17
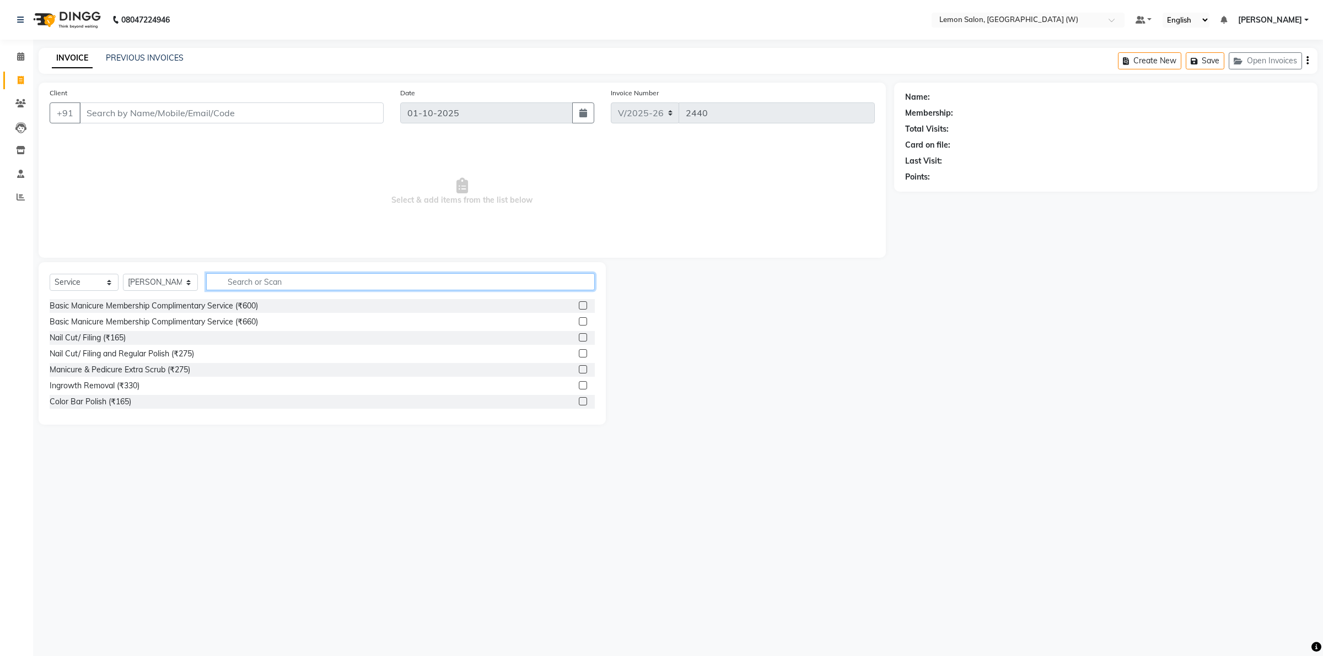
click at [257, 281] on input "text" at bounding box center [400, 281] width 388 height 17
type input "bea"
click at [160, 335] on div "Beard Styling (₹440)" at bounding box center [322, 338] width 545 height 14
click at [106, 337] on div "Beard Styling (₹440)" at bounding box center [106, 338] width 112 height 12
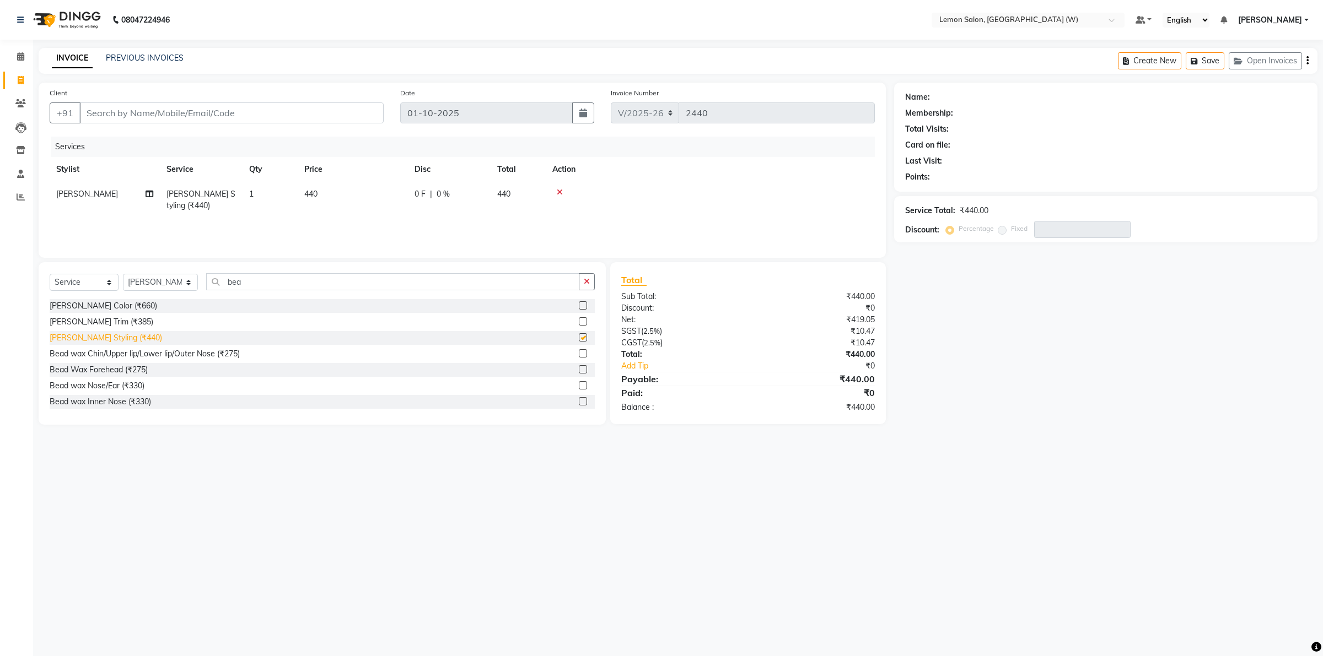
checkbox input "false"
click at [234, 282] on input "bea" at bounding box center [392, 281] width 373 height 17
type input "b"
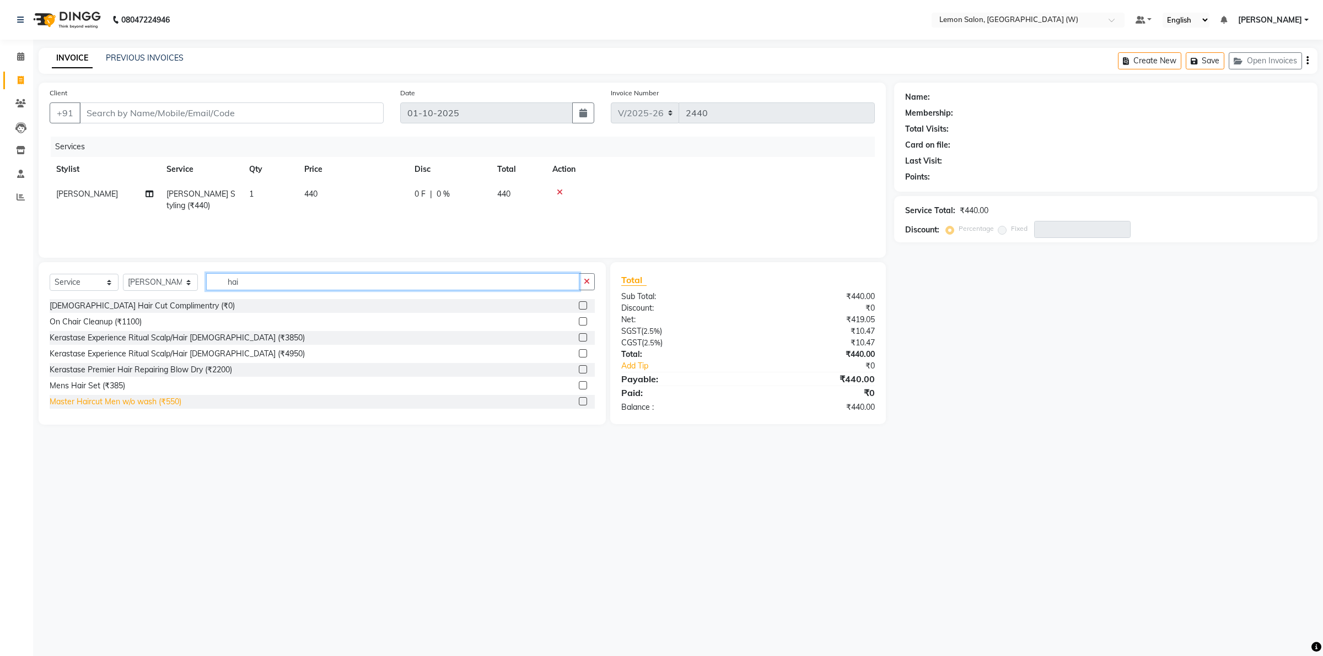
type input "hai"
click at [146, 401] on div "Master Haircut Men w/o wash (₹550)" at bounding box center [116, 402] width 132 height 12
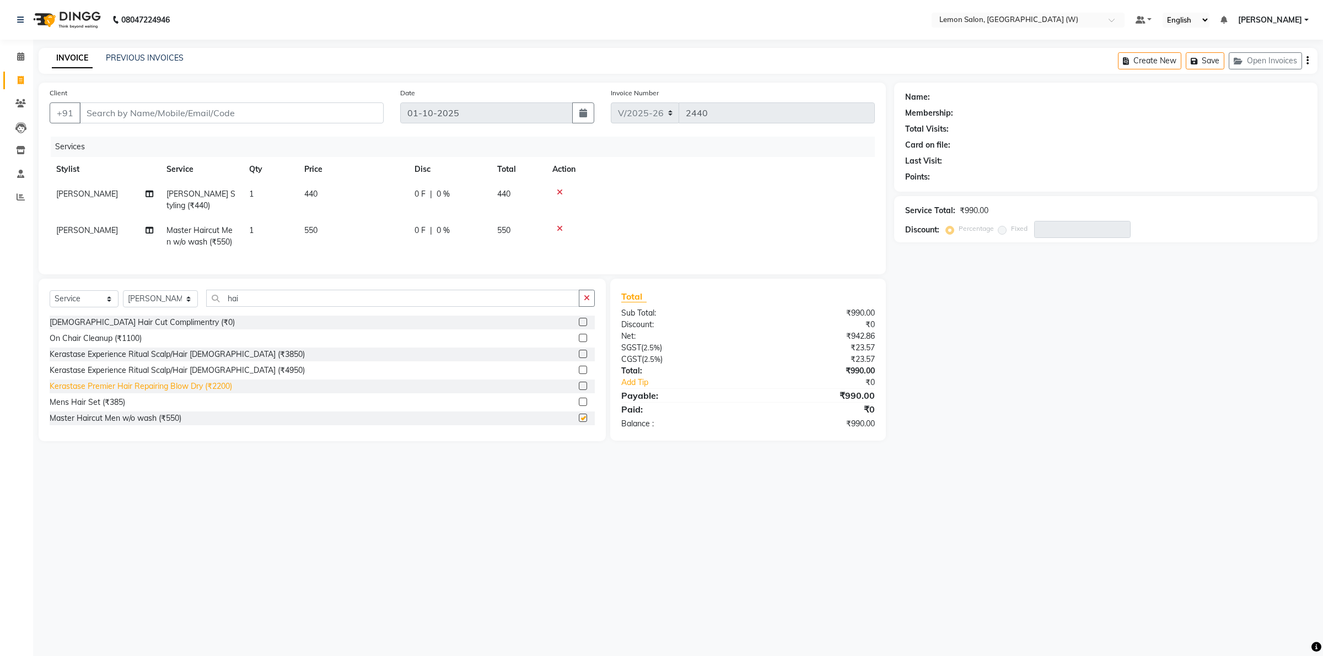
checkbox input "false"
click at [174, 58] on link "PREVIOUS INVOICES" at bounding box center [145, 58] width 78 height 10
click at [564, 190] on div at bounding box center [710, 192] width 316 height 8
click at [560, 189] on icon at bounding box center [560, 192] width 6 height 8
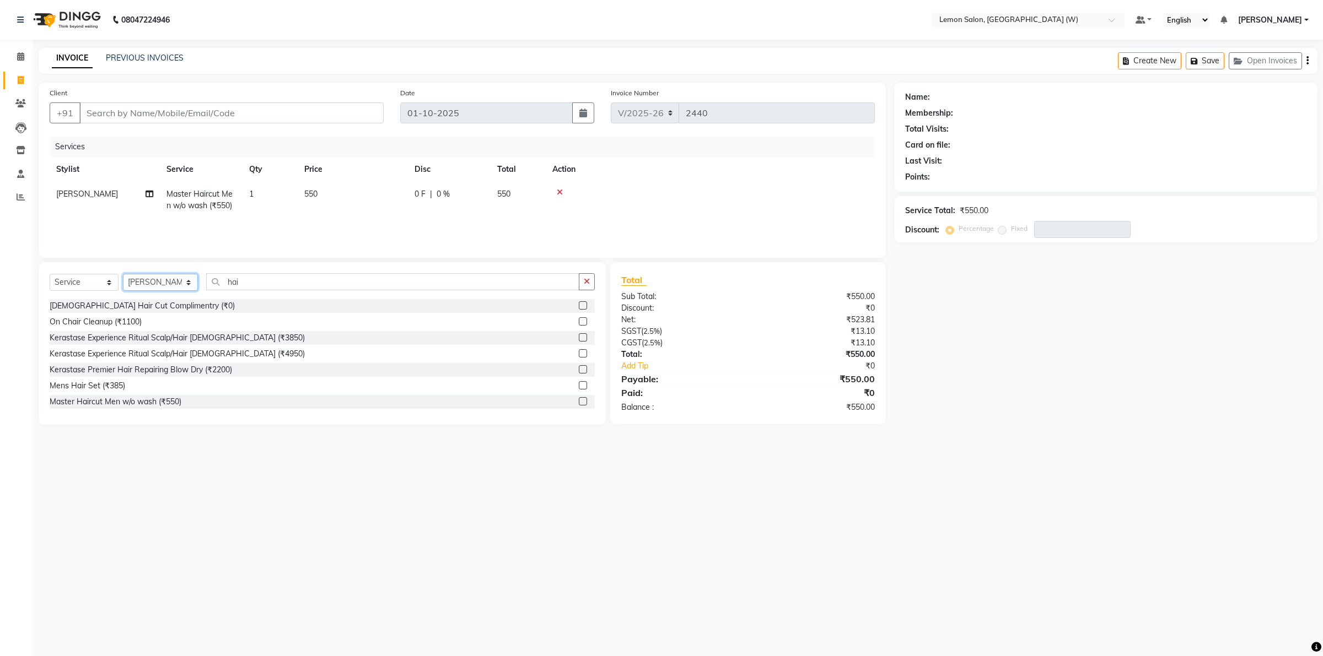
click at [180, 284] on select "Select Stylist Akancha Subba DC Faheem Shaikh Faizan Ganesh Motewad Kassar Sahi…" at bounding box center [160, 282] width 75 height 17
select select "93366"
click at [123, 274] on select "Select Stylist Akancha Subba DC Faheem Shaikh Faizan Ganesh Motewad Kassar Sahi…" at bounding box center [160, 282] width 75 height 17
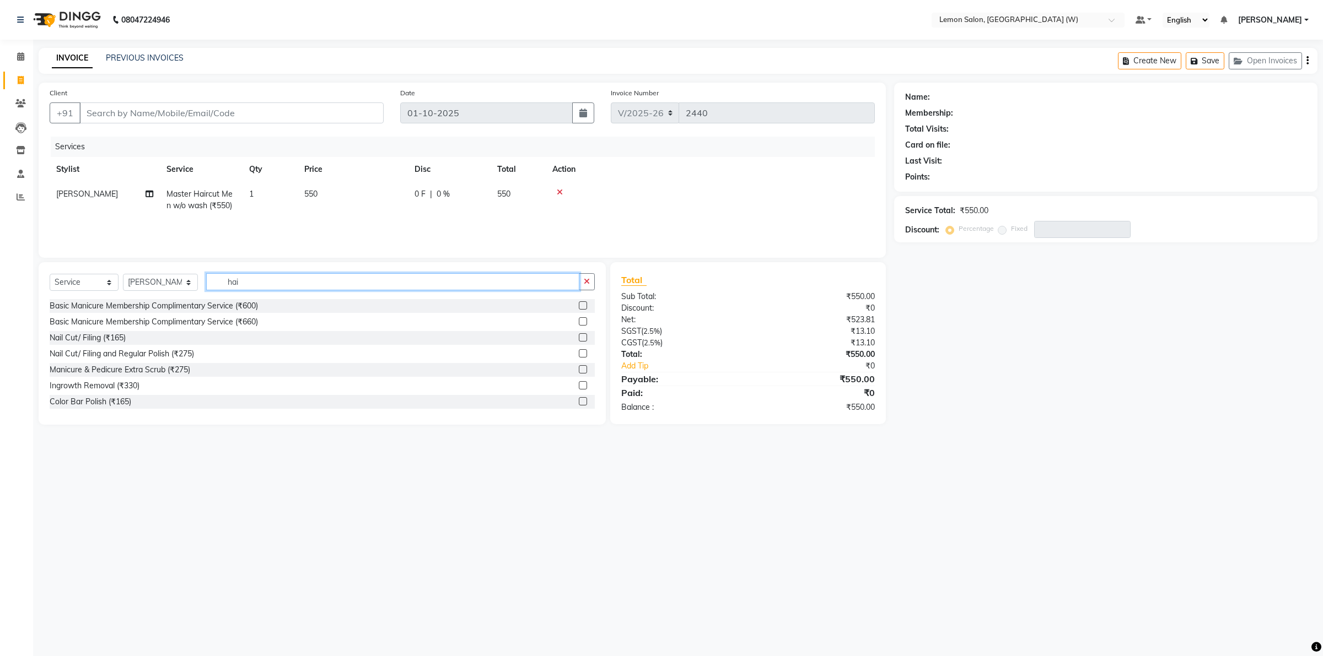
click at [273, 281] on input "hai" at bounding box center [392, 281] width 373 height 17
type input "h"
type input "bear"
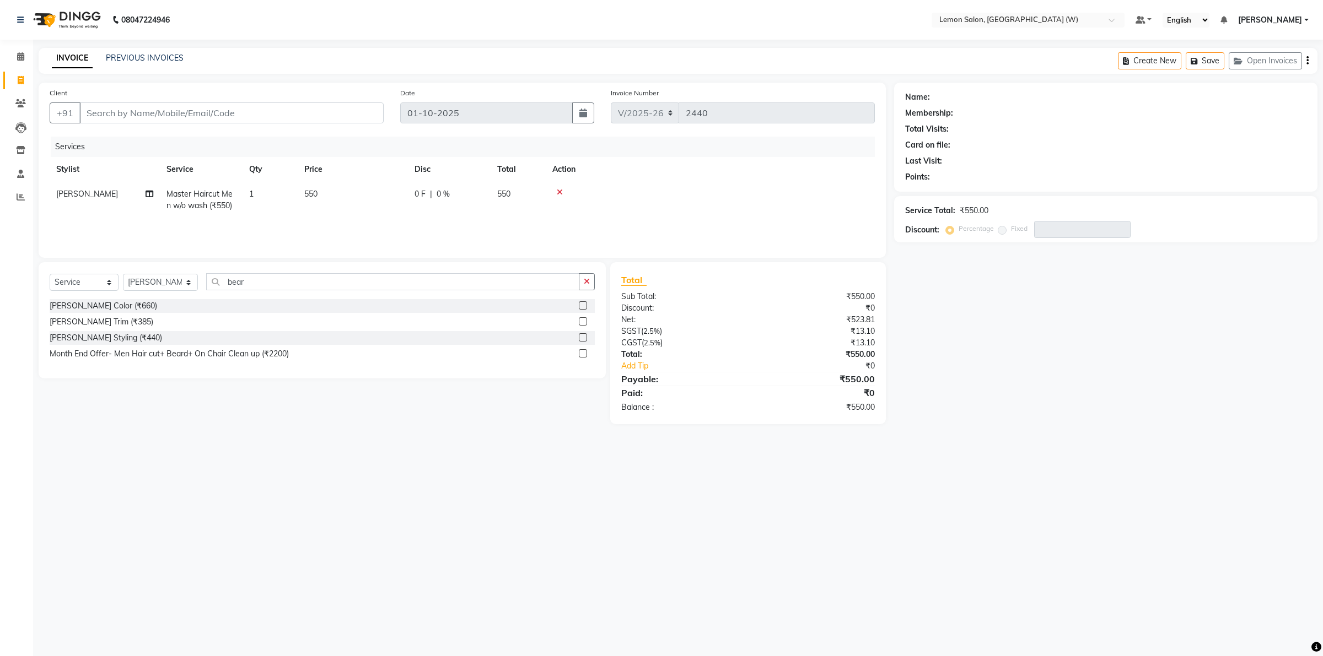
click at [175, 342] on div "Beard Styling (₹440)" at bounding box center [322, 338] width 545 height 14
click at [105, 339] on div "Beard Styling (₹440)" at bounding box center [106, 338] width 112 height 12
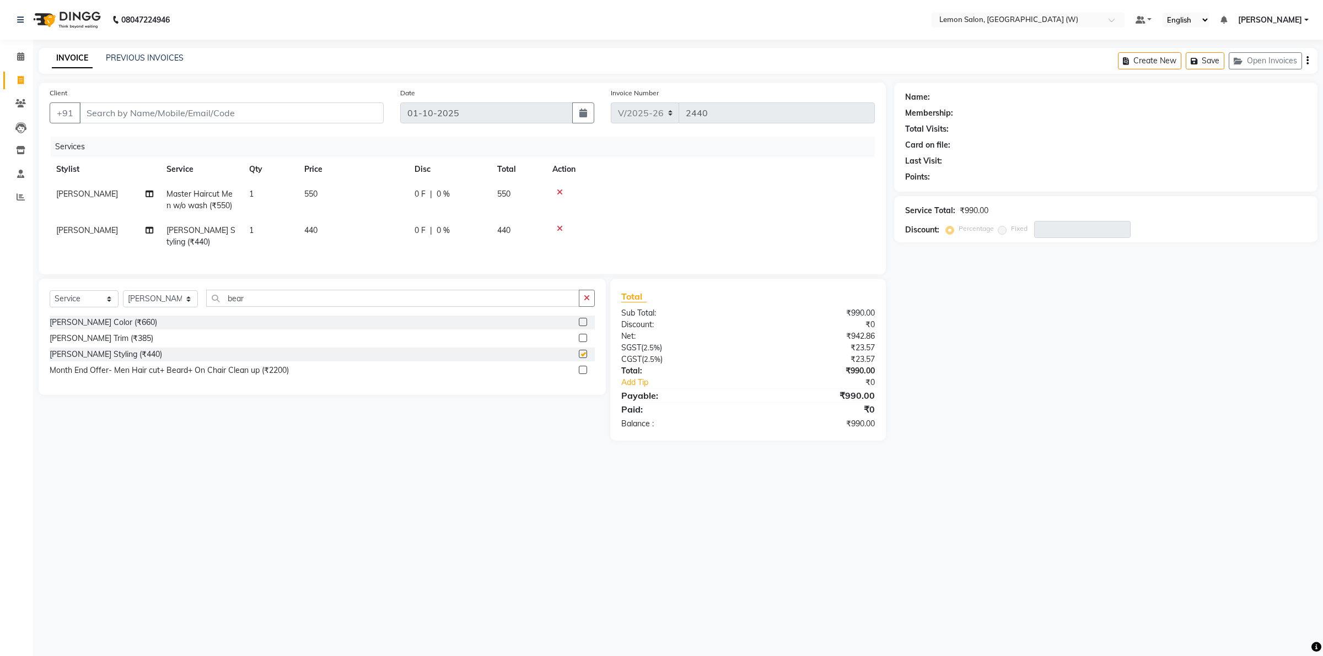
checkbox input "false"
click at [212, 110] on input "Client" at bounding box center [231, 112] width 304 height 21
type input "9"
type input "0"
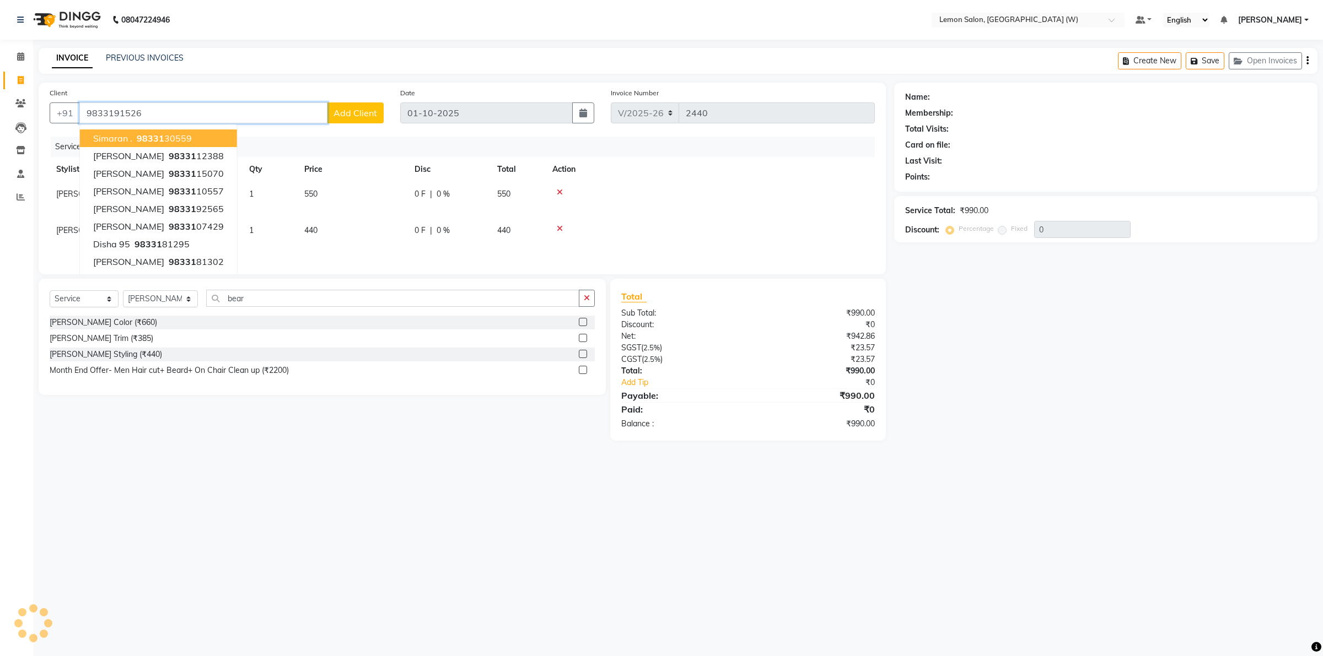
type input "9833191526"
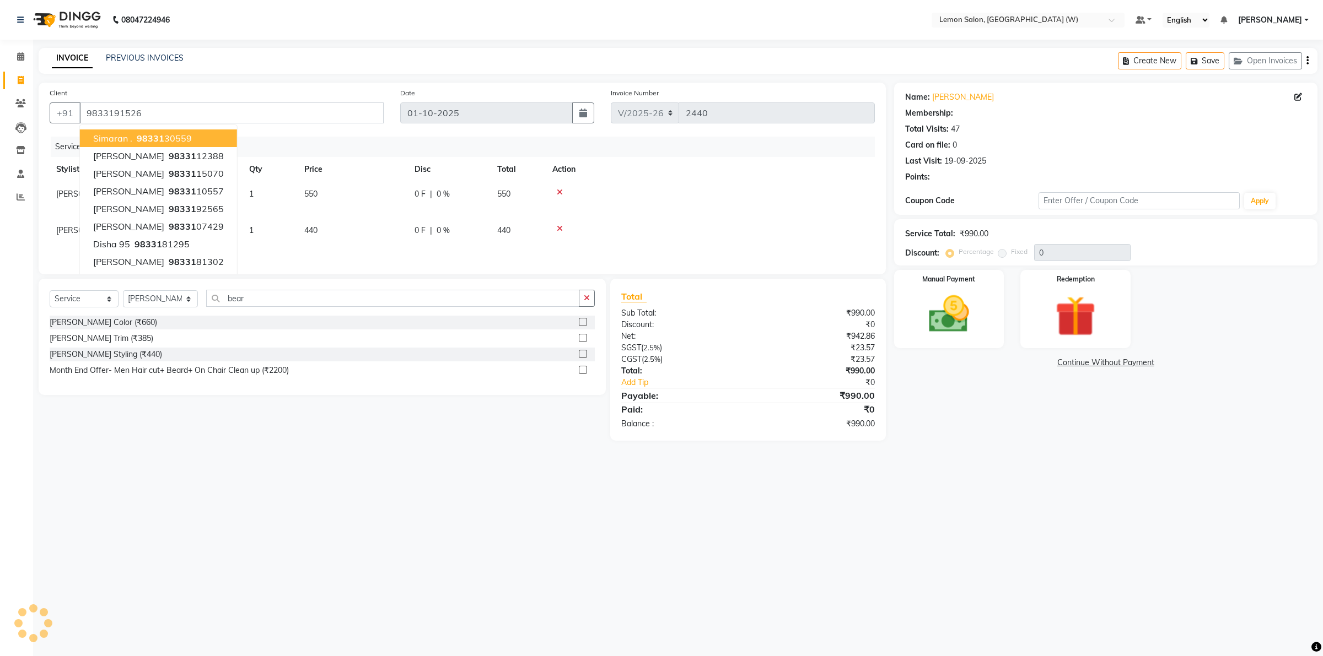
select select "1: Object"
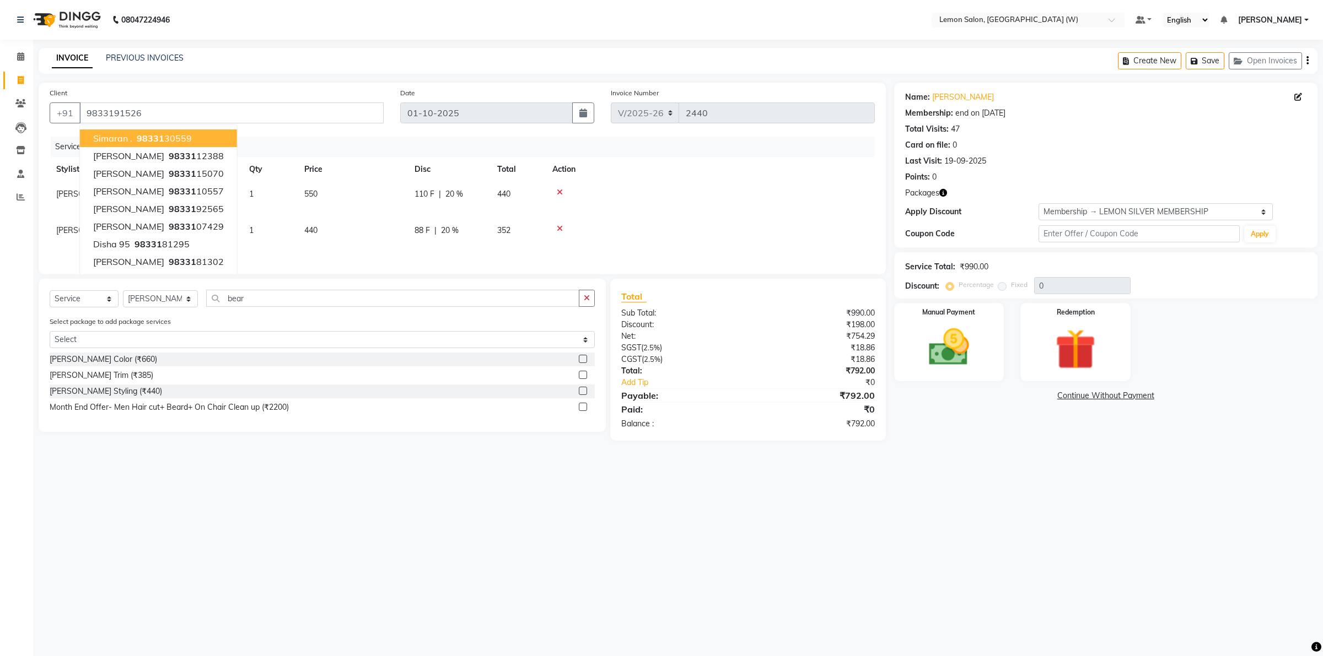
type input "20"
click at [967, 362] on img at bounding box center [948, 347] width 68 height 48
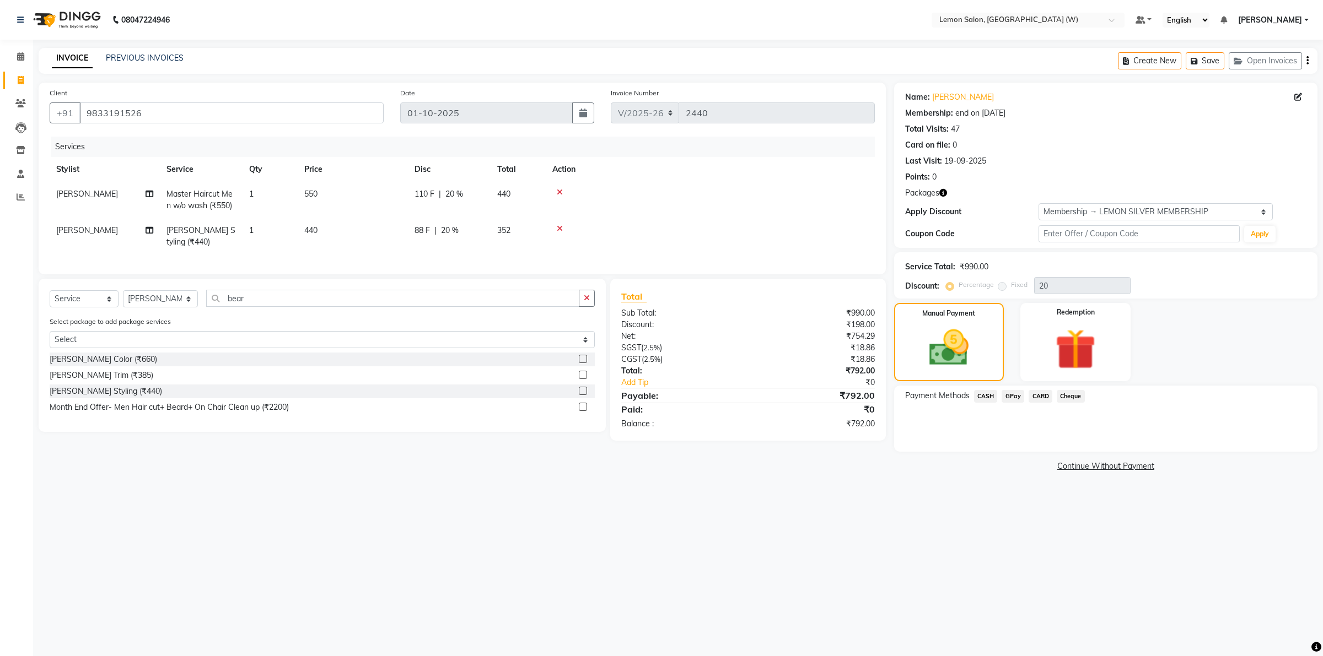
click at [1034, 397] on span "CARD" at bounding box center [1040, 396] width 24 height 13
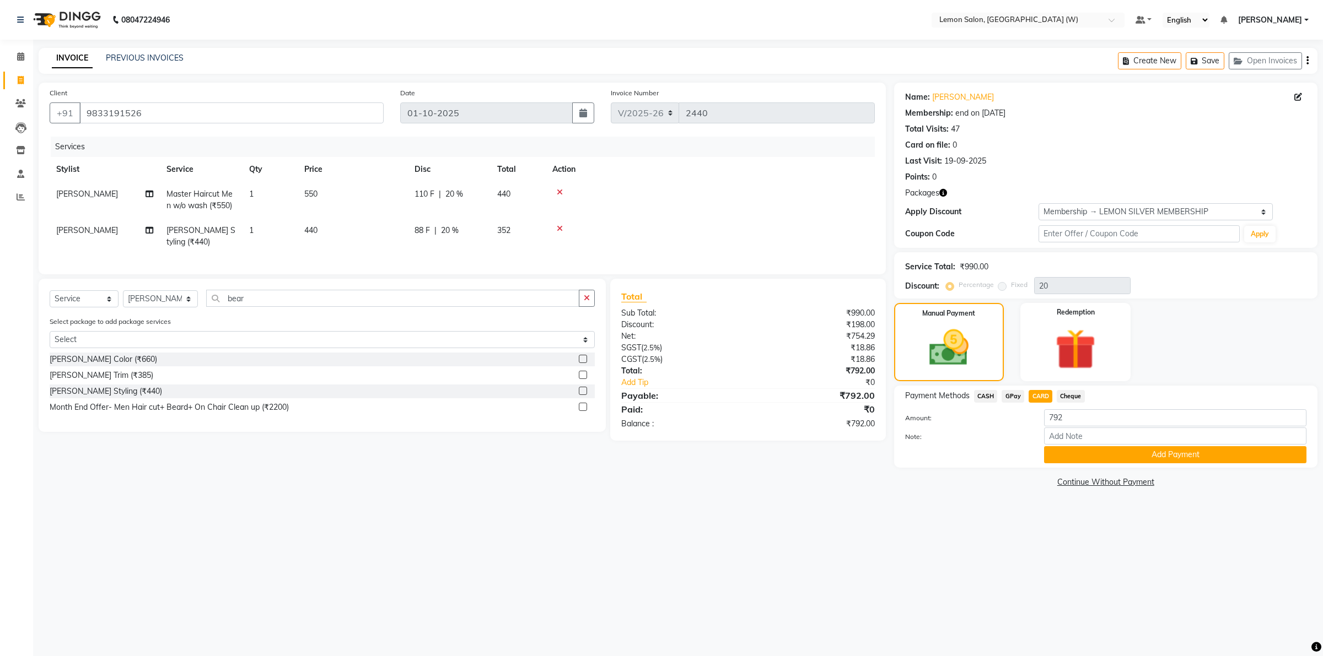
click at [1070, 444] on div "Note:" at bounding box center [1106, 437] width 418 height 19
click at [1073, 454] on button "Add Payment" at bounding box center [1175, 454] width 262 height 17
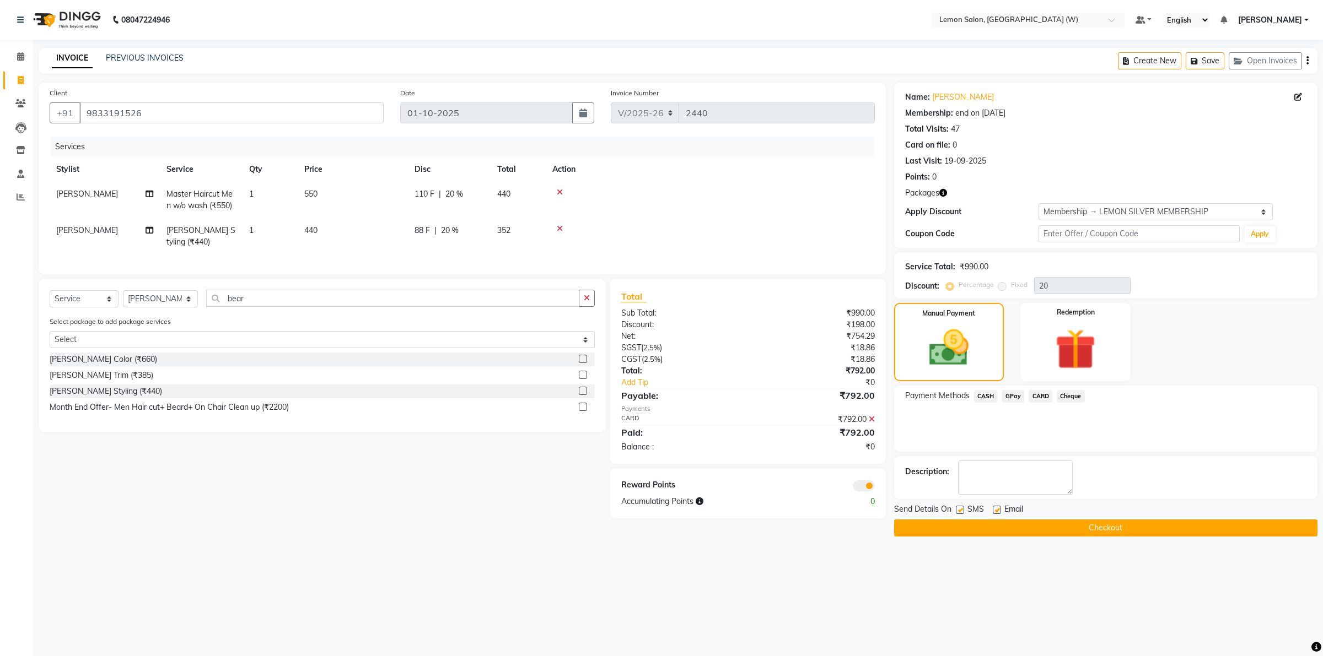
click at [1054, 523] on button "Checkout" at bounding box center [1105, 528] width 423 height 17
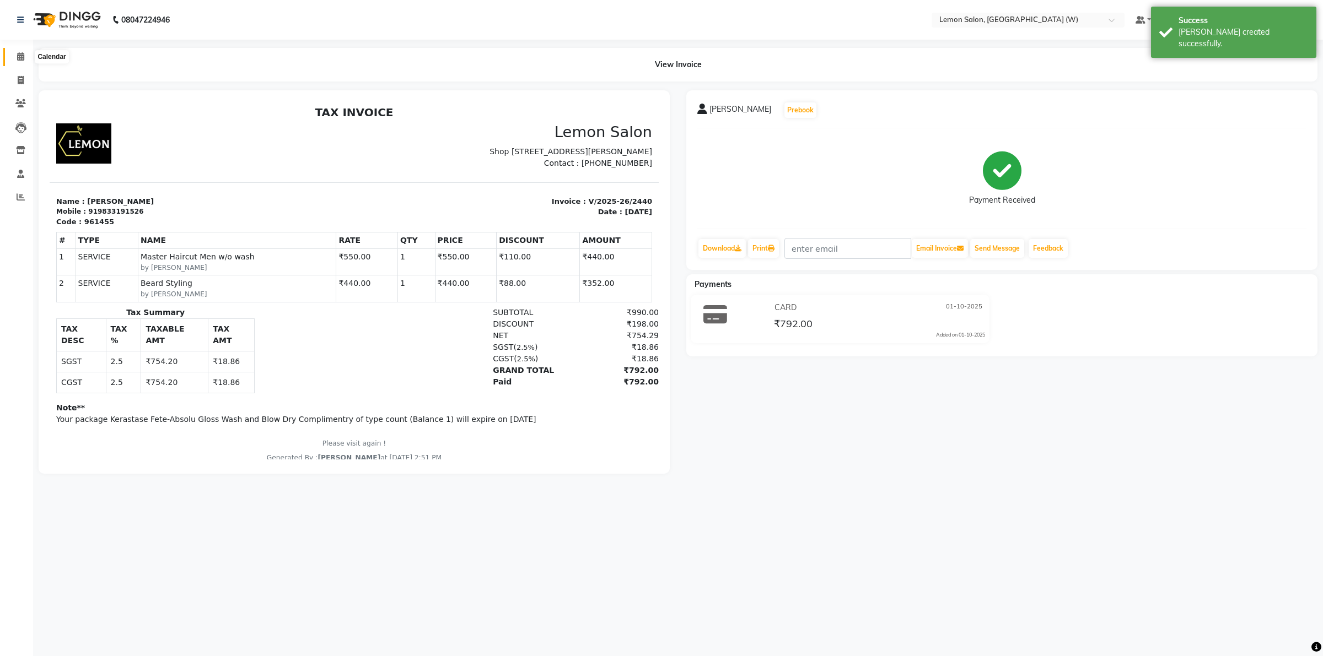
click at [21, 56] on icon at bounding box center [20, 56] width 7 height 8
